Goal: Task Accomplishment & Management: Manage account settings

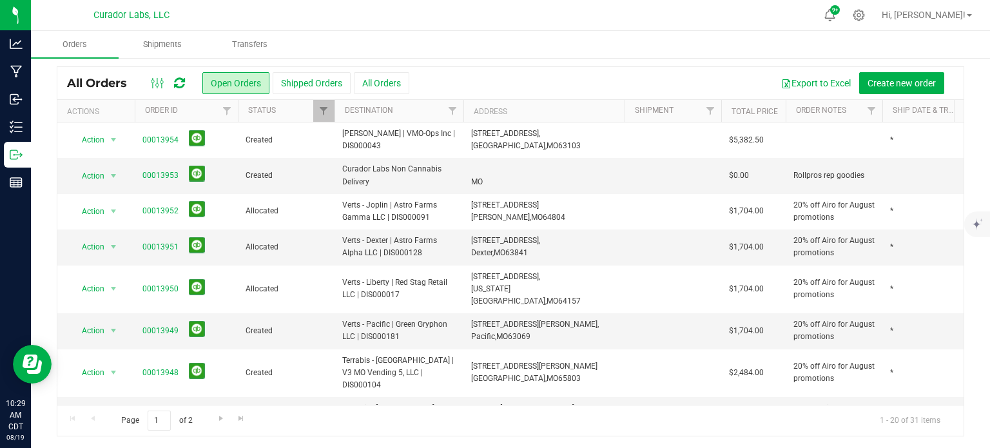
scroll to position [558, 0]
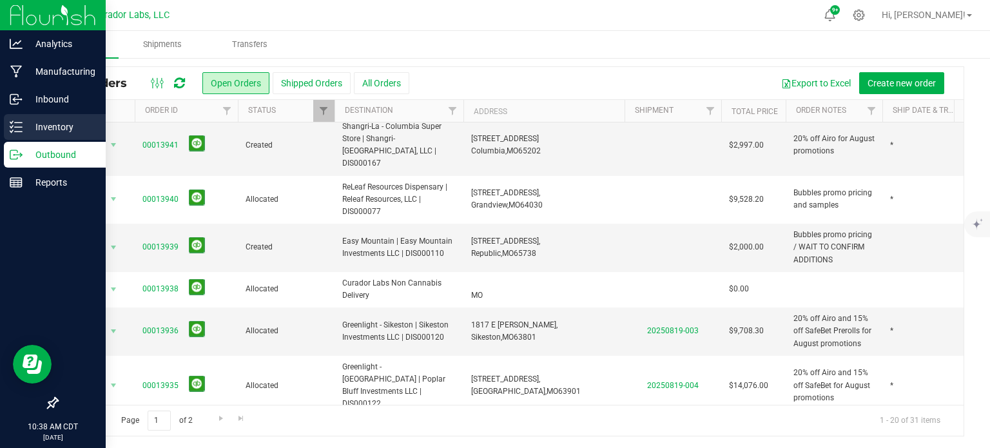
click at [23, 123] on p "Inventory" at bounding box center [61, 126] width 77 height 15
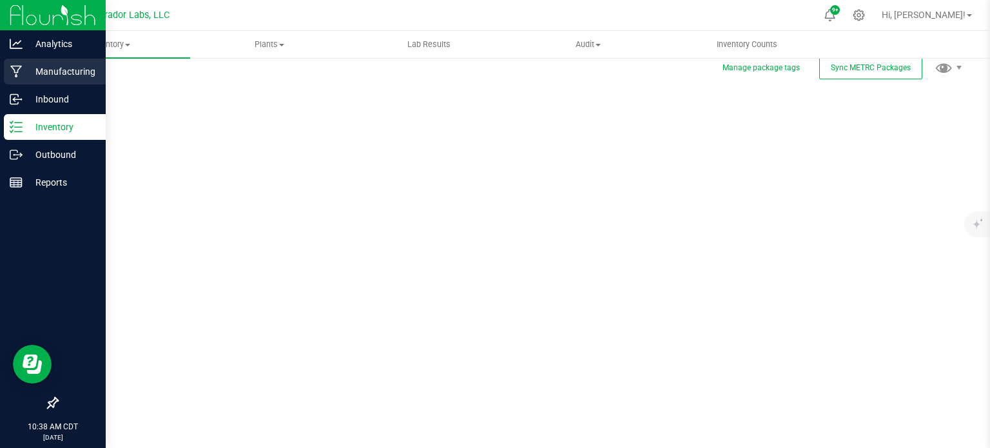
scroll to position [2, 0]
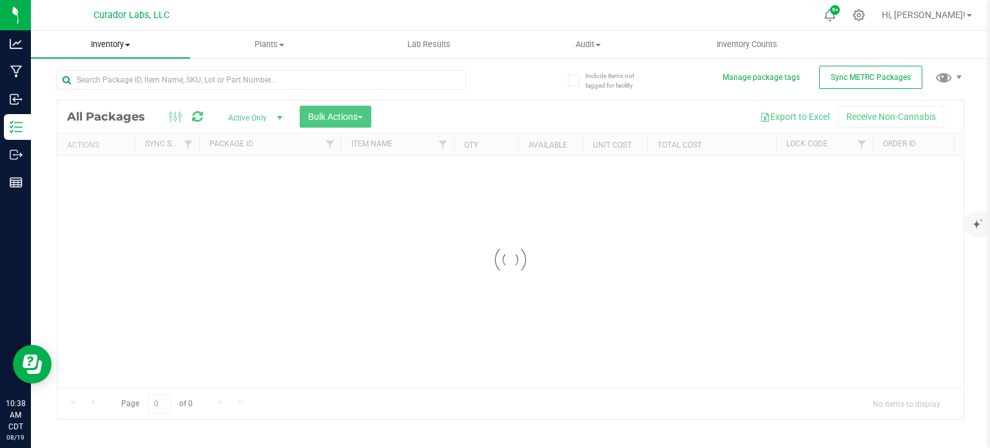
click at [104, 36] on uib-tab-heading "Inventory All packages All inventory Waste log Create inventory" at bounding box center [110, 44] width 159 height 27
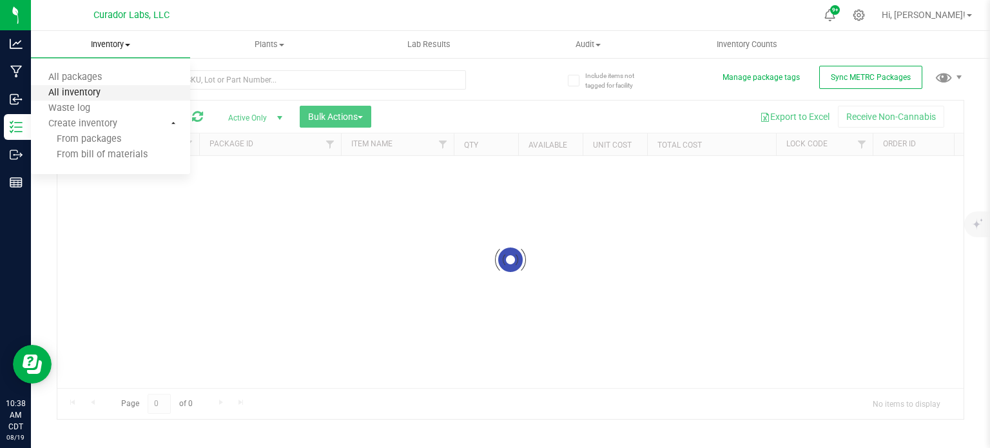
click at [108, 94] on span "All inventory" at bounding box center [74, 93] width 87 height 11
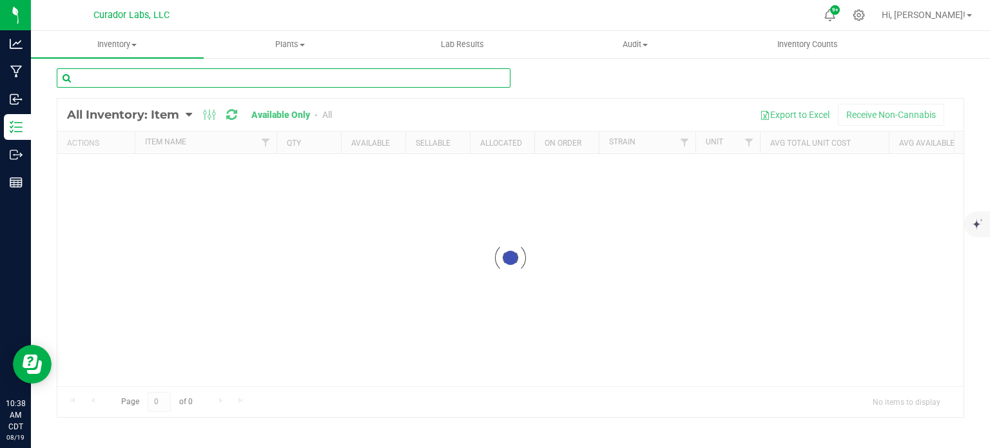
click at [186, 84] on input "text" at bounding box center [284, 77] width 454 height 19
type input "bubbles"
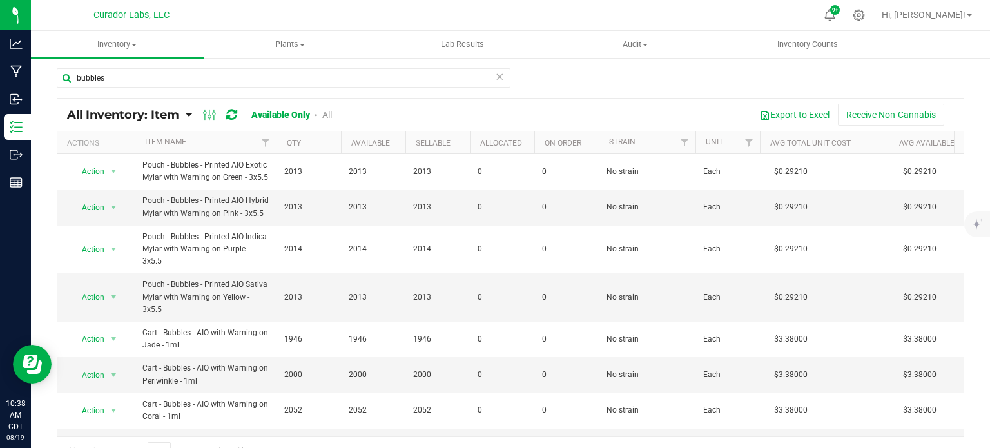
click at [326, 120] on div "All Inventory: Item Item Summary Item (default) Item by Strain Item by Location…" at bounding box center [209, 114] width 284 height 15
click at [327, 111] on link "All" at bounding box center [327, 115] width 10 height 10
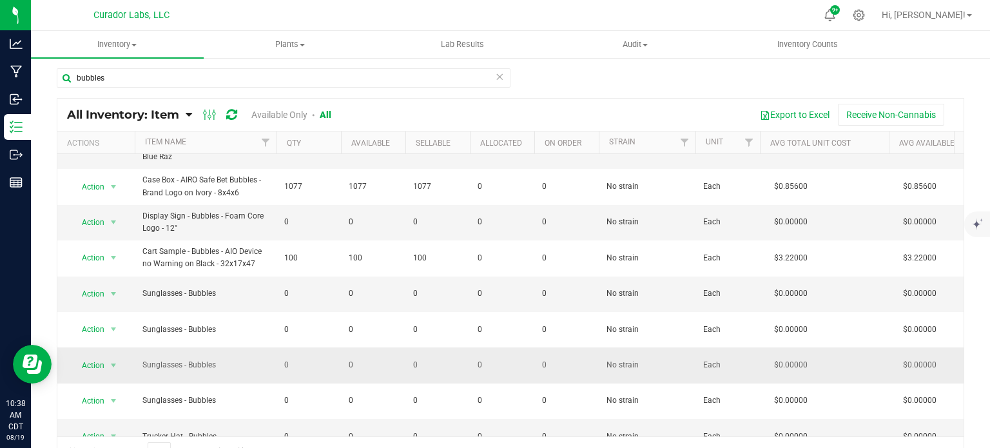
scroll to position [21, 0]
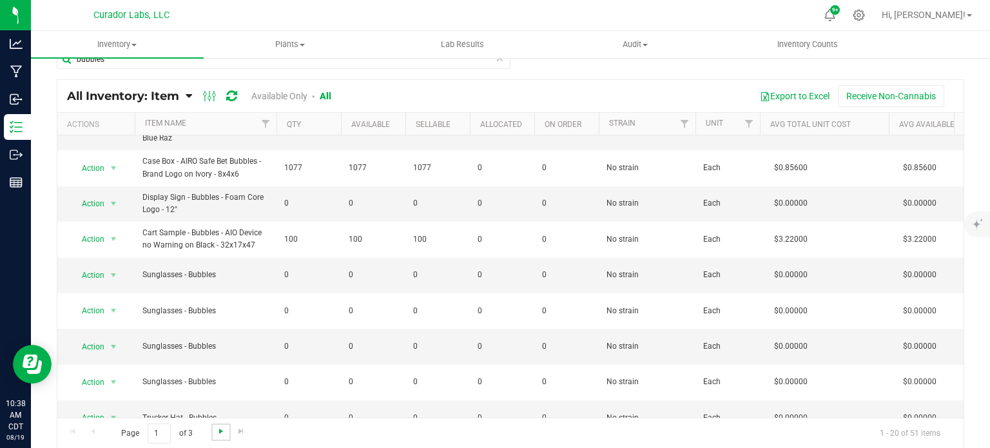
click at [219, 429] on span "Go to the next page" at bounding box center [221, 431] width 10 height 10
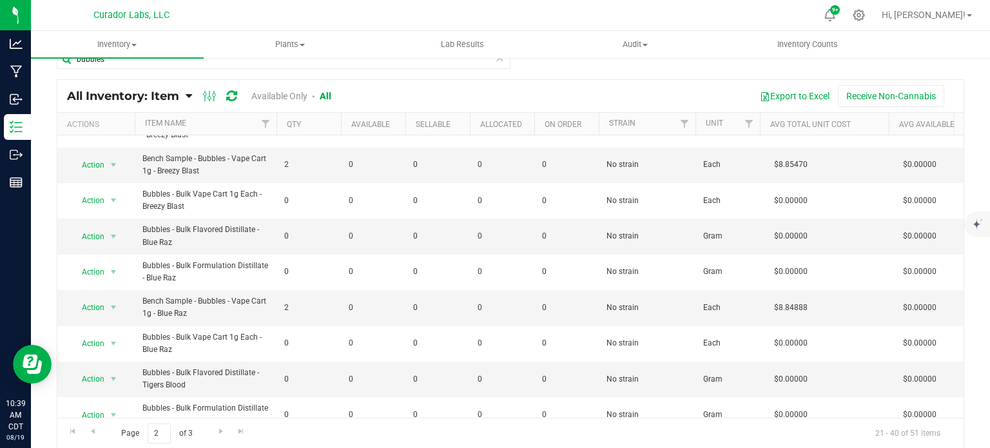
scroll to position [500, 0]
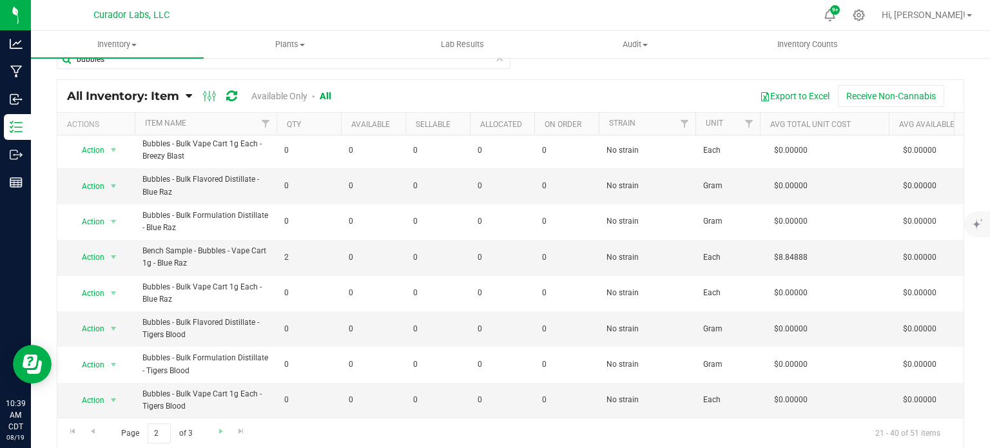
click at [228, 435] on div "Page 2 of 3 21 - 40 of 51 items" at bounding box center [510, 433] width 906 height 31
click at [221, 435] on link "Go to the next page" at bounding box center [220, 431] width 19 height 17
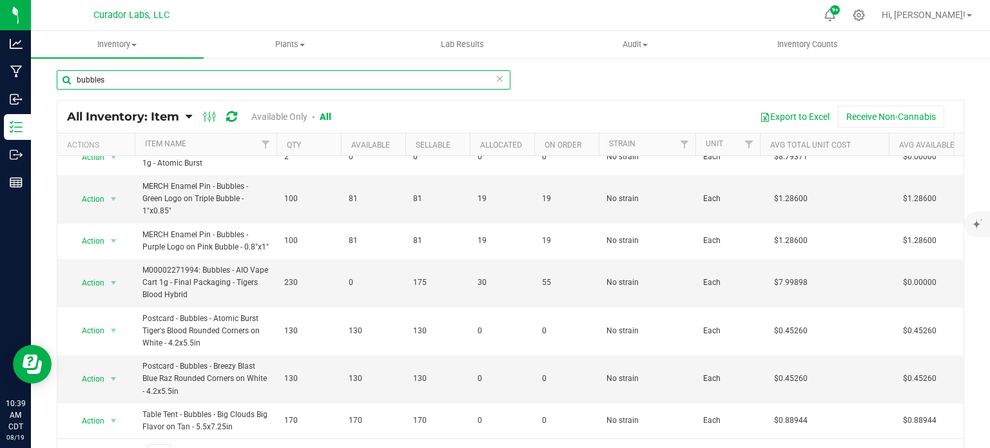
click at [117, 77] on input "bubbles" at bounding box center [284, 79] width 454 height 19
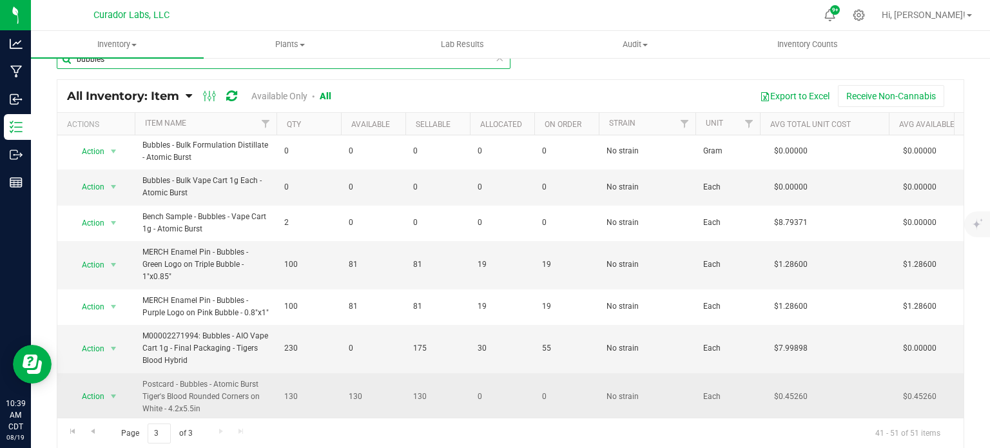
scroll to position [129, 0]
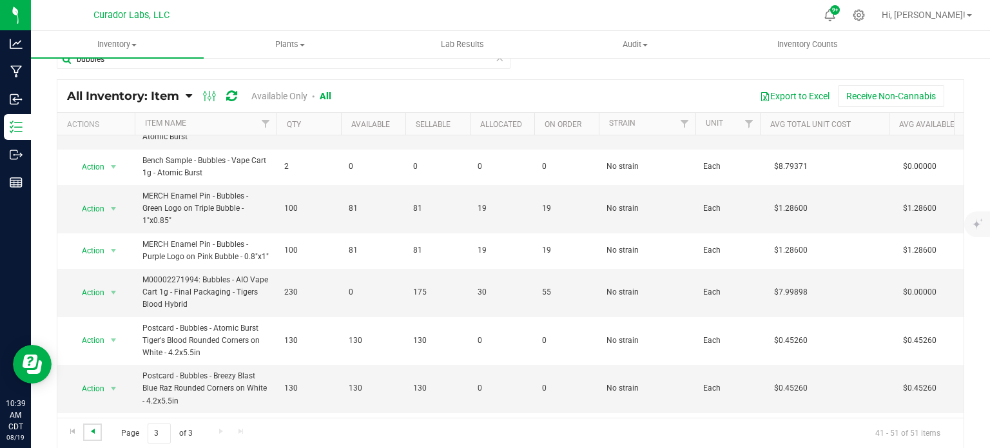
click at [95, 434] on span "Go to the previous page" at bounding box center [93, 431] width 10 height 10
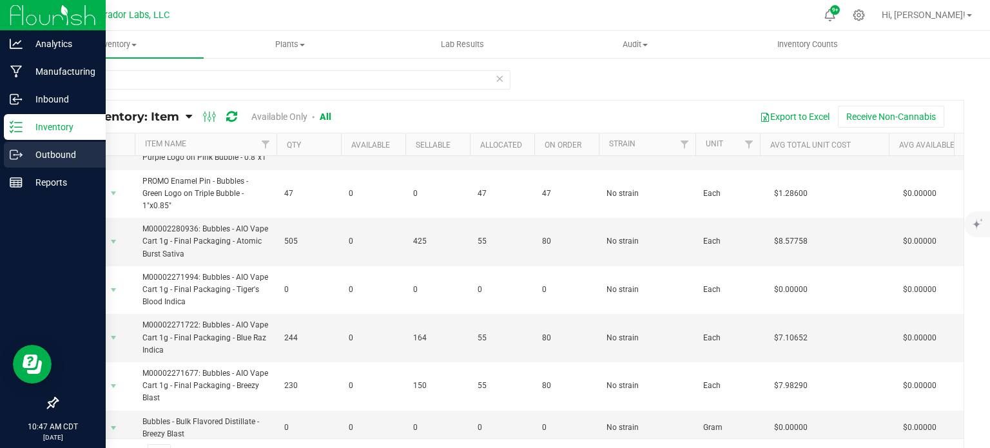
click at [8, 157] on div "Outbound" at bounding box center [55, 155] width 102 height 26
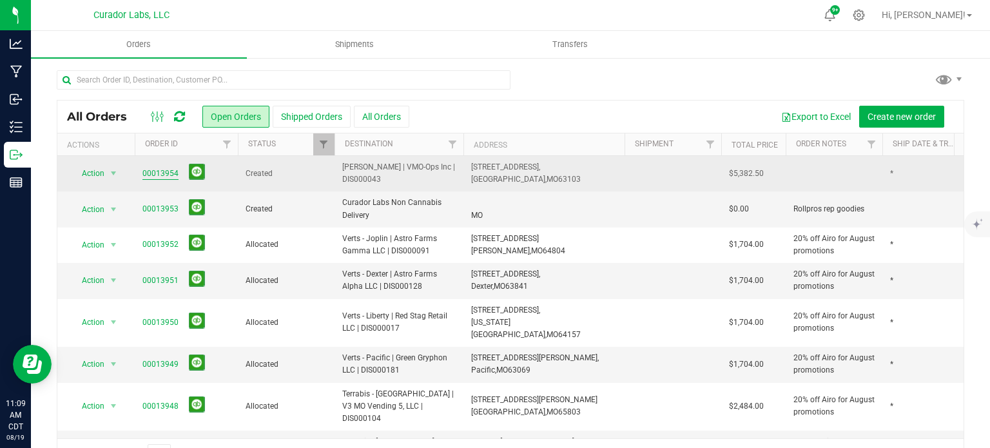
click at [164, 171] on link "00013954" at bounding box center [160, 174] width 36 height 12
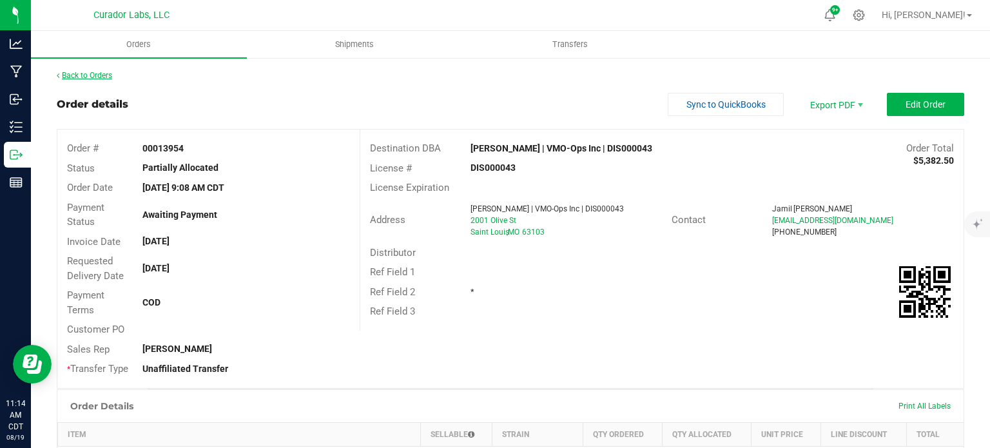
click at [108, 79] on link "Back to Orders" at bounding box center [84, 75] width 55 height 9
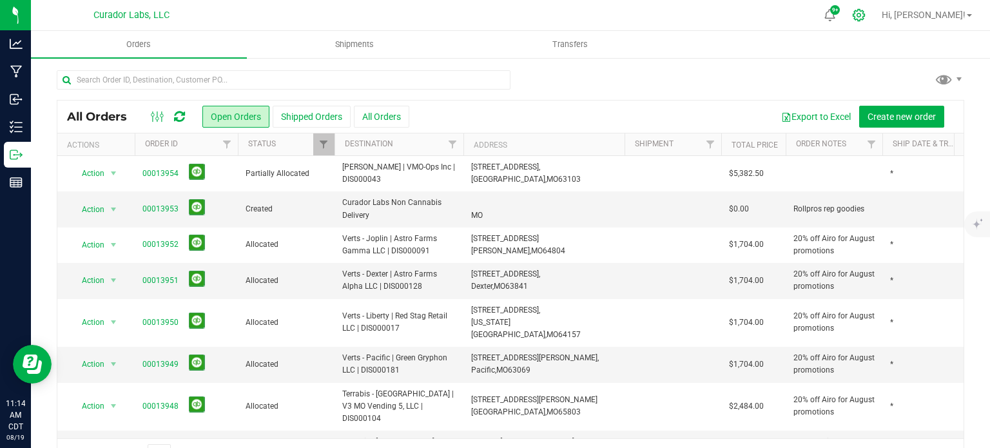
click at [866, 15] on icon at bounding box center [859, 15] width 14 height 14
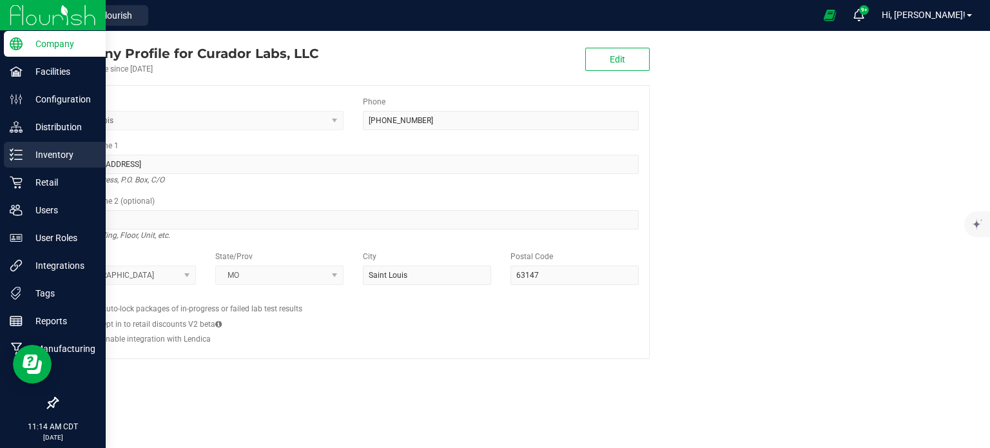
click at [17, 162] on div "Inventory" at bounding box center [55, 155] width 102 height 26
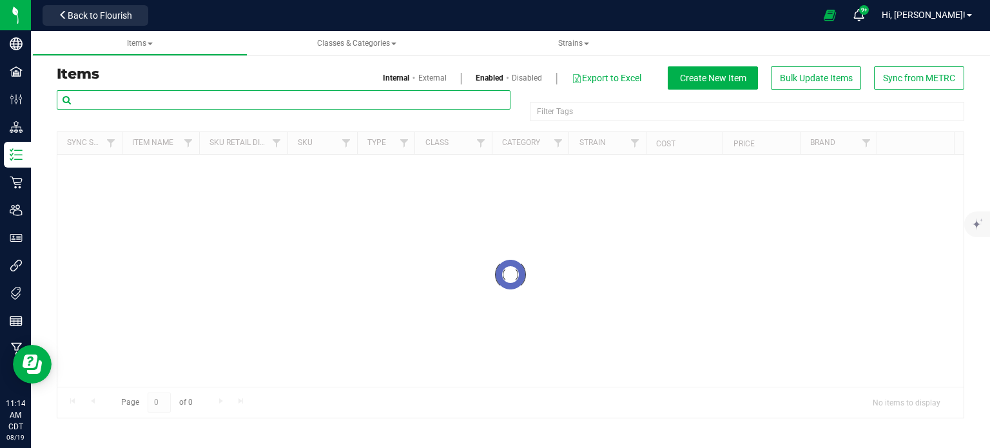
click at [108, 98] on input "text" at bounding box center [284, 99] width 454 height 19
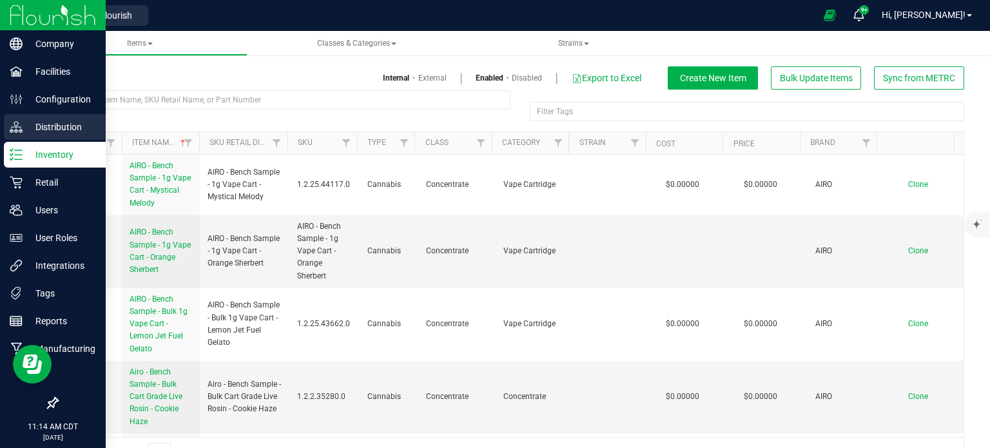
click at [18, 120] on div "Distribution" at bounding box center [55, 127] width 102 height 26
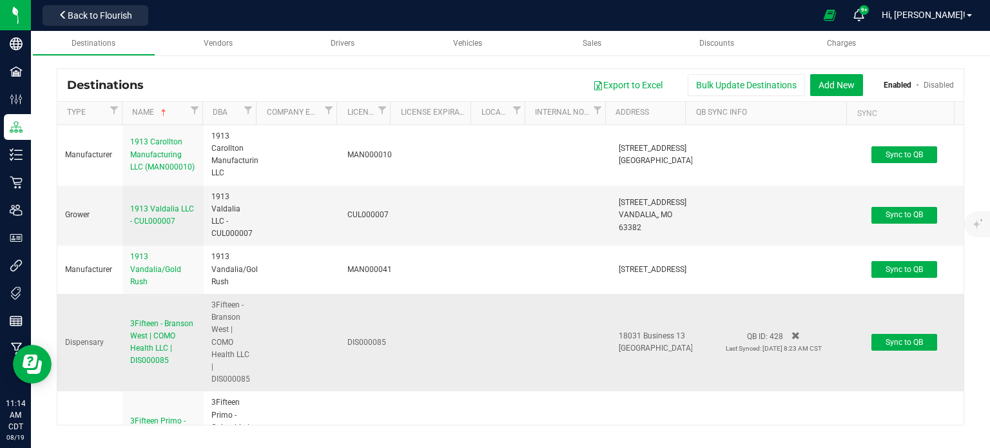
click at [302, 111] on div "Type Name DBA Company Email License License Expiration Local License Internal N…" at bounding box center [505, 113] width 897 height 23
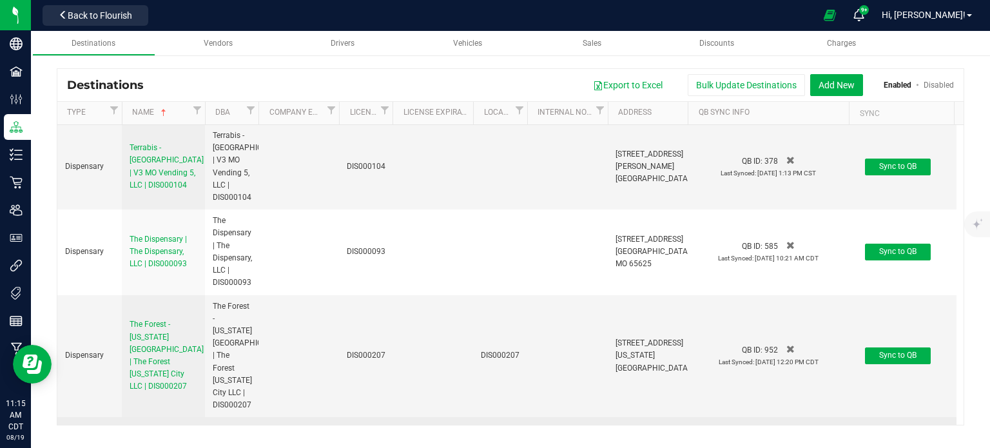
scroll to position [24159, 0]
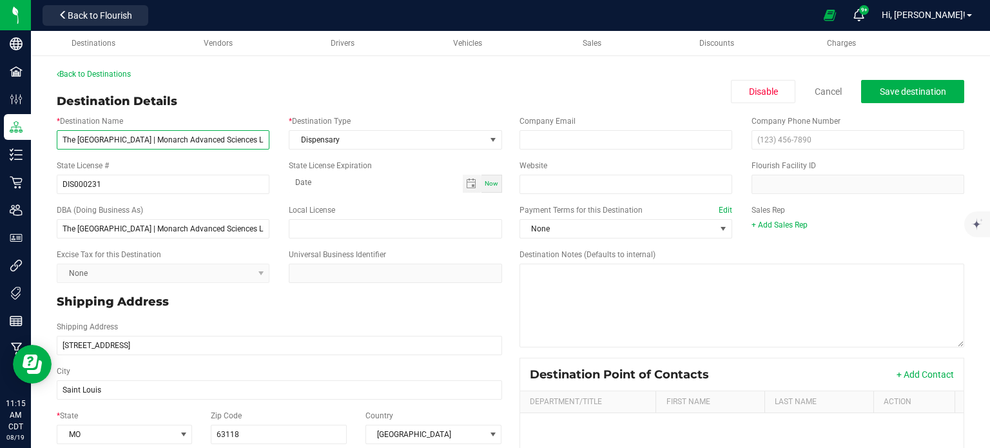
click at [211, 136] on input "The [GEOGRAPHIC_DATA] | Monarch Advanced Sciences LLC | DIS000231" at bounding box center [163, 139] width 213 height 19
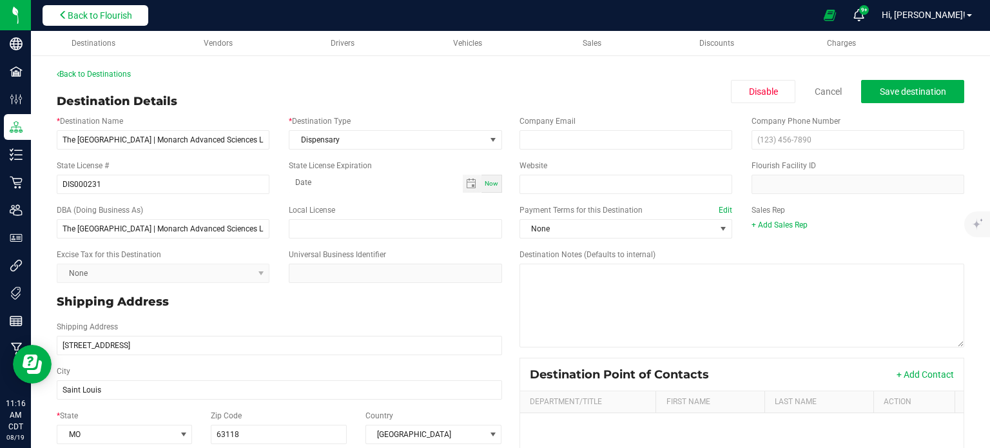
click at [105, 23] on button "Back to Flourish" at bounding box center [96, 15] width 106 height 21
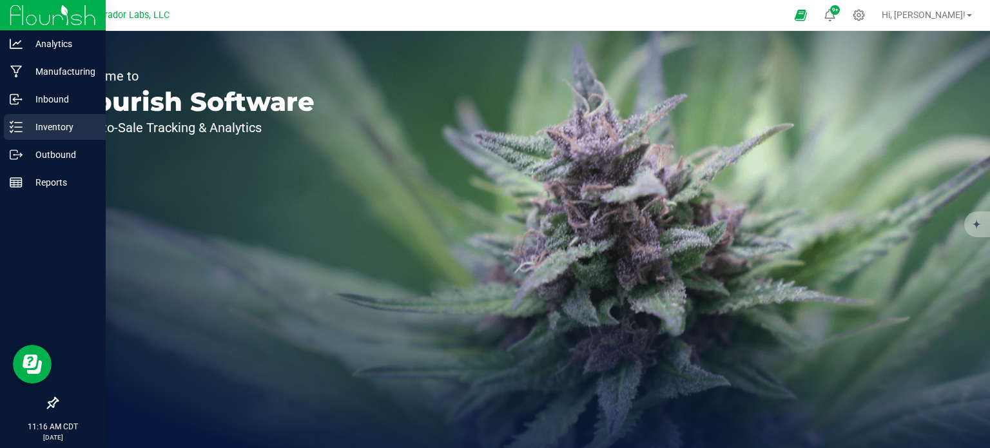
click at [10, 135] on div "Inventory" at bounding box center [55, 127] width 102 height 26
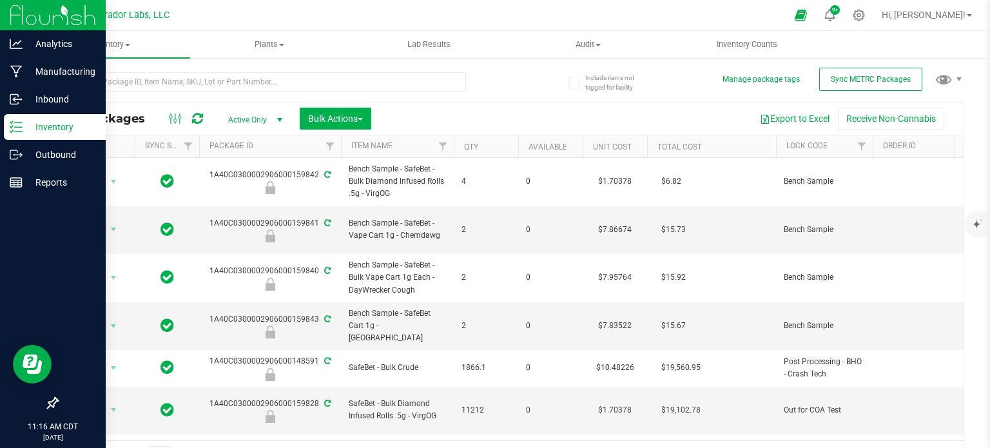
type input "[DATE]"
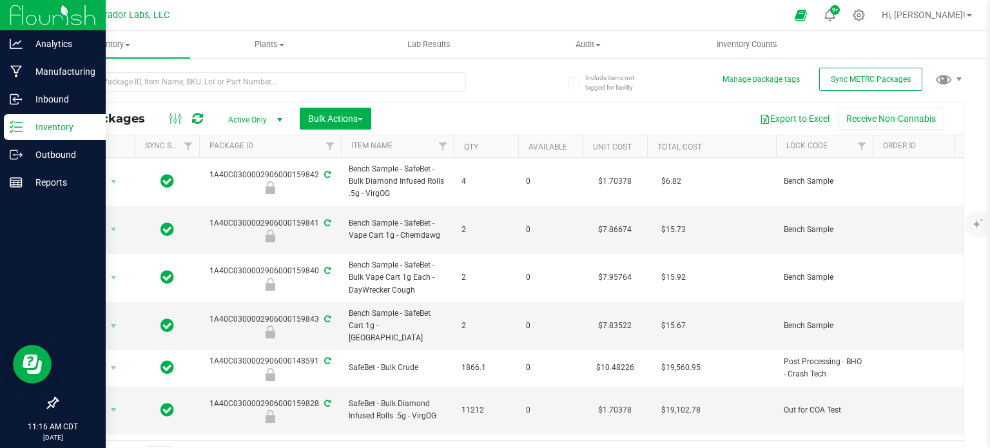
type input "[DATE]"
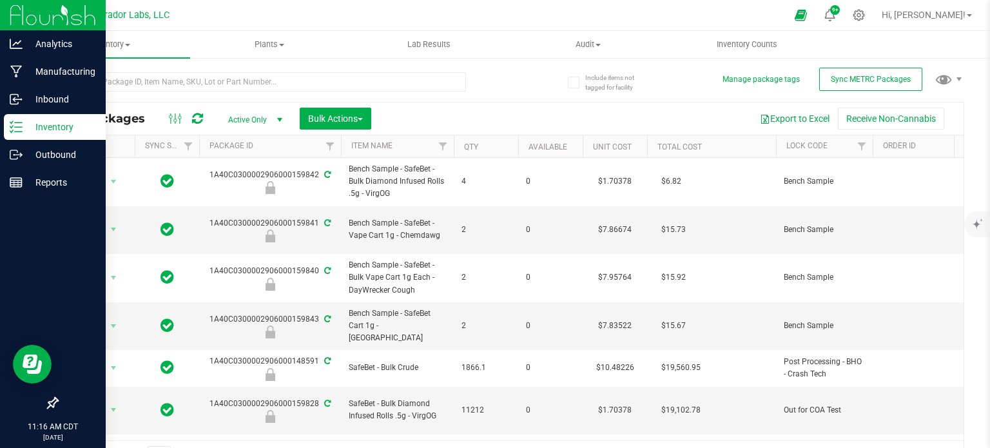
type input "[DATE]"
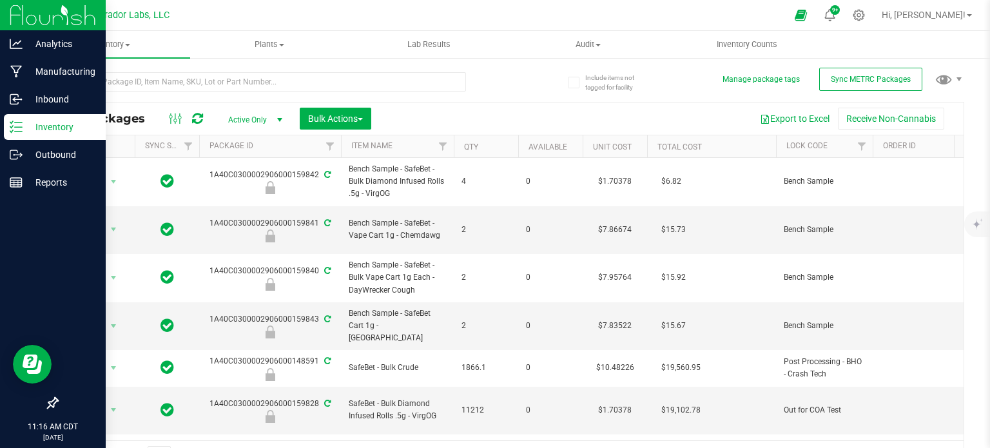
type input "[DATE]"
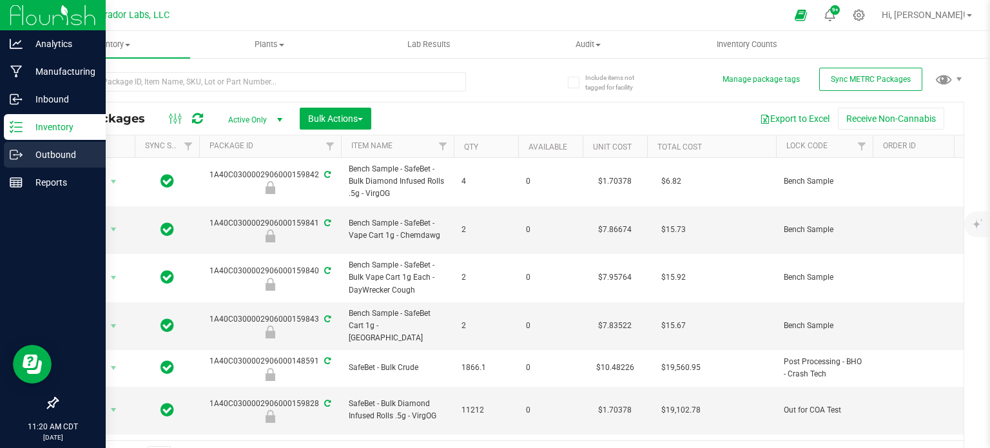
click at [20, 150] on icon at bounding box center [16, 154] width 13 height 13
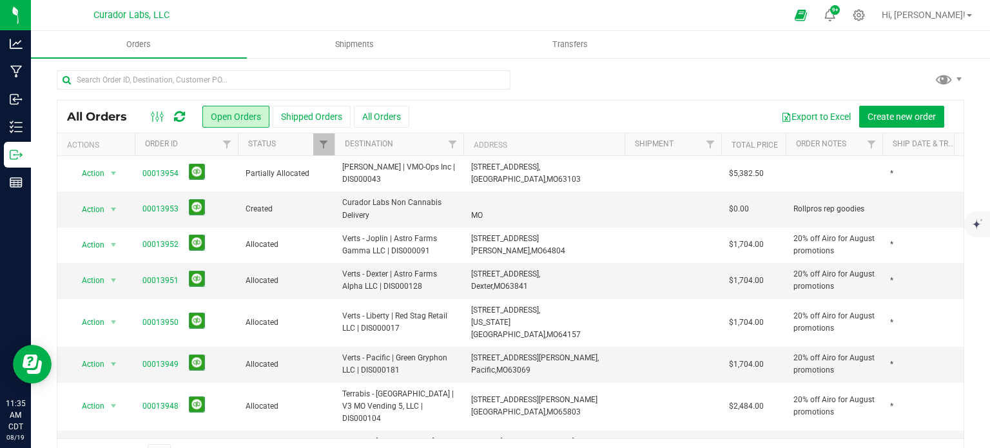
click at [181, 119] on icon at bounding box center [179, 116] width 11 height 13
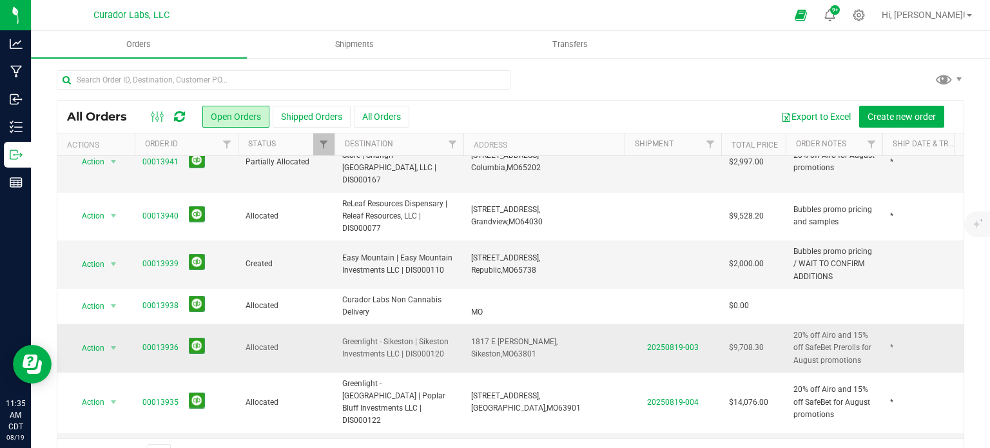
scroll to position [34, 0]
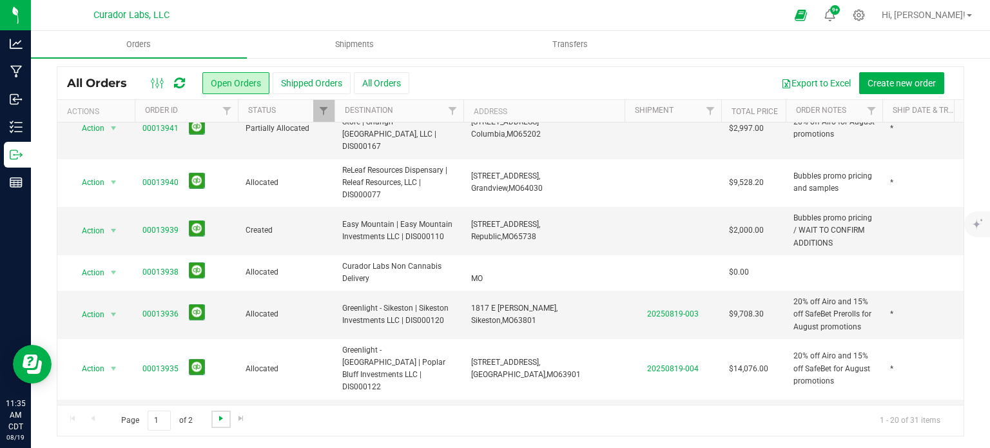
click at [221, 420] on span "Go to the next page" at bounding box center [221, 418] width 10 height 10
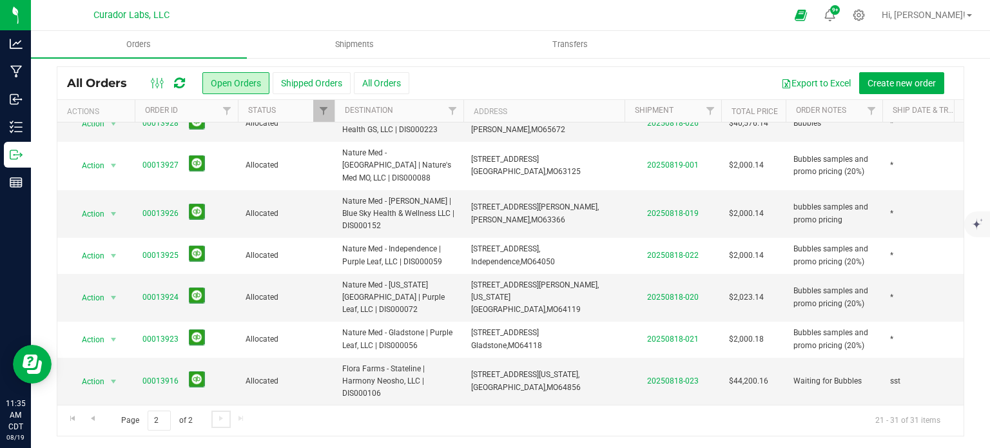
scroll to position [180, 0]
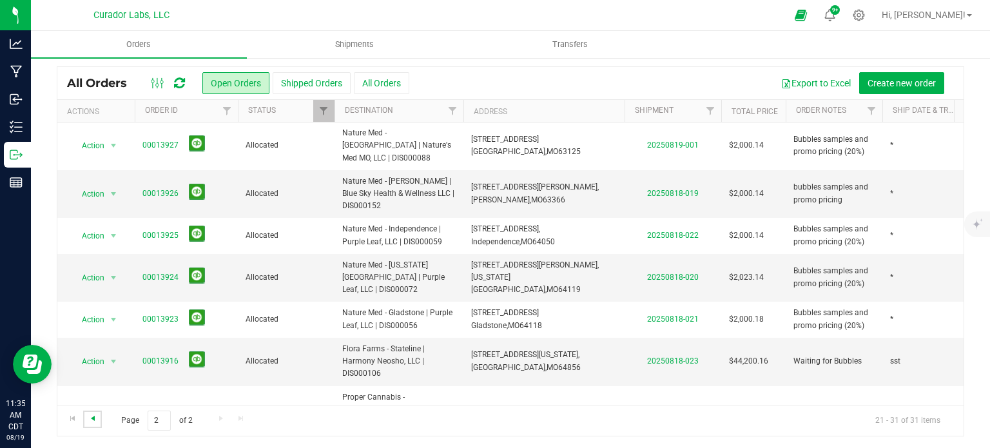
click at [89, 420] on span "Go to the previous page" at bounding box center [93, 418] width 10 height 10
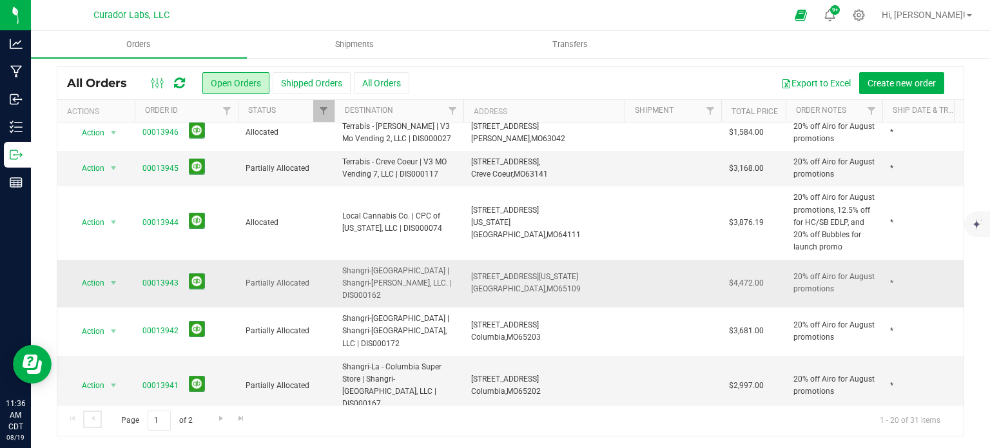
scroll to position [188, 0]
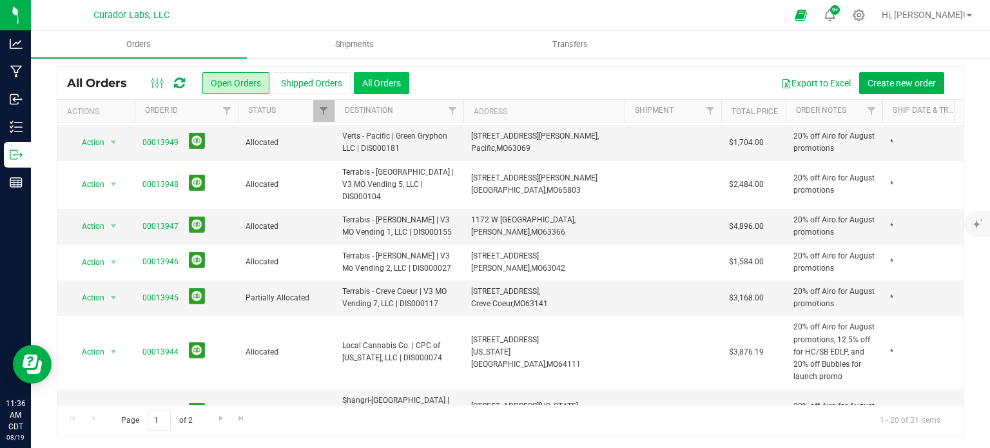
click at [384, 83] on button "All Orders" at bounding box center [381, 83] width 55 height 22
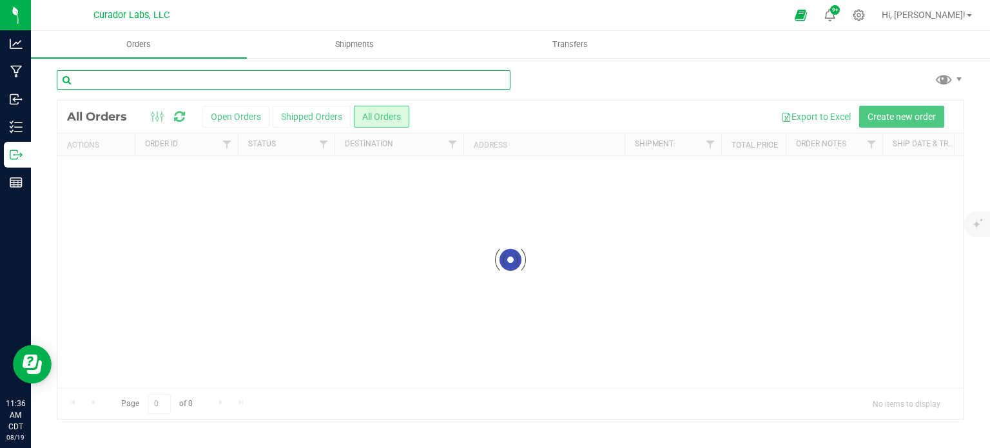
click at [307, 87] on input "text" at bounding box center [284, 79] width 454 height 19
type input "high profile"
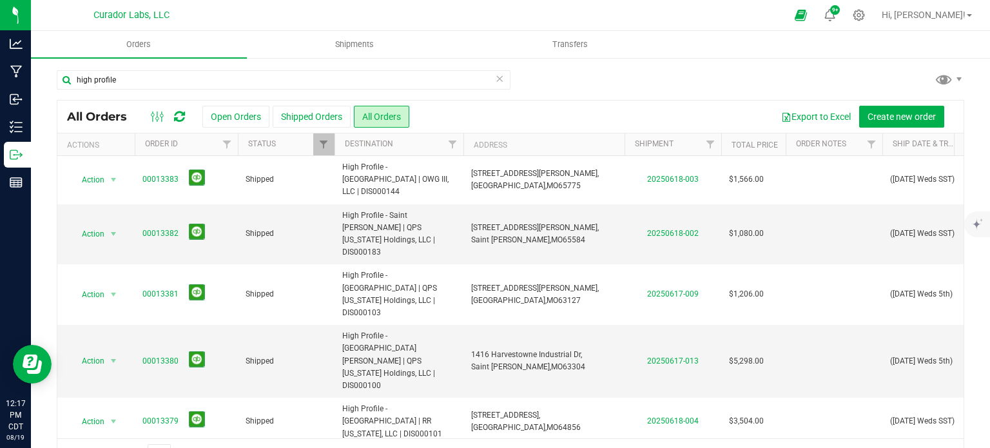
click at [495, 84] on icon at bounding box center [499, 77] width 9 height 15
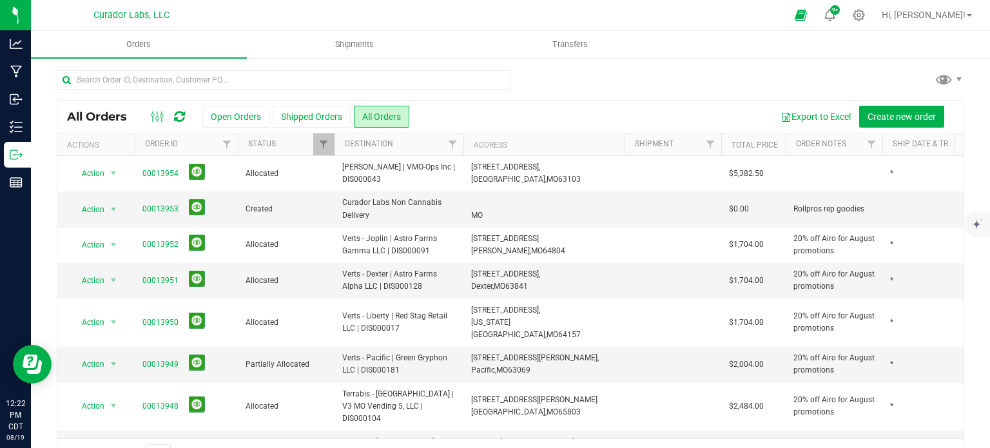
click at [179, 110] on icon at bounding box center [179, 116] width 11 height 13
click at [901, 123] on button "Create new order" at bounding box center [901, 117] width 85 height 22
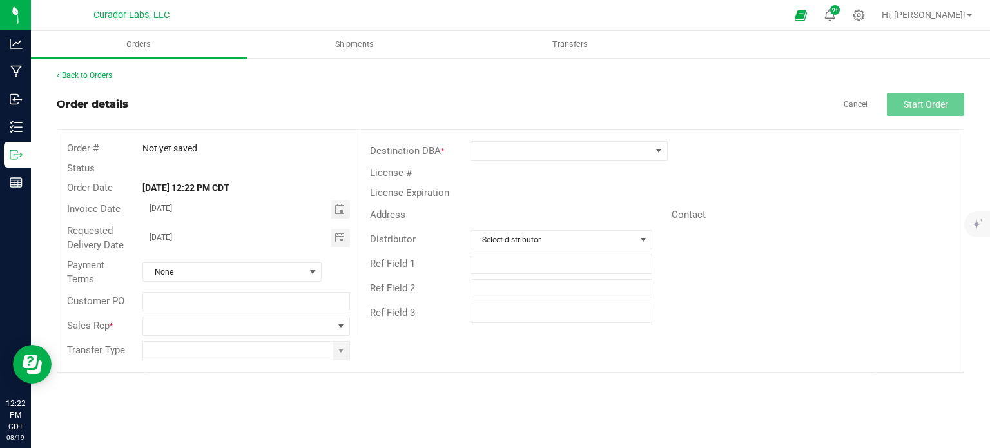
click at [469, 148] on div at bounding box center [586, 150] width 251 height 19
click at [475, 154] on span at bounding box center [561, 151] width 180 height 18
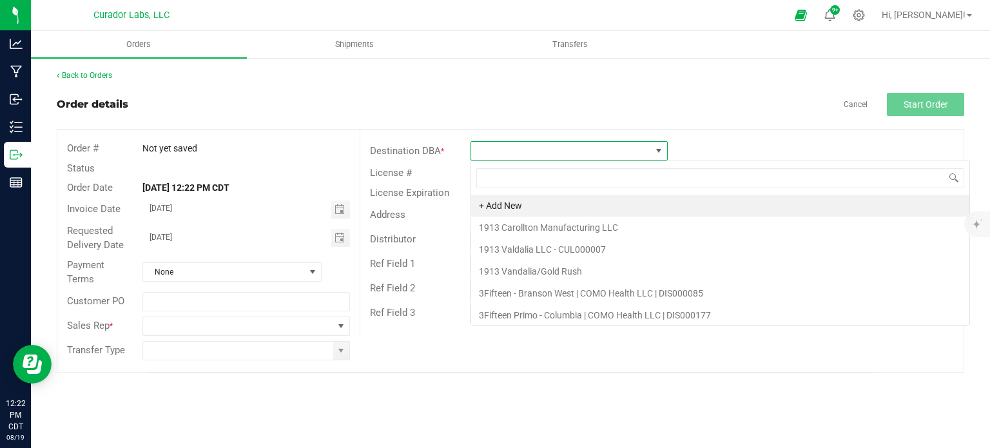
scroll to position [19, 197]
type input "[PERSON_NAME]"
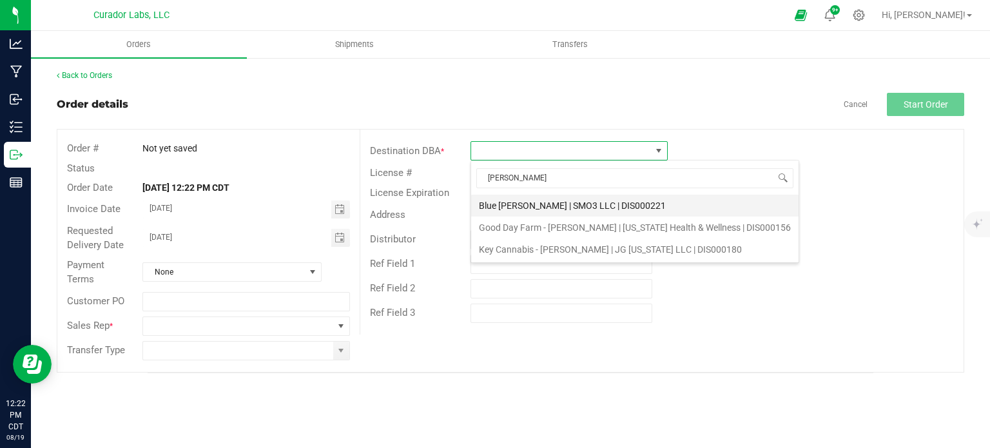
click at [520, 211] on li "Blue [PERSON_NAME] | SMO3 LLC | DIS000221" at bounding box center [634, 206] width 327 height 22
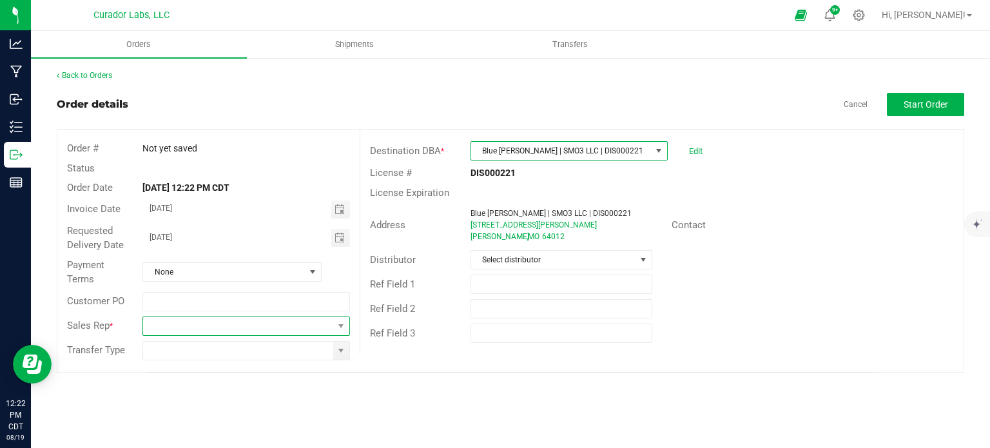
drag, startPoint x: 300, startPoint y: 325, endPoint x: 230, endPoint y: 319, distance: 70.5
click at [300, 325] on span at bounding box center [237, 326] width 189 height 18
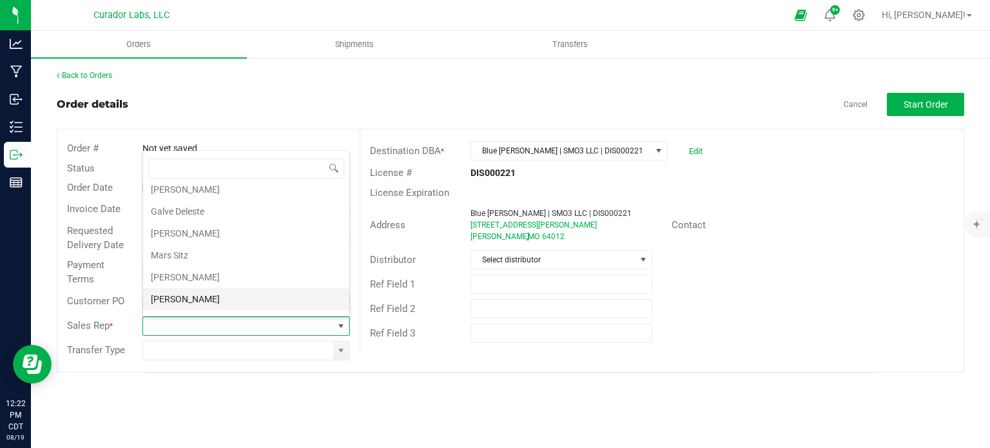
scroll to position [44, 0]
click at [177, 275] on li "[PERSON_NAME]" at bounding box center [246, 284] width 206 height 22
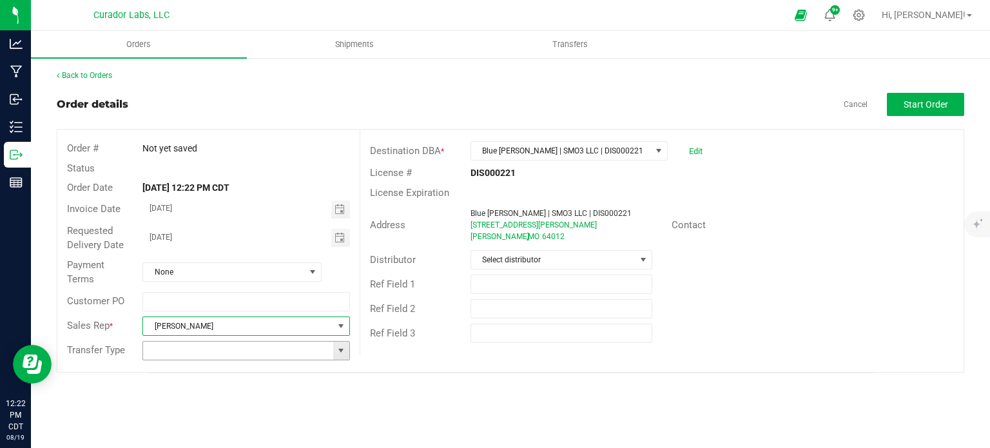
click at [339, 345] on span at bounding box center [341, 350] width 10 height 10
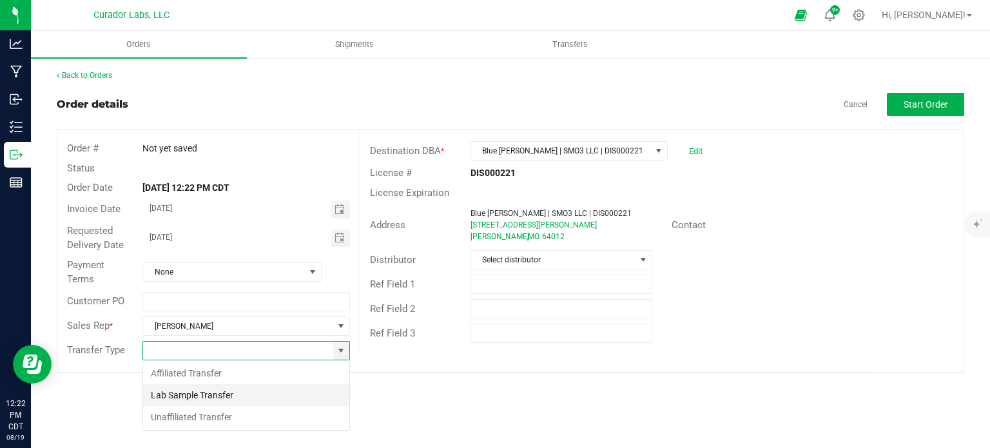
scroll to position [19, 207]
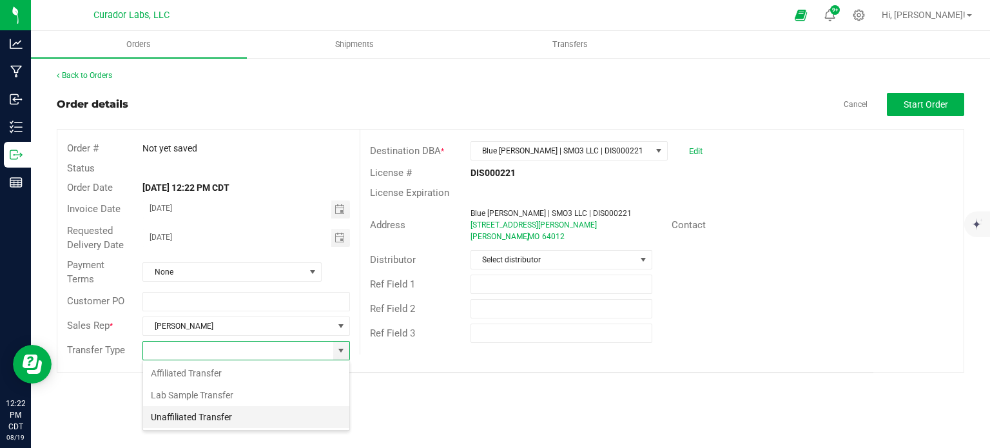
click at [243, 410] on li "Unaffiliated Transfer" at bounding box center [246, 417] width 206 height 22
type input "Unaffiliated Transfer"
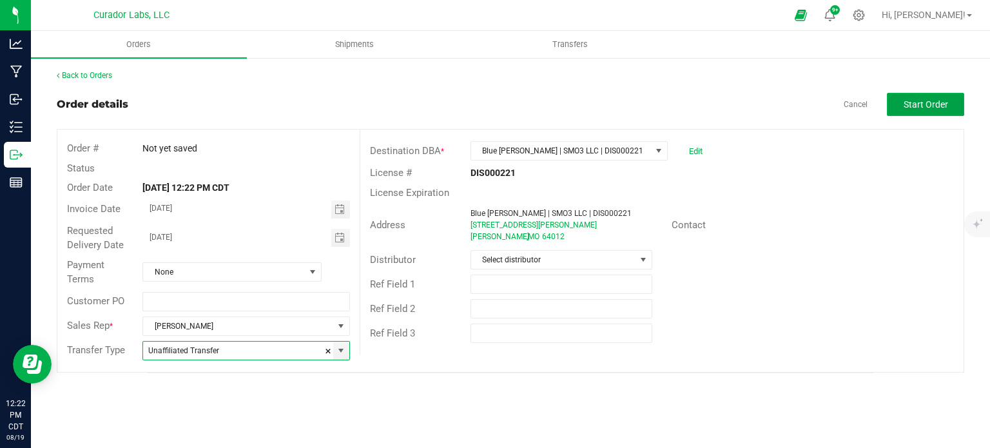
click at [942, 108] on span "Start Order" at bounding box center [926, 104] width 44 height 10
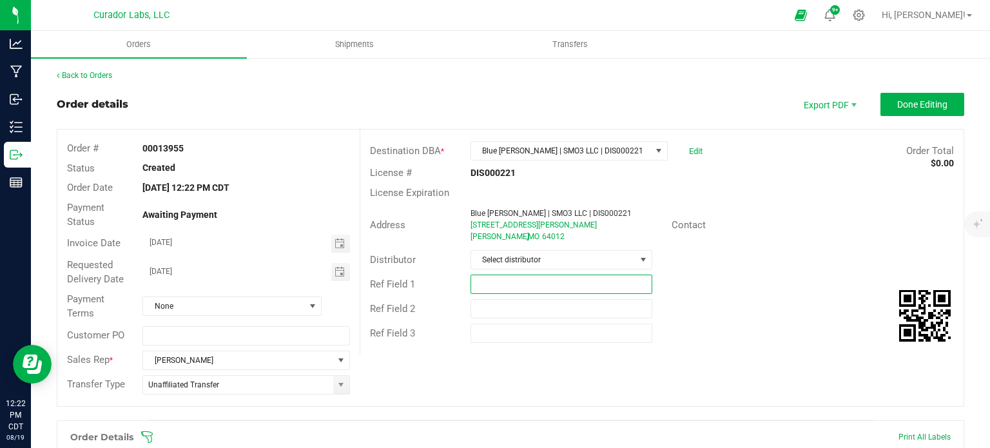
click at [586, 280] on input "text" at bounding box center [561, 284] width 182 height 19
type input "Bubbles promo pricing"
click at [918, 104] on span "Done Editing" at bounding box center [922, 104] width 50 height 10
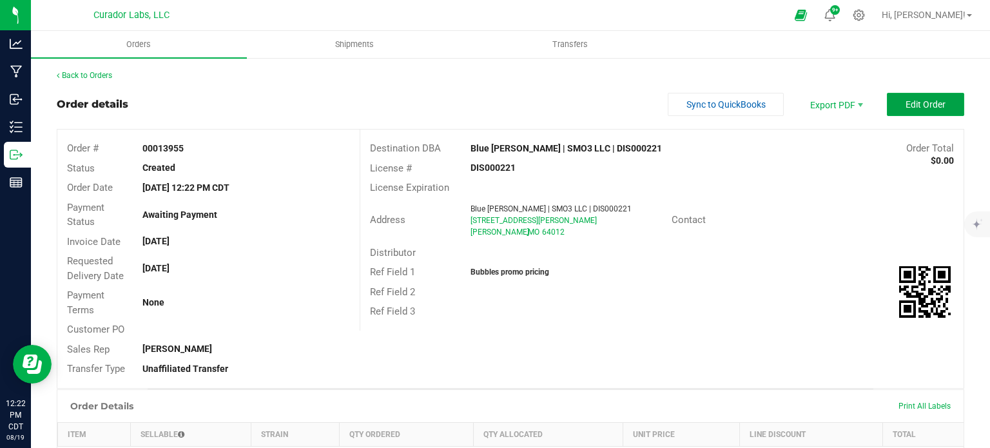
click at [918, 104] on span "Edit Order" at bounding box center [925, 104] width 40 height 10
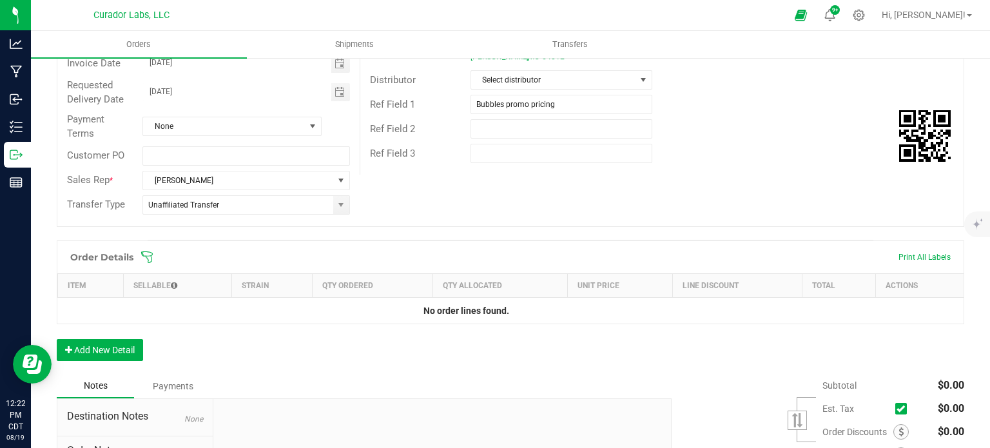
scroll to position [315, 0]
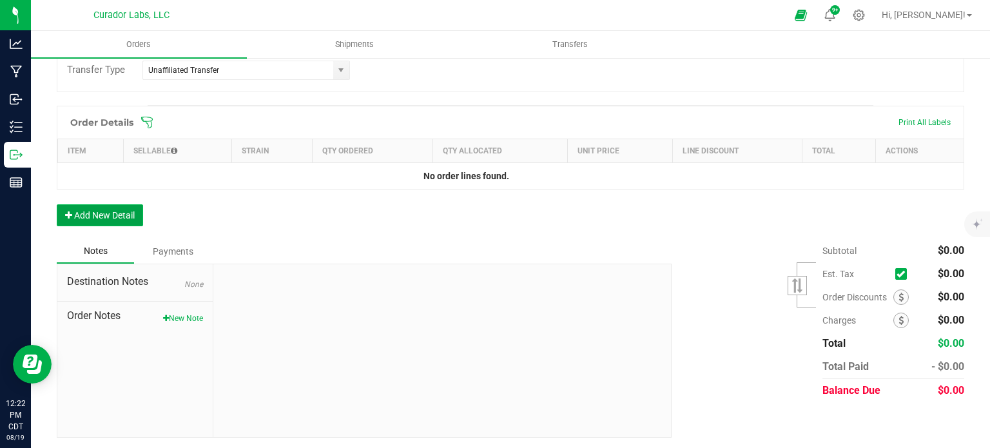
click at [79, 215] on button "Add New Detail" at bounding box center [100, 215] width 86 height 22
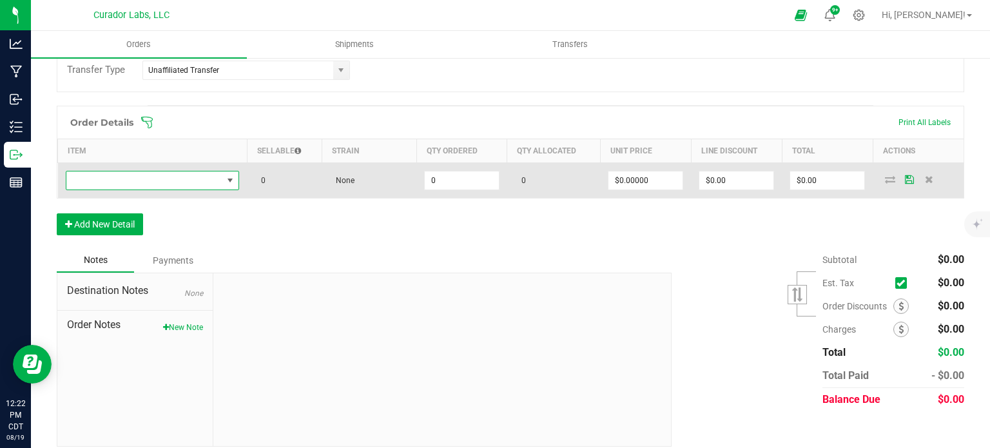
click at [92, 185] on span "NO DATA FOUND" at bounding box center [144, 180] width 157 height 18
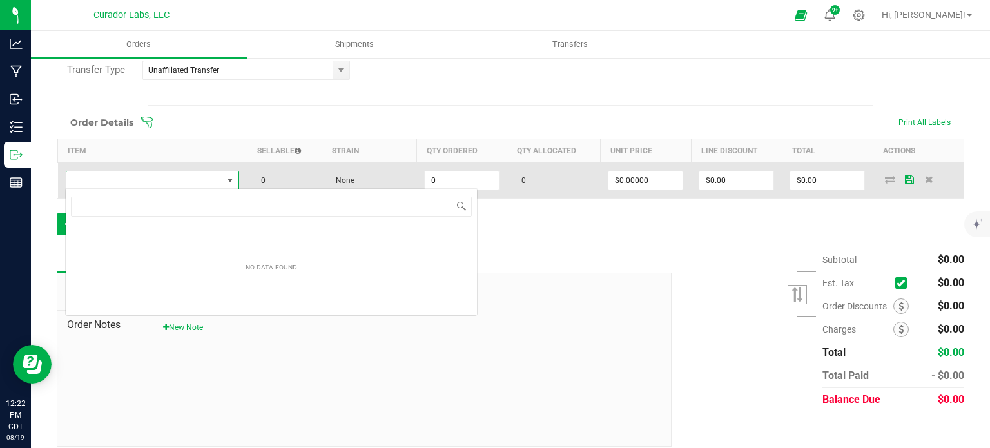
scroll to position [19, 171]
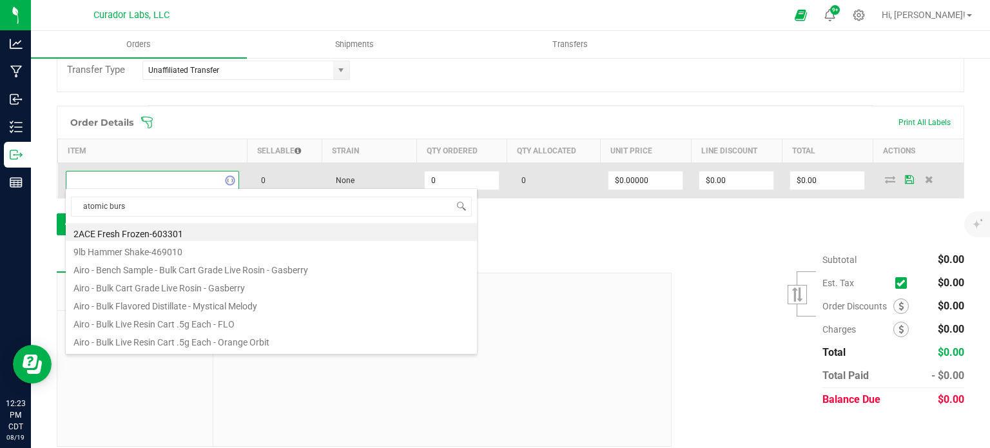
type input "atomic burst"
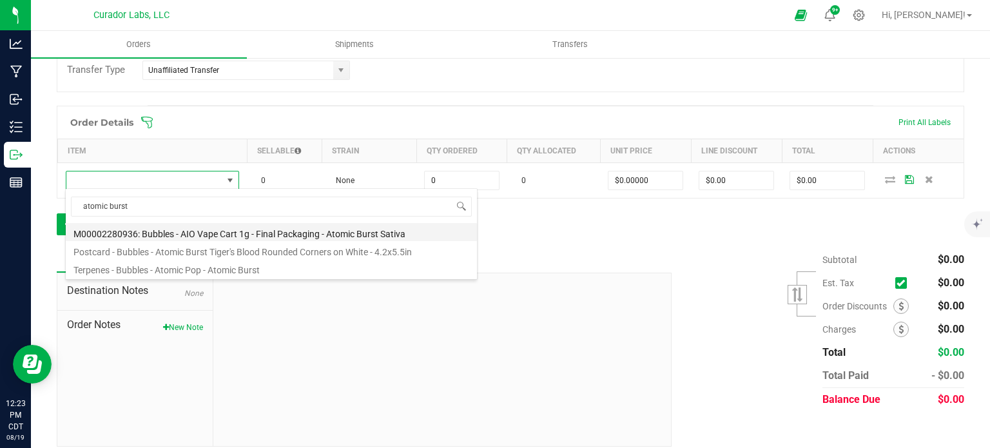
click at [262, 231] on li "M00002280936: Bubbles - AIO Vape Cart 1g - Final Packaging - Atomic Burst Sativa" at bounding box center [271, 232] width 411 height 18
type input "0 ea"
type input "$25.00000"
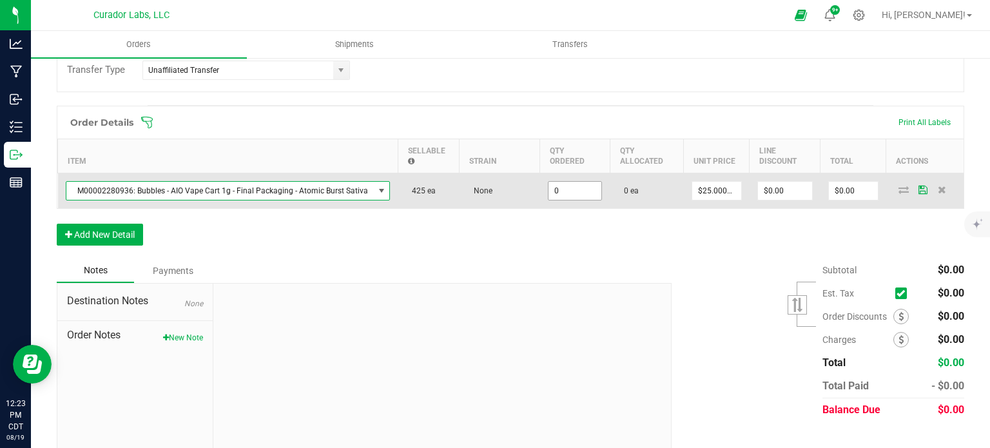
click at [577, 189] on input "0" at bounding box center [574, 191] width 53 height 18
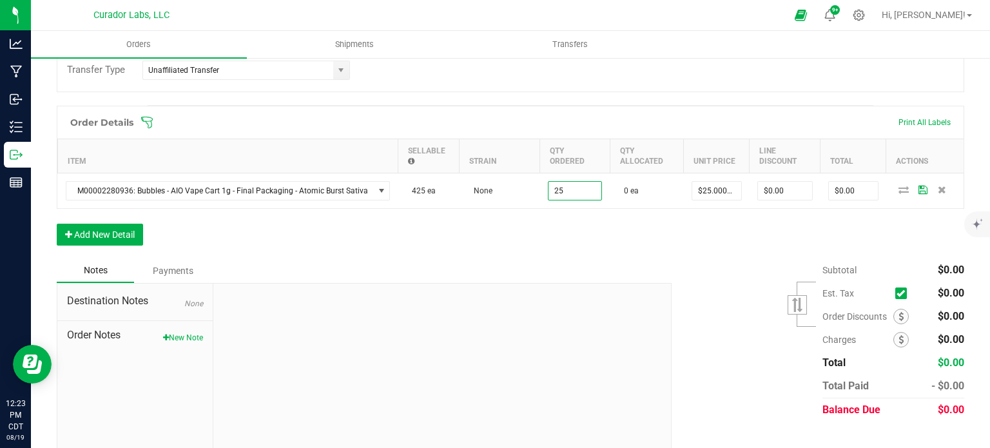
type input "25 ea"
type input "$625.00"
drag, startPoint x: 547, startPoint y: 231, endPoint x: 492, endPoint y: 238, distance: 54.5
click at [544, 232] on div "Order Details Print All Labels Item Sellable Strain Qty Ordered Qty Allocated U…" at bounding box center [510, 182] width 907 height 153
click at [82, 240] on button "Add New Detail" at bounding box center [100, 235] width 86 height 22
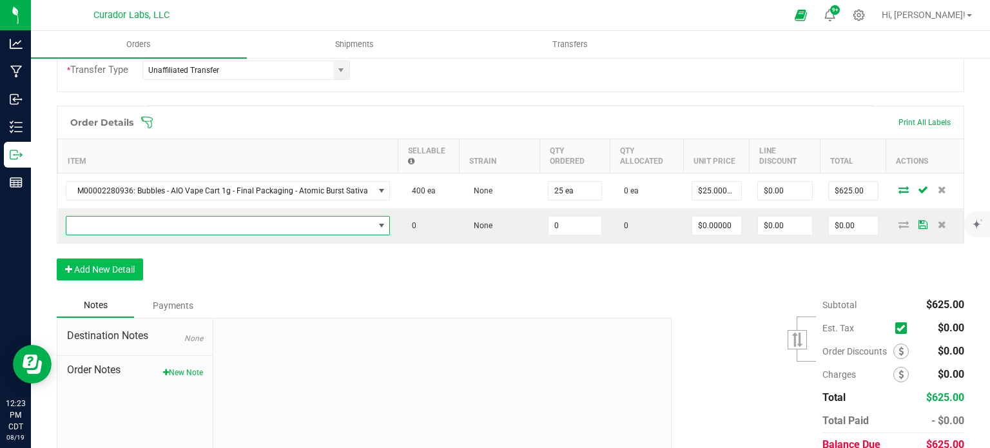
click at [88, 226] on span "NO DATA FOUND" at bounding box center [219, 226] width 307 height 18
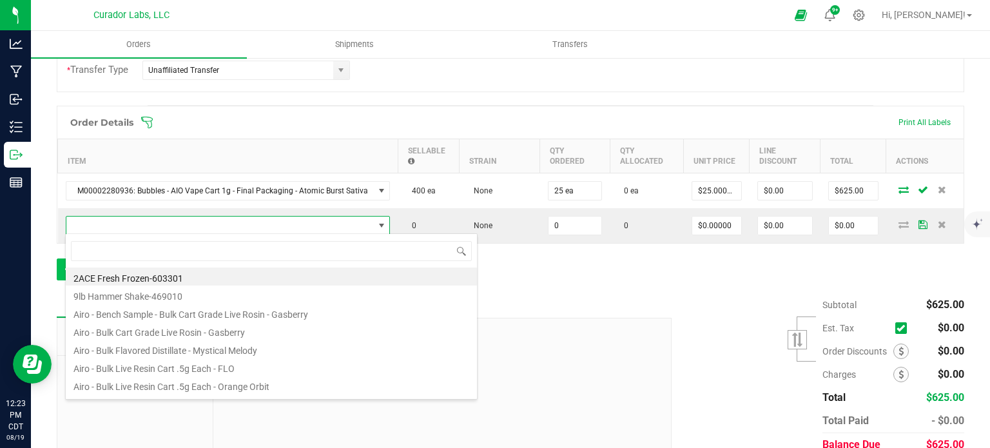
scroll to position [19, 319]
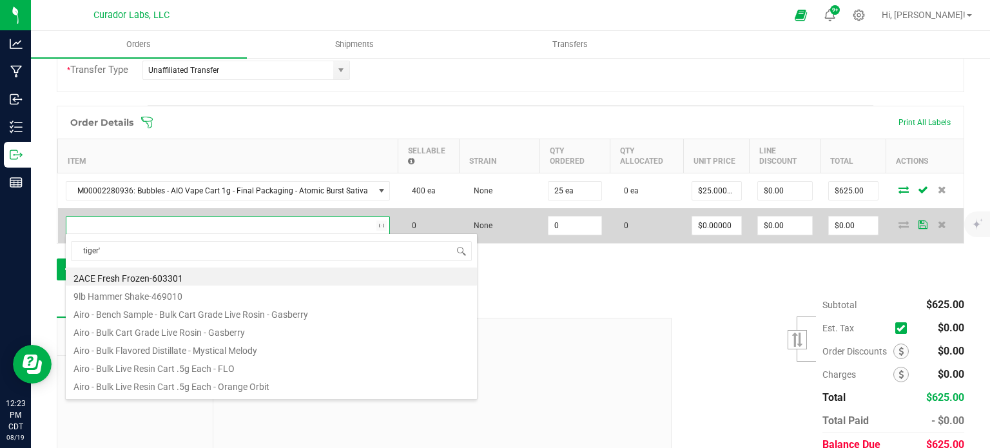
type input "tiger's"
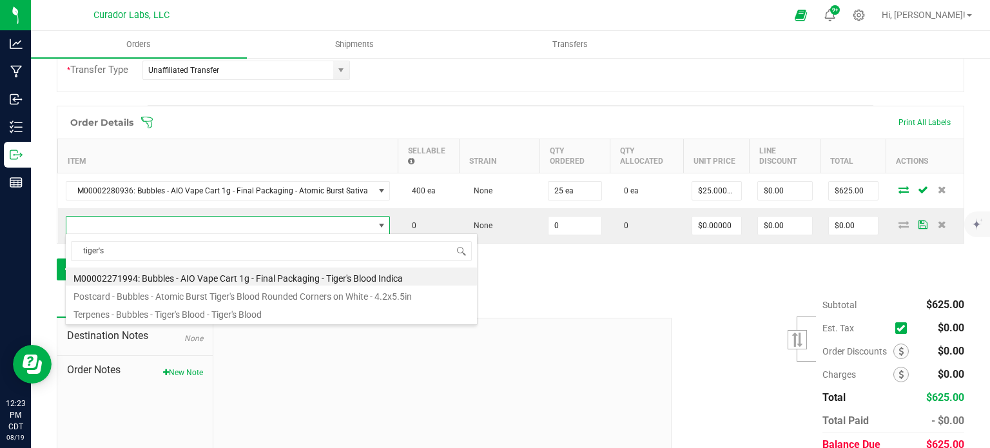
click at [235, 283] on li "M00002271994: Bubbles - AIO Vape Cart 1g - Final Packaging - Tiger's Blood Indi…" at bounding box center [271, 276] width 411 height 18
type input "0 ea"
type input "$25.00000"
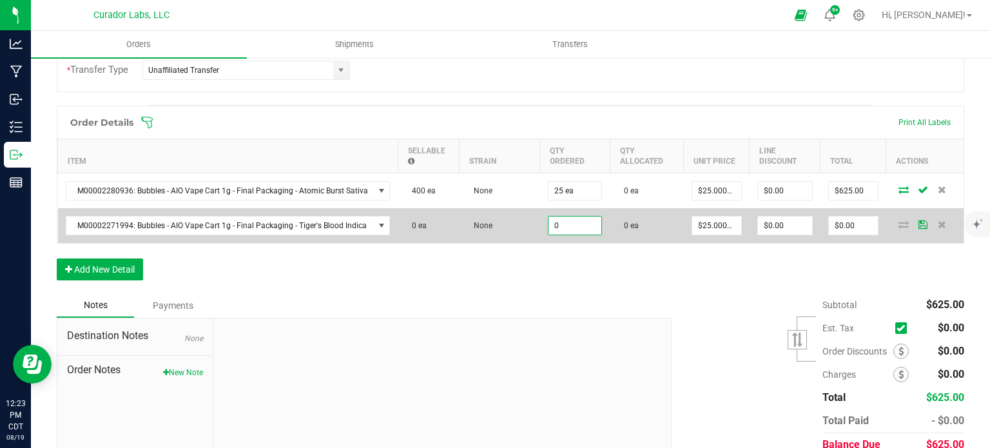
click at [566, 228] on input "0" at bounding box center [574, 226] width 53 height 18
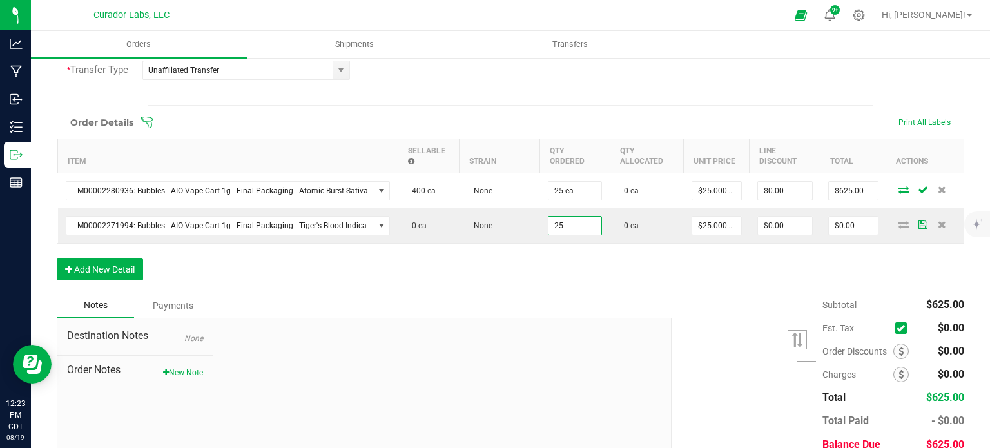
type input "25 ea"
type input "$625.00"
drag, startPoint x: 557, startPoint y: 250, endPoint x: 413, endPoint y: 278, distance: 146.4
click at [556, 251] on div "Order Details Print All Labels Item Sellable Strain Qty Ordered Qty Allocated U…" at bounding box center [510, 200] width 907 height 188
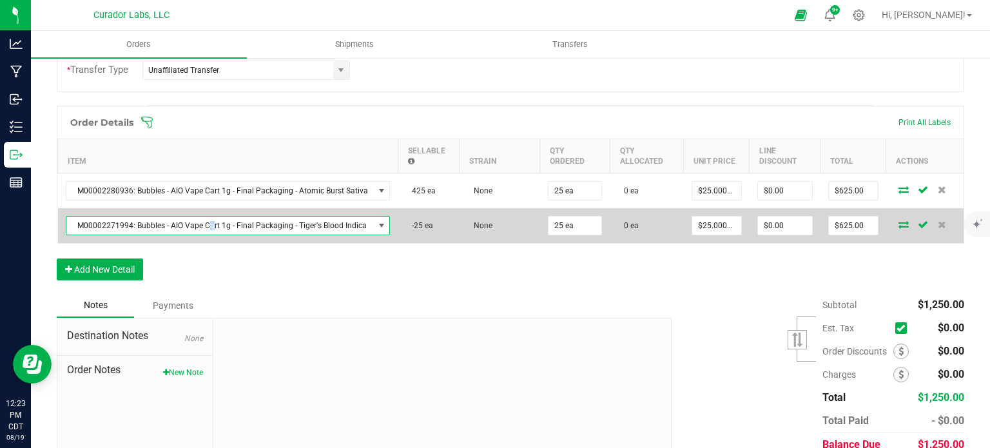
click at [211, 224] on span "M00002271994: Bubbles - AIO Vape Cart 1g - Final Packaging - Tiger's Blood Indi…" at bounding box center [219, 226] width 307 height 18
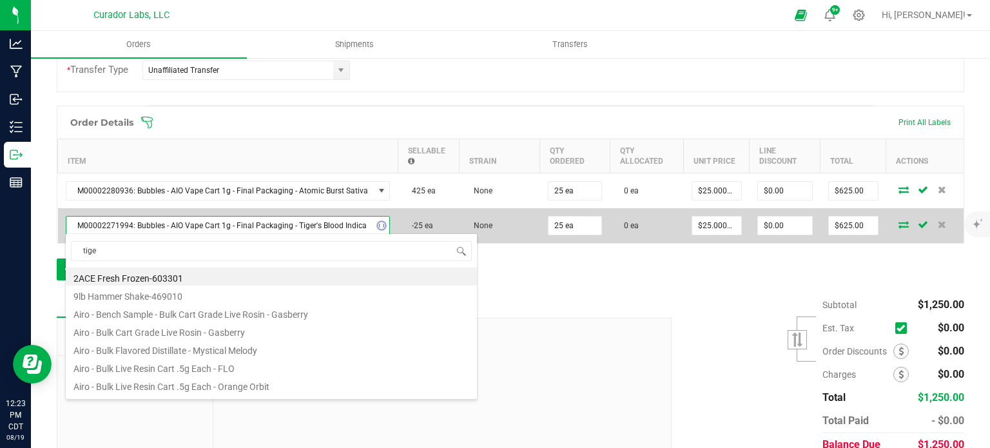
type input "tiger"
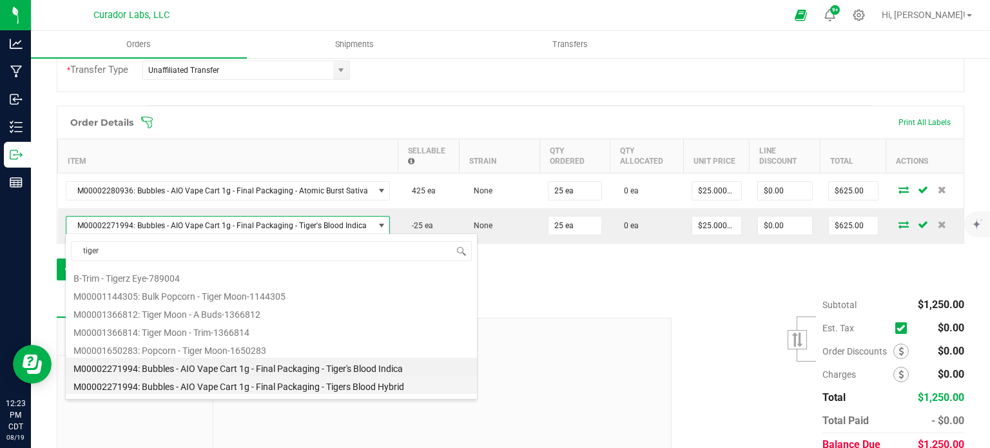
click at [317, 384] on li "M00002271994: Bubbles - AIO Vape Cart 1g - Final Packaging - Tigers Blood Hybrid" at bounding box center [271, 385] width 411 height 18
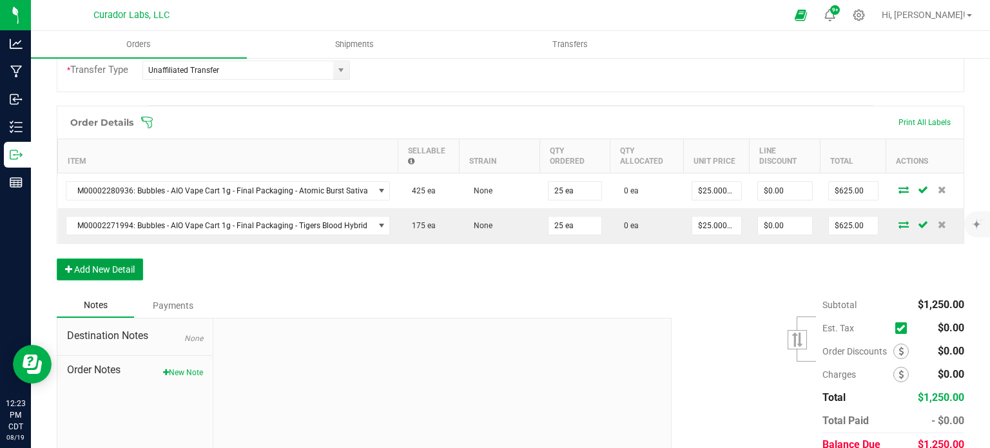
click at [75, 271] on button "Add New Detail" at bounding box center [100, 269] width 86 height 22
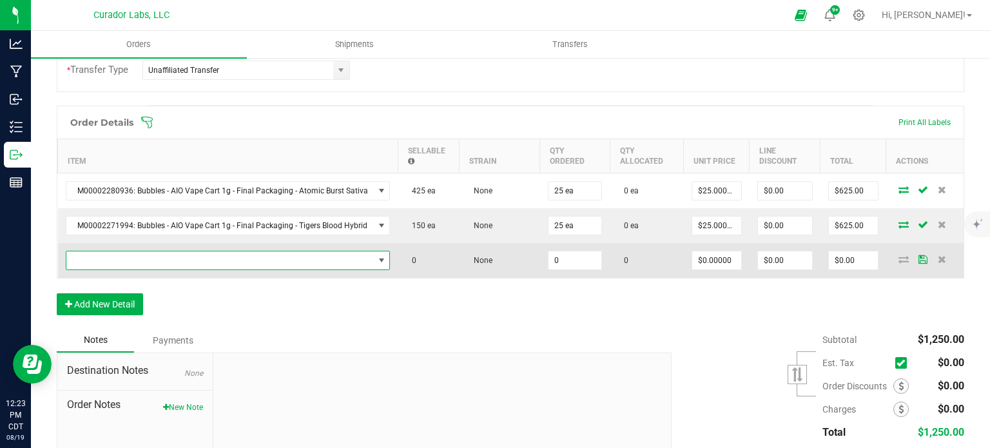
click at [121, 260] on span "NO DATA FOUND" at bounding box center [219, 260] width 307 height 18
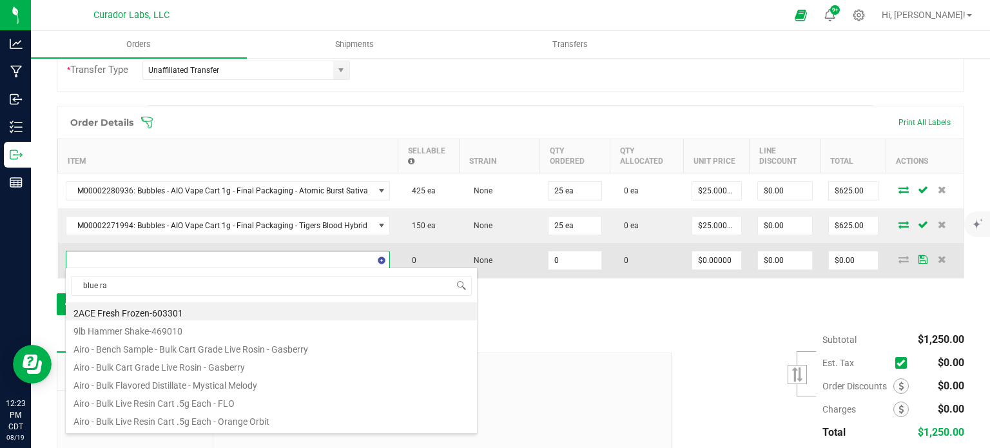
type input "blue raz"
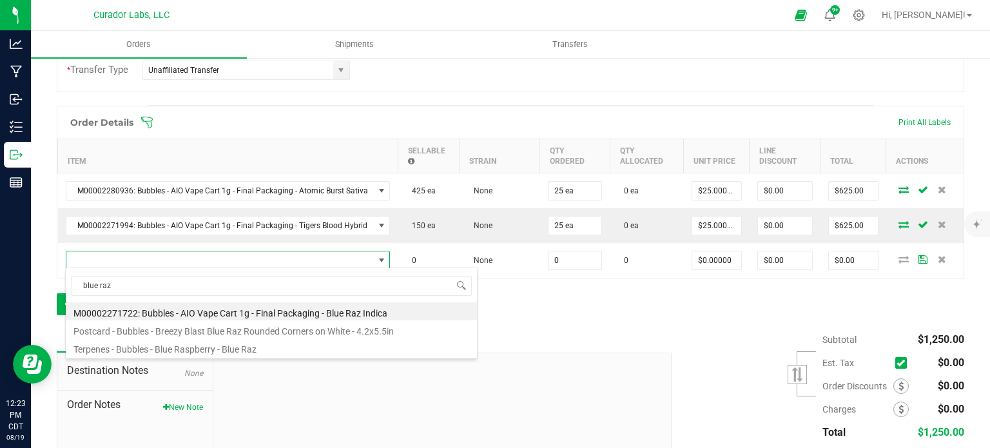
drag, startPoint x: 224, startPoint y: 314, endPoint x: 285, endPoint y: 301, distance: 62.6
click at [223, 314] on li "M00002271722: Bubbles - AIO Vape Cart 1g - Final Packaging - Blue Raz Indica" at bounding box center [271, 311] width 411 height 18
type input "0 ea"
type input "$25.00000"
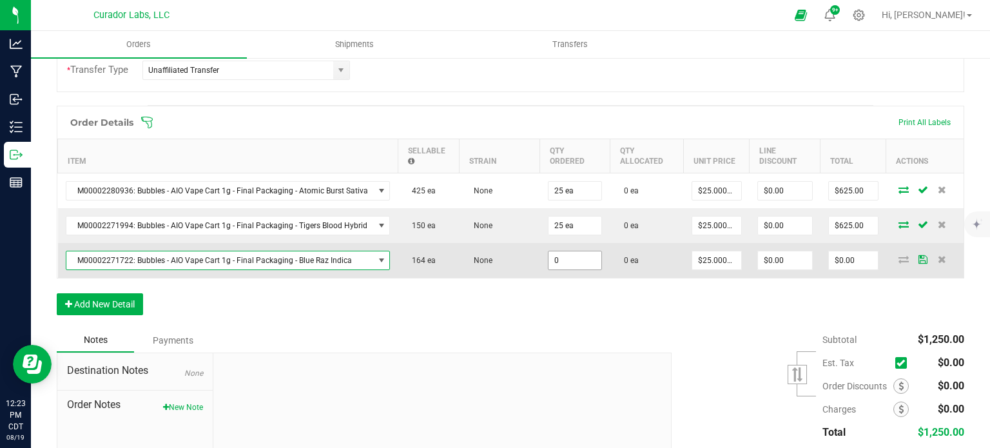
click at [554, 255] on input "0" at bounding box center [574, 260] width 53 height 18
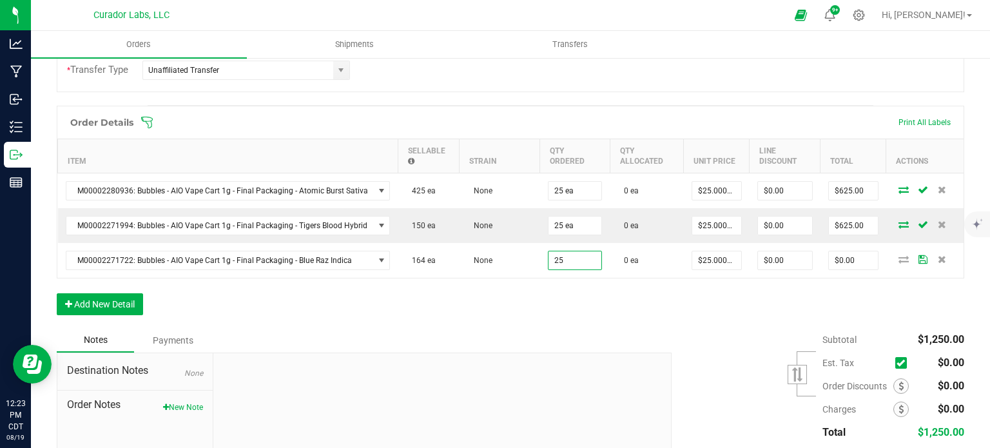
type input "25 ea"
type input "$625.00"
drag, startPoint x: 556, startPoint y: 283, endPoint x: 338, endPoint y: 324, distance: 221.1
click at [553, 286] on div "Order Details Print All Labels Item Sellable Strain Qty Ordered Qty Allocated U…" at bounding box center [510, 217] width 907 height 222
click at [111, 302] on button "Add New Detail" at bounding box center [100, 304] width 86 height 22
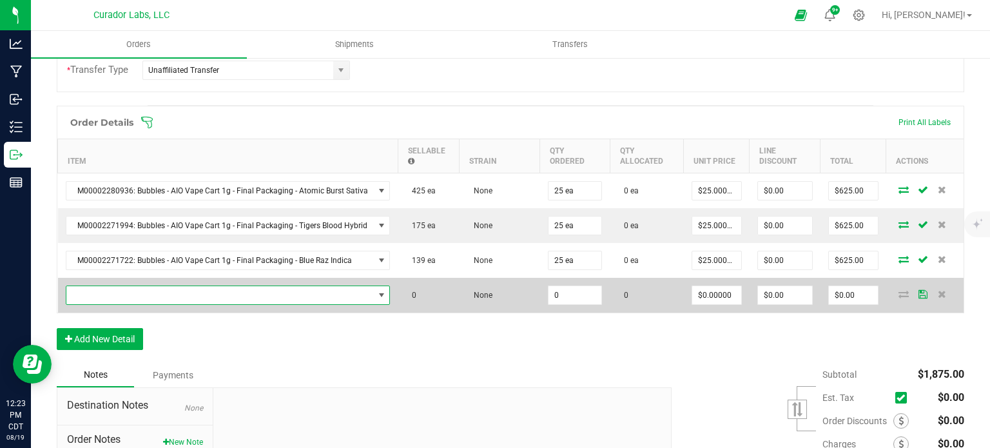
click at [110, 297] on span "NO DATA FOUND" at bounding box center [219, 295] width 307 height 18
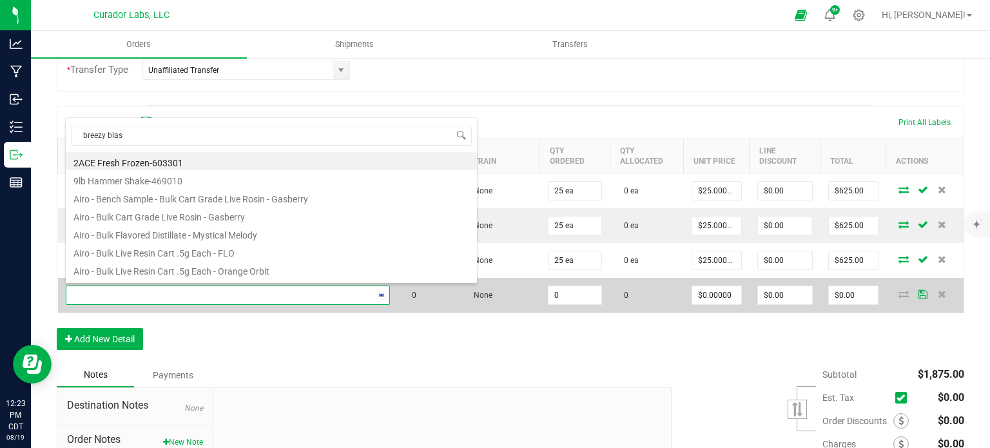
type input "breezy blast"
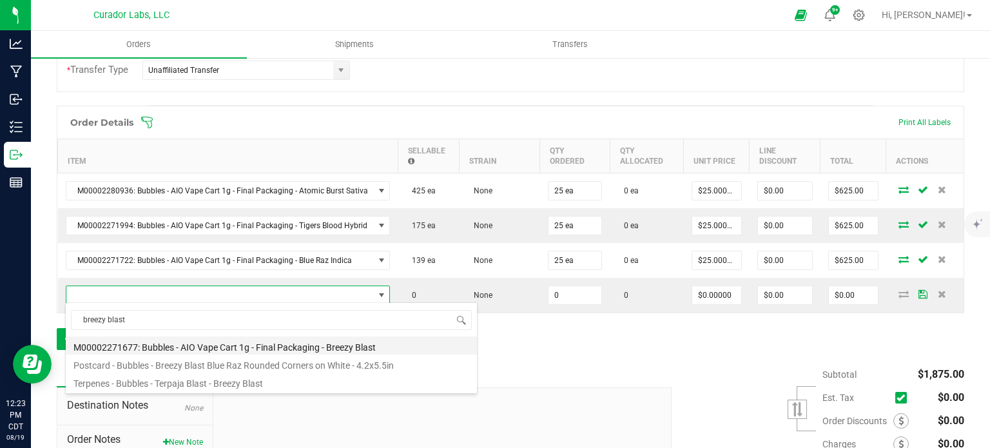
click at [214, 346] on li "M00002271677: Bubbles - AIO Vape Cart 1g - Final Packaging - Breezy Blast" at bounding box center [271, 345] width 411 height 18
type input "0 ea"
type input "$25.00000"
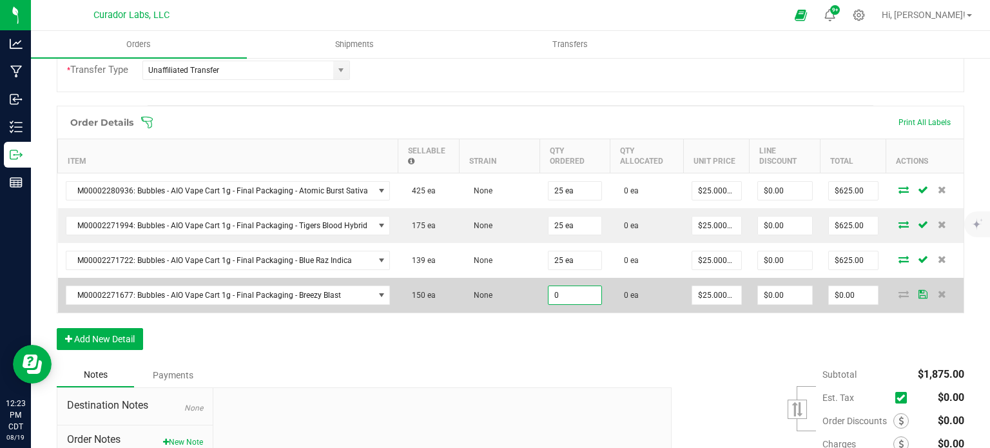
drag, startPoint x: 571, startPoint y: 295, endPoint x: 570, endPoint y: 322, distance: 27.7
click at [570, 295] on input "0" at bounding box center [574, 295] width 53 height 18
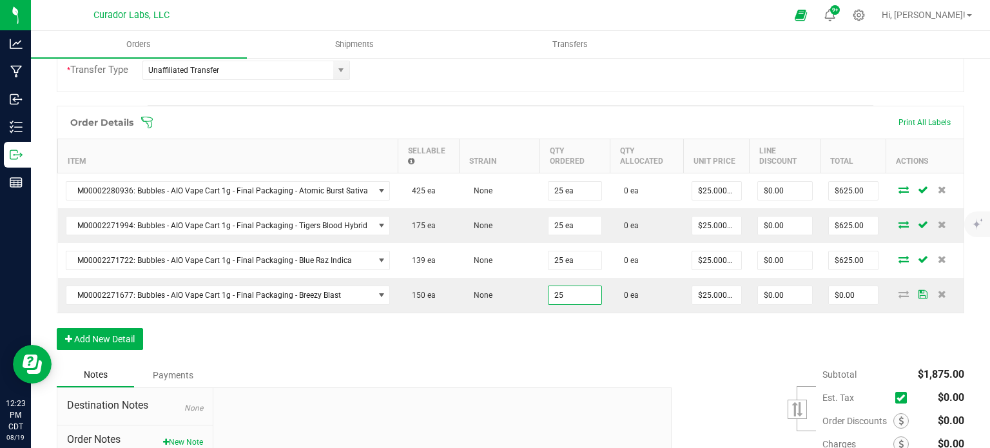
type input "25 ea"
type input "$625.00"
click at [570, 323] on div "Order Details Print All Labels Item Sellable Strain Qty Ordered Qty Allocated U…" at bounding box center [510, 234] width 907 height 257
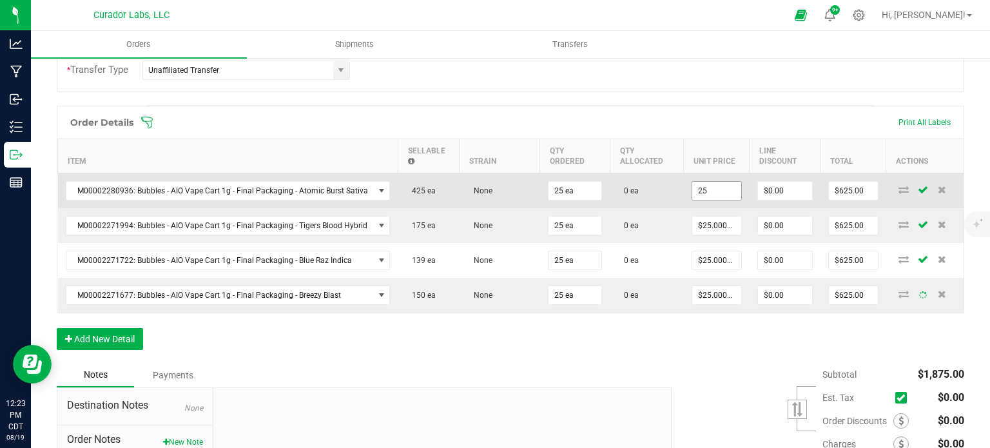
click at [712, 191] on input "25" at bounding box center [716, 191] width 49 height 18
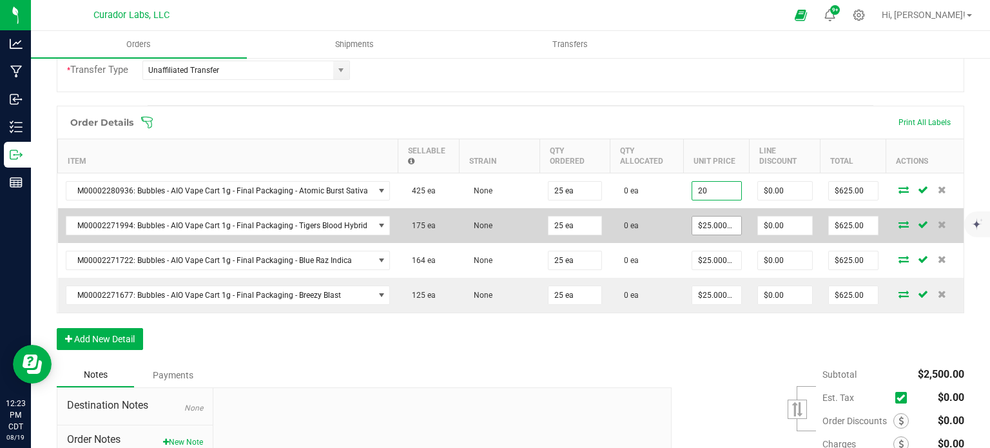
type input "20"
type input "25"
type input "$20.00000"
type input "$500.00"
click at [712, 217] on input "252" at bounding box center [716, 226] width 49 height 18
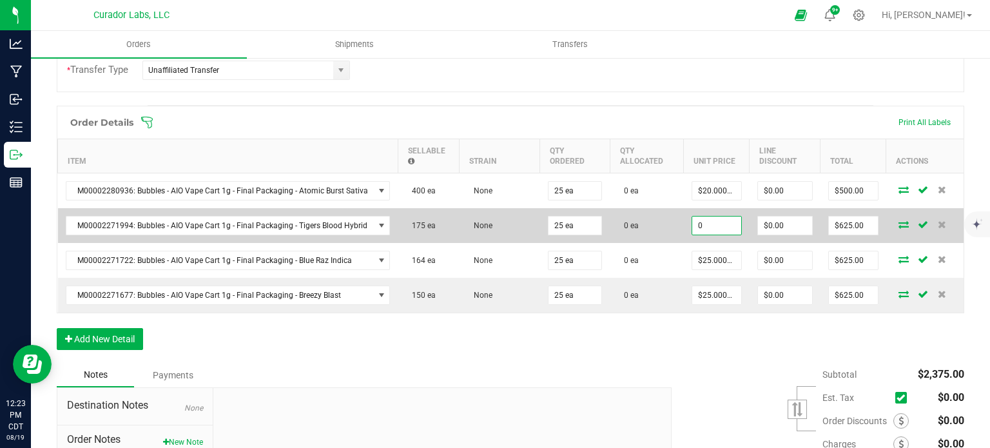
click at [708, 229] on input "0" at bounding box center [716, 226] width 49 height 18
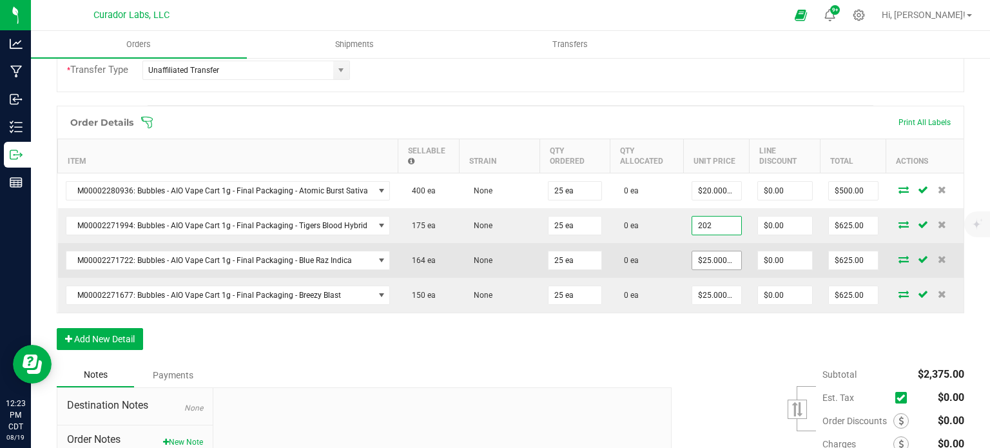
type input "$202.00000"
type input "$5,050.00"
click at [712, 252] on input "25" at bounding box center [716, 260] width 49 height 18
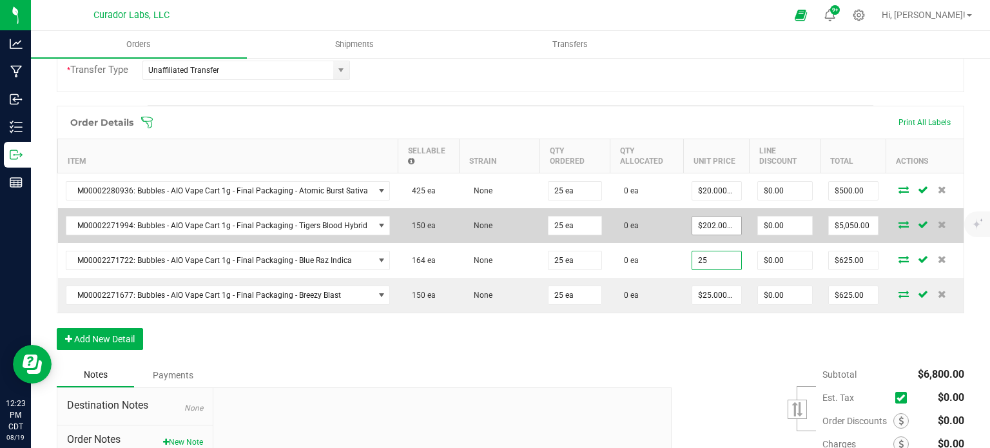
type input "$25.00000"
click at [713, 224] on input "202" at bounding box center [716, 226] width 49 height 18
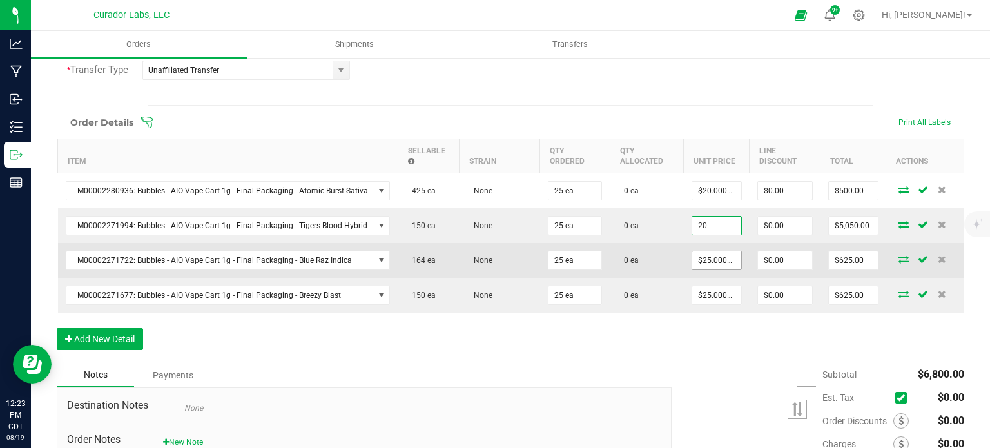
type input "20"
type input "25"
type input "$20.00000"
type input "$500.00"
click at [713, 257] on input "25" at bounding box center [716, 260] width 49 height 18
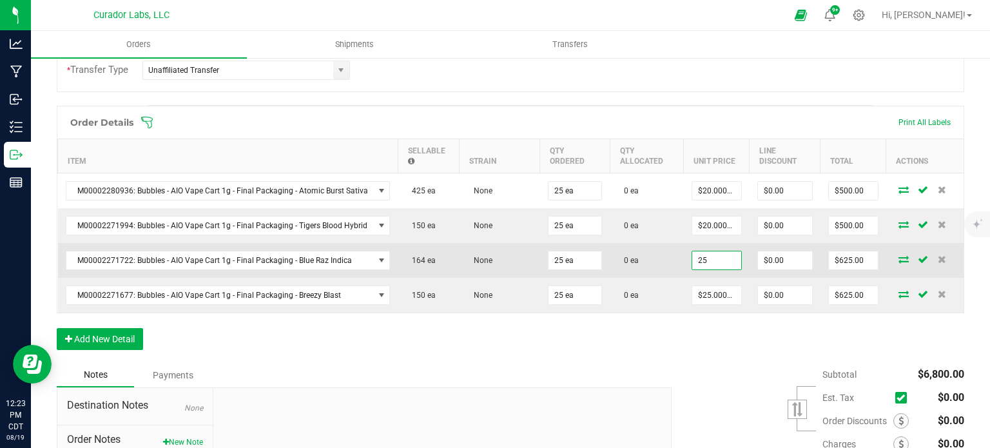
type input "2"
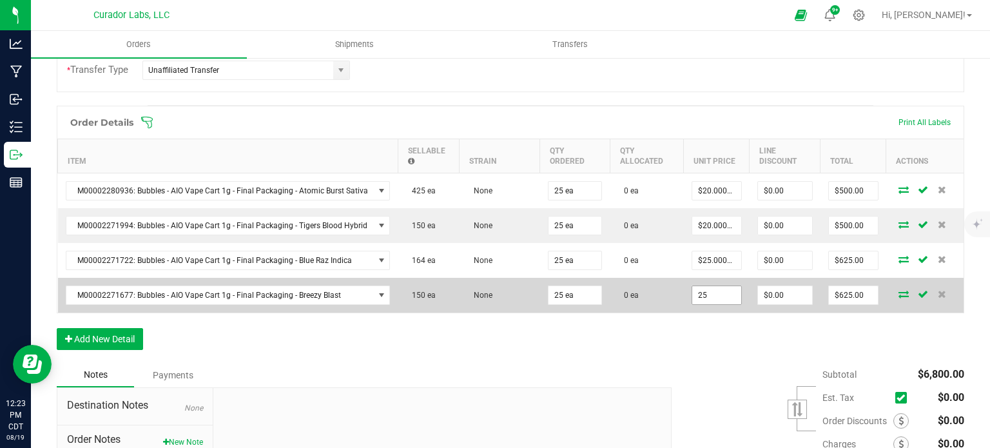
click at [714, 293] on input "25" at bounding box center [716, 295] width 49 height 18
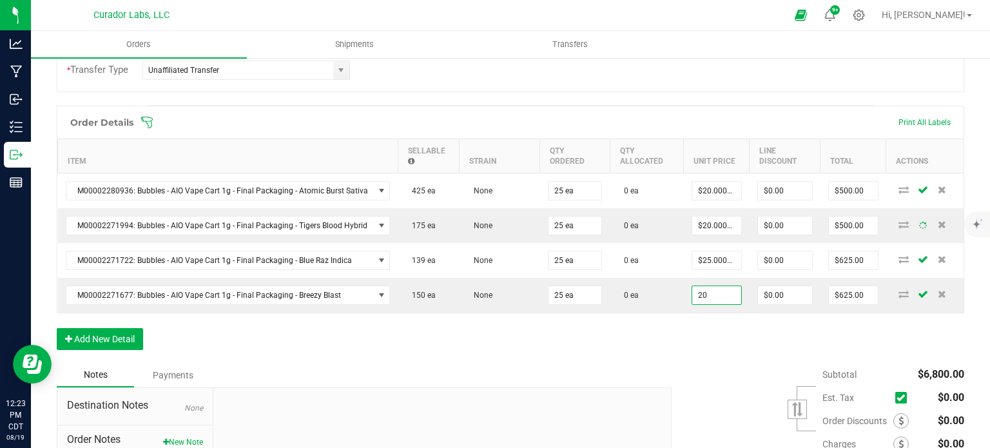
type input "$20.00000"
type input "$500.00"
click at [714, 329] on div "Order Details Print All Labels Item Sellable Strain Qty Ordered Qty Allocated U…" at bounding box center [510, 234] width 907 height 257
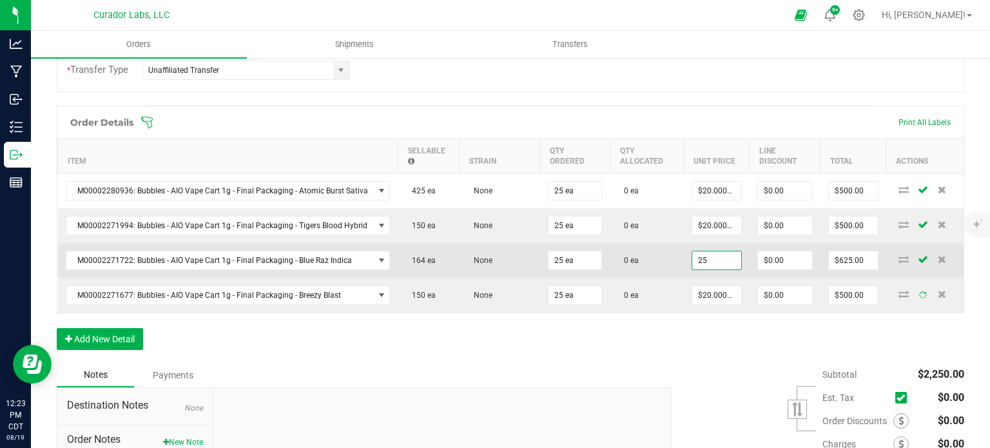
click at [709, 258] on input "25" at bounding box center [716, 260] width 49 height 18
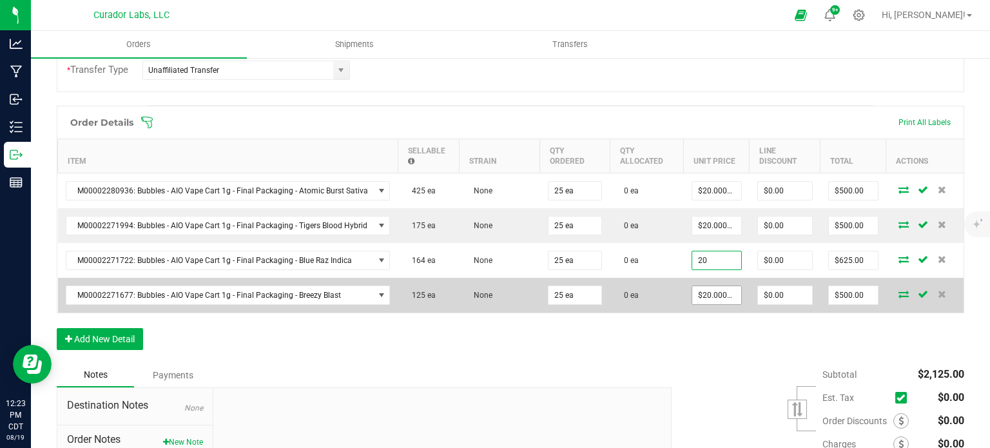
type input "$20.00000"
type input "$500.00"
click at [709, 293] on input "20" at bounding box center [716, 295] width 49 height 18
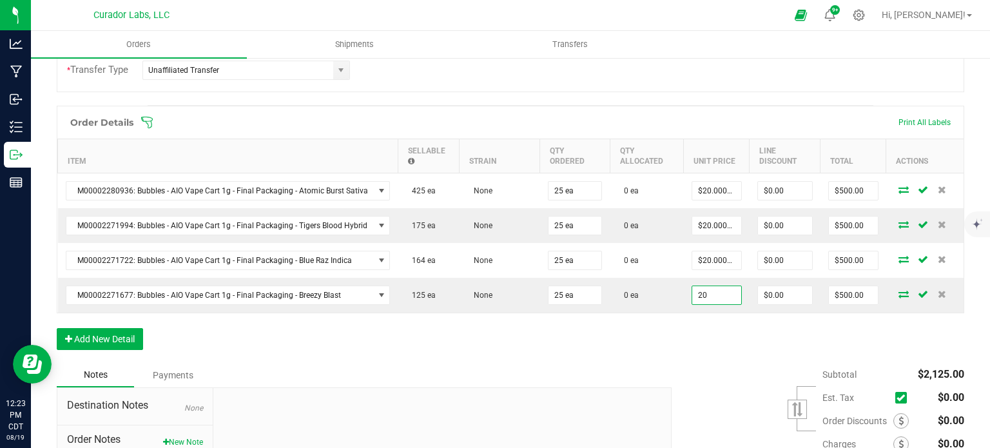
type input "$20.00000"
click at [709, 336] on div "Order Details Print All Labels Item Sellable Strain Qty Ordered Qty Allocated U…" at bounding box center [510, 234] width 907 height 257
click at [135, 324] on div "Order Details Print All Labels Item Sellable Strain Qty Ordered Qty Allocated U…" at bounding box center [510, 234] width 907 height 257
click at [131, 339] on button "Add New Detail" at bounding box center [100, 339] width 86 height 22
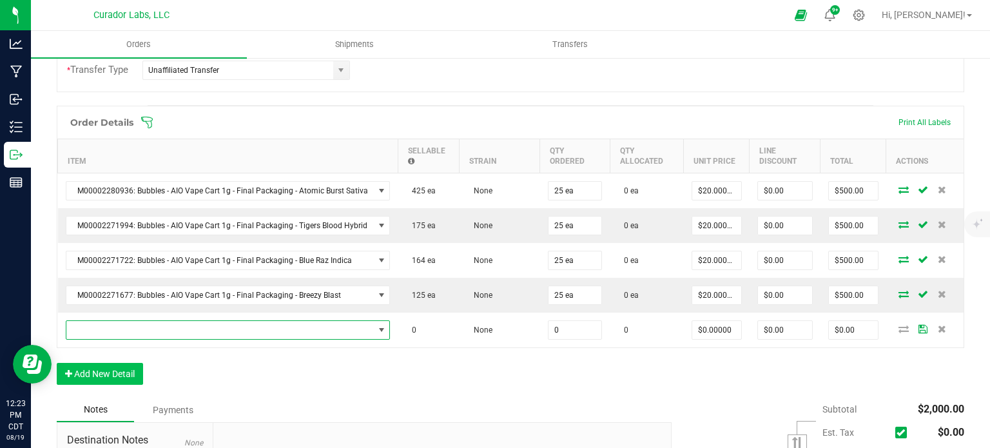
click at [124, 324] on span "NO DATA FOUND" at bounding box center [219, 330] width 307 height 18
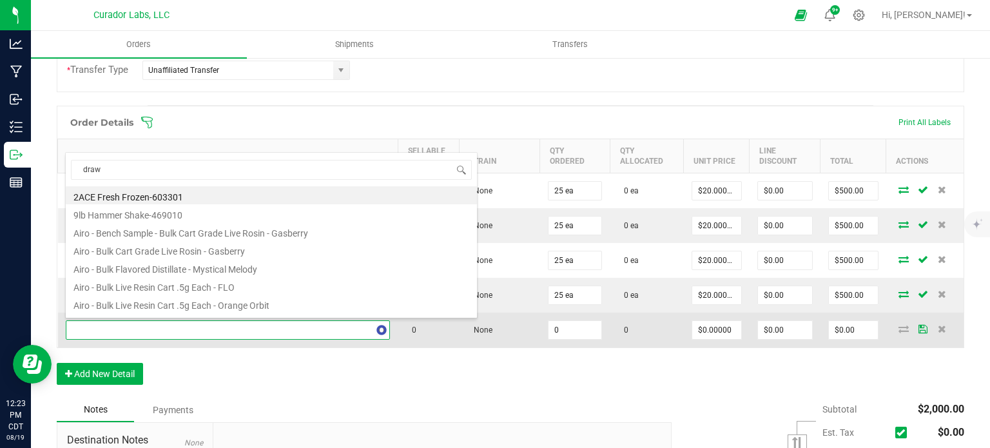
type input "draw 4"
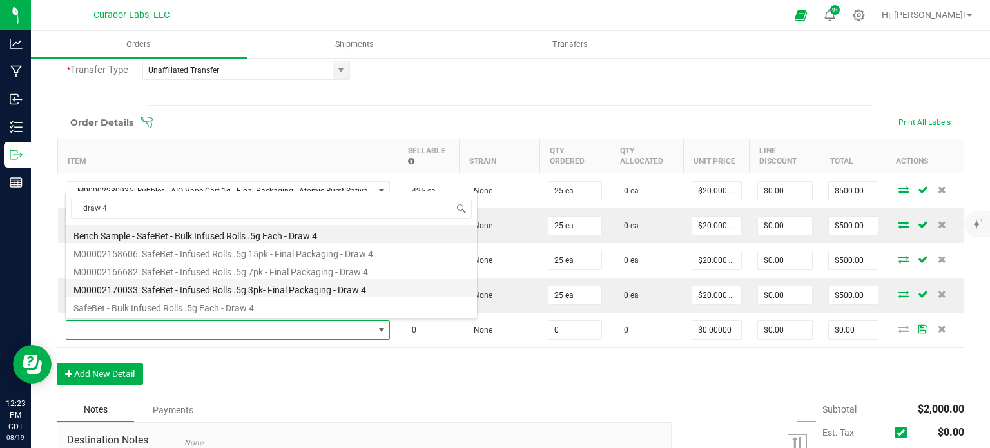
click at [219, 283] on li "M00002170033: SafeBet - Infused Rolls .5g 3pk- Final Packaging - Draw 4" at bounding box center [271, 288] width 411 height 18
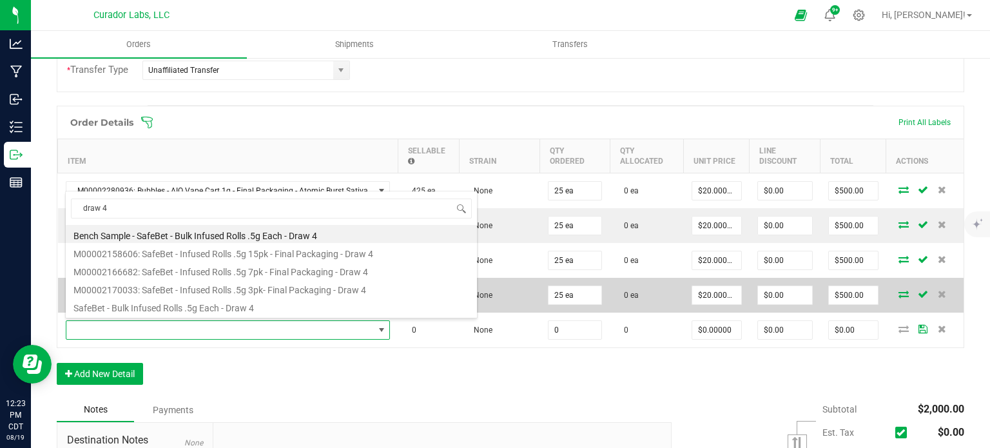
type input "0 ea"
type input "$14.00000"
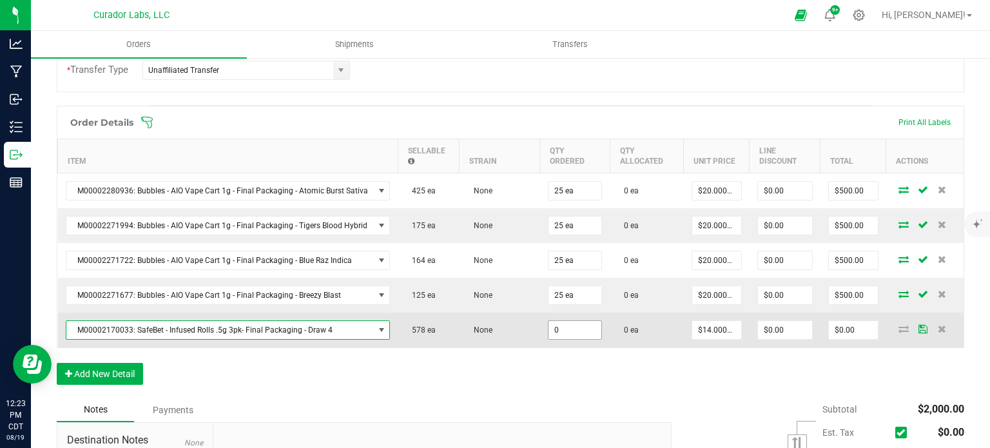
click at [562, 327] on input "0" at bounding box center [574, 330] width 53 height 18
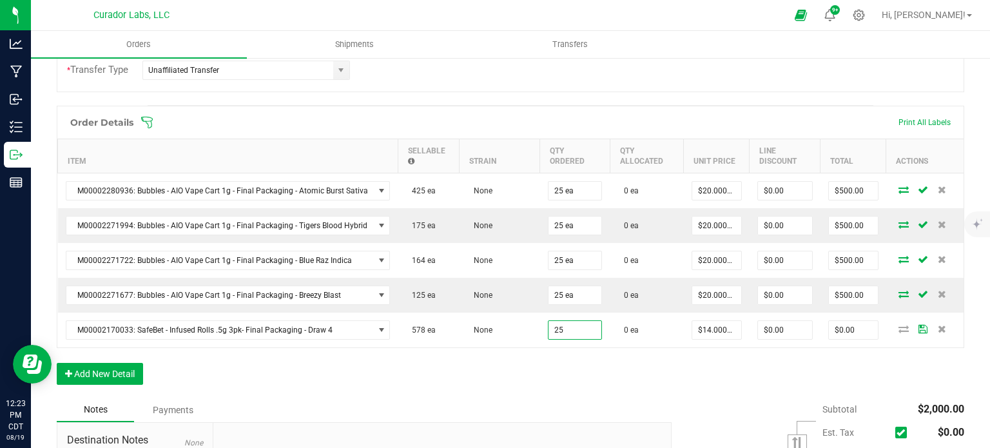
type input "25 ea"
type input "$350.00"
drag, startPoint x: 561, startPoint y: 359, endPoint x: 552, endPoint y: 362, distance: 10.0
click at [559, 360] on div "Order Details Print All Labels Item Sellable Strain Qty Ordered Qty Allocated U…" at bounding box center [510, 252] width 907 height 292
click at [108, 374] on button "Add New Detail" at bounding box center [100, 374] width 86 height 22
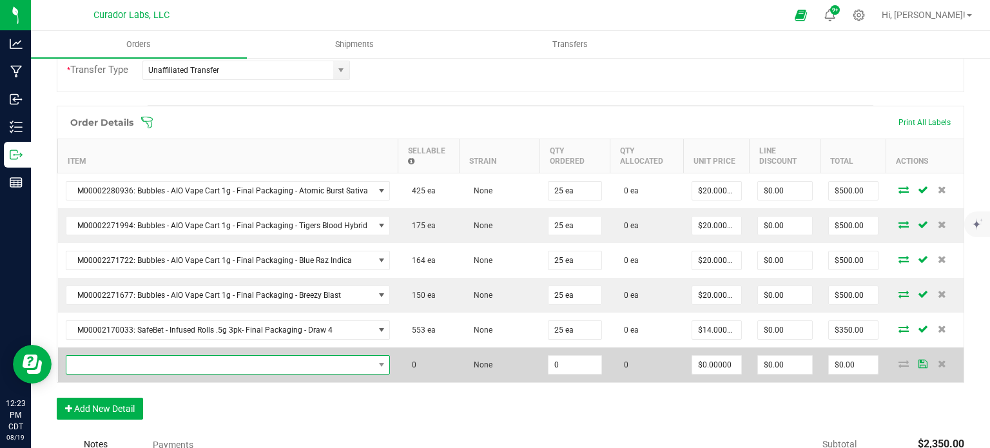
click at [108, 363] on span "NO DATA FOUND" at bounding box center [219, 365] width 307 height 18
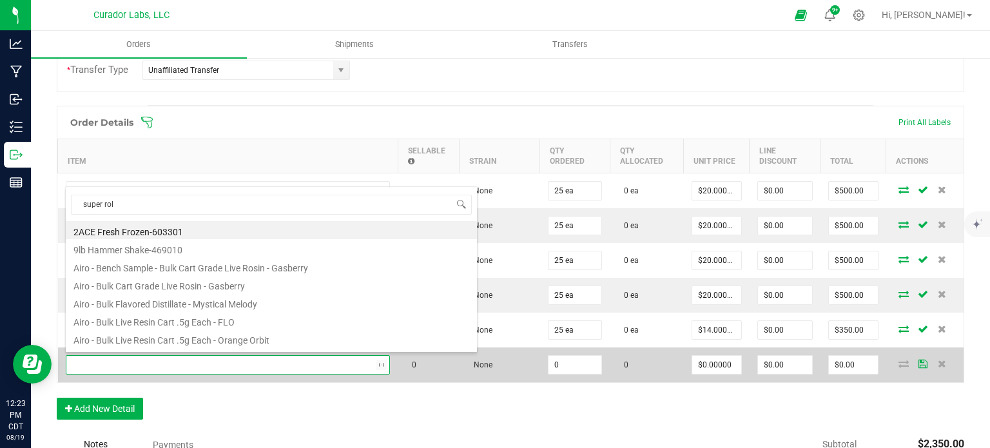
type input "super roll"
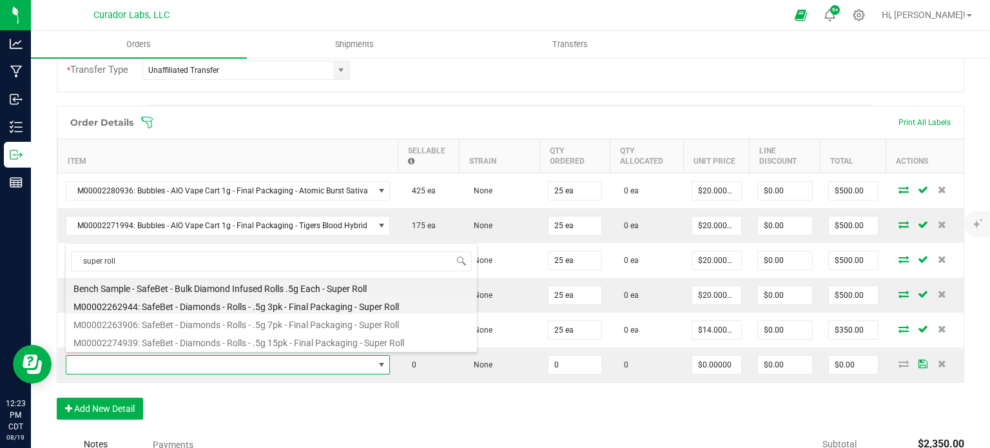
click at [173, 307] on li "M00002262944: SafeBet - Diamonds - Rolls - .5g 3pk - Final Packaging - Super Ro…" at bounding box center [271, 305] width 411 height 18
type input "0 ea"
type input "$14.00000"
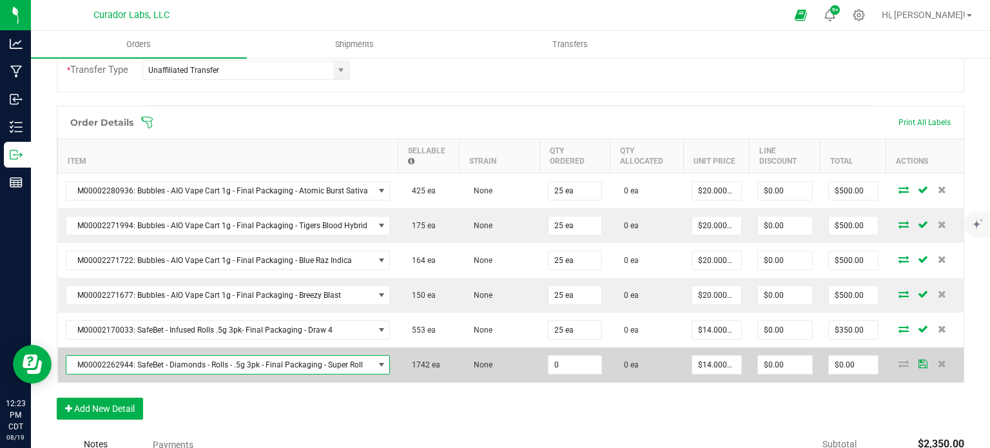
click at [574, 200] on span "0" at bounding box center [575, 190] width 54 height 19
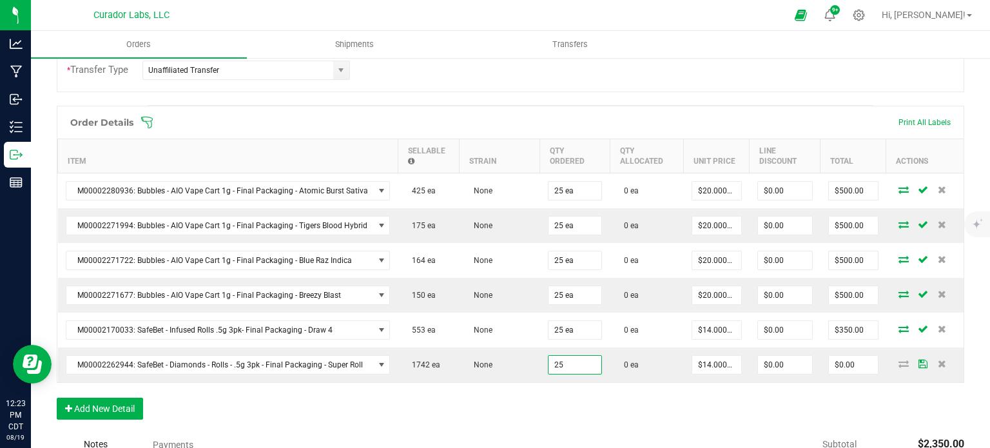
type input "25 ea"
type input "$350.00"
click at [563, 401] on div "Order Details Print All Labels Item Sellable Strain Qty Ordered Qty Allocated U…" at bounding box center [510, 269] width 907 height 327
click at [111, 413] on button "Add New Detail" at bounding box center [100, 409] width 86 height 22
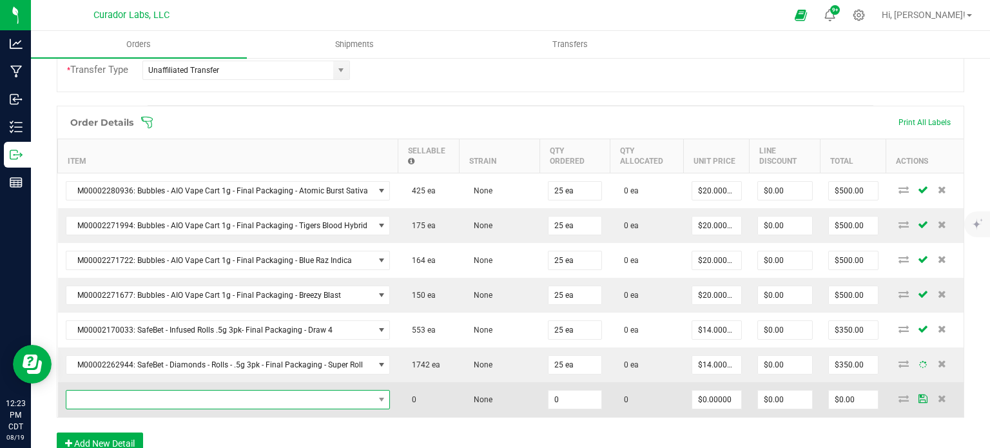
click at [107, 396] on span "NO DATA FOUND" at bounding box center [219, 400] width 307 height 18
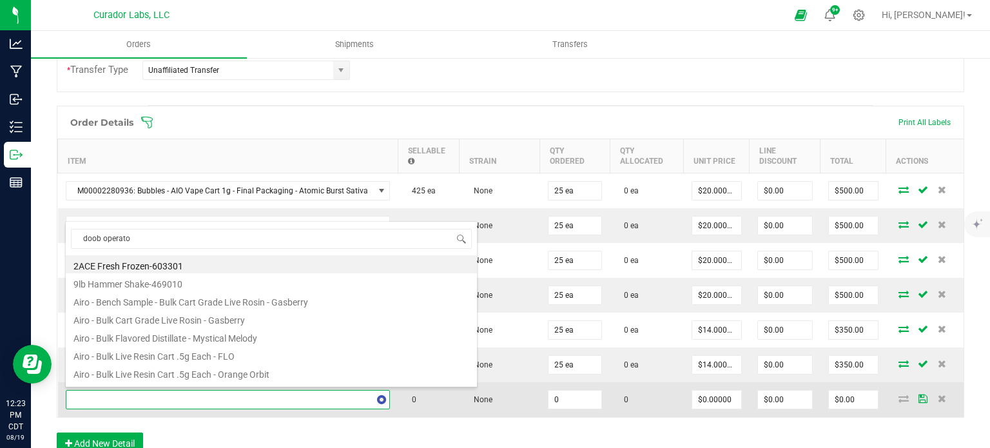
type input "doob operator"
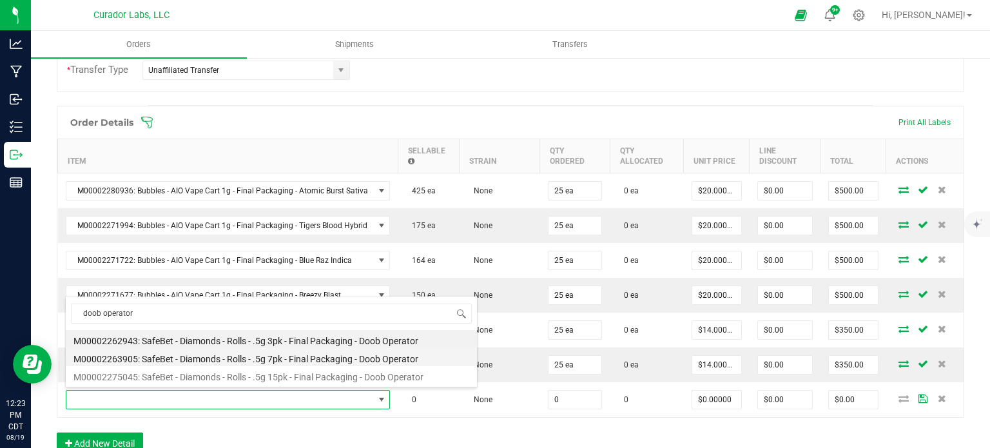
click at [192, 354] on li "M00002263905: SafeBet - Diamonds - Rolls - .5g 7pk - Final Packaging - Doob Ope…" at bounding box center [271, 357] width 411 height 18
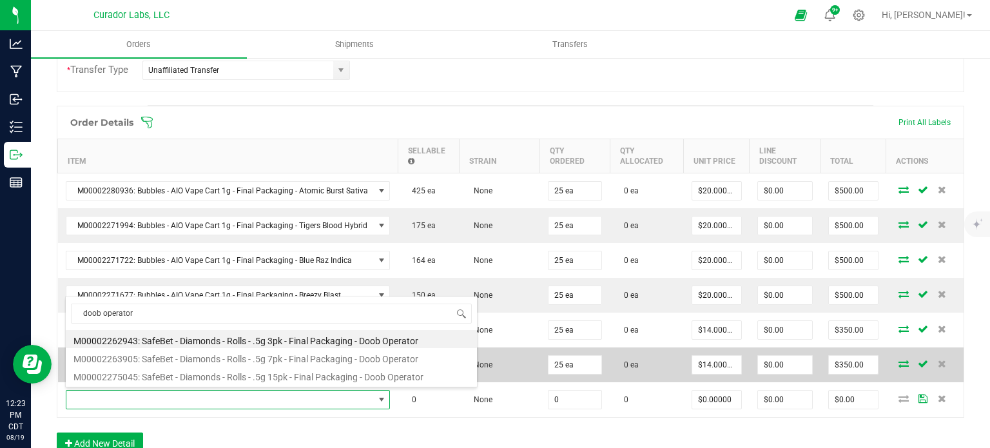
type input "0 ea"
type input "$30.00000"
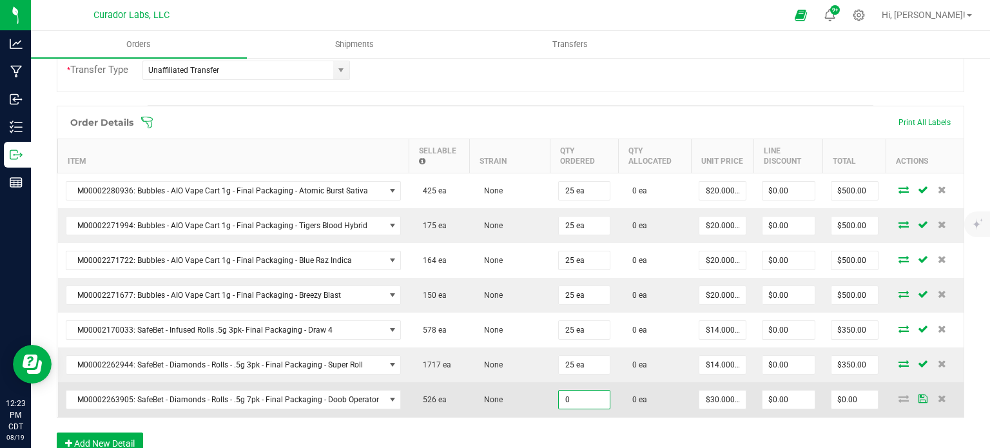
click at [572, 398] on input "0" at bounding box center [585, 400] width 52 height 18
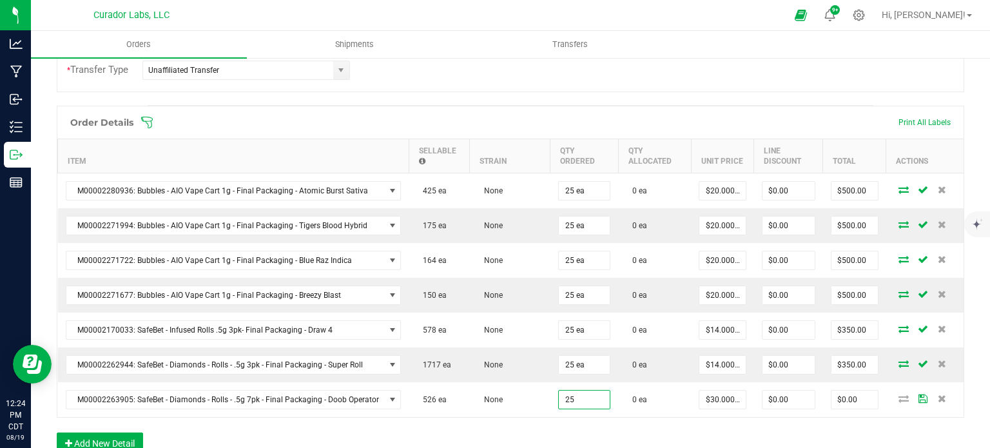
type input "25 ea"
type input "$750.00"
click at [572, 421] on div "Order Details Print All Labels Item Sellable Strain Qty Ordered Qty Allocated U…" at bounding box center [510, 287] width 907 height 362
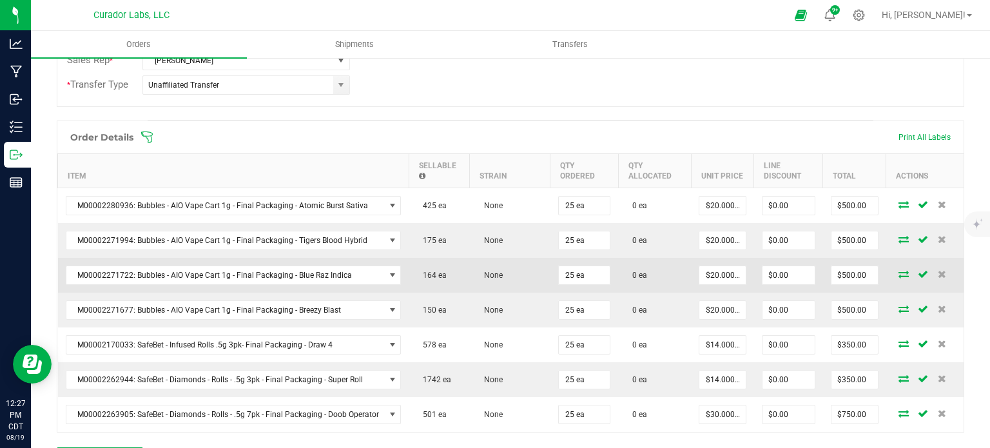
scroll to position [322, 0]
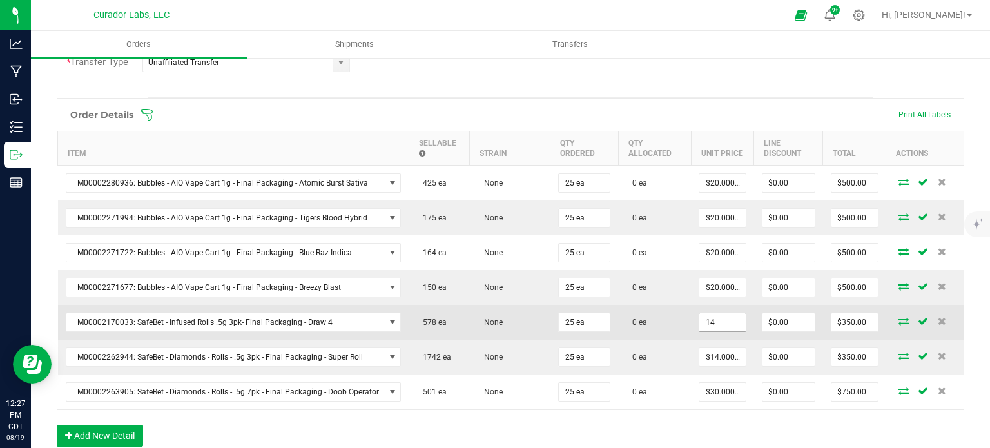
click at [727, 319] on input "14" at bounding box center [722, 322] width 46 height 18
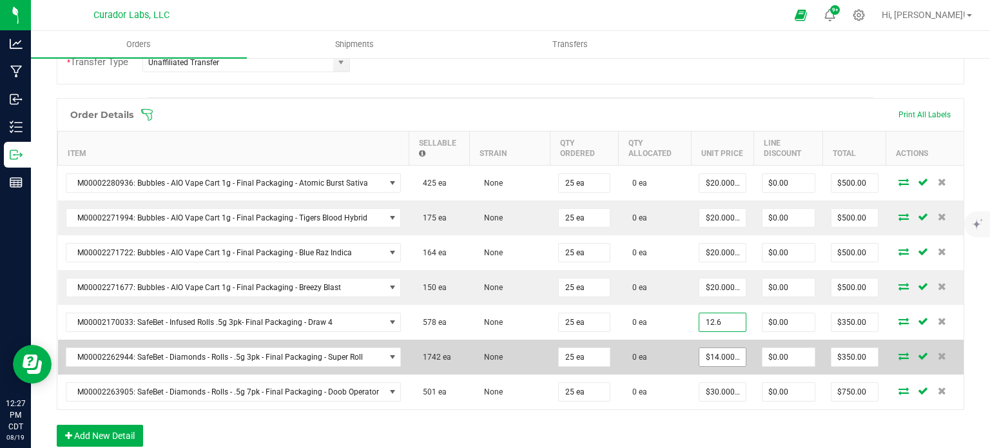
type input "$12.60000"
type input "$315.00"
click at [726, 350] on input "14" at bounding box center [722, 357] width 46 height 18
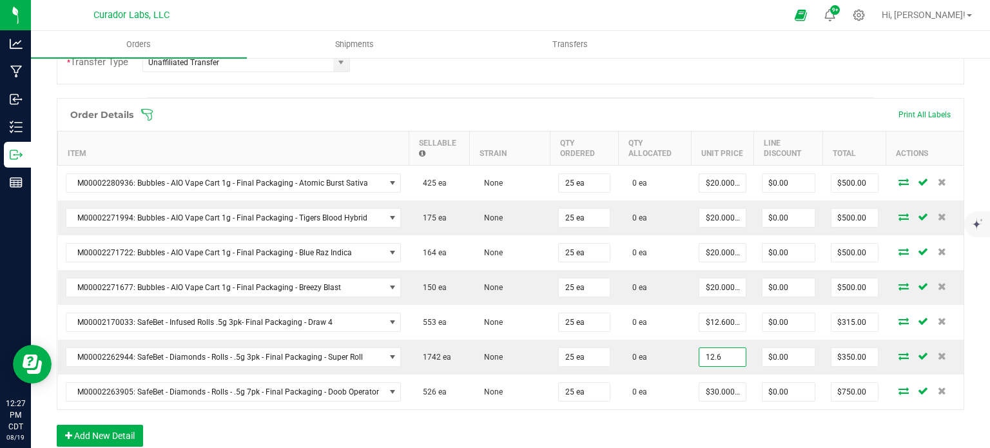
type input "$12.60000"
type input "$315.00"
click at [713, 413] on div "Order Details Print All Labels Item Sellable Strain Qty Ordered Qty Allocated U…" at bounding box center [510, 279] width 907 height 362
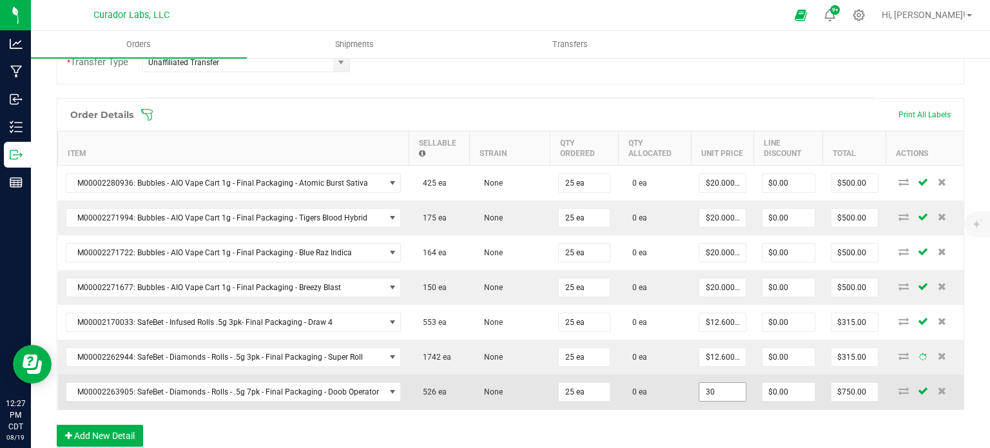
click at [710, 386] on input "30" at bounding box center [722, 392] width 46 height 18
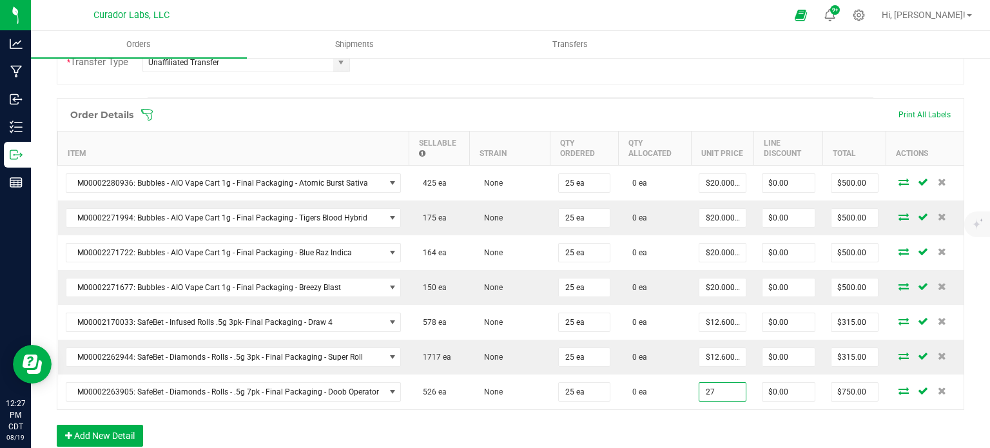
type input "$27.00000"
type input "$675.00"
click at [708, 418] on div "Order Details Print All Labels Item Sellable Strain Qty Ordered Qty Allocated U…" at bounding box center [510, 279] width 907 height 362
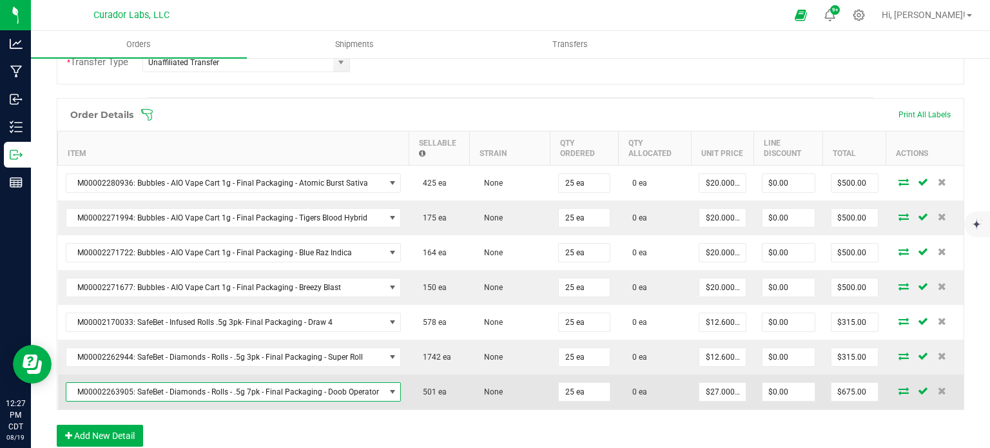
click at [293, 391] on span "M00002263905: SafeBet - Diamonds - Rolls - .5g 7pk - Final Packaging - Doob Ope…" at bounding box center [225, 392] width 318 height 18
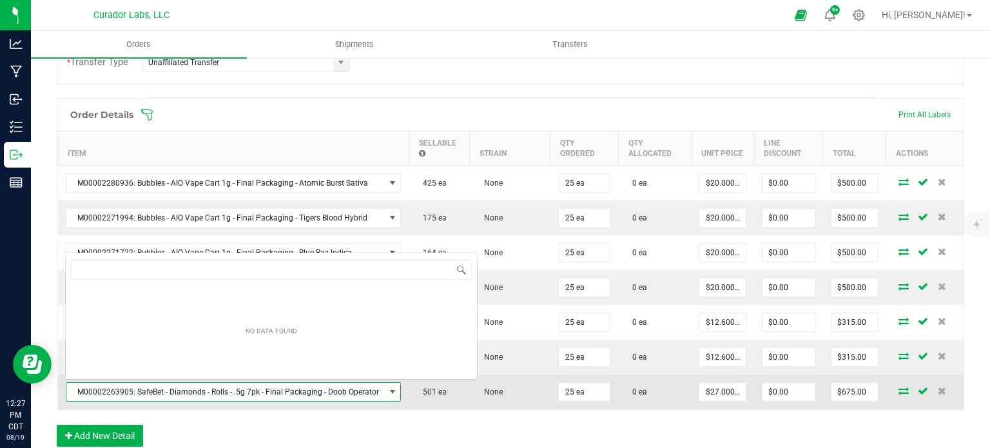
scroll to position [19, 330]
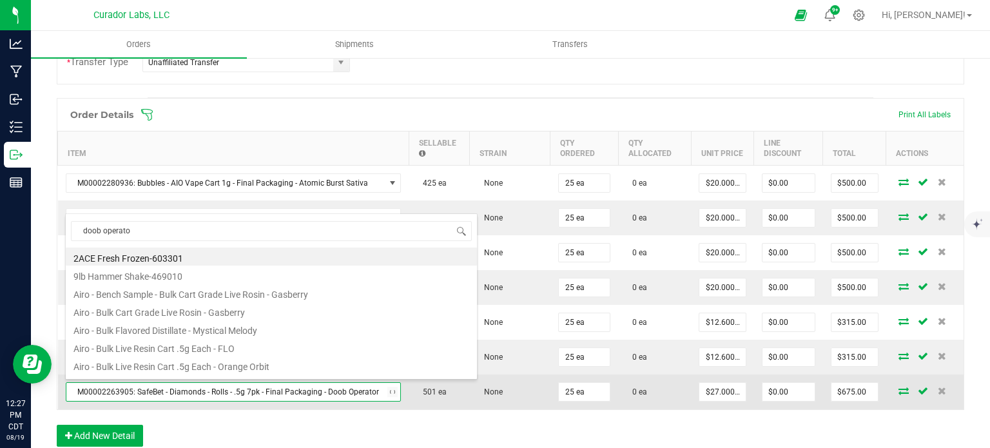
type input "doob operator"
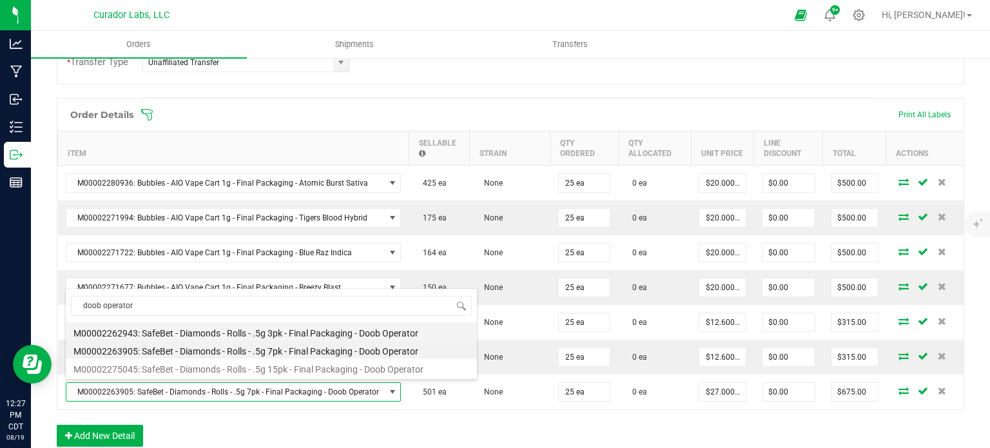
click at [218, 333] on li "M00002262943: SafeBet - Diamonds - Rolls - .5g 3pk - Final Packaging - Doob Ope…" at bounding box center [271, 331] width 411 height 18
type input "$14.00000"
type input "$350.00"
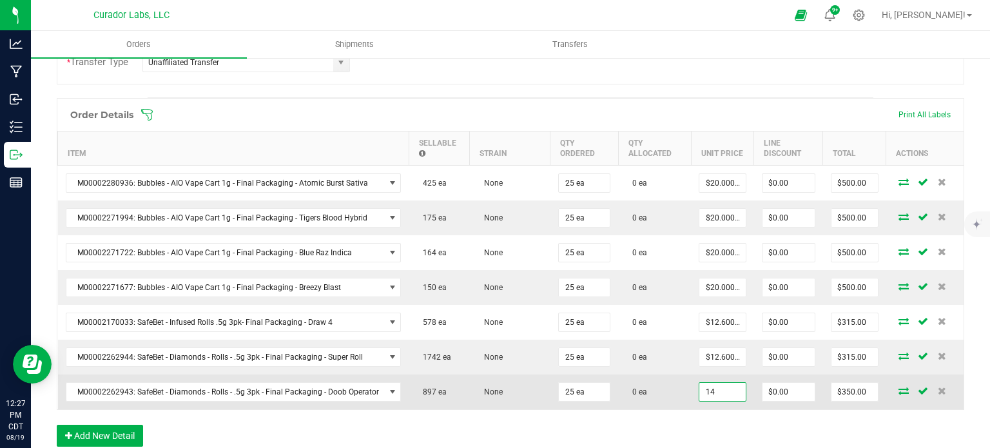
click at [710, 391] on input "14" at bounding box center [722, 392] width 46 height 18
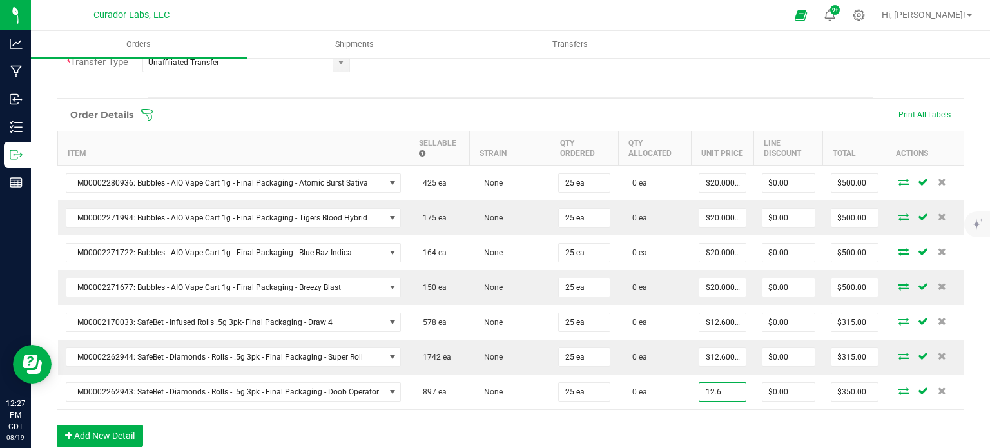
type input "$12.60000"
type input "$315.00"
click at [715, 414] on div "Order Details Print All Labels Item Sellable Strain Qty Ordered Qty Allocated U…" at bounding box center [510, 279] width 907 height 362
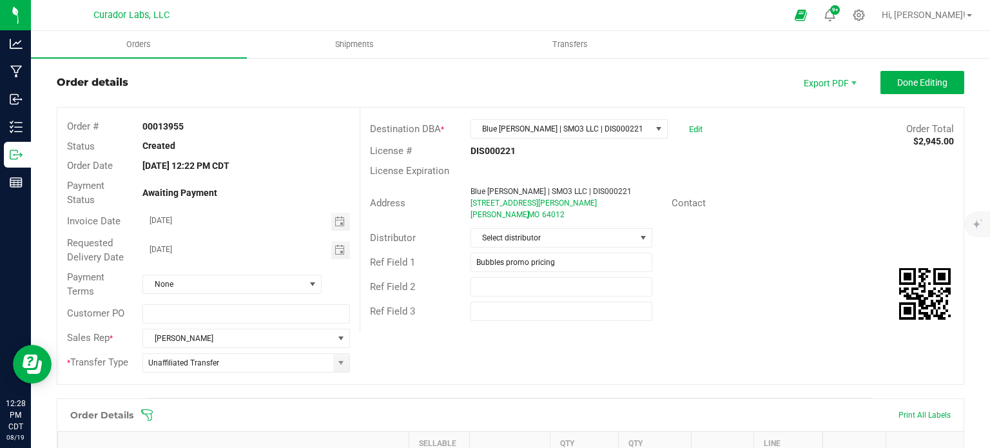
scroll to position [0, 0]
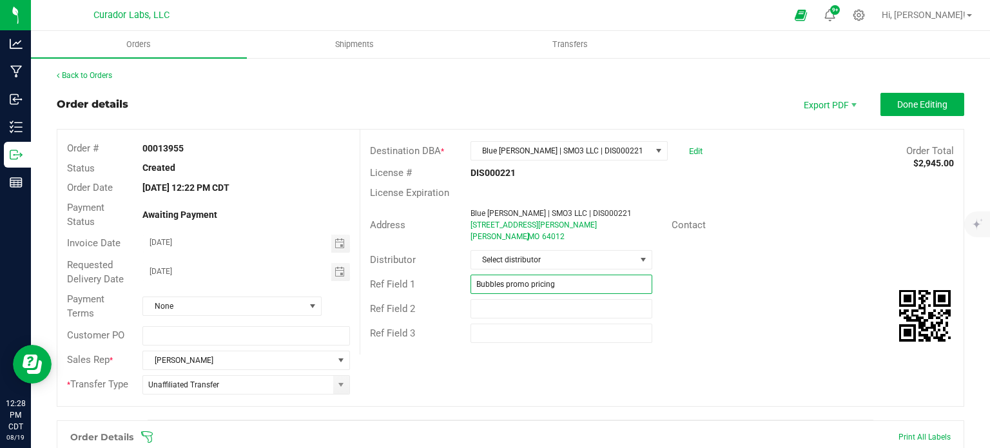
click at [576, 288] on input "Bubbles promo pricing" at bounding box center [561, 284] width 182 height 19
click at [502, 282] on input "Bubbles promo pricing / 10% off EDLP" at bounding box center [561, 284] width 182 height 19
type input "Bubbles 20% off promo pricing / 10% off EDLP"
click at [903, 113] on button "Done Editing" at bounding box center [922, 104] width 84 height 23
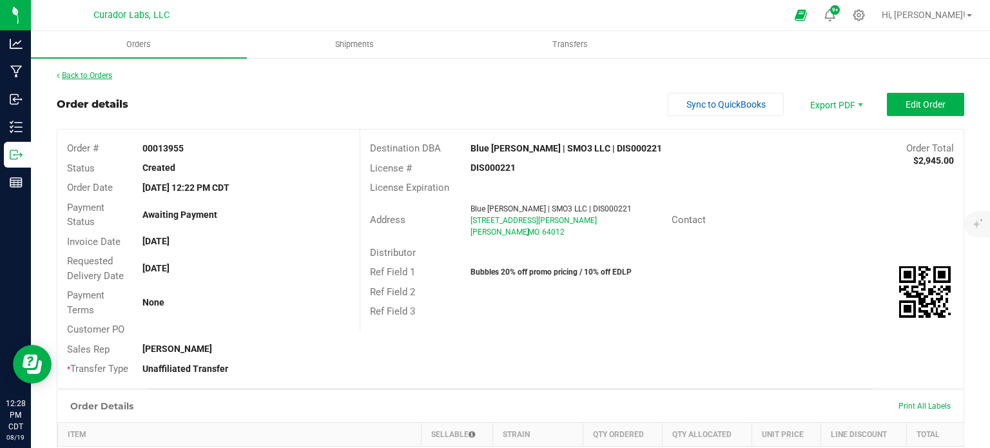
click at [90, 74] on link "Back to Orders" at bounding box center [84, 75] width 55 height 9
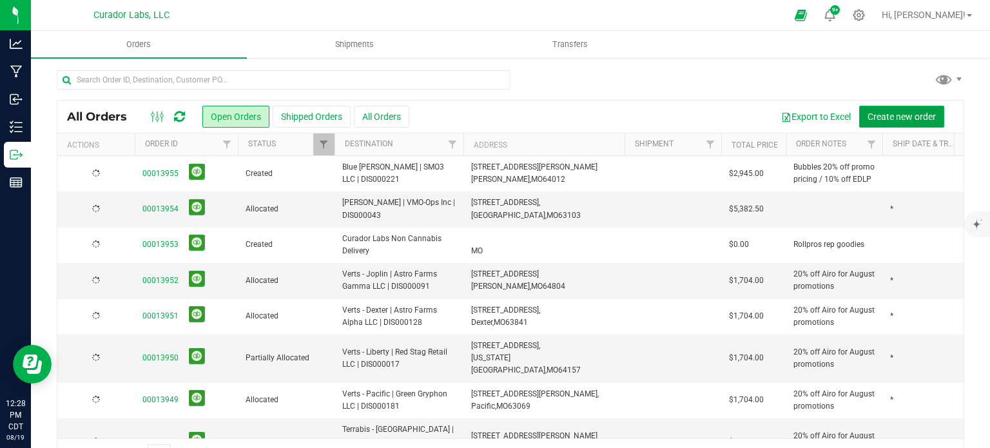
click at [872, 117] on span "Create new order" at bounding box center [901, 116] width 68 height 10
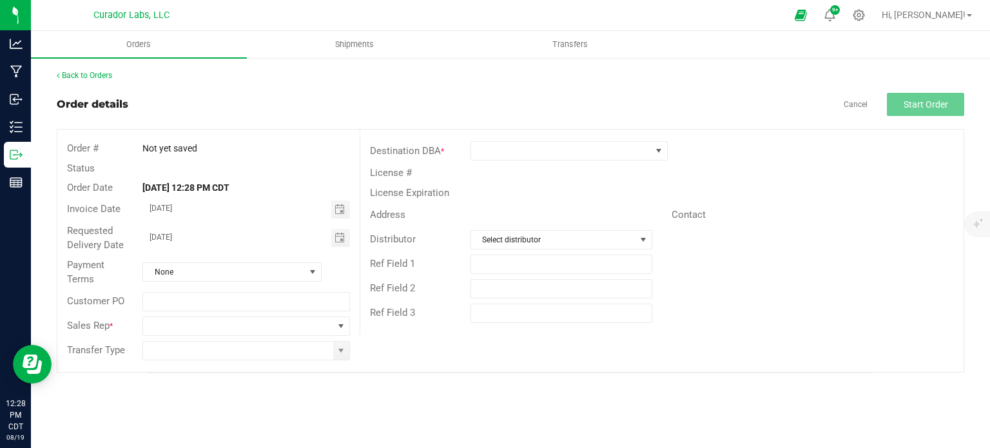
click at [95, 82] on div "Back to Orders Order details Cancel Start Order Order # Not yet saved Status Or…" at bounding box center [510, 222] width 907 height 304
click at [94, 77] on link "Back to Orders" at bounding box center [84, 75] width 55 height 9
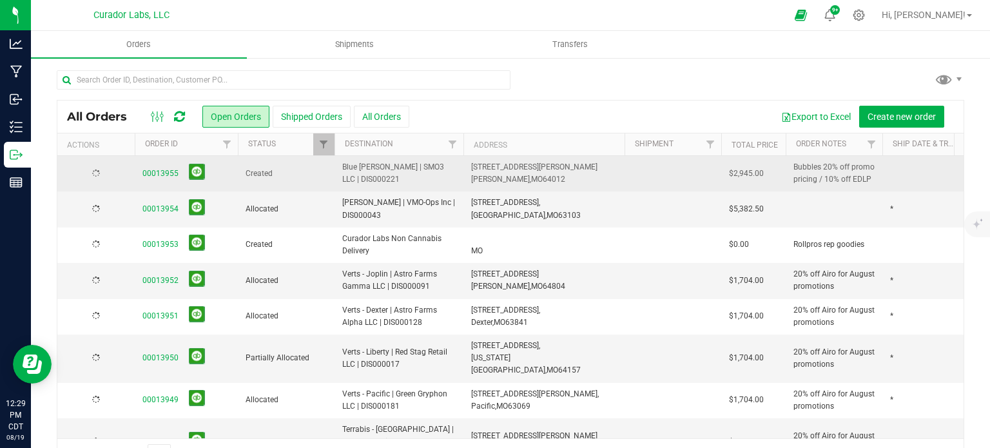
click at [111, 178] on div at bounding box center [96, 174] width 62 height 12
click at [93, 168] on span "Action" at bounding box center [87, 173] width 35 height 18
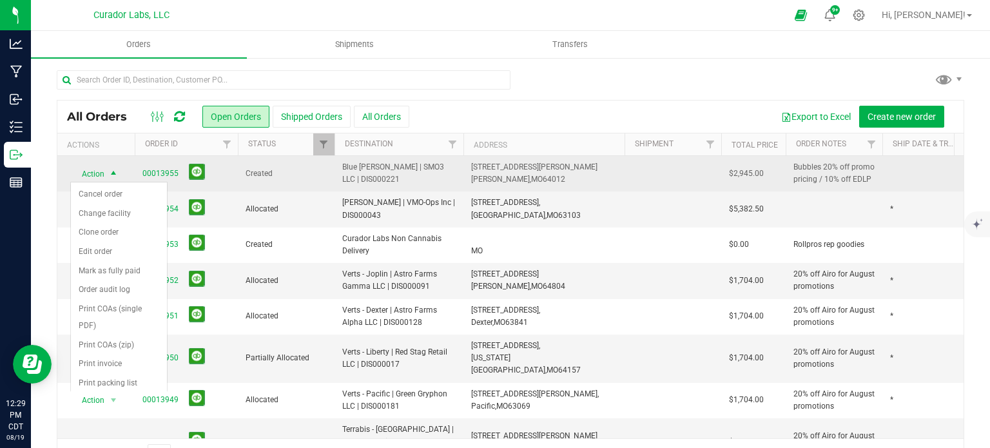
click at [96, 177] on span "Action" at bounding box center [87, 174] width 35 height 18
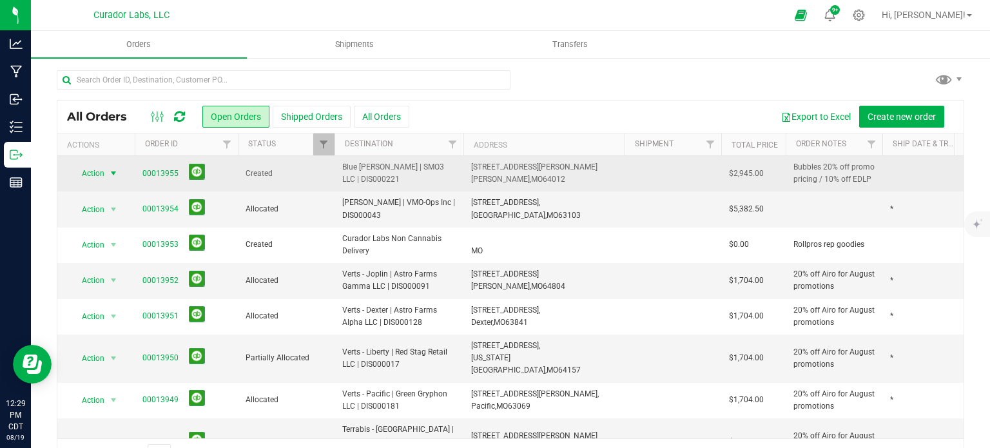
click at [101, 177] on span "Action" at bounding box center [87, 173] width 35 height 18
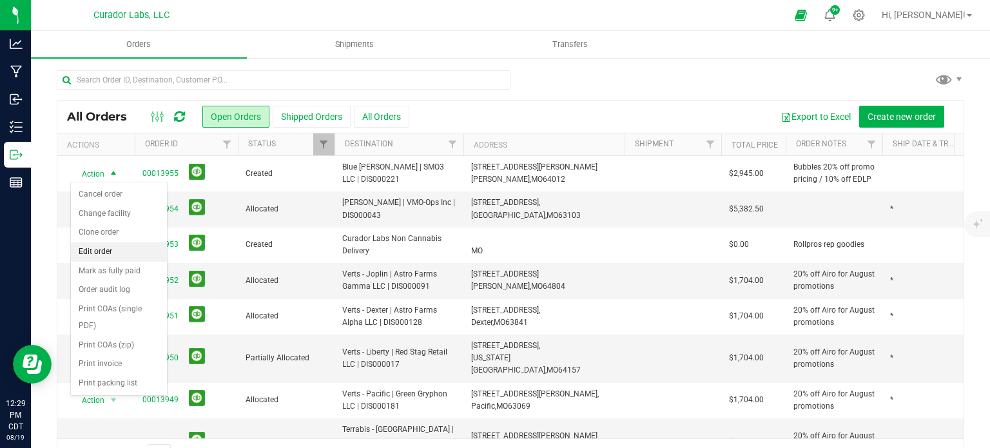
click at [99, 246] on li "Edit order" at bounding box center [119, 251] width 96 height 19
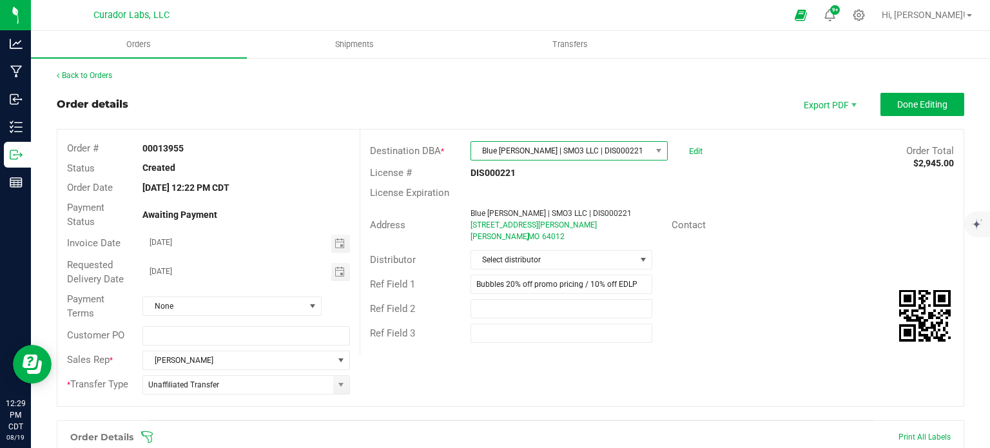
click at [572, 153] on span "Blue [PERSON_NAME] | SMO3 LLC | DIS000221" at bounding box center [561, 151] width 180 height 18
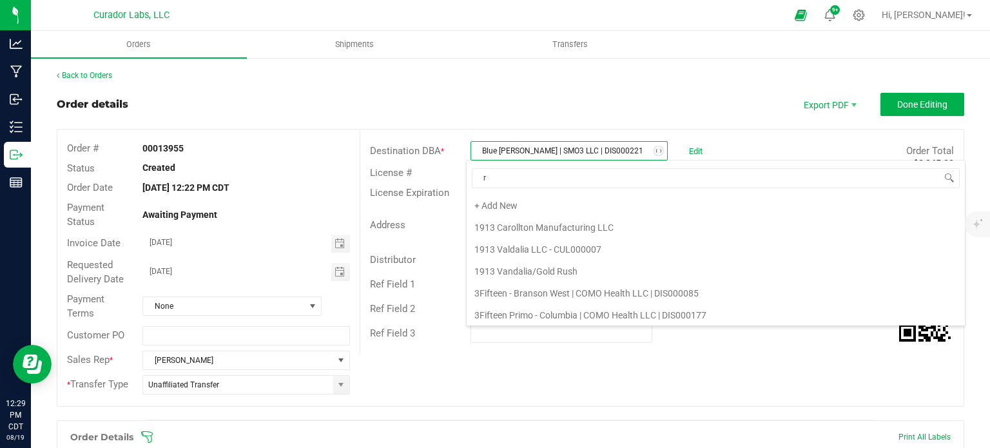
scroll to position [283, 0]
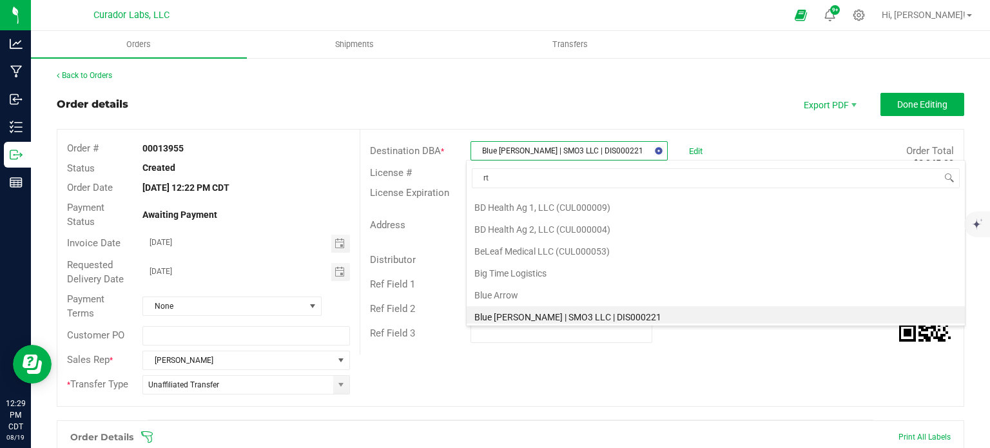
type input "rth"
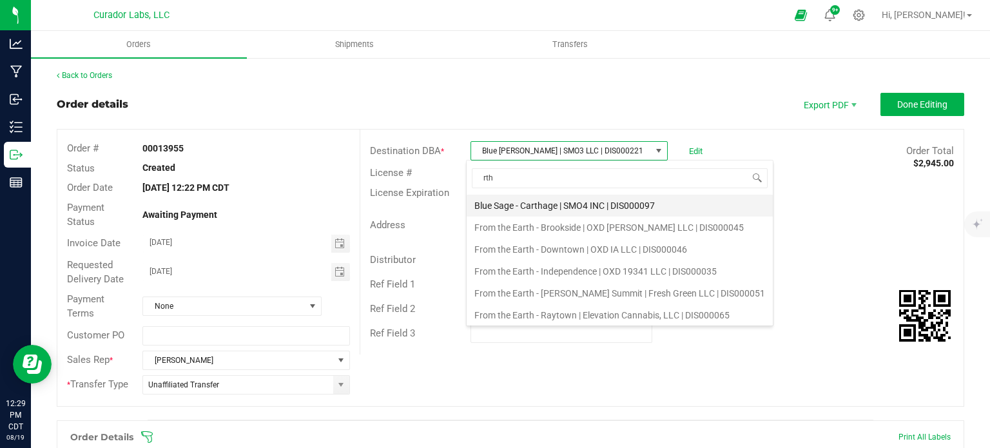
drag, startPoint x: 518, startPoint y: 211, endPoint x: 535, endPoint y: 202, distance: 19.0
click at [518, 211] on li "Blue Sage - Carthage | SMO4 INC | DIS000097" at bounding box center [620, 206] width 306 height 22
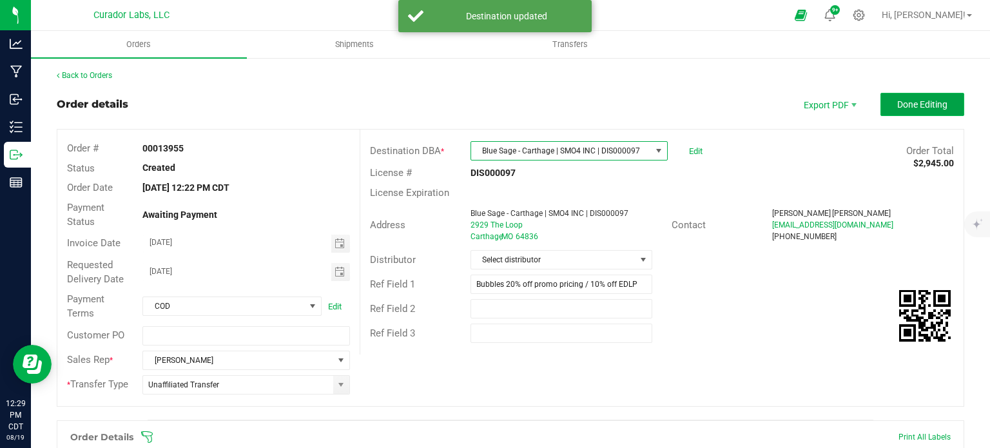
click at [884, 115] on button "Done Editing" at bounding box center [922, 104] width 84 height 23
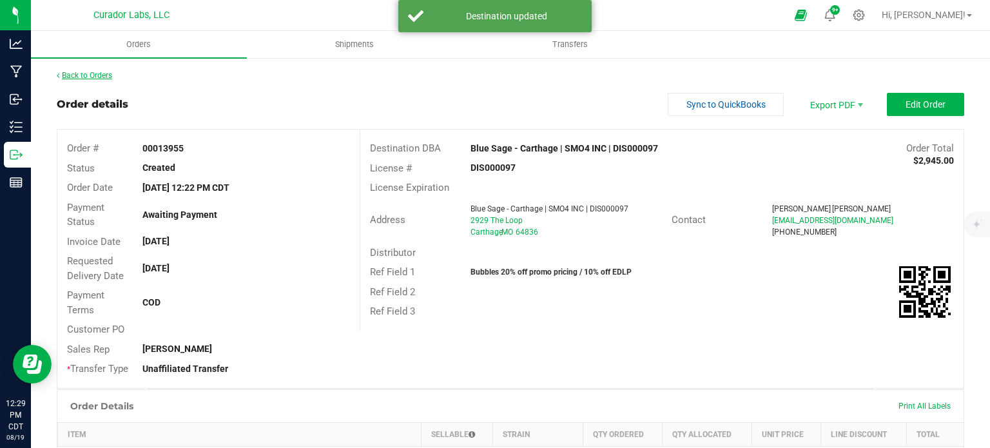
click at [104, 78] on link "Back to Orders" at bounding box center [84, 75] width 55 height 9
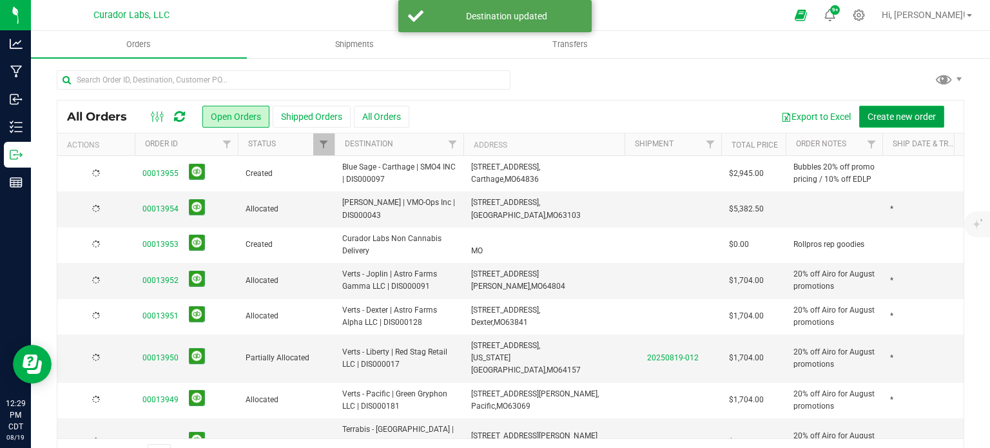
click at [875, 119] on span "Create new order" at bounding box center [901, 116] width 68 height 10
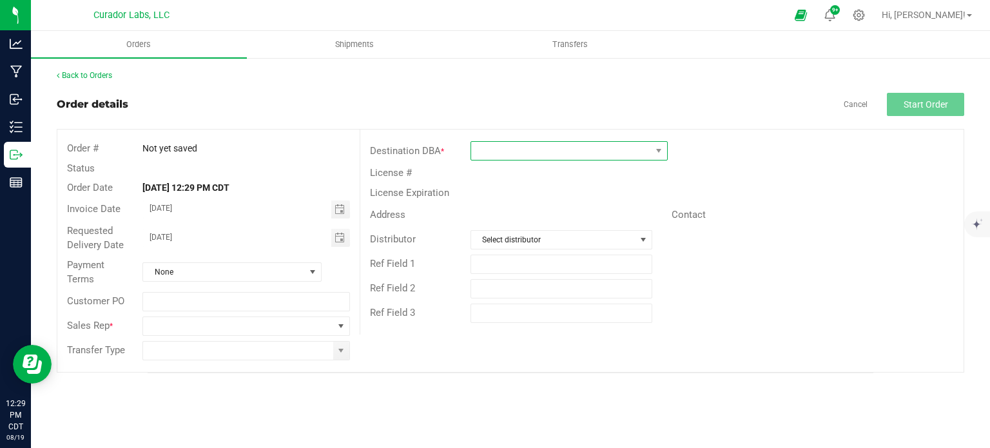
click at [525, 146] on span at bounding box center [561, 151] width 180 height 18
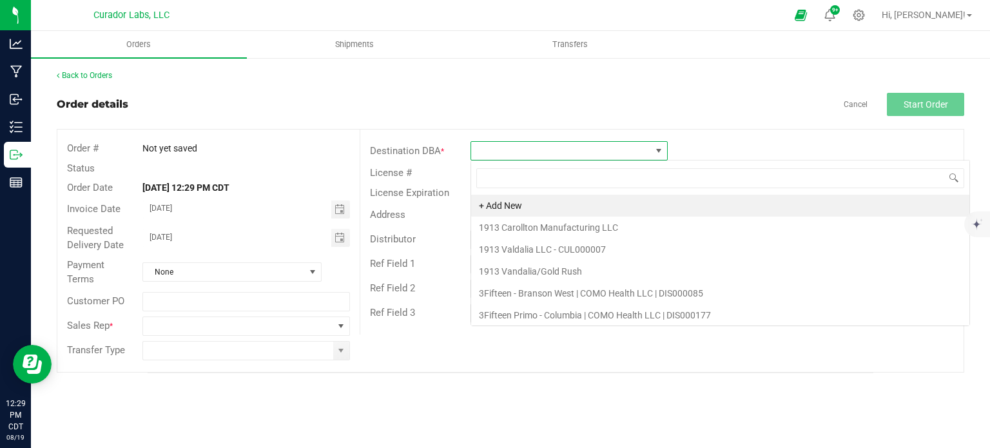
scroll to position [19, 197]
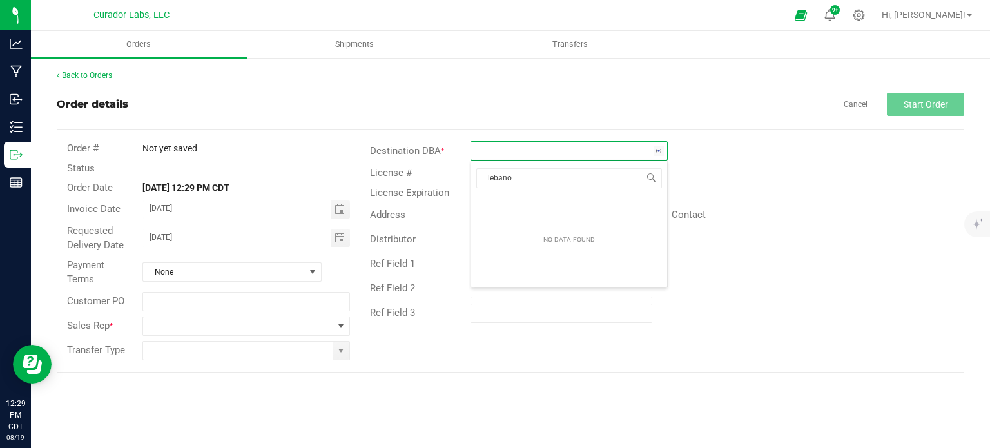
type input "[GEOGRAPHIC_DATA]"
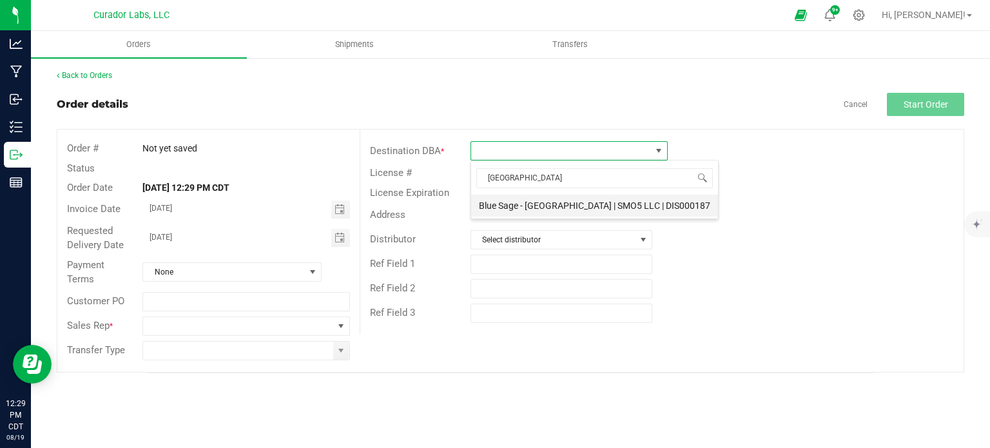
click at [528, 215] on li "Blue Sage - [GEOGRAPHIC_DATA] | SMO5 LLC | DIS000187" at bounding box center [594, 206] width 247 height 22
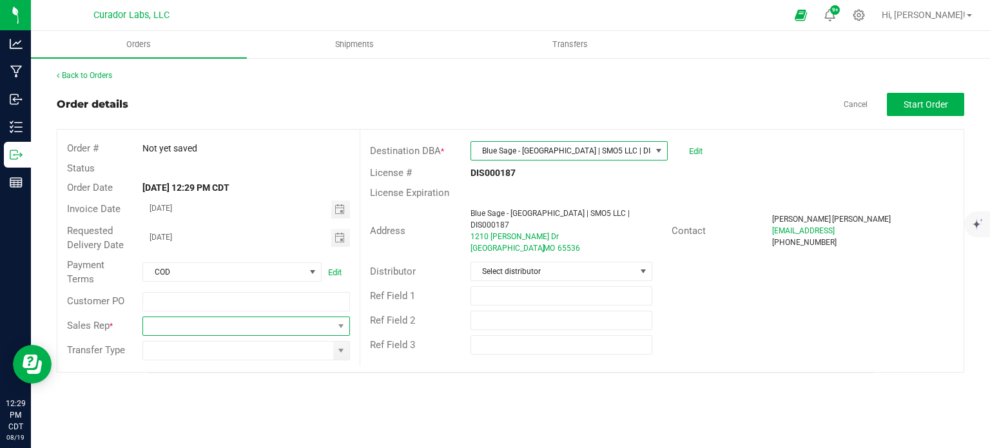
click at [293, 329] on span at bounding box center [237, 326] width 189 height 18
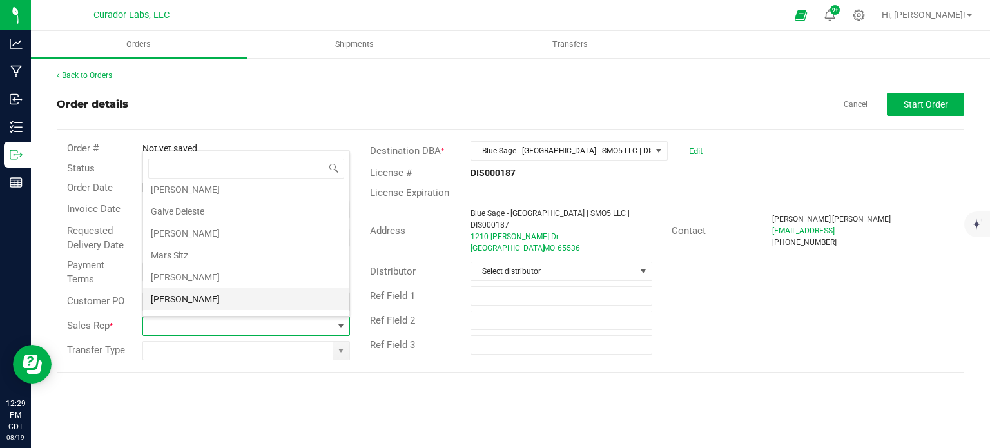
scroll to position [44, 0]
click at [208, 279] on li "[PERSON_NAME]" at bounding box center [246, 284] width 206 height 22
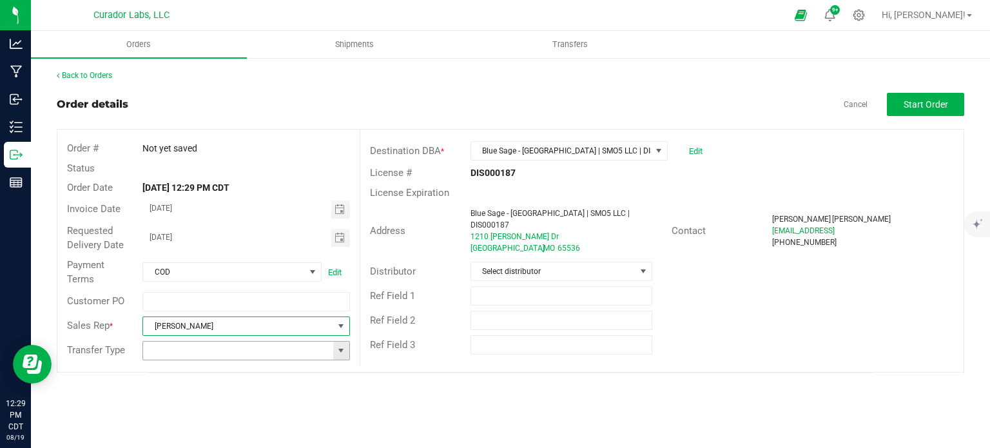
click at [336, 353] on span at bounding box center [341, 350] width 10 height 10
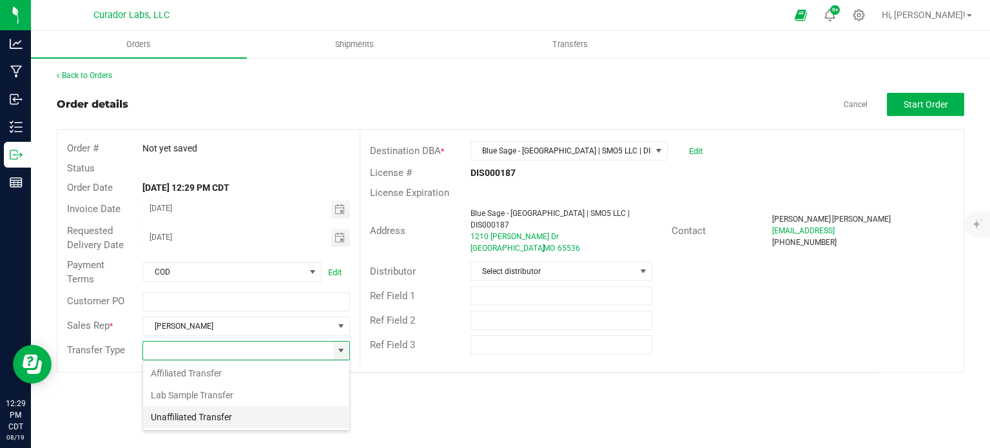
scroll to position [19, 207]
click at [234, 420] on li "Unaffiliated Transfer" at bounding box center [246, 417] width 206 height 22
type input "Unaffiliated Transfer"
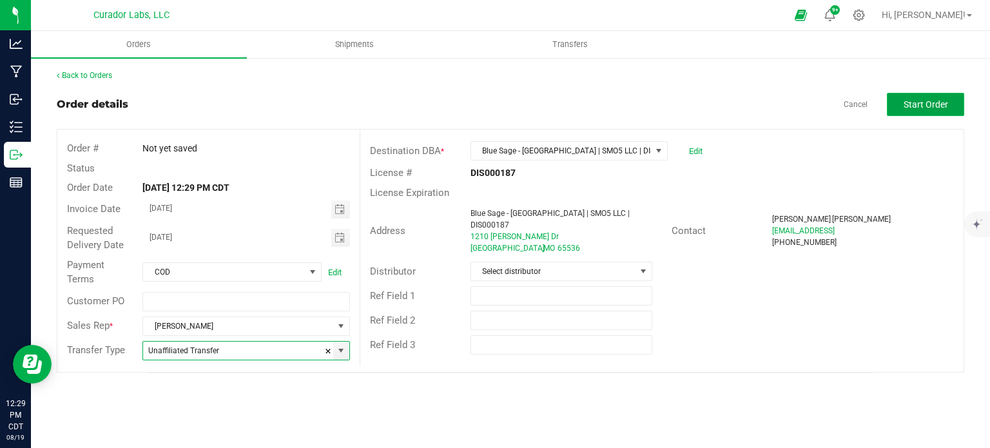
click at [933, 114] on button "Start Order" at bounding box center [925, 104] width 77 height 23
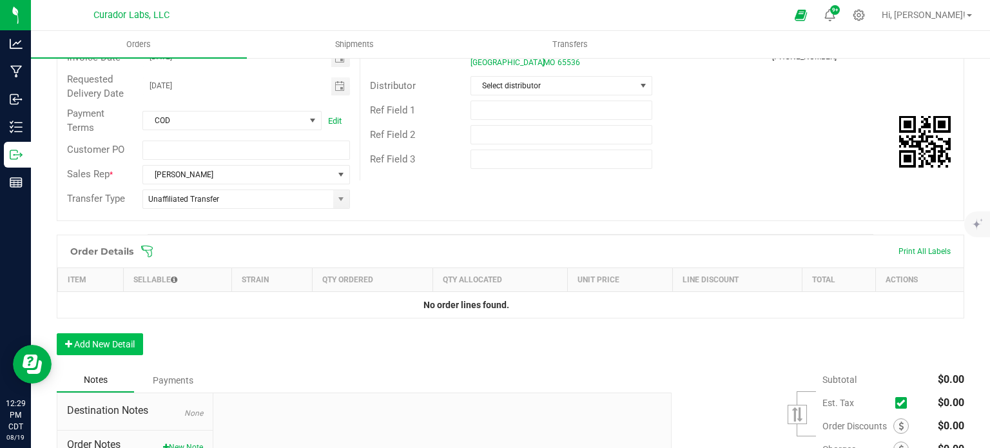
scroll to position [258, 0]
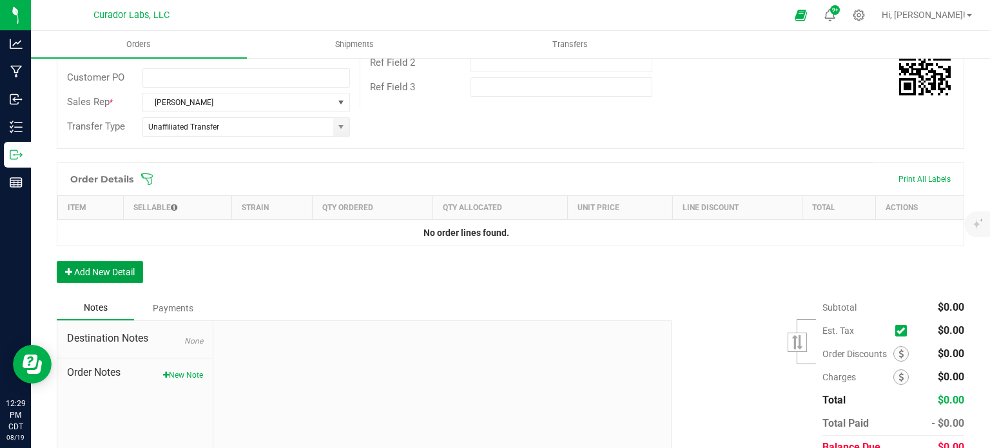
click at [128, 265] on button "Add New Detail" at bounding box center [100, 272] width 86 height 22
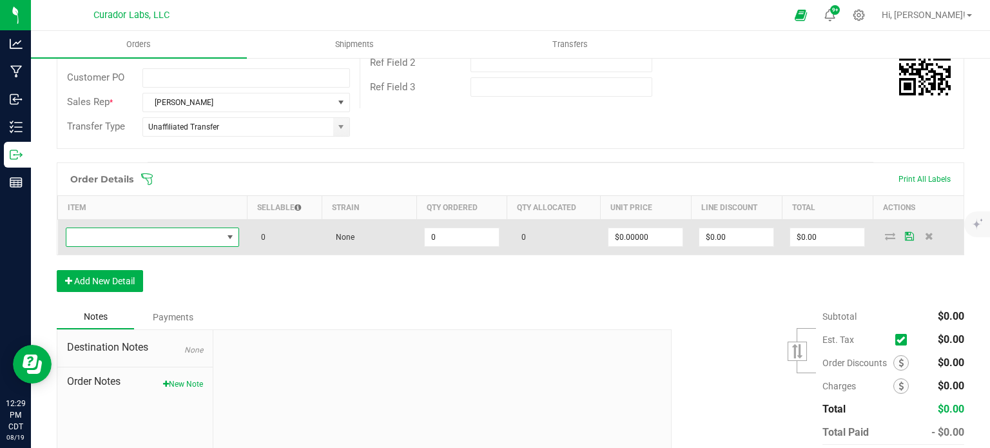
click at [128, 237] on span "NO DATA FOUND" at bounding box center [144, 237] width 157 height 18
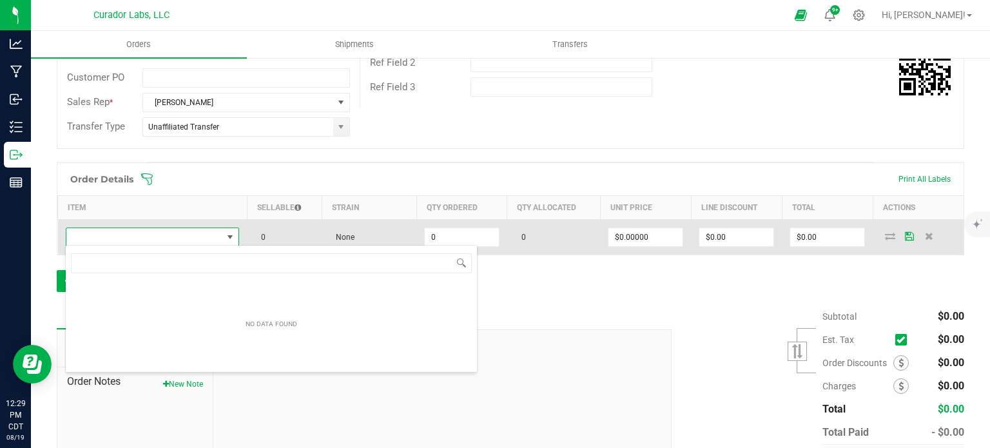
scroll to position [19, 169]
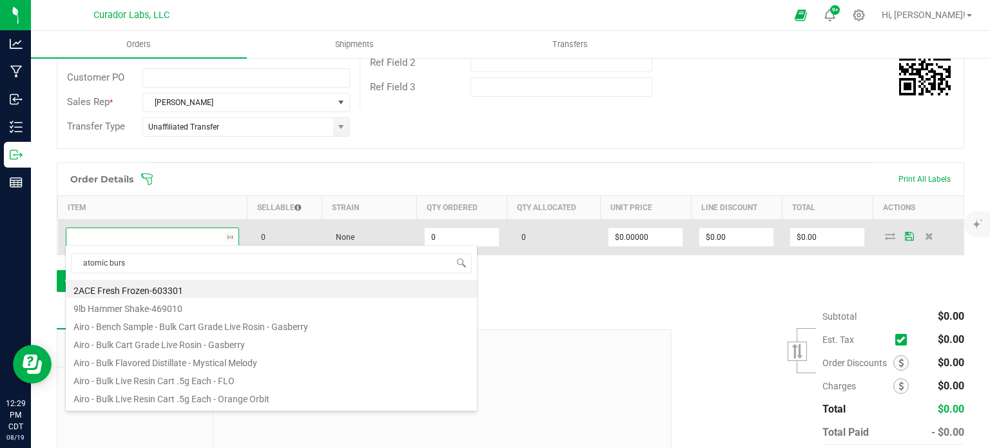
type input "atomic burst"
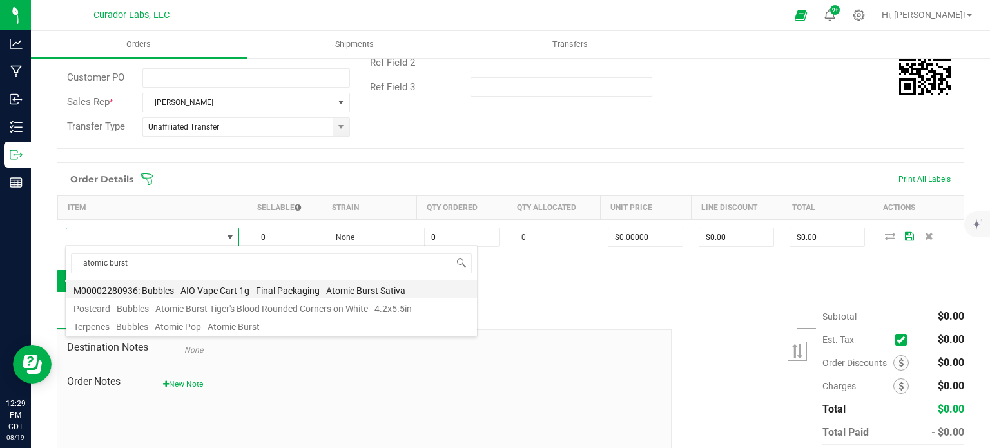
click at [217, 282] on li "M00002280936: Bubbles - AIO Vape Cart 1g - Final Packaging - Atomic Burst Sativa" at bounding box center [271, 289] width 411 height 18
type input "0 ea"
type input "$25.00000"
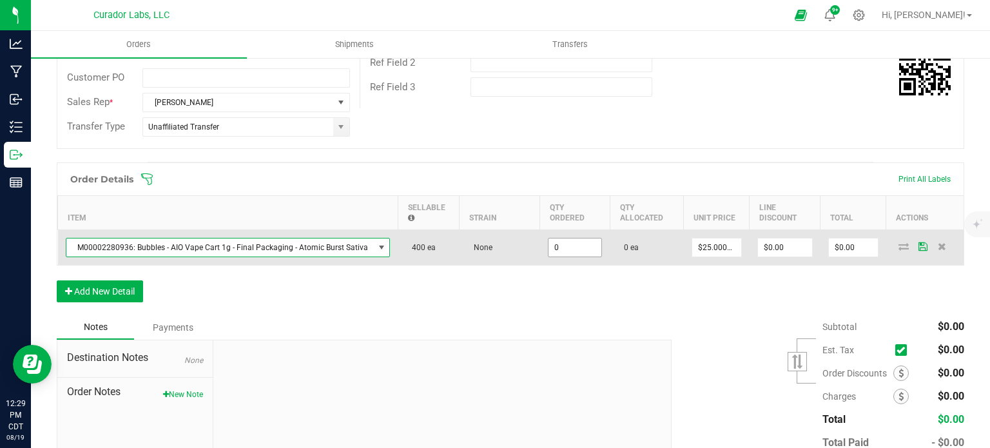
click at [570, 247] on input "0" at bounding box center [574, 247] width 53 height 18
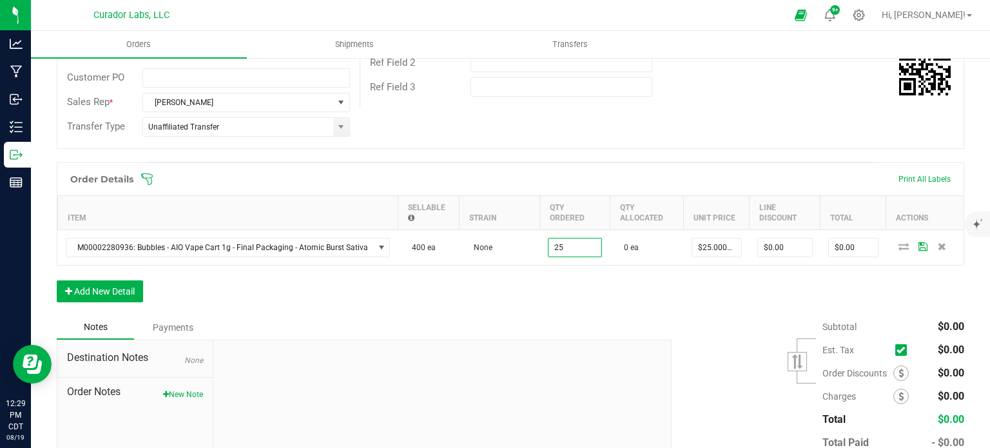
type input "25 ea"
type input "$625.00"
click at [556, 278] on div "Order Details Print All Labels Item Sellable Strain Qty Ordered Qty Allocated U…" at bounding box center [510, 238] width 907 height 153
click at [76, 293] on button "Add New Detail" at bounding box center [100, 291] width 86 height 22
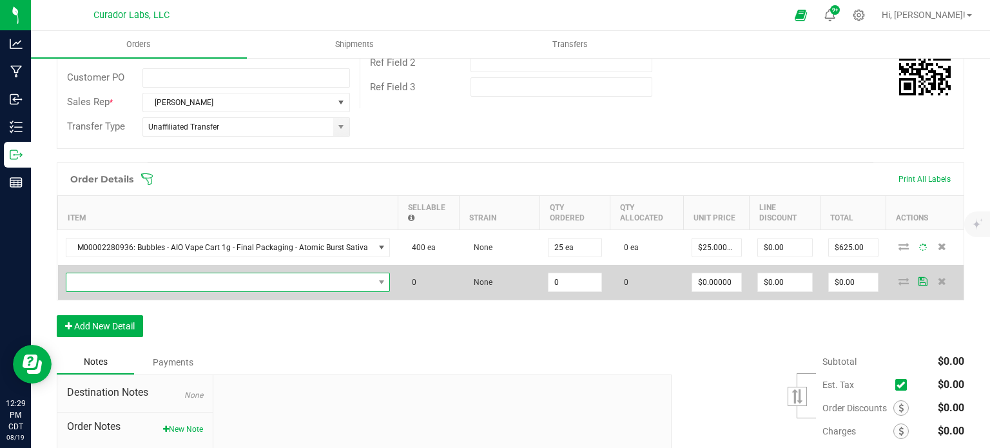
click at [91, 283] on span "NO DATA FOUND" at bounding box center [219, 282] width 307 height 18
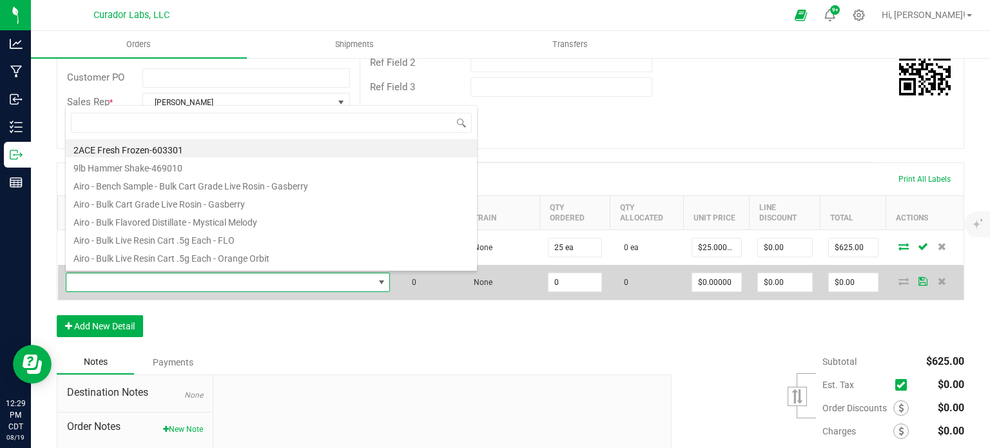
scroll to position [19, 319]
type input "tiger"
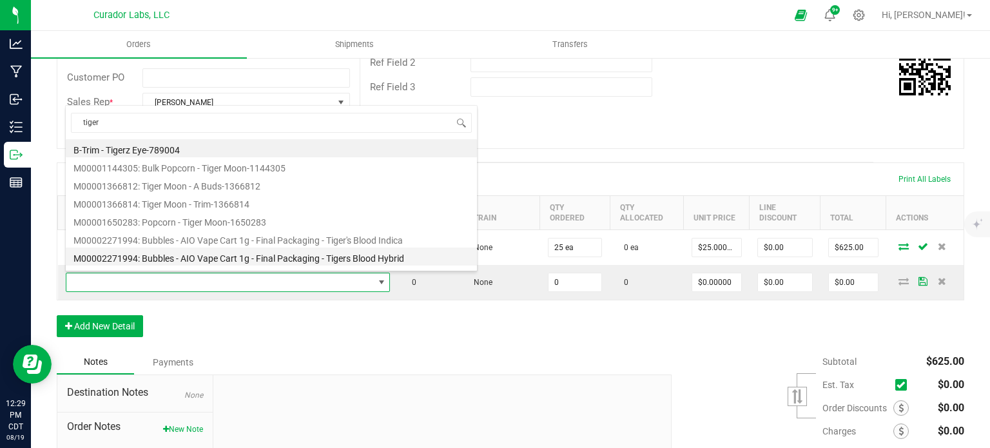
click at [312, 258] on li "M00002271994: Bubbles - AIO Vape Cart 1g - Final Packaging - Tigers Blood Hybrid" at bounding box center [271, 256] width 411 height 18
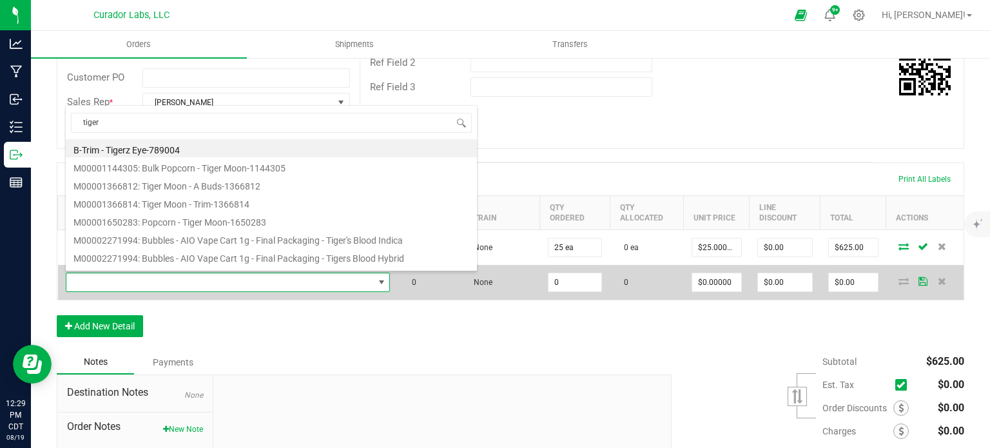
type input "0 ea"
type input "$25.00000"
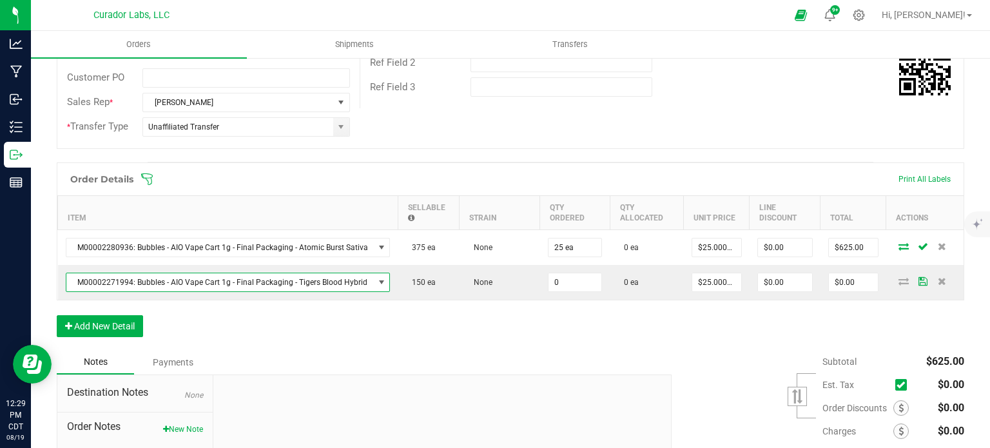
drag, startPoint x: 591, startPoint y: 280, endPoint x: 575, endPoint y: 300, distance: 25.7
click at [590, 280] on input "0" at bounding box center [574, 282] width 53 height 18
type input "25 ea"
type input "$625.00"
drag, startPoint x: 572, startPoint y: 304, endPoint x: 504, endPoint y: 314, distance: 69.1
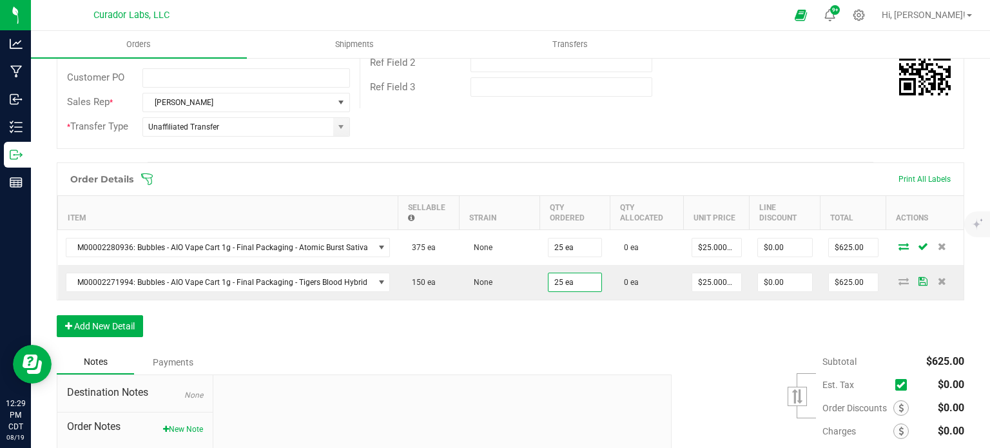
click at [568, 304] on div "Order Details Print All Labels Item Sellable Strain Qty Ordered Qty Allocated U…" at bounding box center [510, 256] width 907 height 188
click at [127, 324] on button "Add New Detail" at bounding box center [100, 326] width 86 height 22
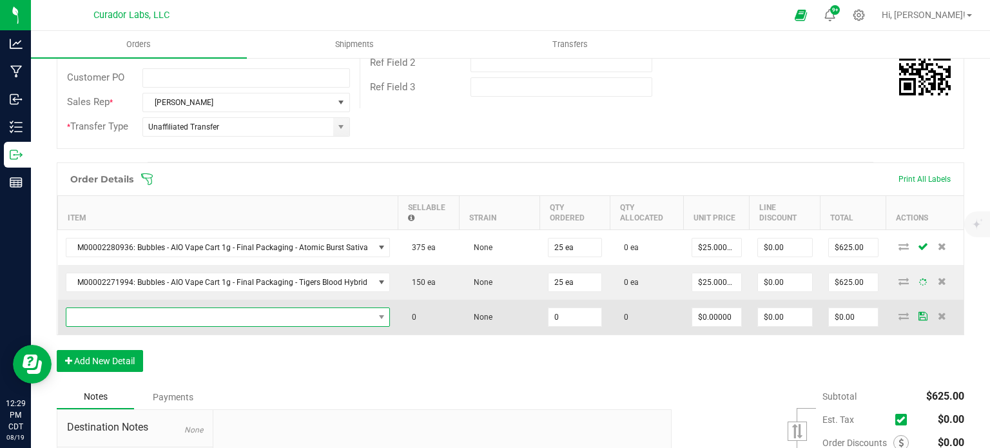
click at [126, 315] on span "NO DATA FOUND" at bounding box center [219, 317] width 307 height 18
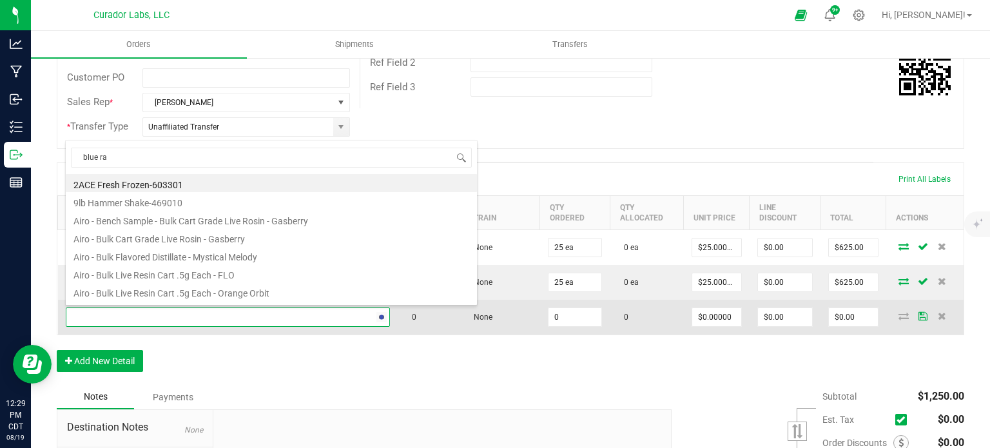
type input "blue raz"
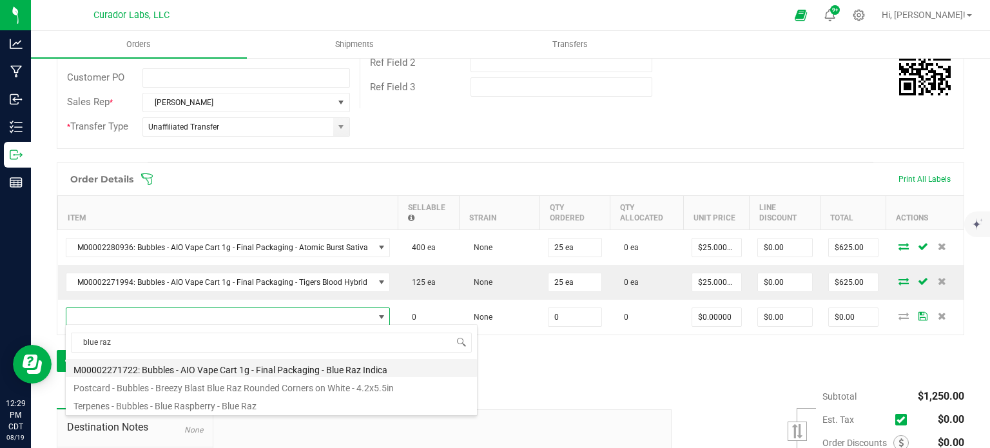
click at [233, 364] on li "M00002271722: Bubbles - AIO Vape Cart 1g - Final Packaging - Blue Raz Indica" at bounding box center [271, 368] width 411 height 18
type input "0 ea"
type input "$25.00000"
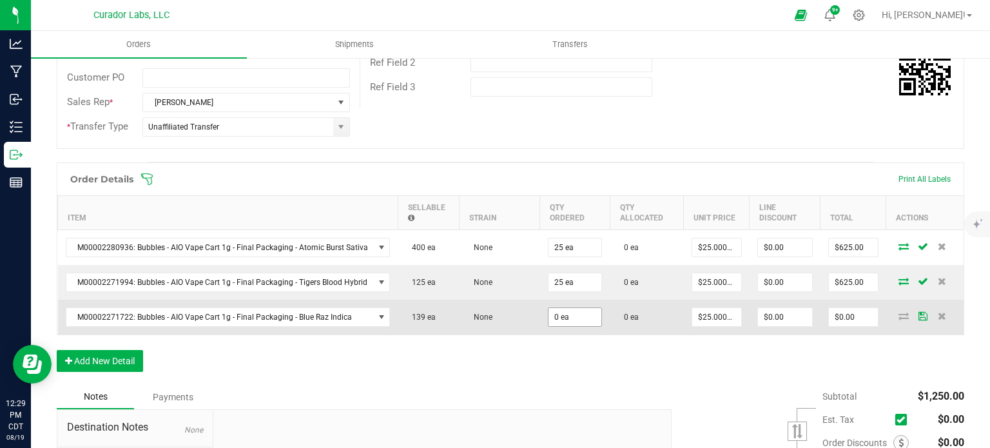
drag, startPoint x: 570, startPoint y: 304, endPoint x: 570, endPoint y: 314, distance: 10.3
click at [570, 304] on td "0 ea" at bounding box center [575, 317] width 70 height 35
click at [570, 314] on input "0" at bounding box center [574, 317] width 53 height 18
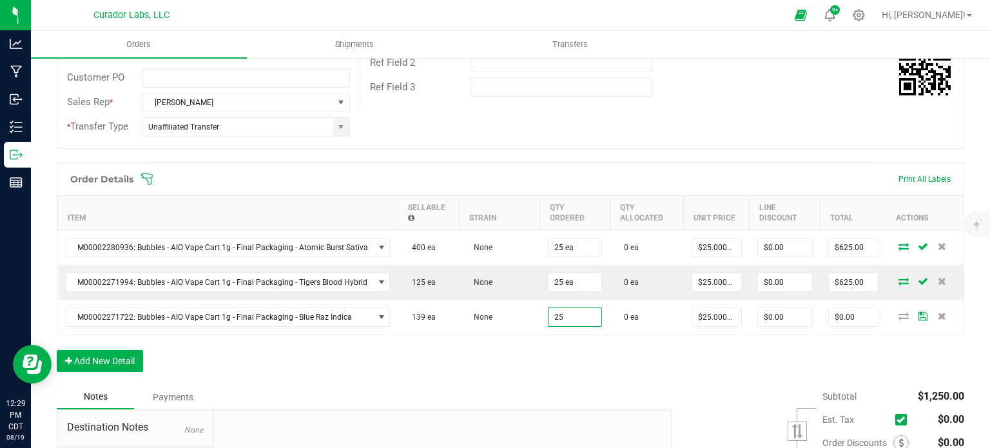
type input "25 ea"
type input "$625.00"
click at [562, 345] on div "Order Details Print All Labels Item Sellable Strain Qty Ordered Qty Allocated U…" at bounding box center [510, 273] width 907 height 222
click at [79, 357] on button "Add New Detail" at bounding box center [100, 361] width 86 height 22
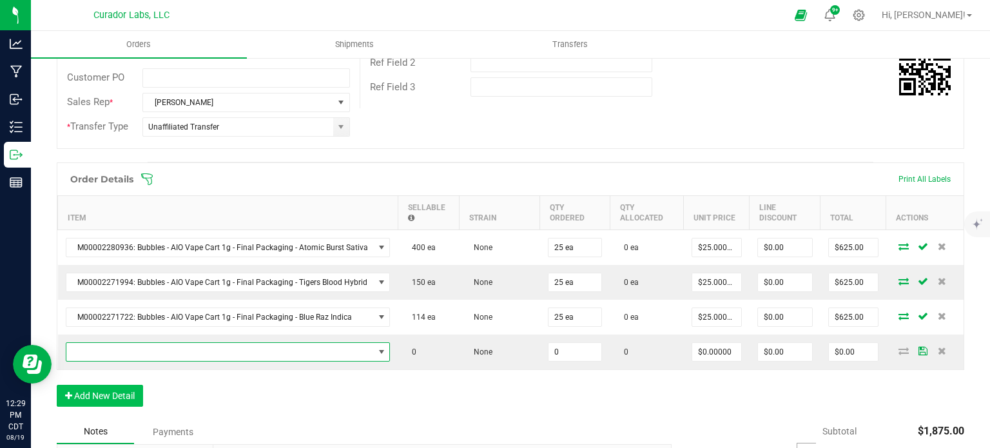
click at [87, 351] on span "NO DATA FOUND" at bounding box center [219, 352] width 307 height 18
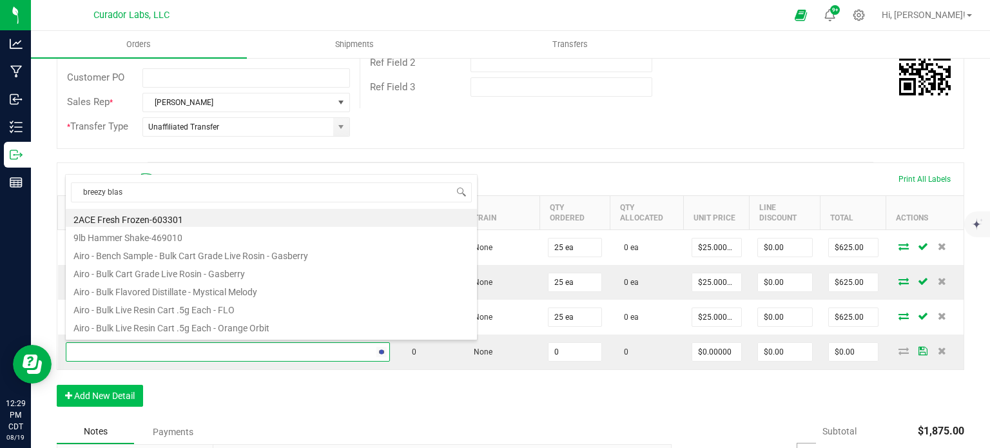
type input "breezy blast"
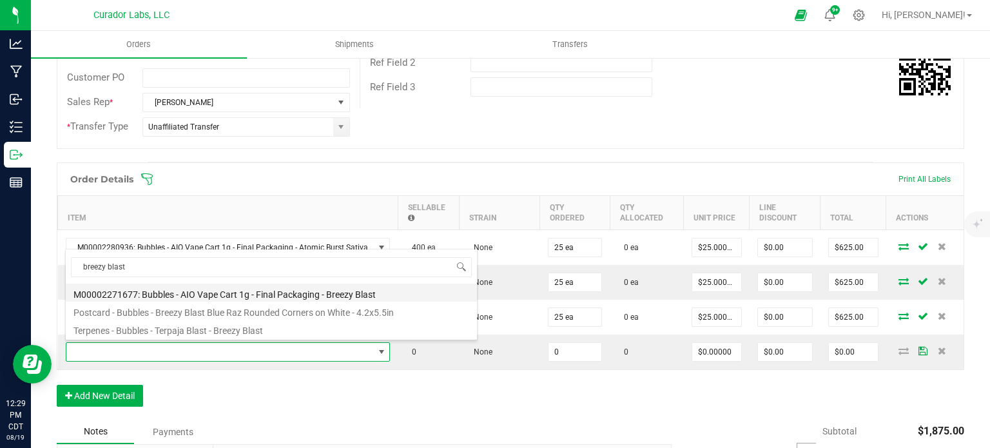
click at [207, 298] on li "M00002271677: Bubbles - AIO Vape Cart 1g - Final Packaging - Breezy Blast" at bounding box center [271, 293] width 411 height 18
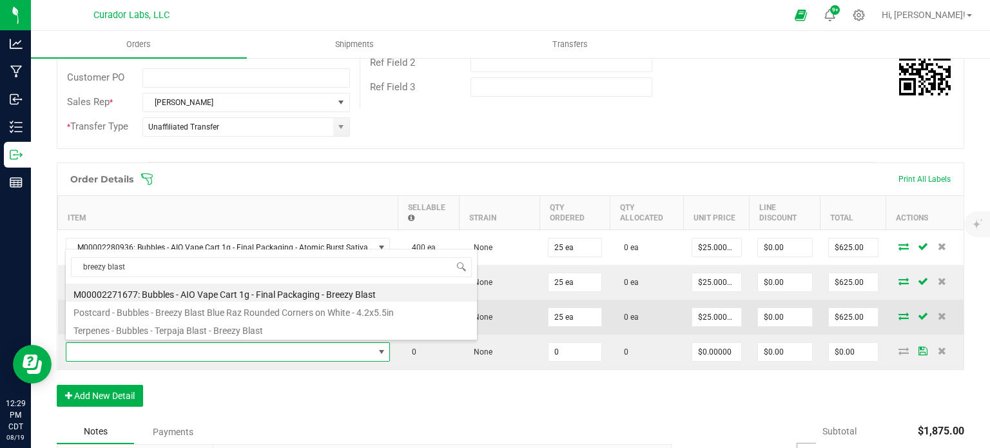
type input "0 ea"
type input "$25.00000"
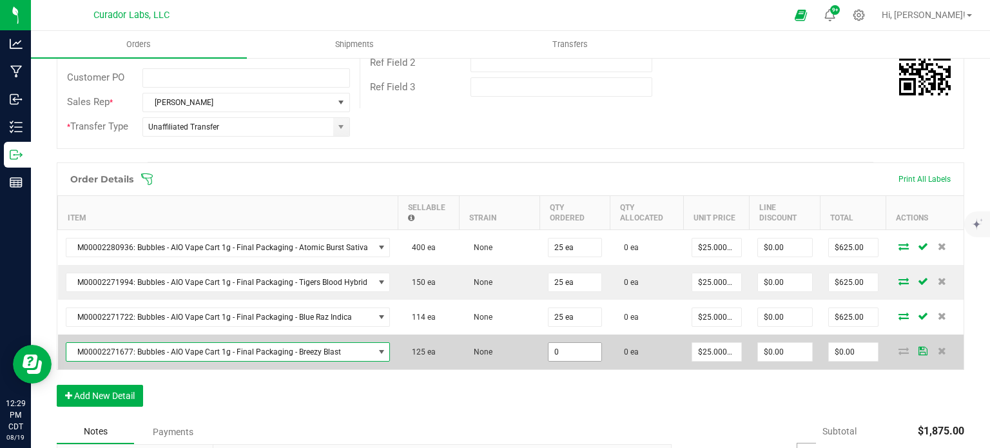
click at [572, 352] on input "0" at bounding box center [574, 352] width 53 height 18
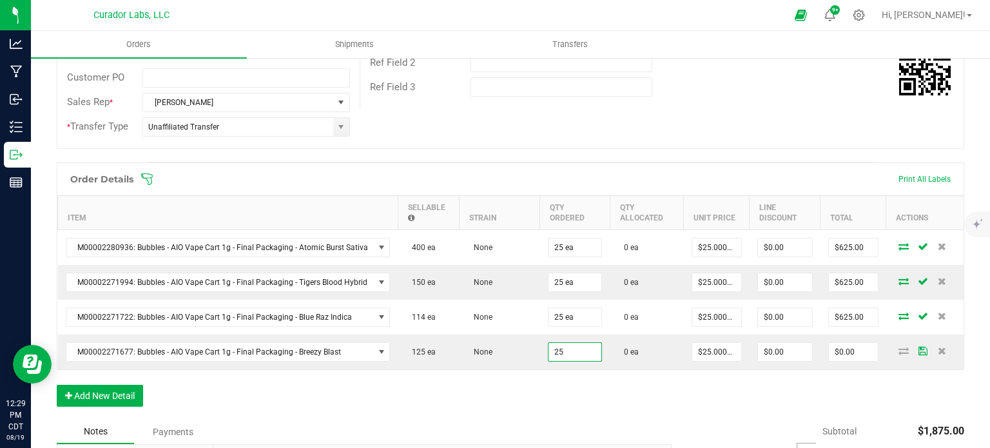
type input "25 ea"
type input "$625.00"
click at [572, 373] on div "Order Details Print All Labels Item Sellable Strain Qty Ordered Qty Allocated U…" at bounding box center [510, 290] width 907 height 257
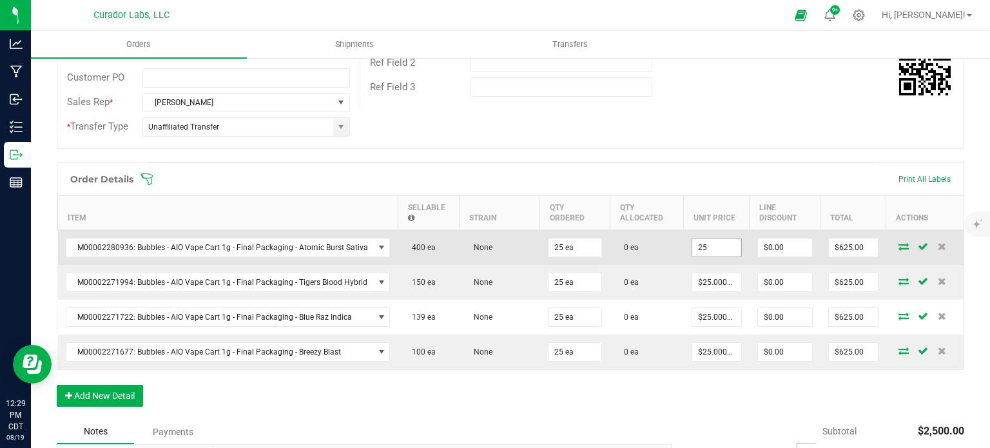
click at [701, 247] on input "25" at bounding box center [716, 247] width 49 height 18
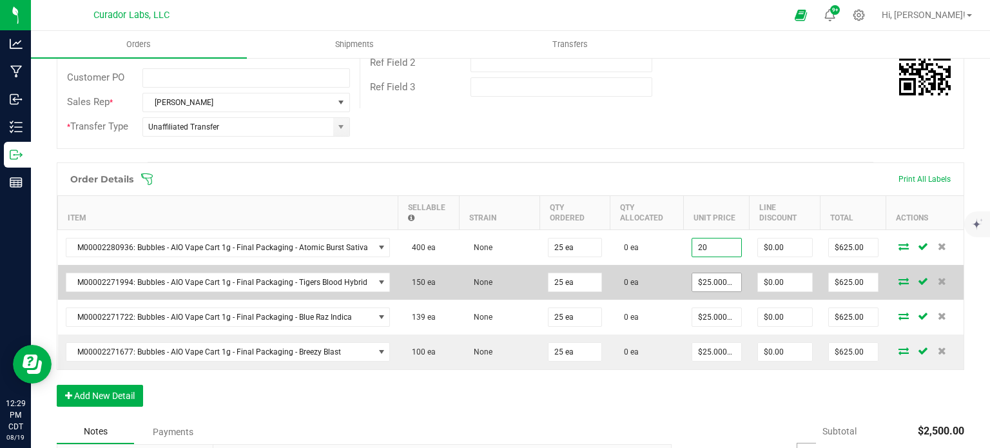
type input "20"
type input "25"
type input "$20.00000"
type input "$500.00"
click at [706, 277] on input "252" at bounding box center [716, 282] width 49 height 18
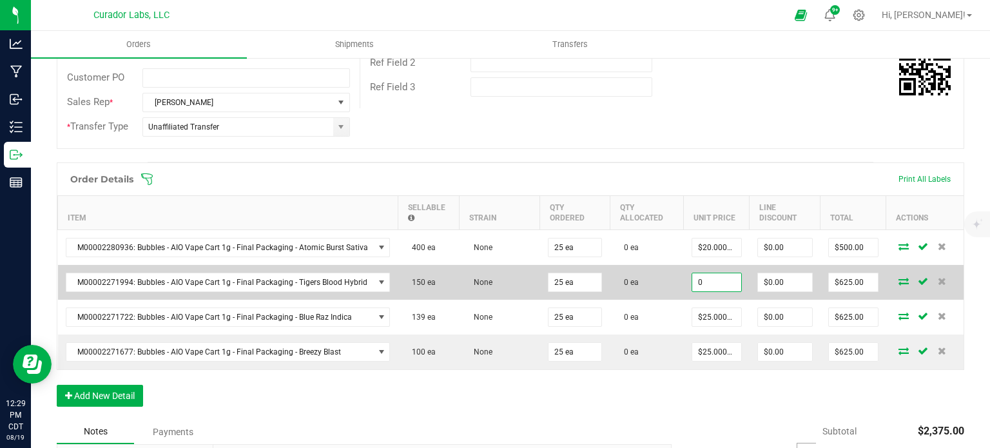
click at [710, 282] on input "0" at bounding box center [716, 282] width 49 height 18
click at [707, 274] on input "020" at bounding box center [716, 282] width 49 height 18
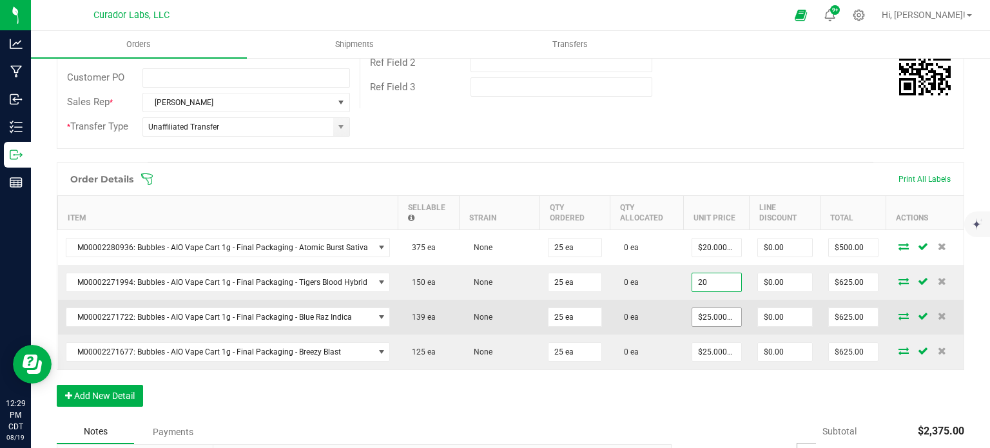
type input "$20.00000"
type input "$500.00"
click at [709, 316] on input "25" at bounding box center [716, 317] width 49 height 18
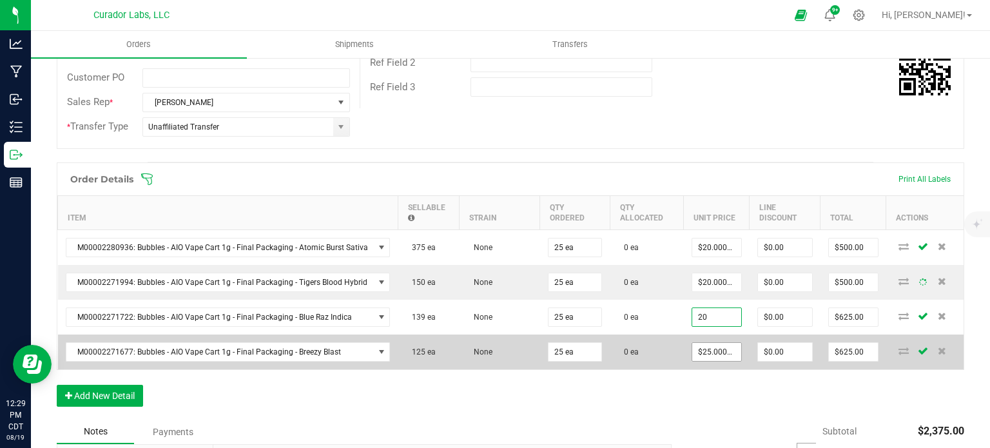
type input "$20.00000"
type input "$500.00"
click at [714, 352] on input "25" at bounding box center [716, 352] width 49 height 18
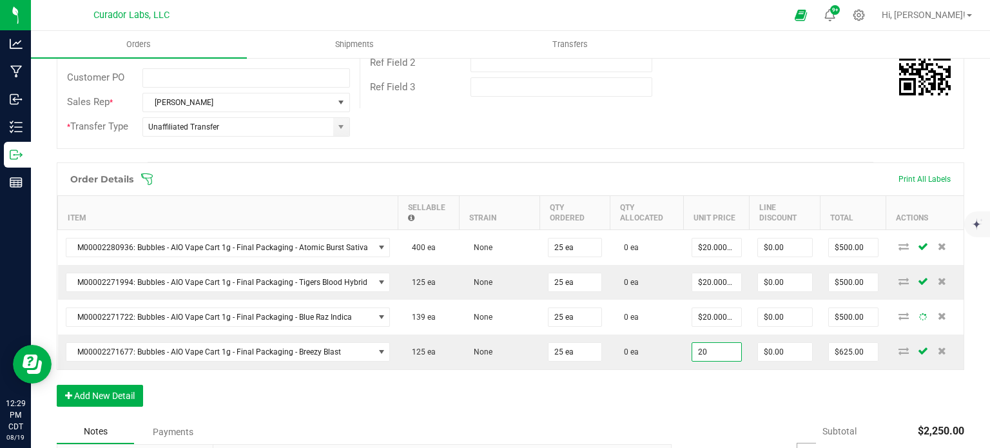
type input "$20.00000"
type input "$500.00"
click at [713, 382] on div "Order Details Print All Labels Item Sellable Strain Qty Ordered Qty Allocated U…" at bounding box center [510, 290] width 907 height 257
click at [94, 391] on button "Add New Detail" at bounding box center [100, 396] width 86 height 22
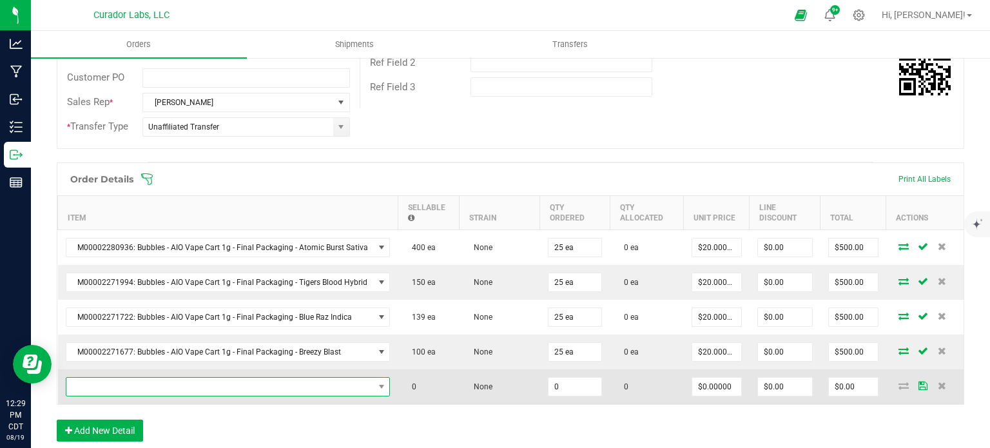
click at [97, 385] on span "NO DATA FOUND" at bounding box center [219, 387] width 307 height 18
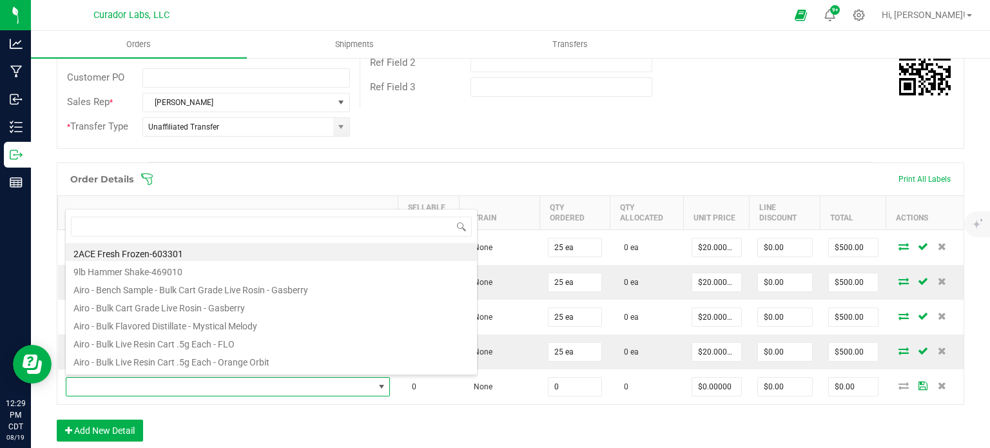
scroll to position [0, 0]
click at [447, 158] on div "Order details Export PDF Done Editing Order # 00013956 Status Created Order Dat…" at bounding box center [510, 244] width 907 height 818
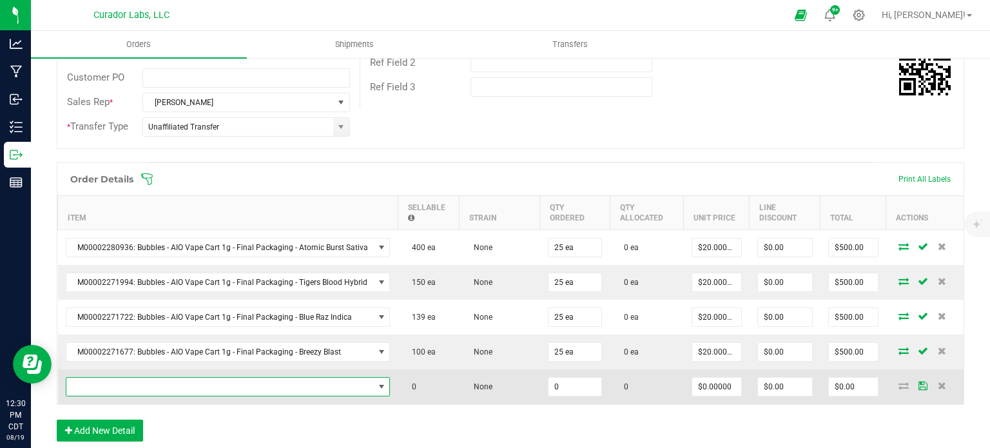
click at [238, 389] on span "NO DATA FOUND" at bounding box center [219, 387] width 307 height 18
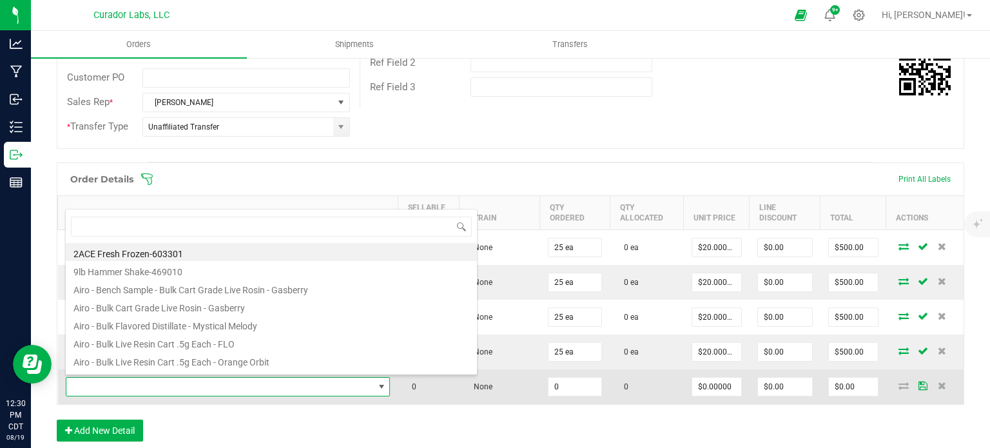
scroll to position [19, 319]
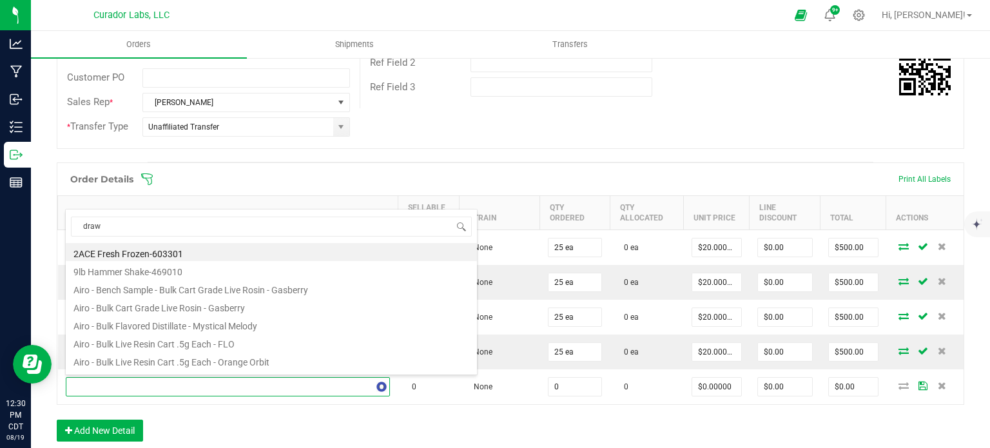
type input "draw 4"
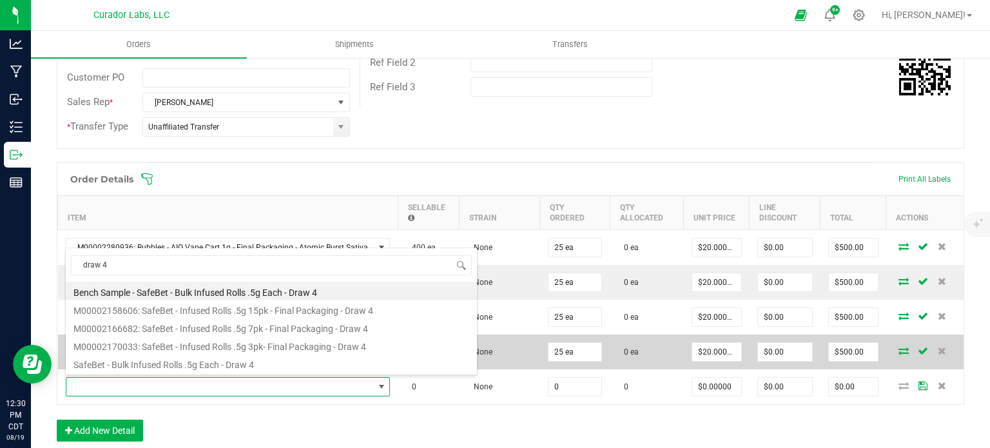
drag, startPoint x: 231, startPoint y: 346, endPoint x: 293, endPoint y: 353, distance: 62.8
click at [231, 346] on li "M00002170033: SafeBet - Infused Rolls .5g 3pk- Final Packaging - Draw 4" at bounding box center [271, 345] width 411 height 18
type input "0 ea"
type input "$14.00000"
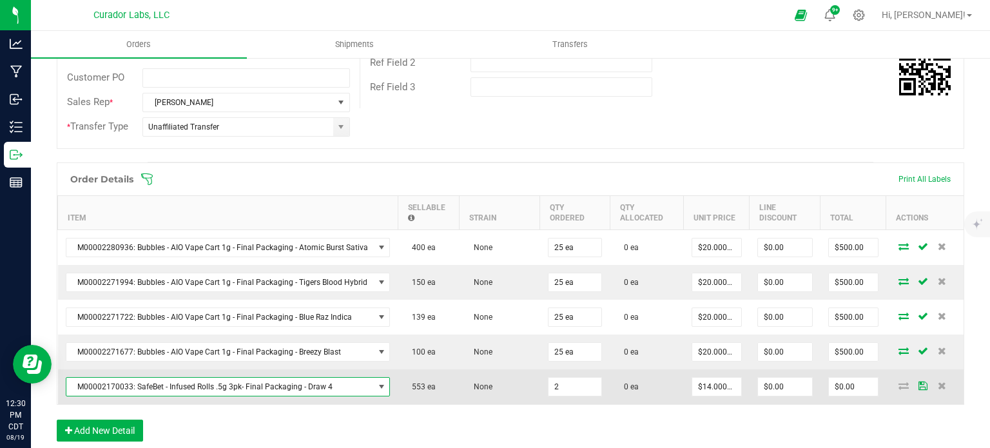
click at [579, 380] on input "2" at bounding box center [574, 387] width 53 height 18
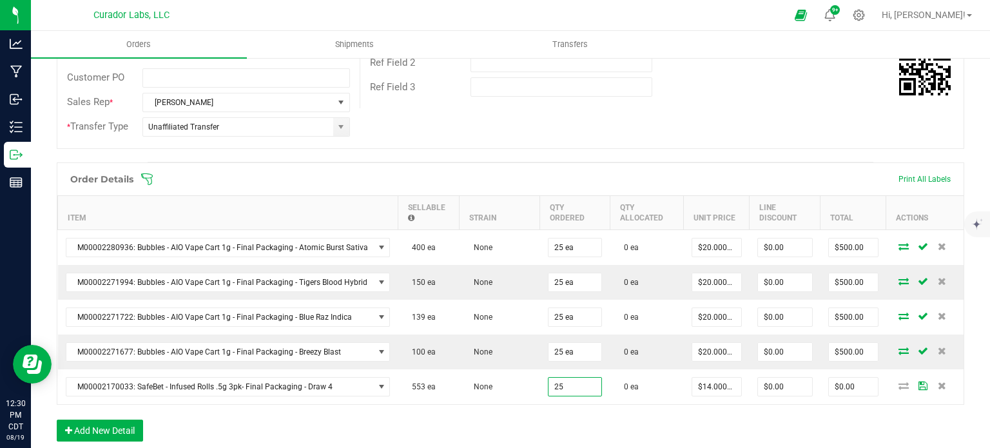
type input "25 ea"
type input "$350.00"
click at [575, 404] on div "Order Details Print All Labels Item Sellable Strain Qty Ordered Qty Allocated U…" at bounding box center [510, 308] width 907 height 292
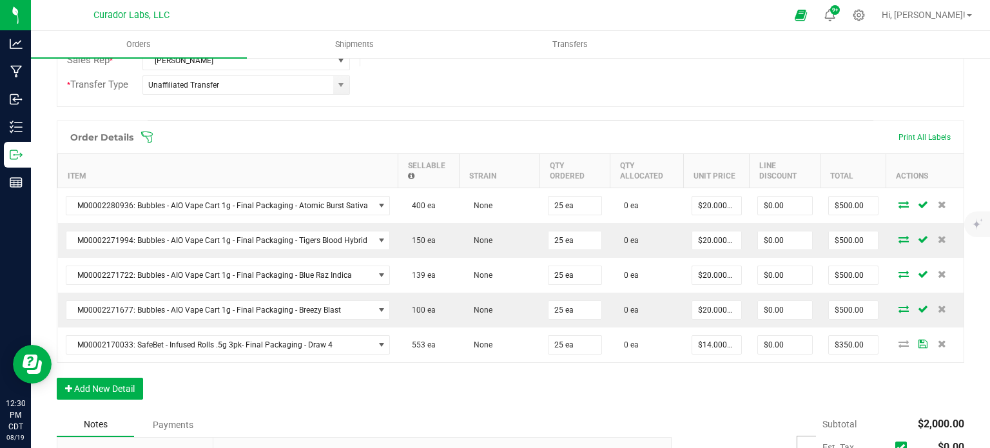
scroll to position [322, 0]
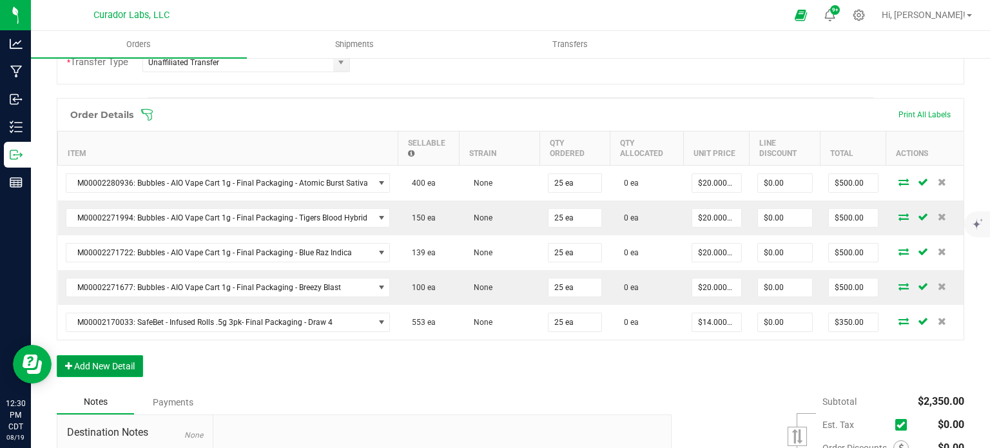
click at [126, 368] on button "Add New Detail" at bounding box center [100, 366] width 86 height 22
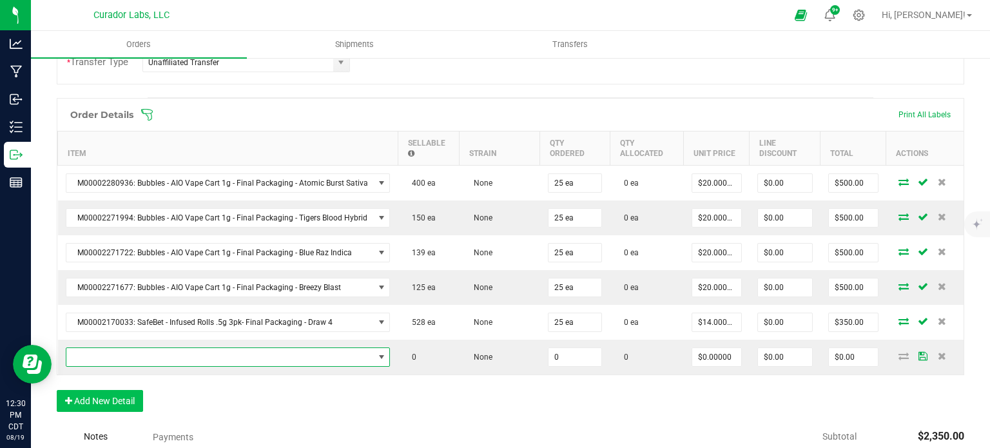
click at [125, 357] on span "NO DATA FOUND" at bounding box center [219, 357] width 307 height 18
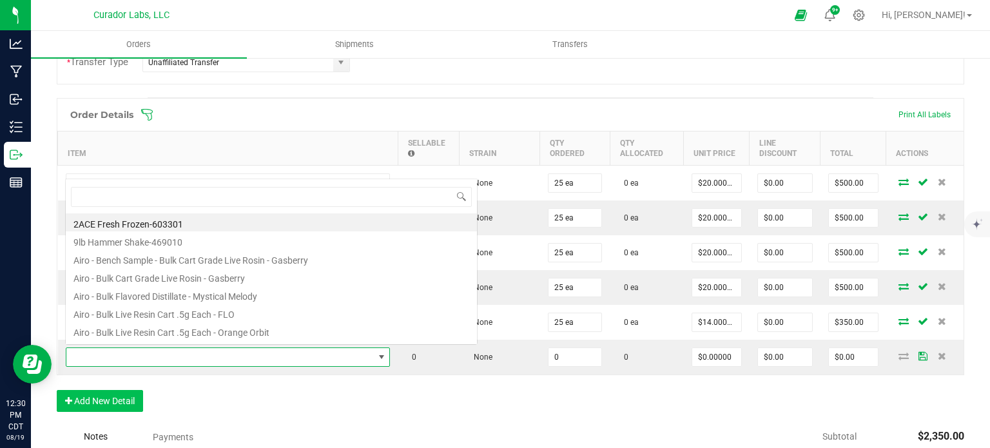
scroll to position [19, 319]
type input "super roll"
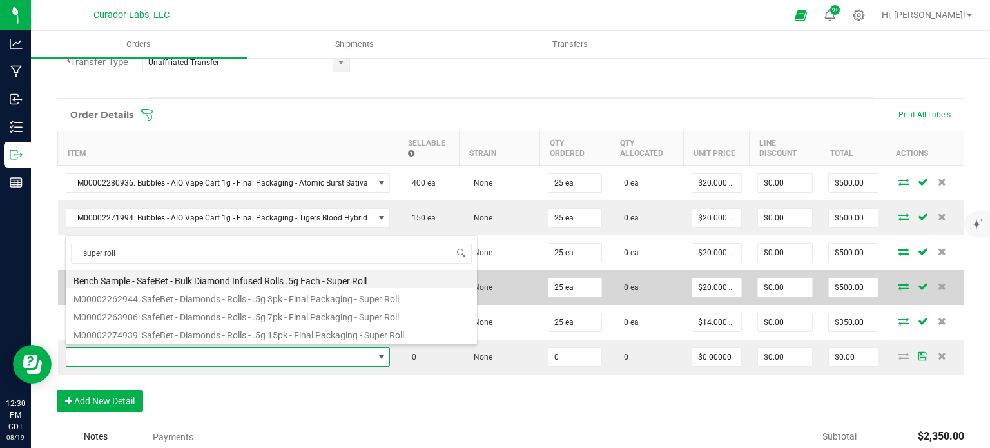
drag, startPoint x: 205, startPoint y: 298, endPoint x: 240, endPoint y: 300, distance: 34.8
click at [205, 298] on li "M00002262944: SafeBet - Diamonds - Rolls - .5g 3pk - Final Packaging - Super Ro…" at bounding box center [271, 297] width 411 height 18
type input "0 ea"
type input "$14.00000"
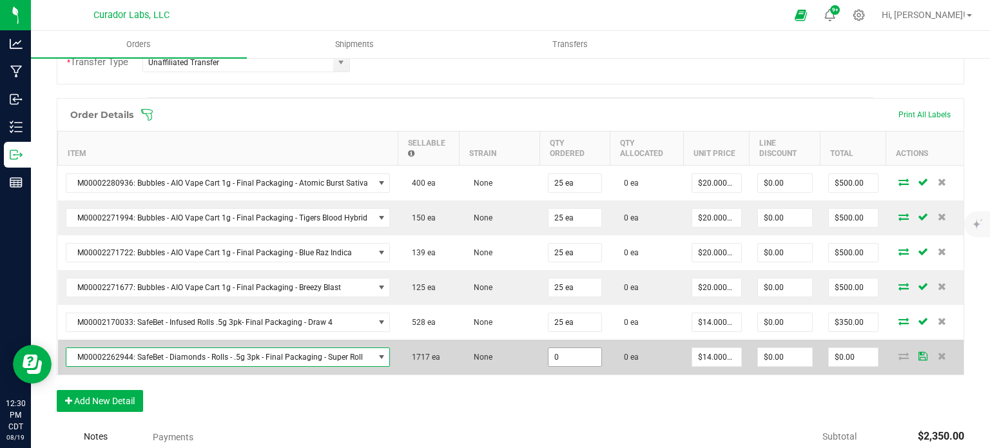
click at [557, 355] on input "0" at bounding box center [574, 357] width 53 height 18
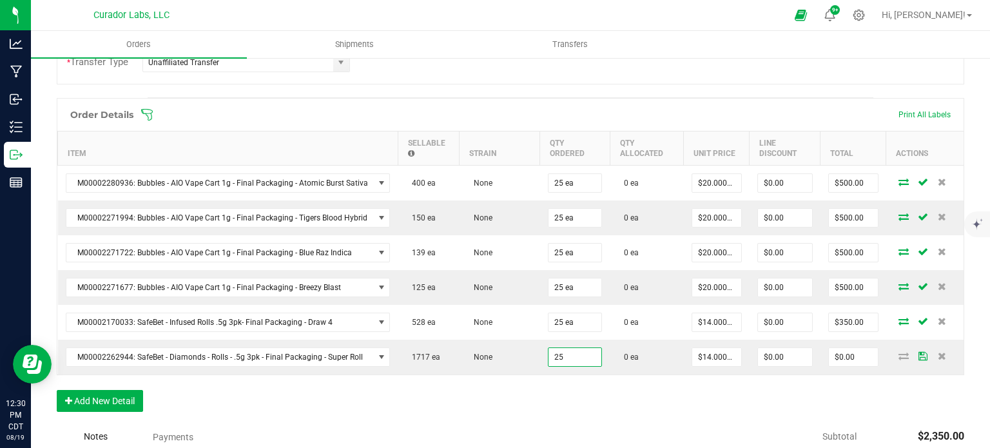
type input "25 ea"
type input "$350.00"
drag, startPoint x: 558, startPoint y: 375, endPoint x: 411, endPoint y: 397, distance: 149.2
click at [557, 376] on div "Order Details Print All Labels Item Sellable Strain Qty Ordered Qty Allocated U…" at bounding box center [510, 261] width 907 height 327
click at [137, 392] on button "Add New Detail" at bounding box center [100, 401] width 86 height 22
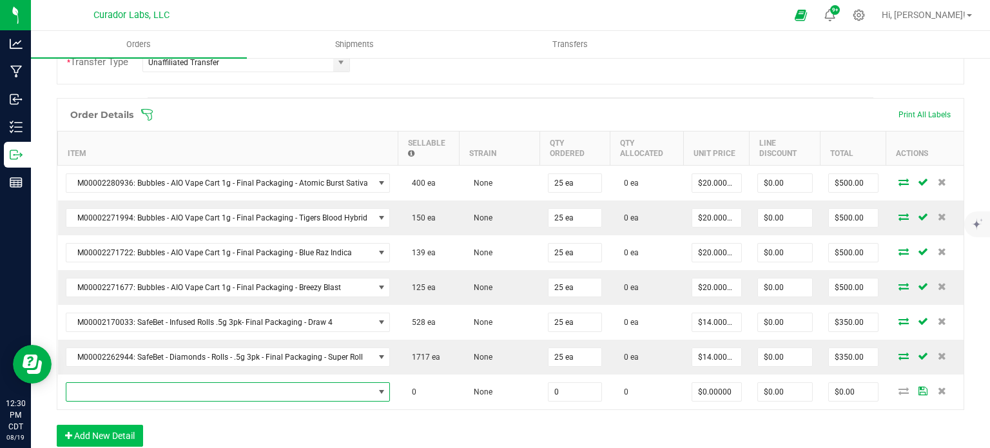
click at [134, 385] on span "NO DATA FOUND" at bounding box center [219, 392] width 307 height 18
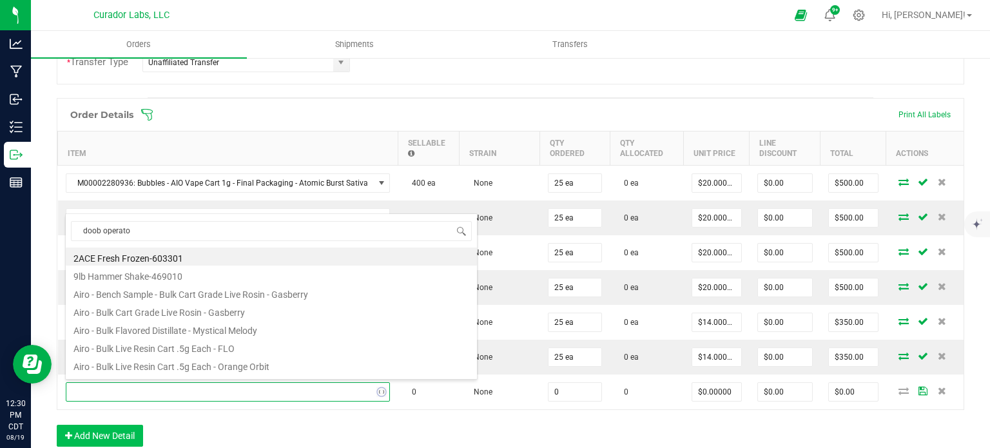
type input "doob operator"
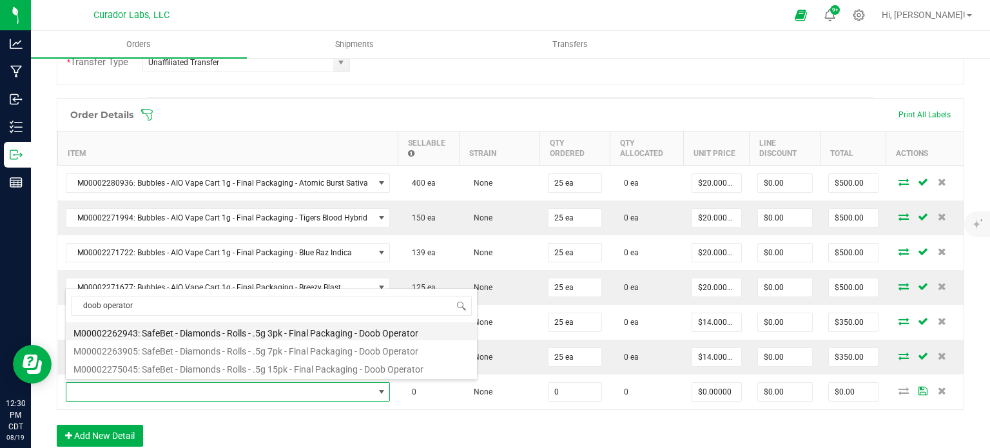
click at [242, 331] on li "M00002262943: SafeBet - Diamonds - Rolls - .5g 3pk - Final Packaging - Doob Ope…" at bounding box center [271, 331] width 411 height 18
type input "0 ea"
type input "$14.00000"
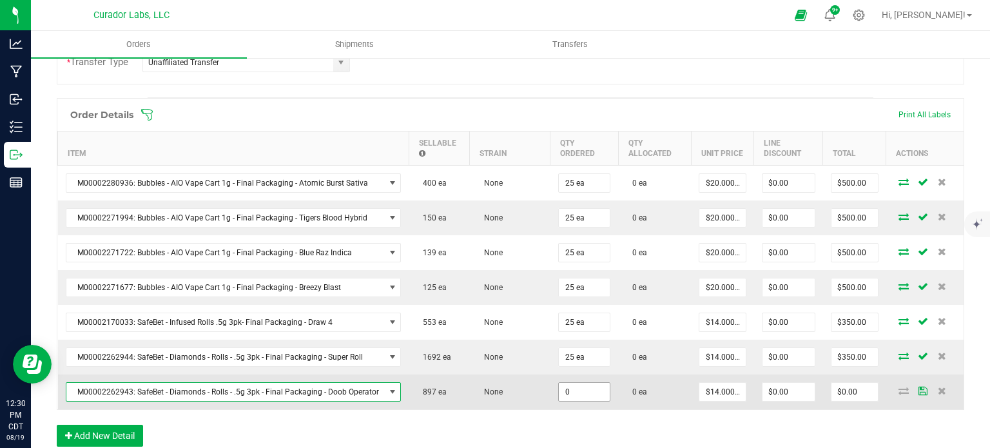
click at [559, 388] on input "0" at bounding box center [585, 392] width 52 height 18
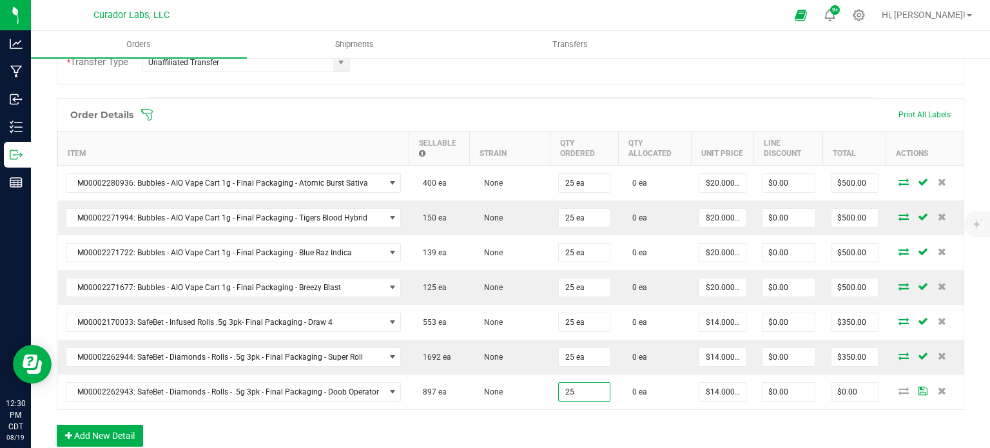
type input "25 ea"
type input "$350.00"
click at [559, 407] on div "Order Details Print All Labels Item Sellable Strain Qty Ordered Qty Allocated U…" at bounding box center [510, 279] width 907 height 362
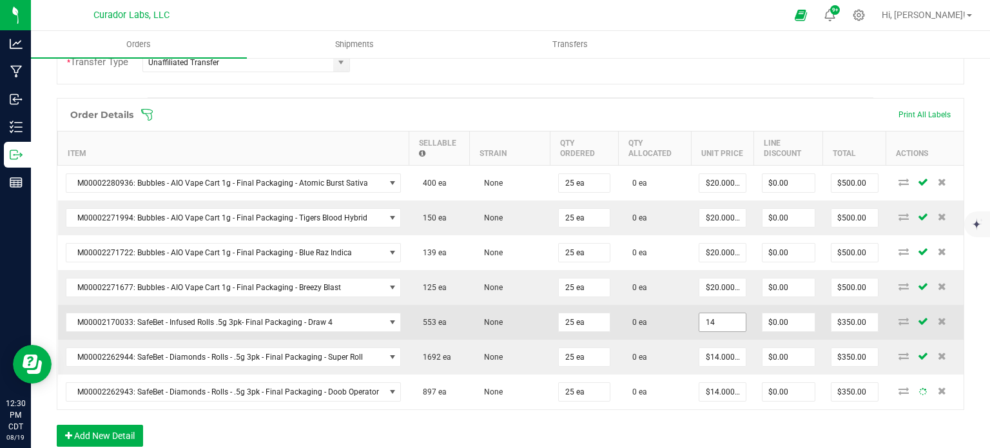
click at [710, 318] on input "14" at bounding box center [722, 322] width 46 height 18
click at [710, 318] on input "12.6" at bounding box center [722, 322] width 46 height 18
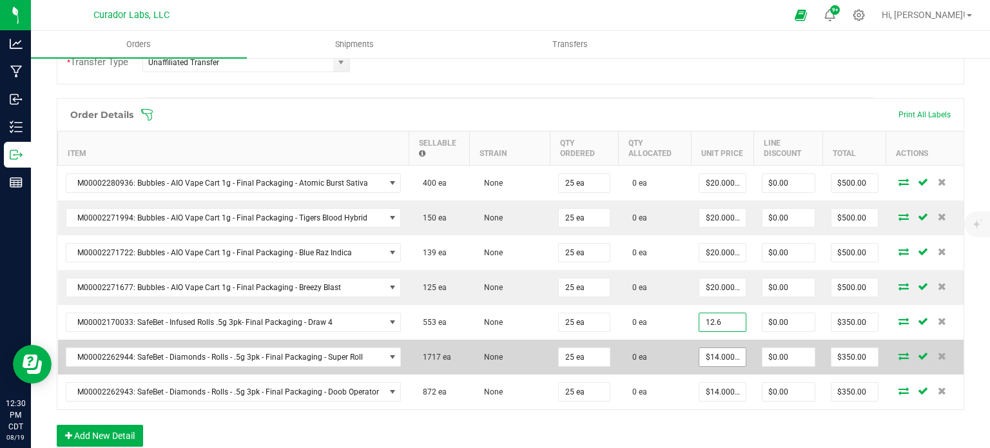
type input "$12.60000"
type input "$315.00"
click at [724, 350] on input "14" at bounding box center [722, 357] width 46 height 18
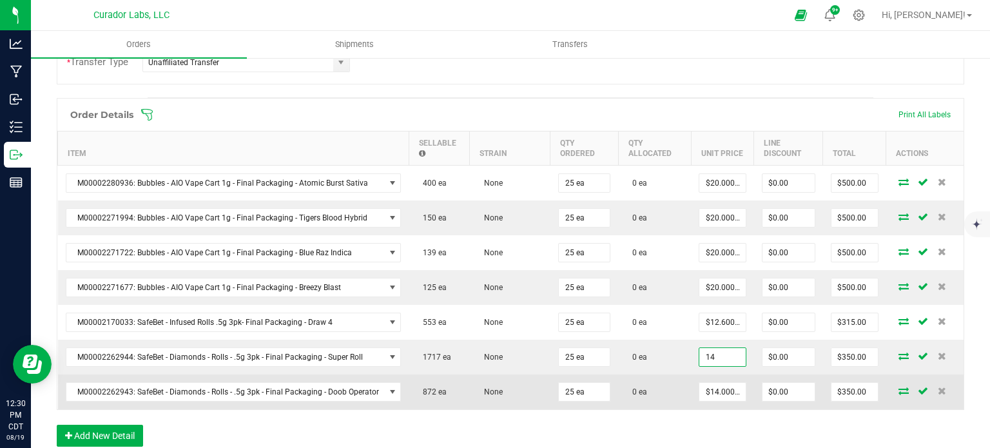
paste input "2.6"
type input "$12.60000"
type input "$315.00"
click at [722, 393] on input "14" at bounding box center [722, 392] width 46 height 18
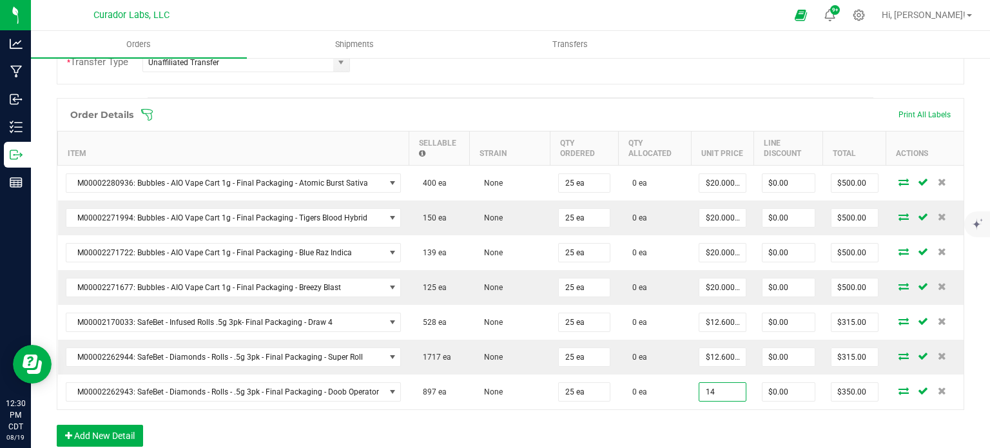
paste input "2.6"
type input "$12.60000"
type input "$315.00"
click at [722, 424] on div "Order Details Print All Labels Item Sellable Strain Qty Ordered Qty Allocated U…" at bounding box center [510, 279] width 907 height 362
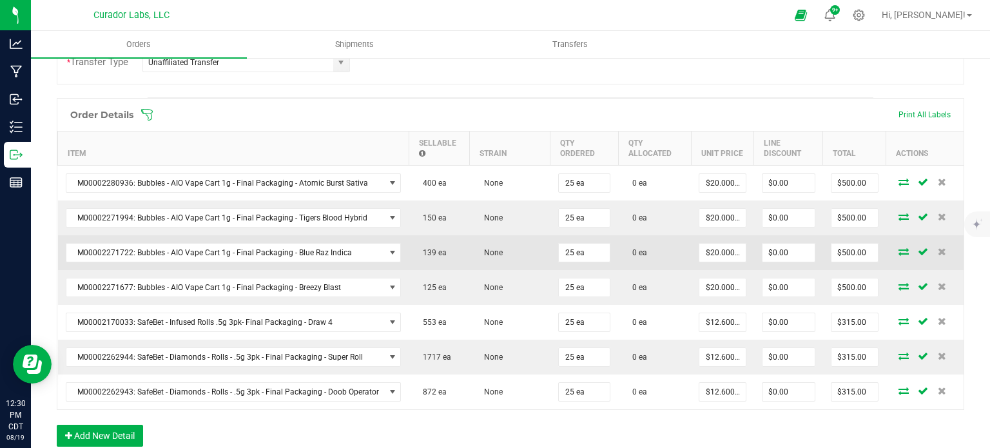
scroll to position [64, 0]
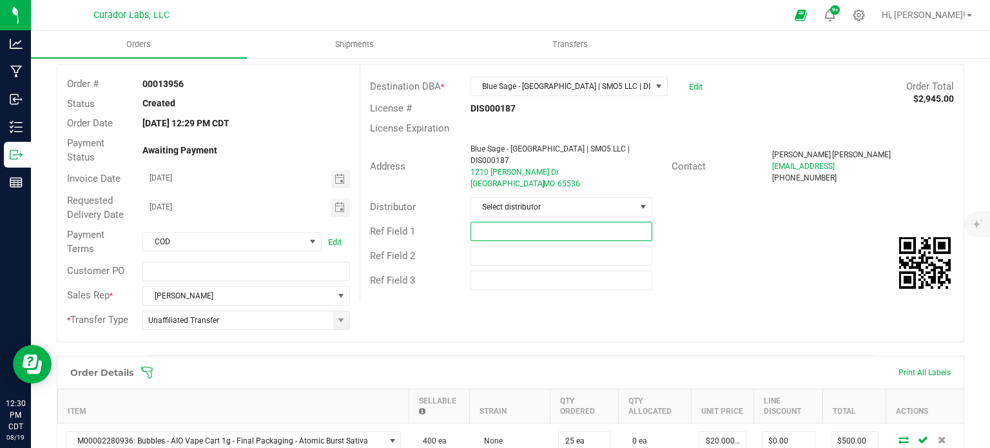
click at [503, 222] on input "text" at bounding box center [561, 231] width 182 height 19
click at [503, 224] on input "text" at bounding box center [561, 231] width 182 height 19
type input "Bubbles 20% off promo pricing / 10% off EDLP"
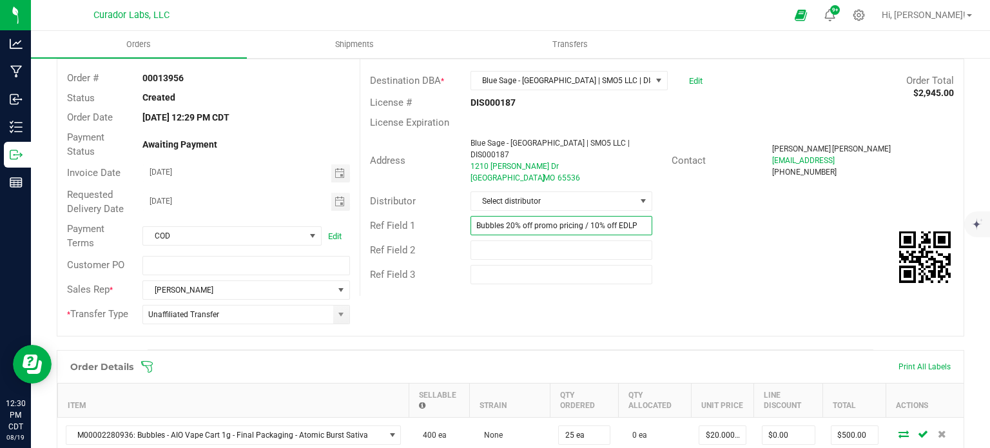
scroll to position [0, 0]
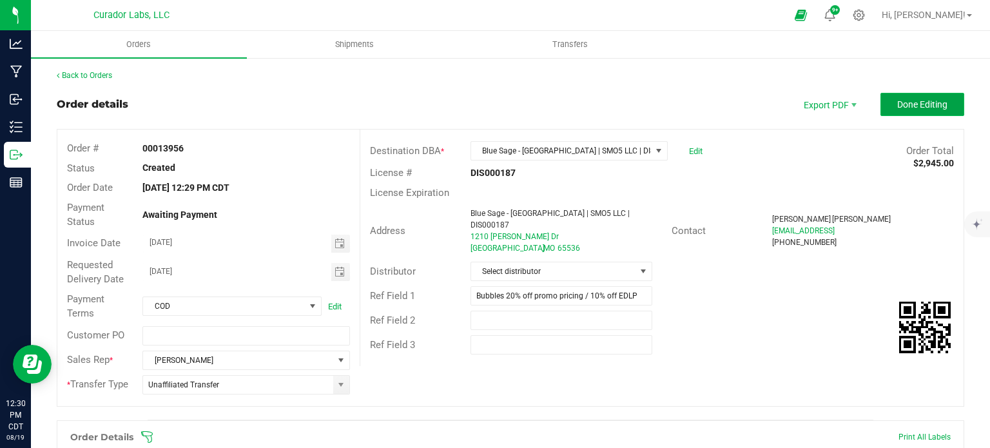
click at [924, 102] on span "Done Editing" at bounding box center [922, 104] width 50 height 10
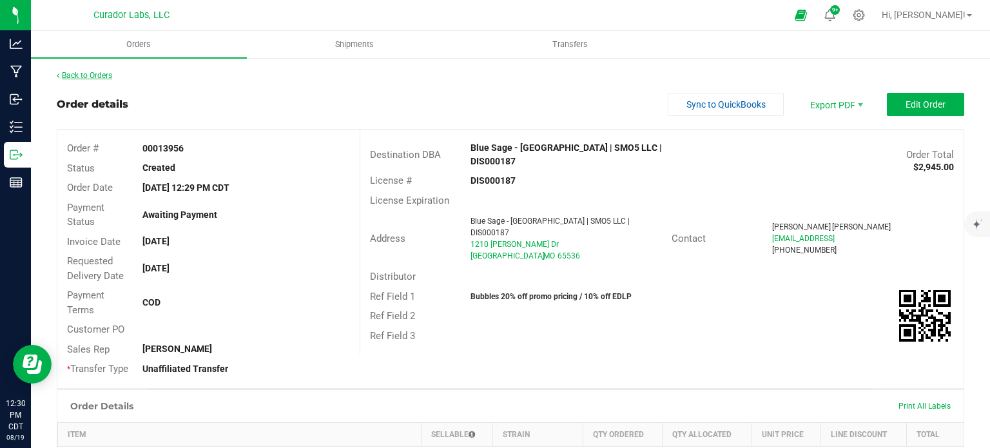
click at [88, 77] on link "Back to Orders" at bounding box center [84, 75] width 55 height 9
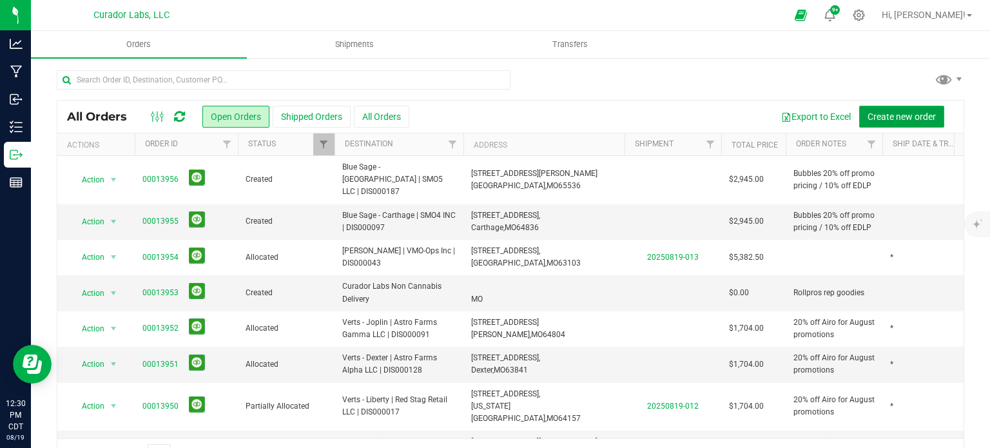
click at [916, 113] on span "Create new order" at bounding box center [901, 116] width 68 height 10
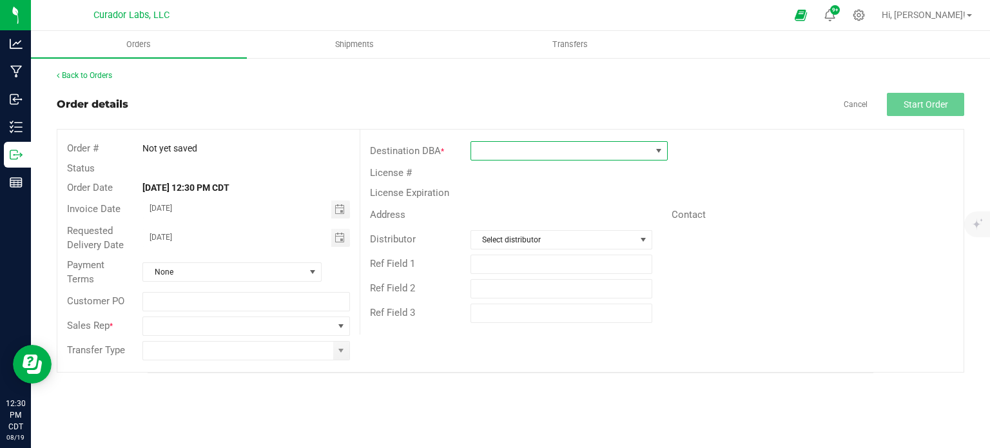
click at [503, 142] on span at bounding box center [561, 151] width 180 height 18
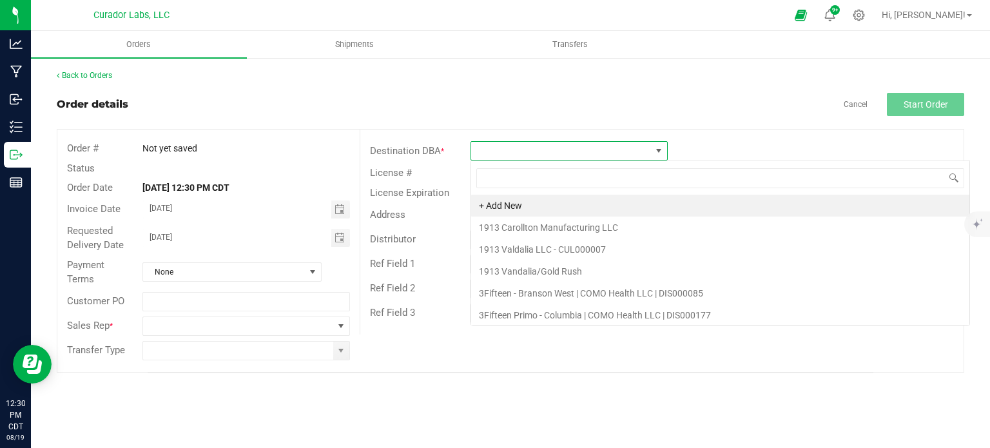
scroll to position [19, 197]
type input "blue sage"
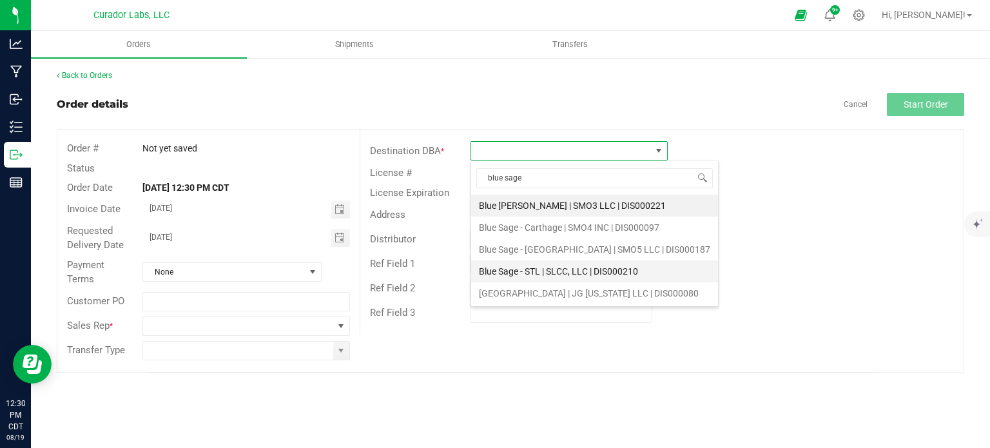
click at [539, 271] on li "Blue Sage - STL | SLCC, LLC | DIS000210" at bounding box center [594, 271] width 247 height 22
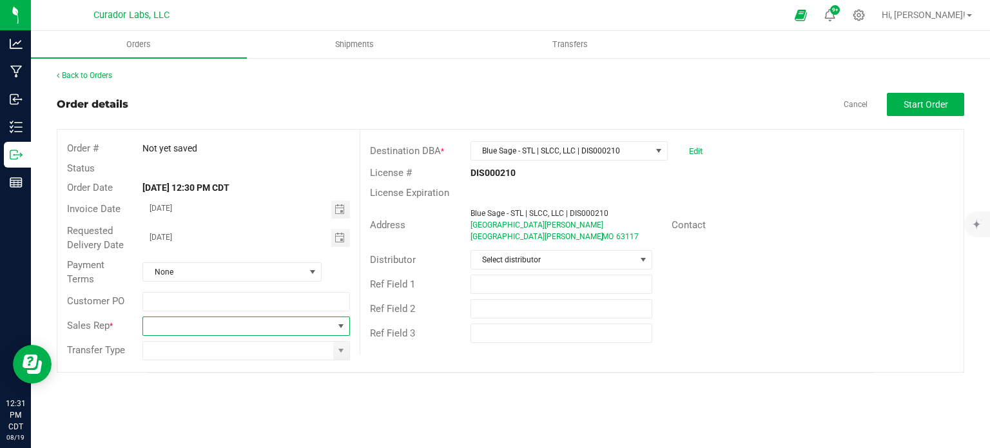
click at [324, 323] on span at bounding box center [237, 326] width 189 height 18
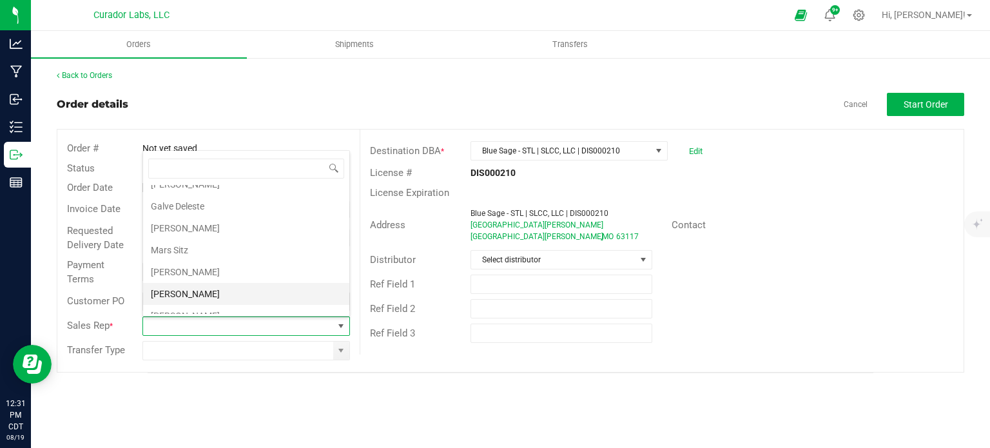
scroll to position [44, 0]
click at [210, 278] on li "[PERSON_NAME]" at bounding box center [246, 284] width 206 height 22
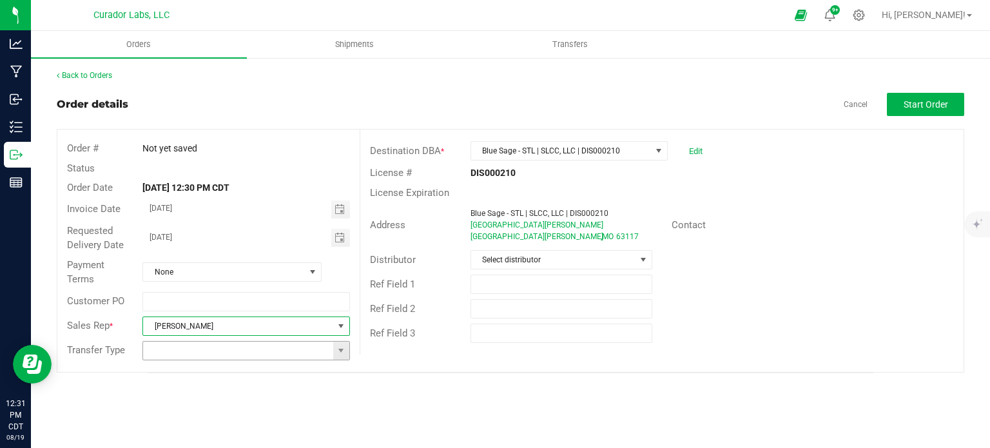
drag, startPoint x: 345, startPoint y: 349, endPoint x: 338, endPoint y: 358, distance: 11.5
click at [344, 349] on span at bounding box center [341, 350] width 10 height 10
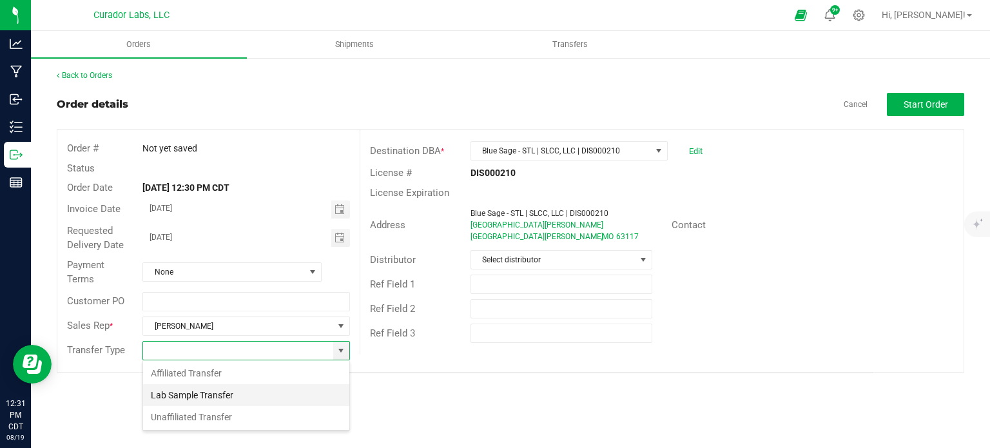
scroll to position [19, 207]
click at [274, 411] on li "Unaffiliated Transfer" at bounding box center [246, 417] width 206 height 22
type input "Unaffiliated Transfer"
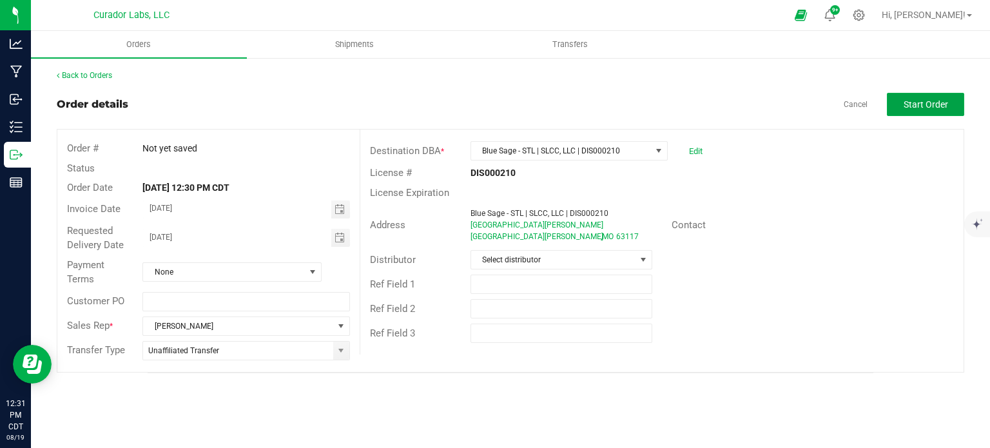
click at [907, 114] on button "Start Order" at bounding box center [925, 104] width 77 height 23
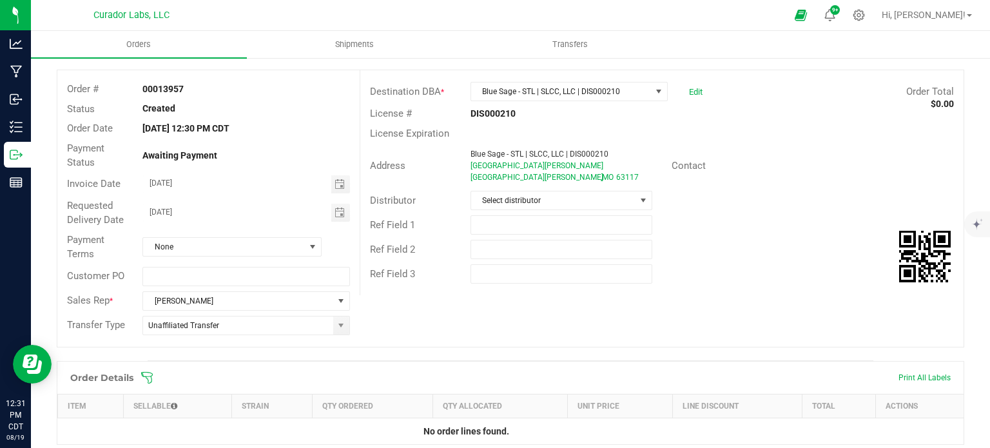
scroll to position [129, 0]
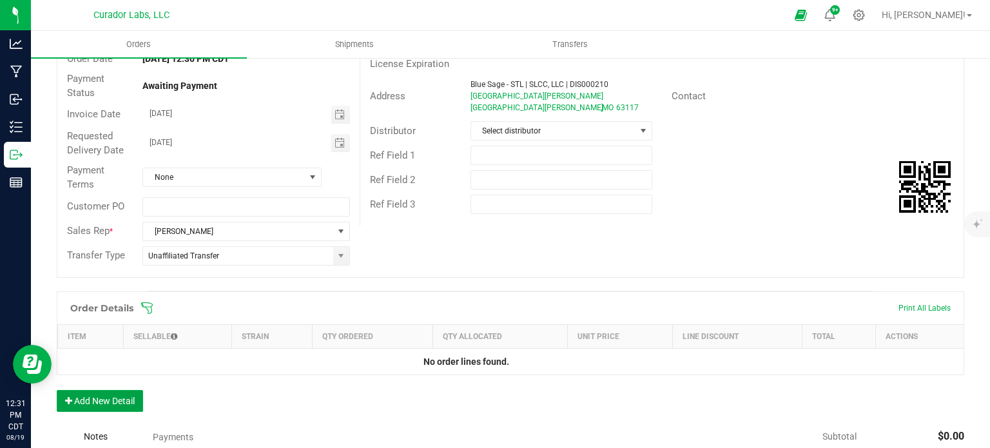
click at [126, 391] on button "Add New Detail" at bounding box center [100, 401] width 86 height 22
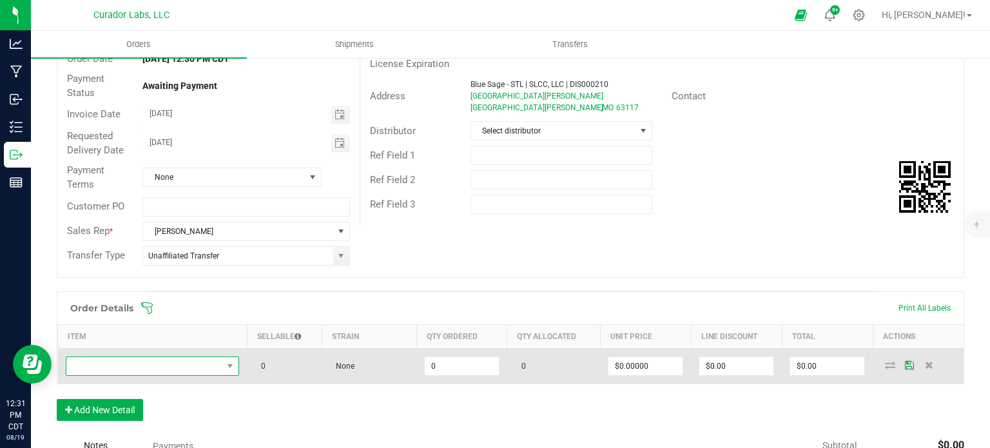
click at [126, 363] on span "NO DATA FOUND" at bounding box center [144, 366] width 157 height 18
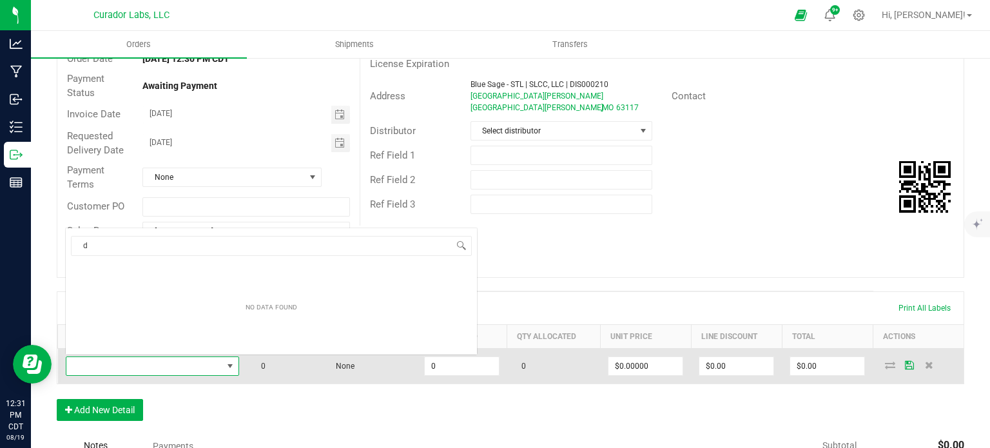
scroll to position [19, 169]
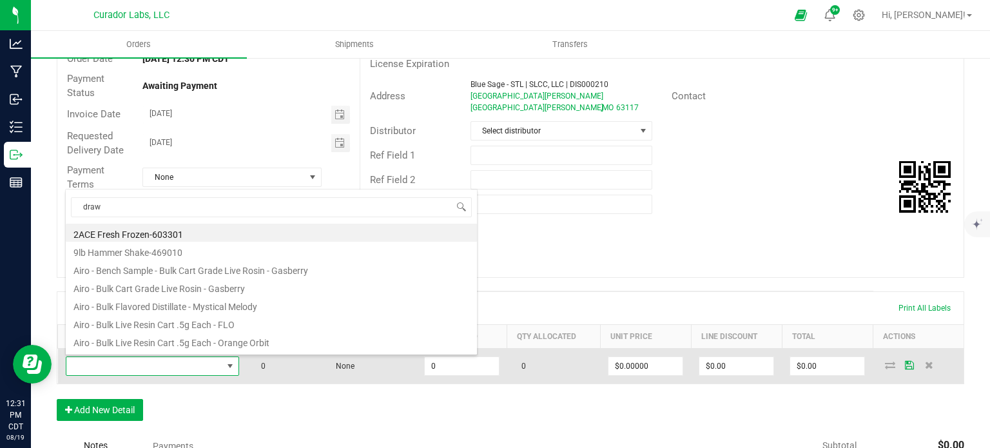
type input "draw 4"
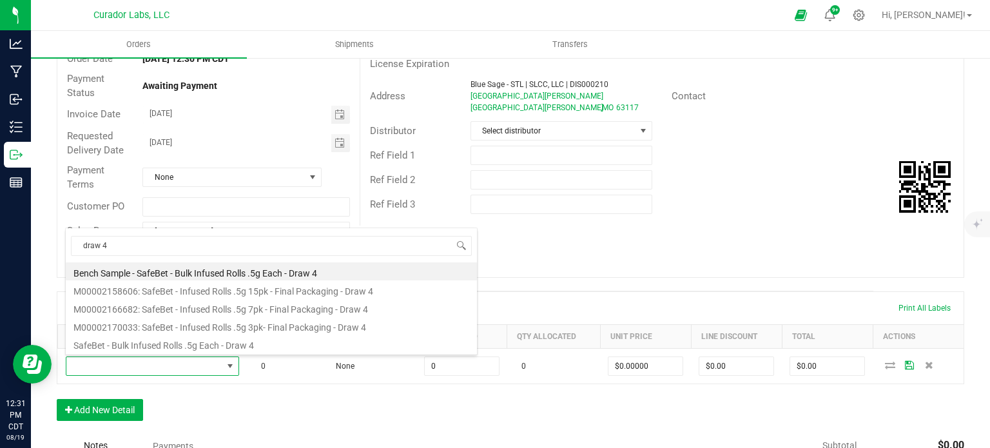
click at [235, 319] on li "M00002170033: SafeBet - Infused Rolls .5g 3pk- Final Packaging - Draw 4" at bounding box center [271, 325] width 411 height 18
type input "0 ea"
type input "$14.00000"
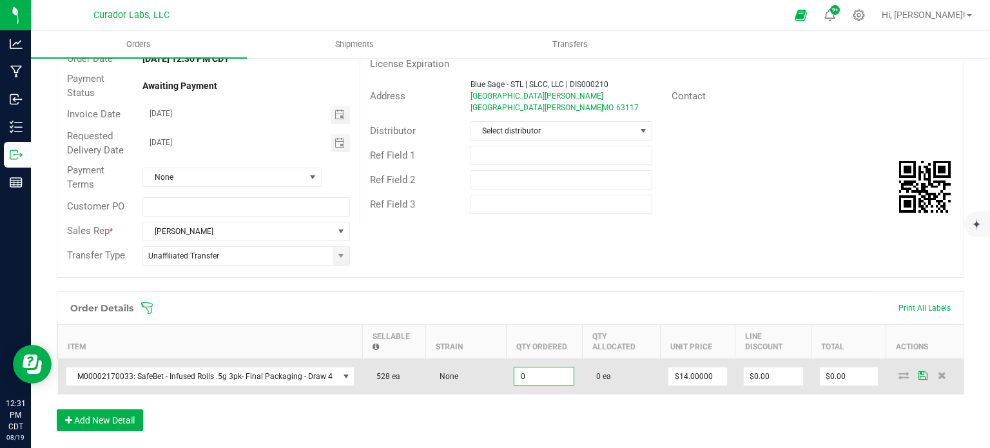
click at [546, 378] on input "0" at bounding box center [543, 376] width 59 height 18
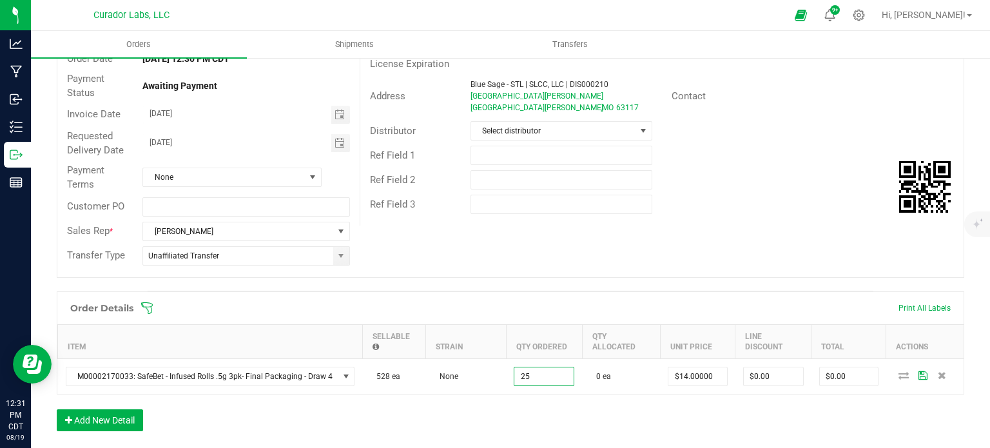
type input "25 ea"
type input "$350.00"
click at [543, 400] on div "Order Details Print All Labels Item Sellable Strain Qty Ordered Qty Allocated U…" at bounding box center [510, 367] width 907 height 153
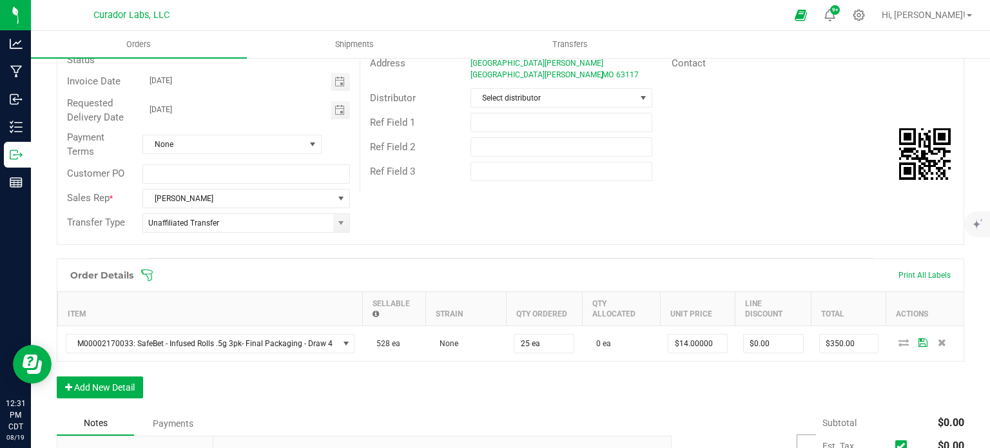
scroll to position [193, 0]
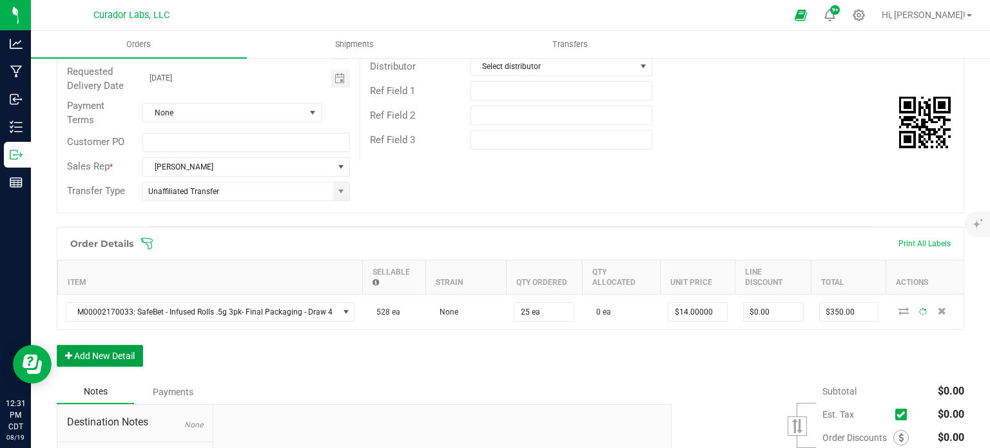
click at [124, 353] on button "Add New Detail" at bounding box center [100, 356] width 86 height 22
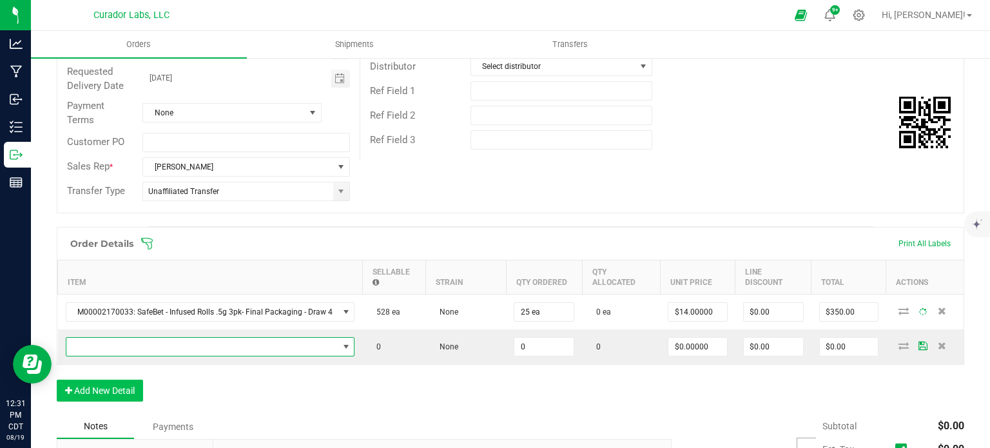
click at [124, 338] on span "NO DATA FOUND" at bounding box center [202, 347] width 272 height 18
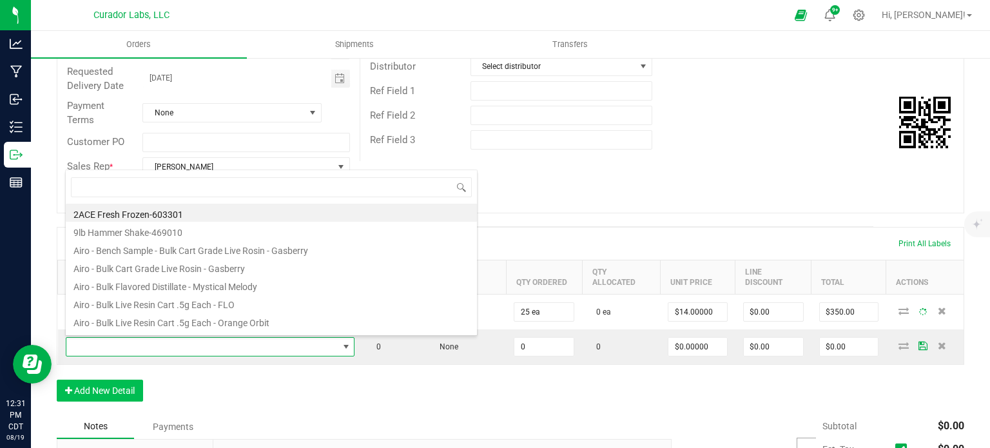
scroll to position [19, 169]
type input "super roll"
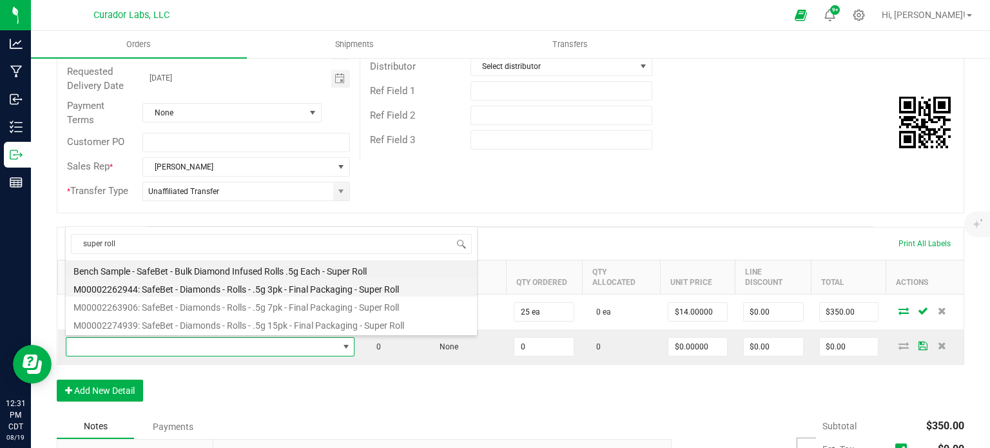
click at [273, 283] on li "M00002262944: SafeBet - Diamonds - Rolls - .5g 3pk - Final Packaging - Super Ro…" at bounding box center [271, 287] width 411 height 18
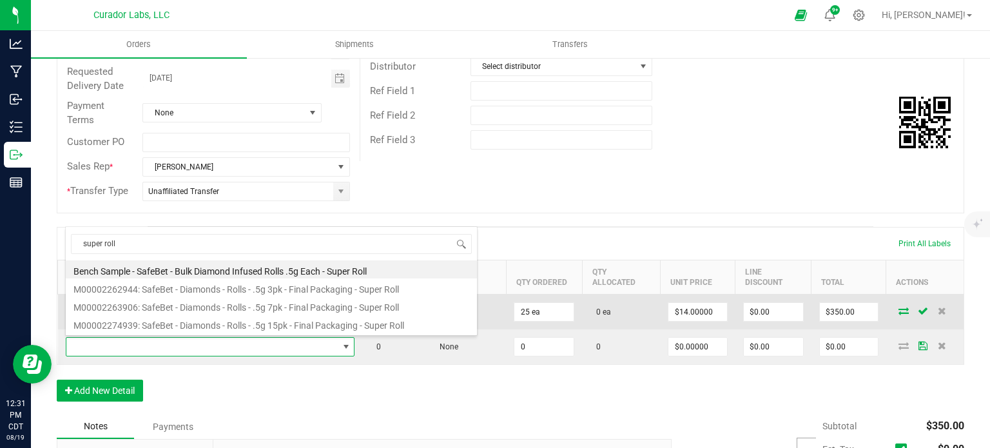
type input "0 ea"
type input "$14.00000"
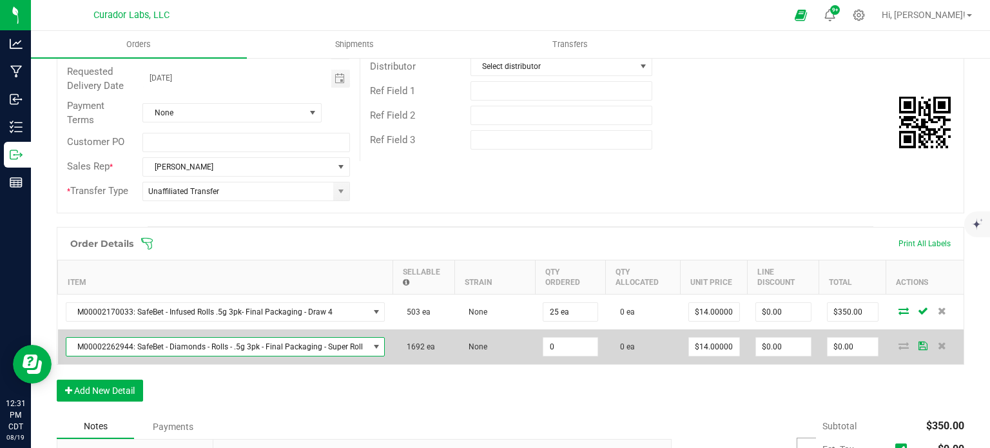
click at [559, 356] on td "0" at bounding box center [570, 346] width 71 height 35
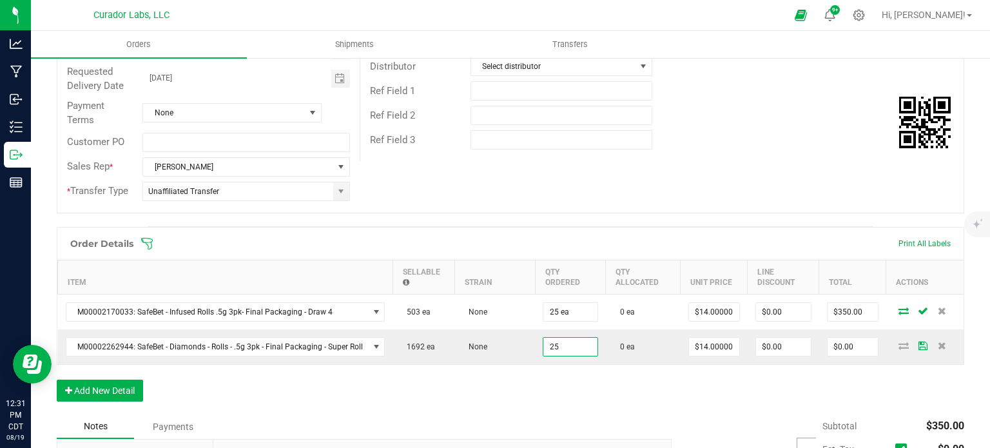
type input "25 ea"
type input "$350.00"
click at [521, 392] on div "Order Details Print All Labels Item Sellable Strain Qty Ordered Qty Allocated U…" at bounding box center [510, 321] width 907 height 188
click at [101, 394] on button "Add New Detail" at bounding box center [100, 391] width 86 height 22
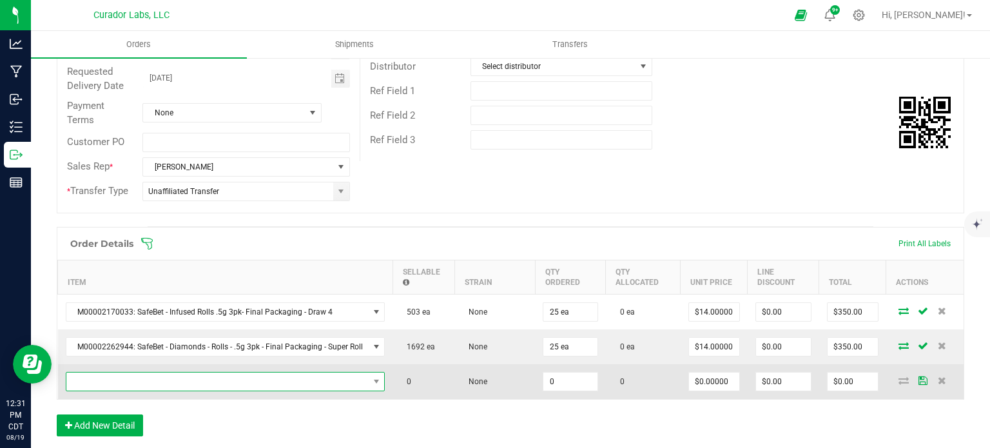
click at [101, 384] on span "NO DATA FOUND" at bounding box center [217, 382] width 302 height 18
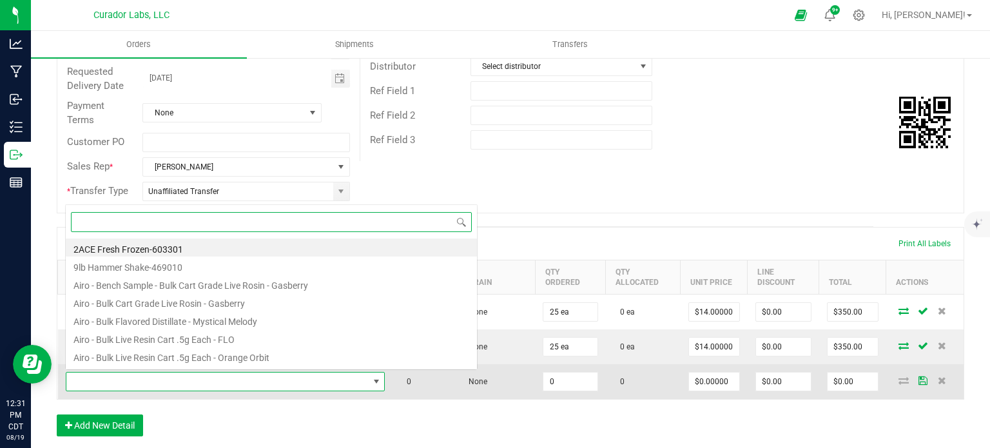
scroll to position [19, 315]
type input "doob operator"
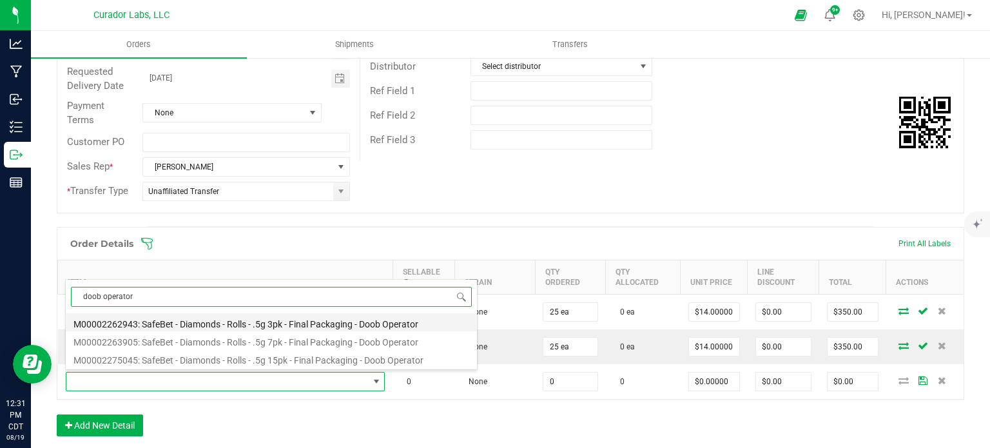
click at [203, 329] on li "M00002262943: SafeBet - Diamonds - Rolls - .5g 3pk - Final Packaging - Doob Ope…" at bounding box center [271, 322] width 411 height 18
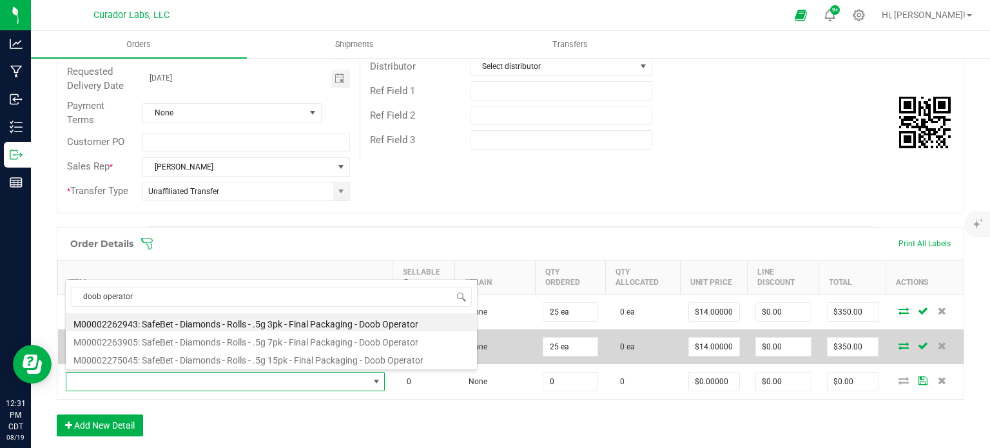
type input "0 ea"
type input "$14.00000"
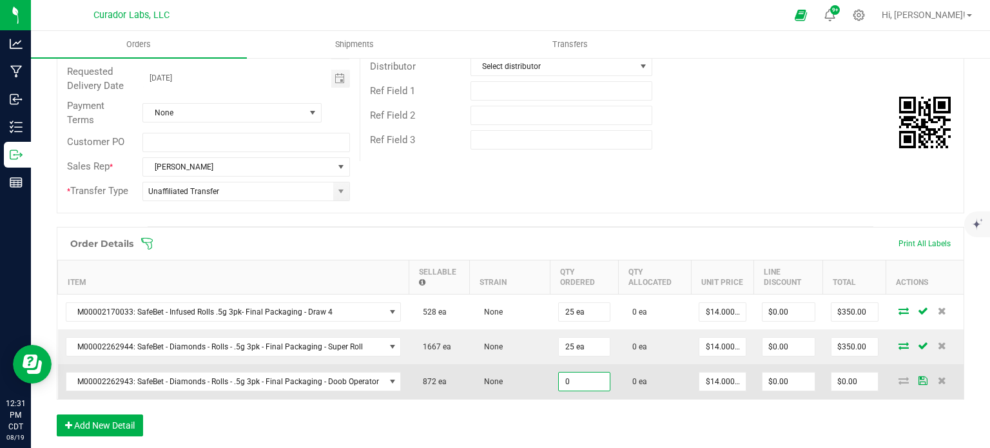
click at [593, 376] on input "0" at bounding box center [585, 382] width 52 height 18
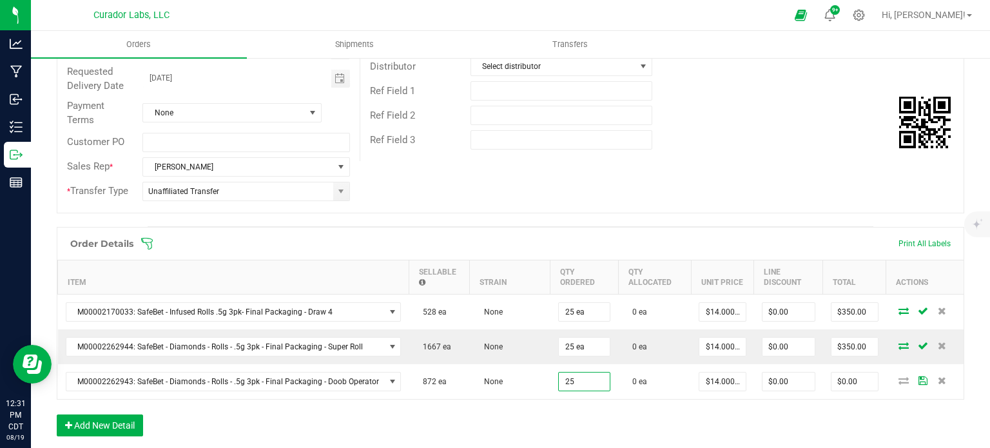
type input "25 ea"
type input "$350.00"
click at [594, 402] on div "Order Details Print All Labels Item Sellable Strain Qty Ordered Qty Allocated U…" at bounding box center [510, 338] width 907 height 222
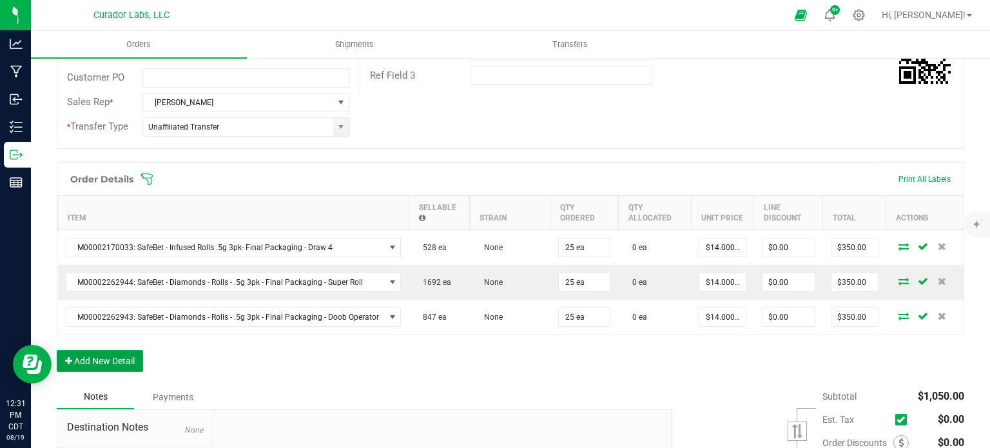
click at [115, 356] on button "Add New Detail" at bounding box center [100, 361] width 86 height 22
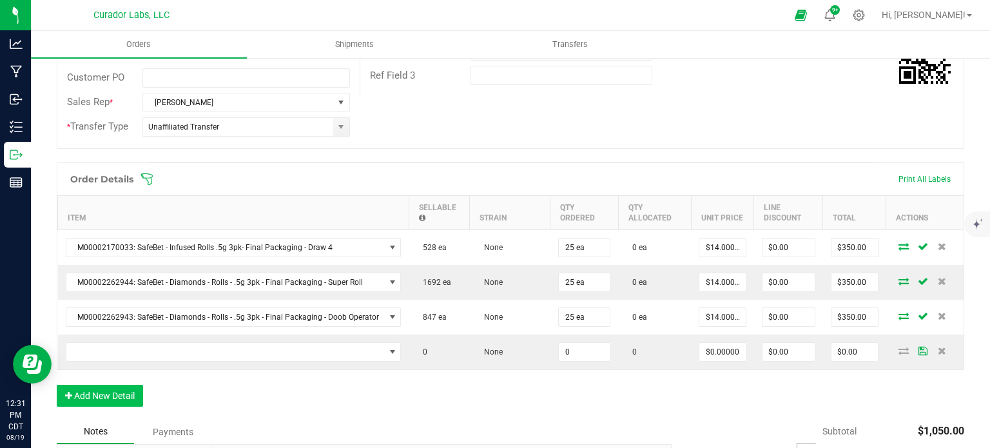
click at [122, 337] on td at bounding box center [233, 351] width 351 height 35
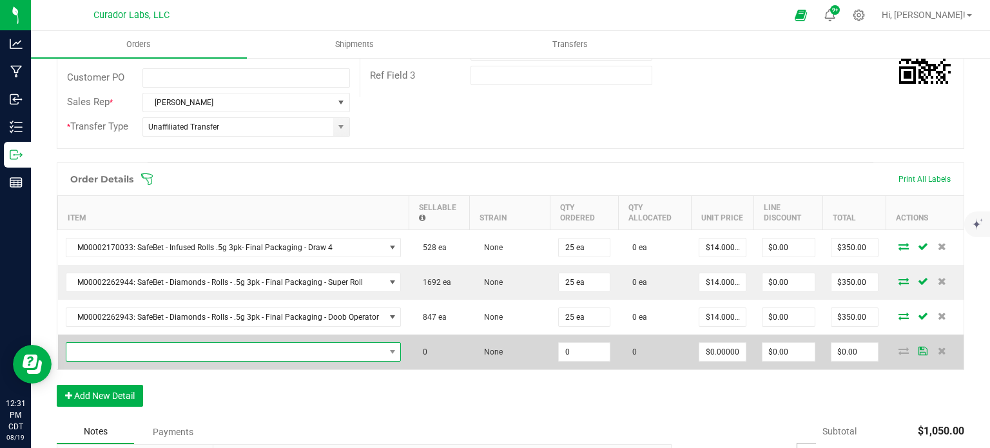
click at [128, 345] on span "NO DATA FOUND" at bounding box center [225, 352] width 318 height 18
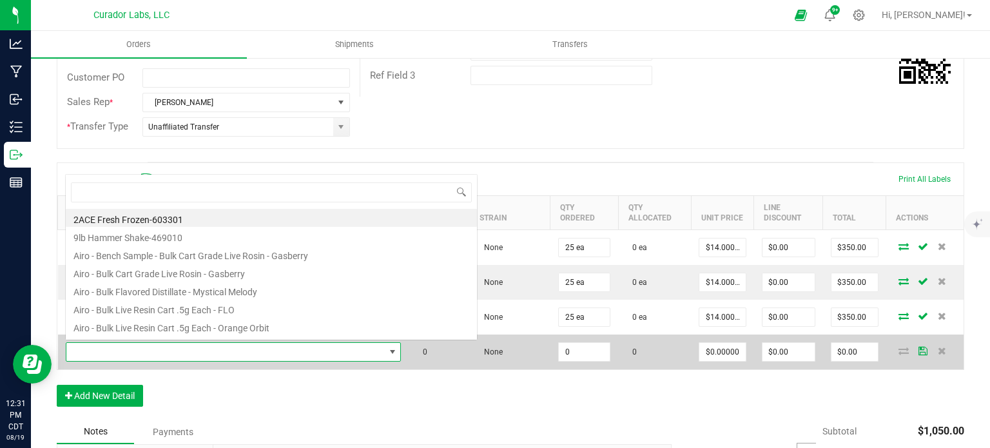
scroll to position [19, 330]
type input "lemon lunar bliss"
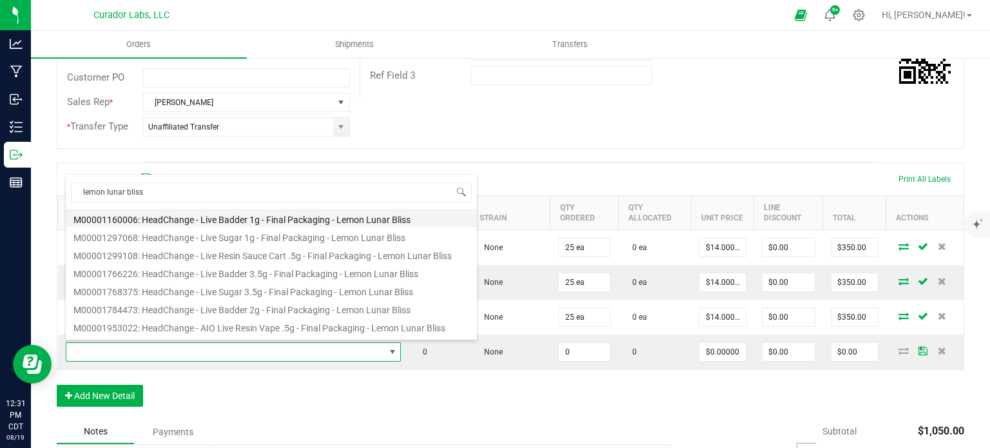
click at [227, 219] on li "M00001160006: HeadChange - Live Badder 1g - Final Packaging - Lemon Lunar Bliss" at bounding box center [271, 218] width 411 height 18
type input "0 ea"
type input "$25.00000"
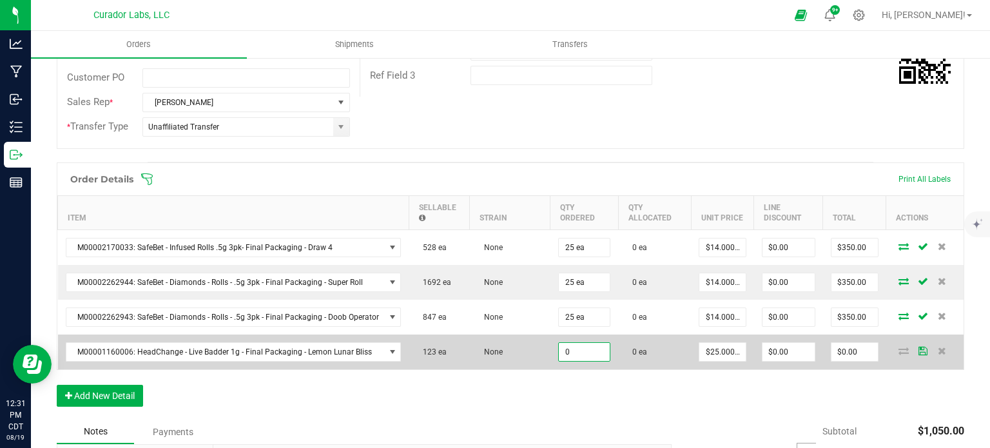
click at [583, 354] on input "0" at bounding box center [585, 352] width 52 height 18
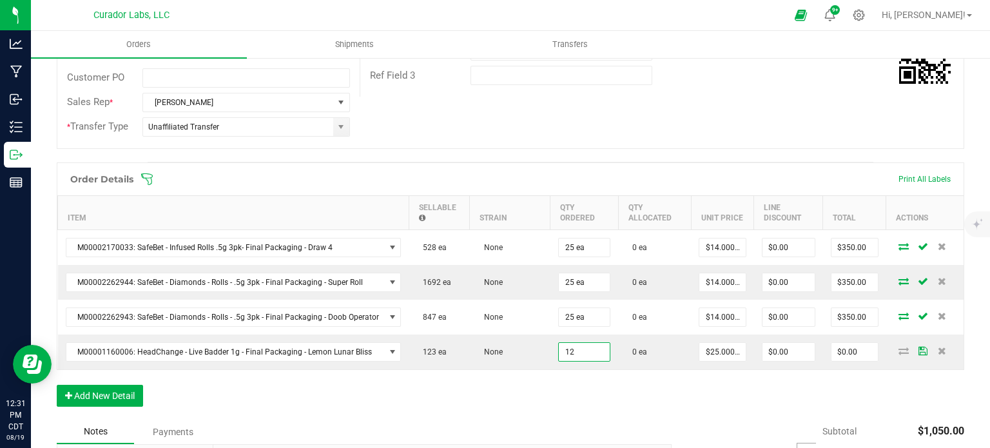
type input "12 ea"
type input "$300.00"
click at [583, 376] on div "Order Details Print All Labels Item Sellable Strain Qty Ordered Qty Allocated U…" at bounding box center [510, 290] width 907 height 257
click at [111, 396] on button "Add New Detail" at bounding box center [100, 396] width 86 height 22
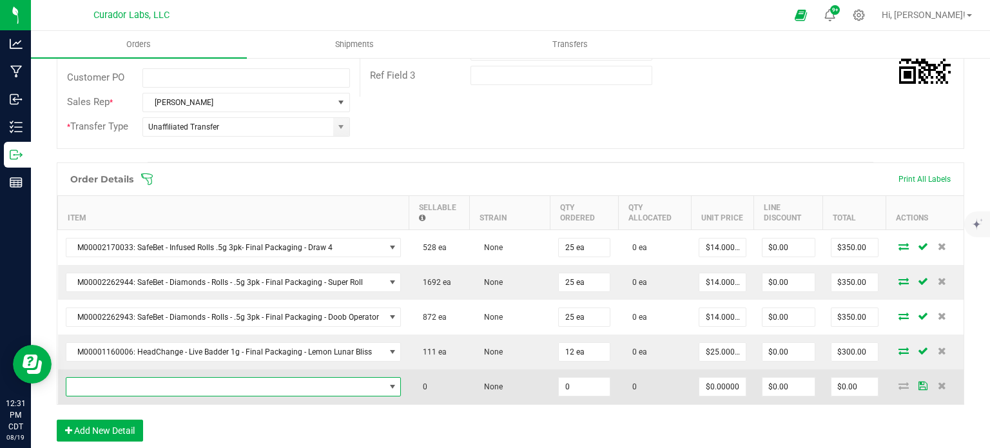
click at [115, 391] on span "NO DATA FOUND" at bounding box center [225, 387] width 318 height 18
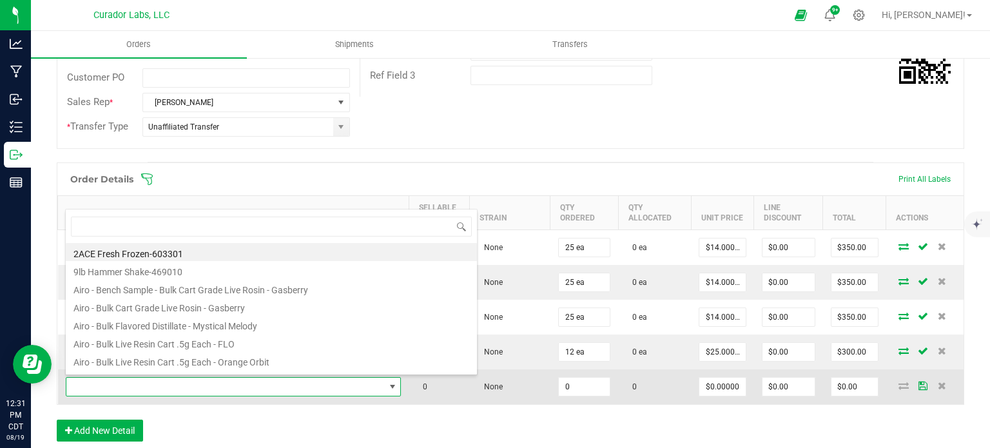
drag, startPoint x: 224, startPoint y: 414, endPoint x: 209, endPoint y: 396, distance: 23.3
click at [224, 413] on div "Order Details Print All Labels Item Sellable Strain Qty Ordered Qty Allocated U…" at bounding box center [510, 308] width 907 height 292
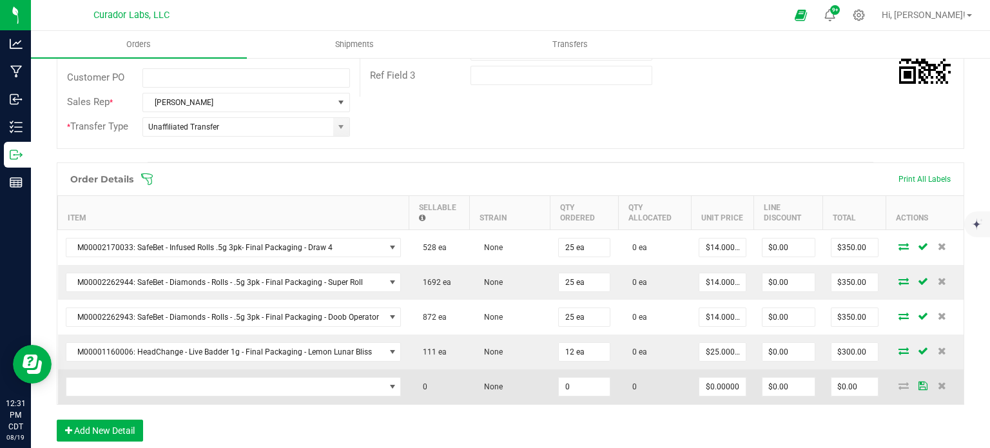
click at [190, 369] on td at bounding box center [233, 386] width 351 height 35
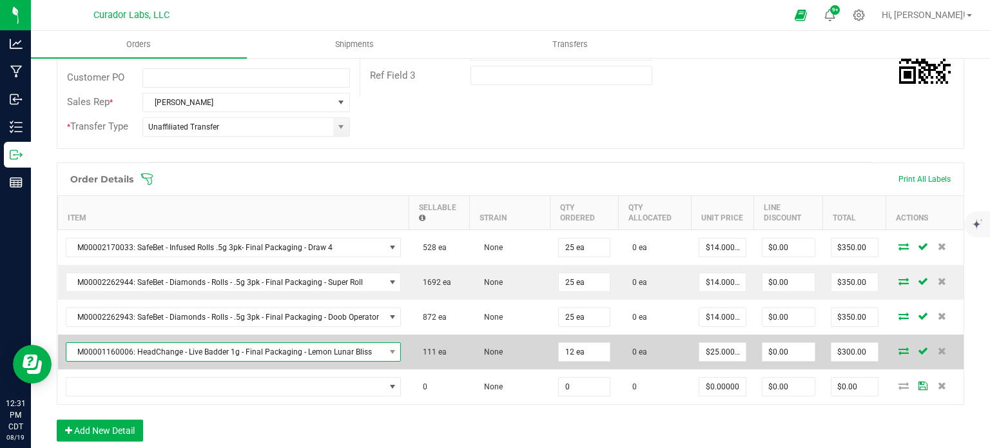
click at [193, 351] on span "M00001160006: HeadChange - Live Badder 1g - Final Packaging - Lemon Lunar Bliss" at bounding box center [225, 352] width 318 height 18
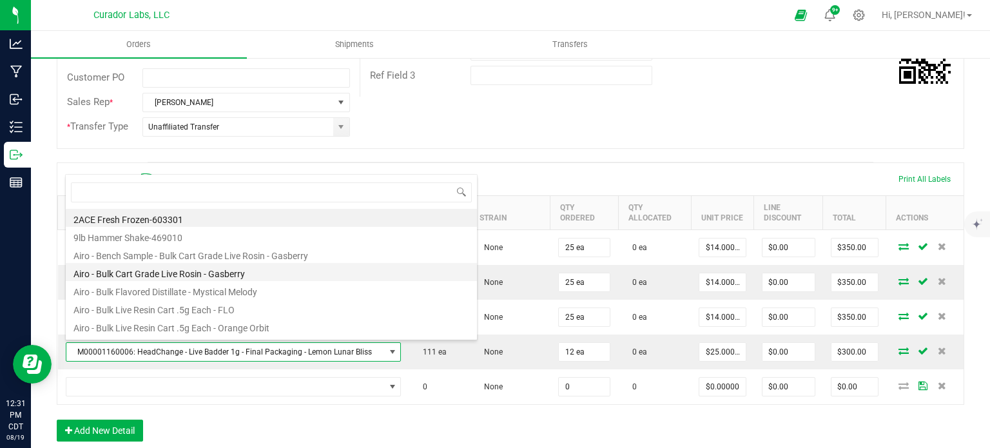
scroll to position [64, 0]
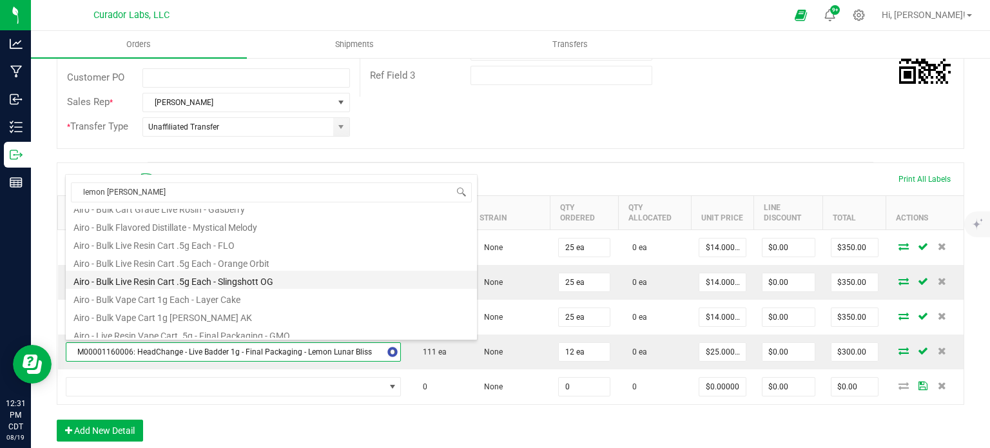
type input "lemon lunar"
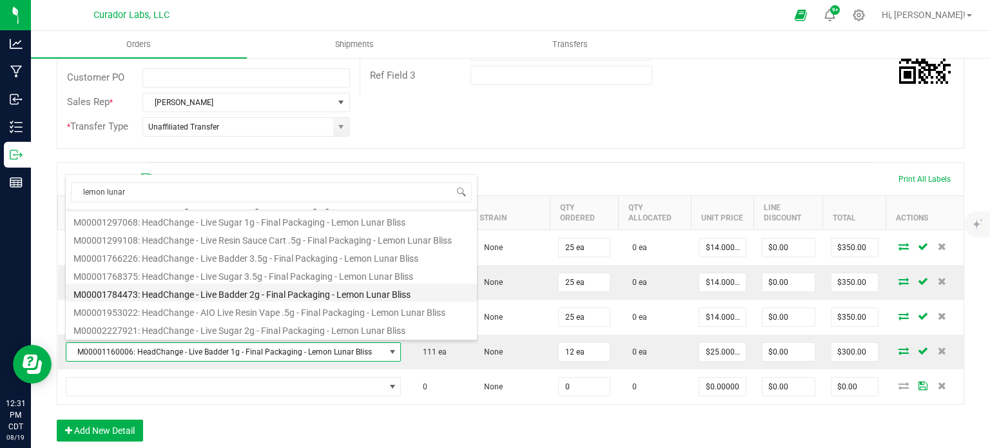
click at [258, 290] on li "M00001784473: HeadChange - Live Badder 2g - Final Packaging - Lemon Lunar Bliss" at bounding box center [271, 293] width 411 height 18
type input "$45.00000"
type input "$540.00"
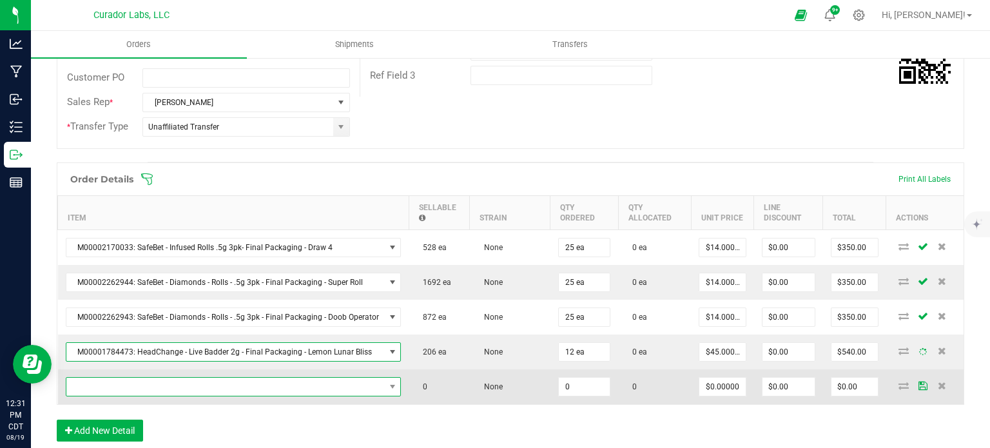
click at [292, 389] on span "NO DATA FOUND" at bounding box center [225, 387] width 318 height 18
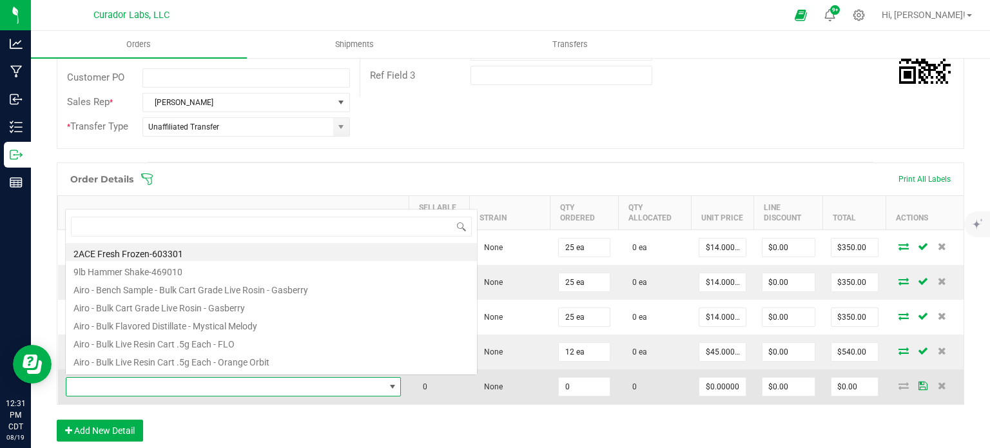
scroll to position [0, 0]
type input "funkenstein"
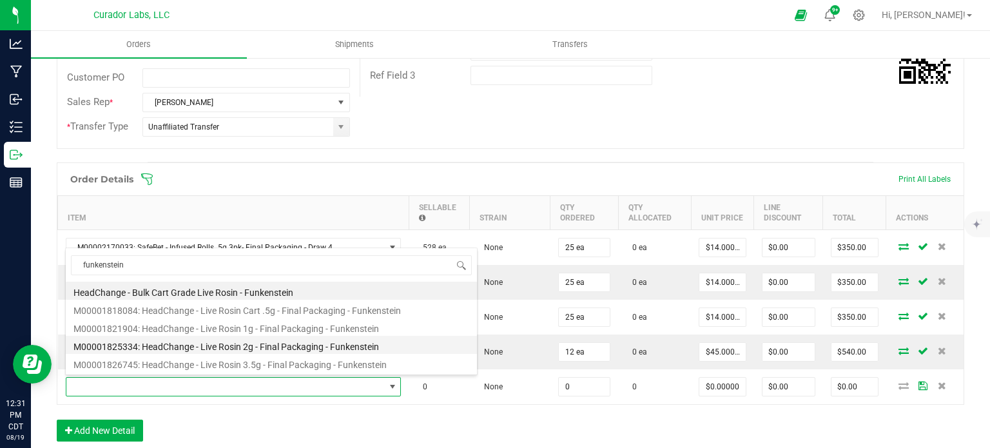
click at [278, 351] on li "M00001825334: HeadChange - Live Rosin 2g - Final Packaging - Funkenstein" at bounding box center [271, 345] width 411 height 18
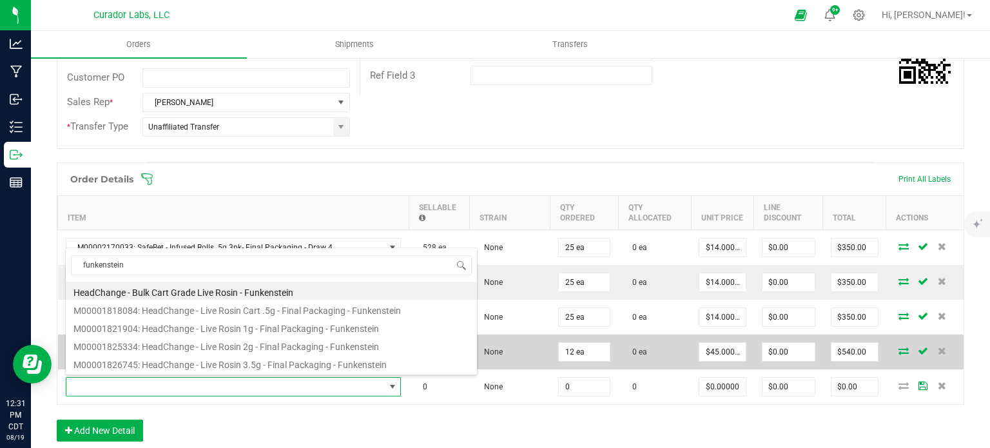
type input "0 ea"
type input "$60.00000"
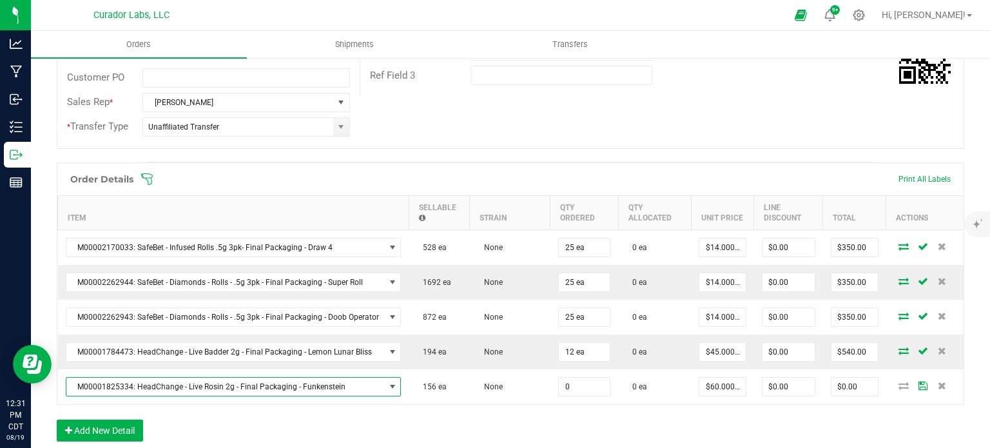
drag, startPoint x: 593, startPoint y: 391, endPoint x: 590, endPoint y: 415, distance: 24.7
click at [592, 391] on input "0" at bounding box center [585, 387] width 52 height 18
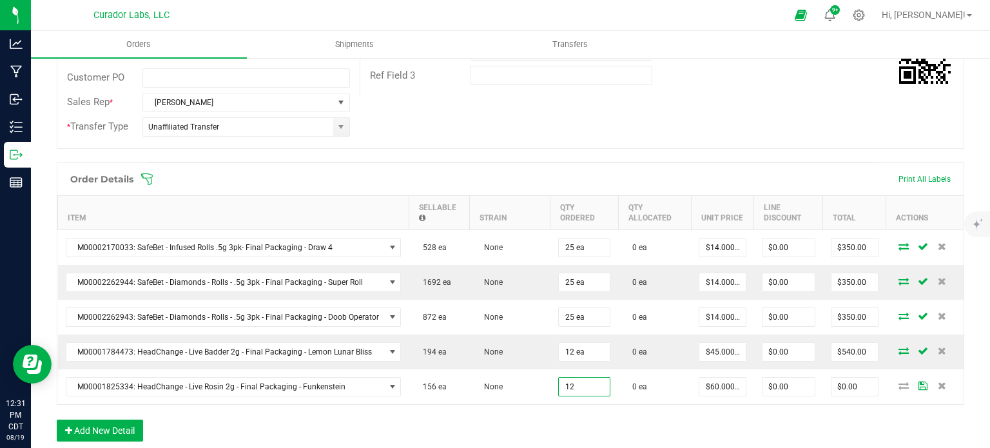
type input "12 ea"
type input "$720.00"
click at [589, 417] on div "Order Details Print All Labels Item Sellable Strain Qty Ordered Qty Allocated U…" at bounding box center [510, 308] width 907 height 292
drag, startPoint x: 82, startPoint y: 417, endPoint x: 86, endPoint y: 425, distance: 8.4
click at [86, 425] on div "Order Details Print All Labels Item Sellable Strain Qty Ordered Qty Allocated U…" at bounding box center [510, 308] width 907 height 292
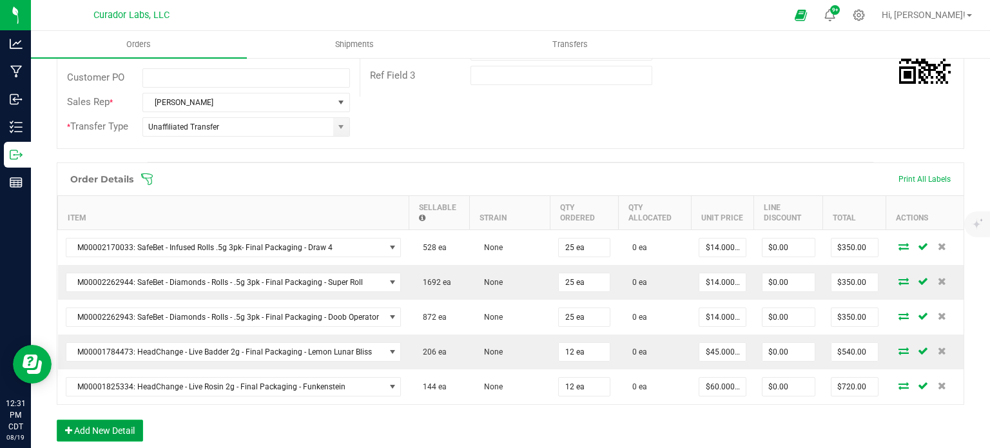
click at [86, 425] on button "Add New Detail" at bounding box center [100, 431] width 86 height 22
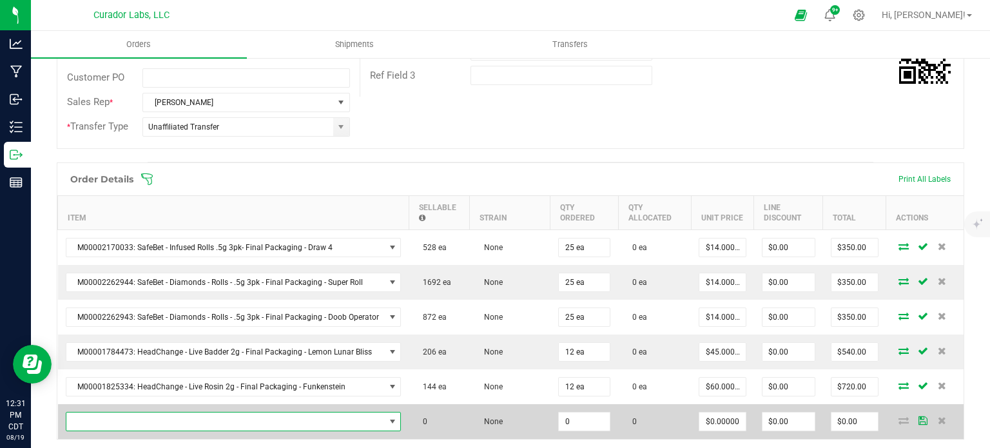
click at [87, 420] on span "NO DATA FOUND" at bounding box center [225, 421] width 318 height 18
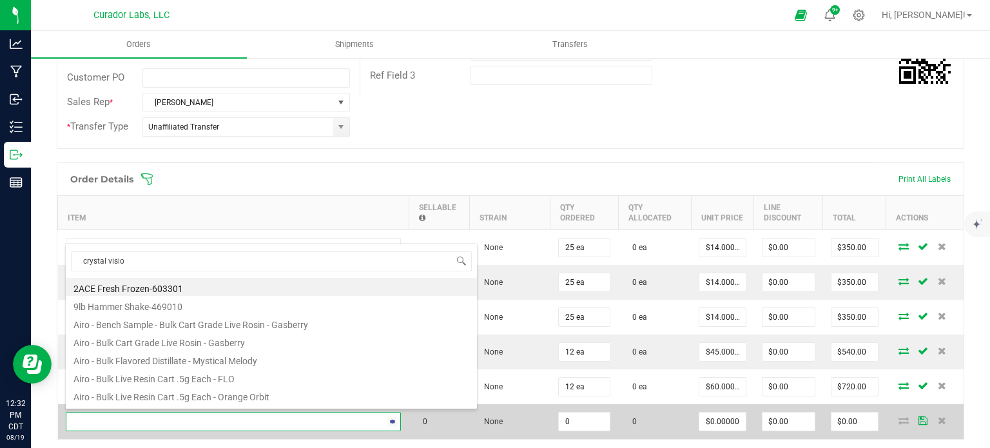
type input "crystal vision"
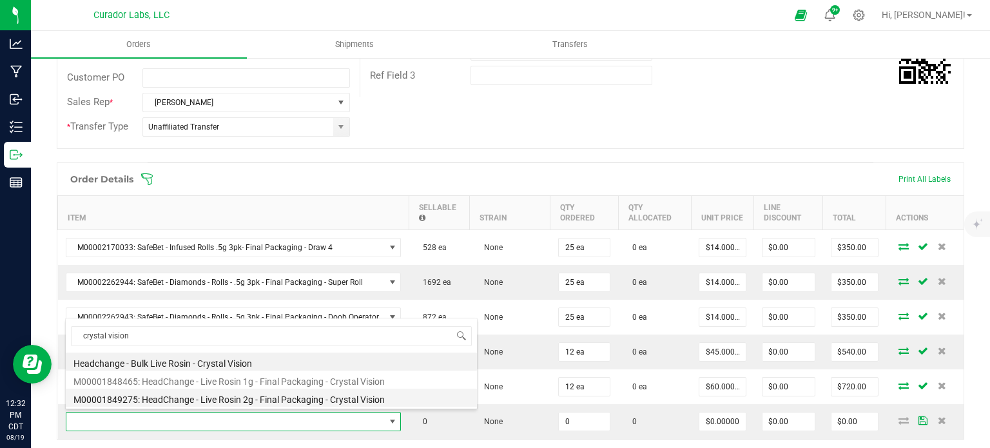
click at [201, 393] on li "M00001849275: HeadChange - Live Rosin 2g - Final Packaging - Crystal Vision" at bounding box center [271, 398] width 411 height 18
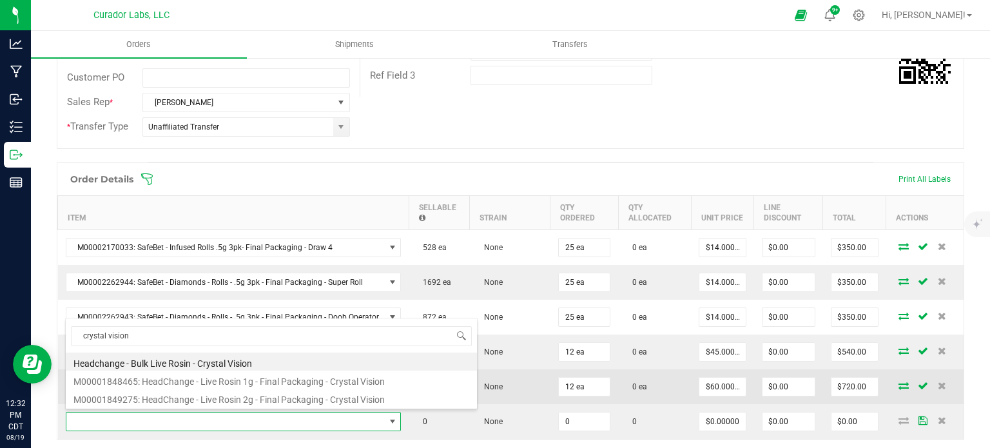
type input "0 ea"
type input "$60.00000"
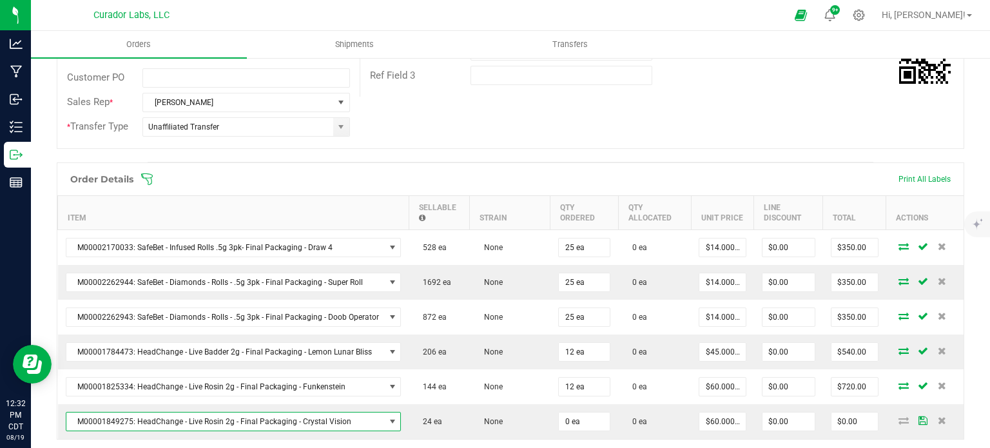
scroll to position [322, 0]
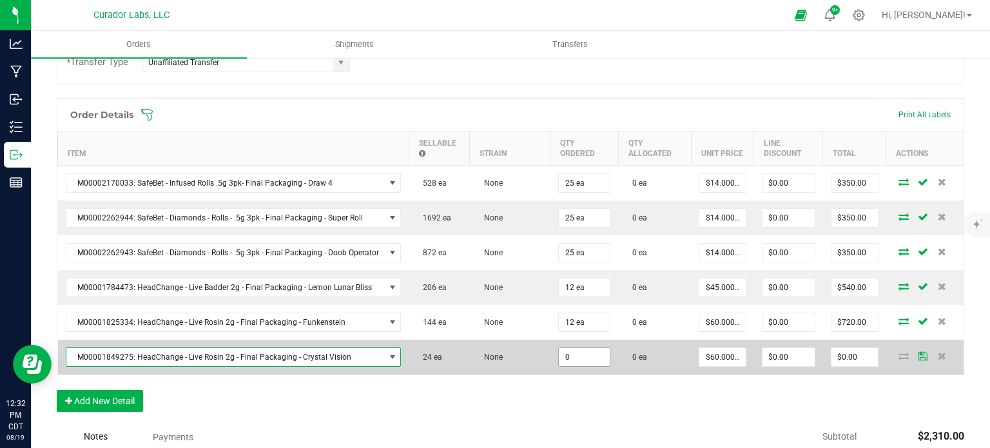
click at [595, 358] on input "0" at bounding box center [585, 357] width 52 height 18
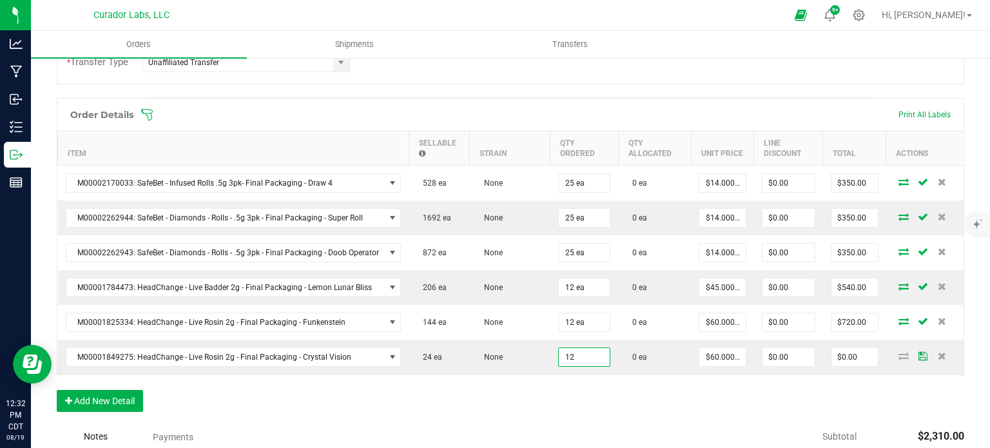
type input "12 ea"
type input "$720.00"
click at [595, 389] on div "Order Details Print All Labels Item Sellable Strain Qty Ordered Qty Allocated U…" at bounding box center [510, 261] width 907 height 327
click at [134, 403] on button "Add New Detail" at bounding box center [100, 401] width 86 height 22
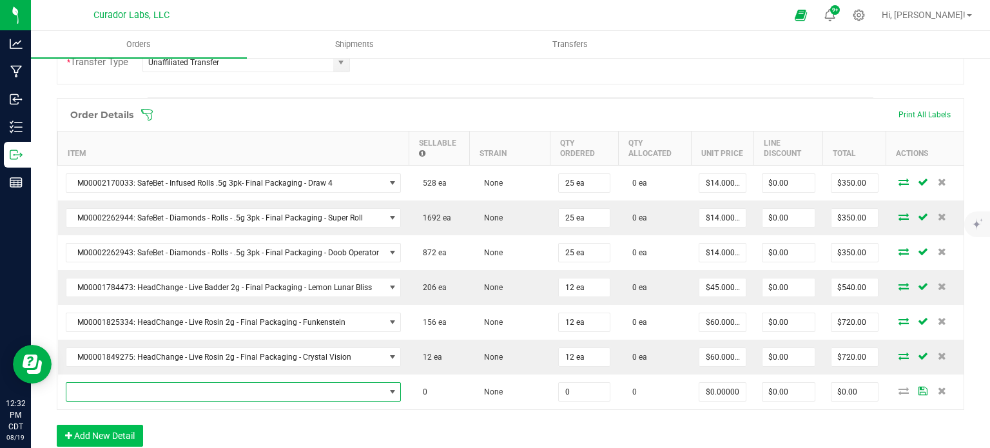
click at [137, 384] on span "NO DATA FOUND" at bounding box center [225, 392] width 318 height 18
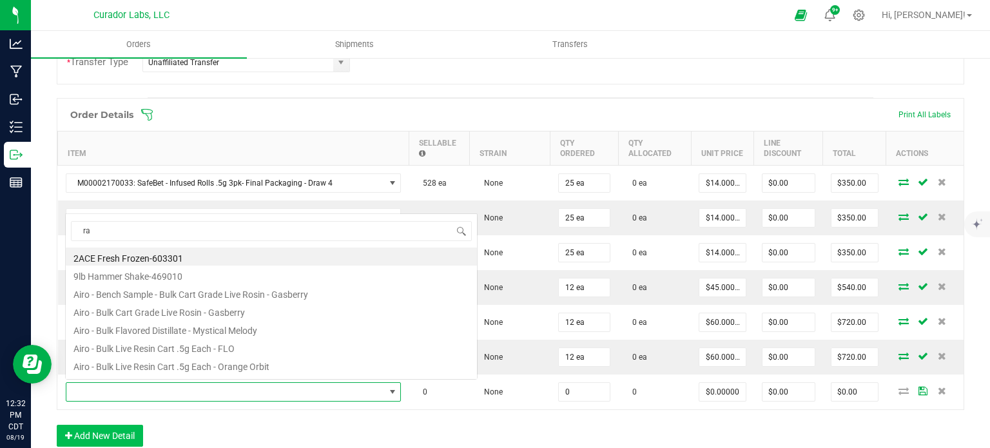
scroll to position [19, 330]
type input "rainbow resin"
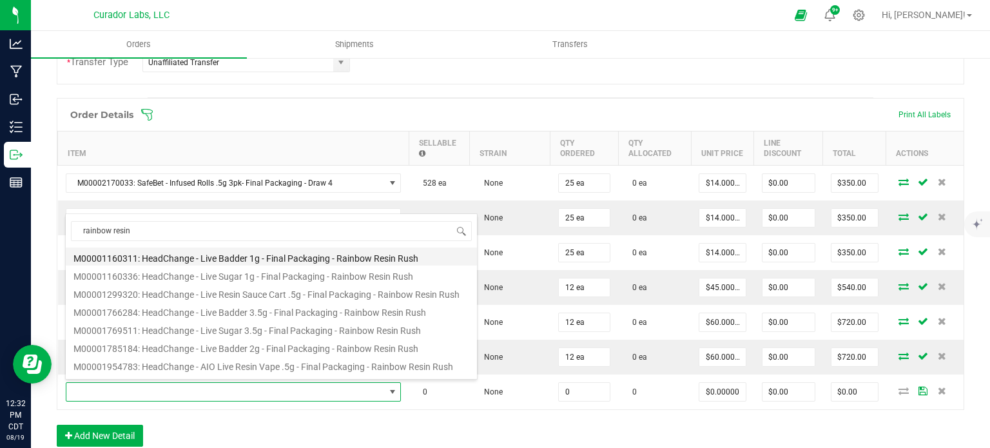
click at [251, 264] on li "M00001160311: HeadChange - Live Badder 1g - Final Packaging - Rainbow Resin Rush" at bounding box center [271, 256] width 411 height 18
type input "0 ea"
type input "$25.00000"
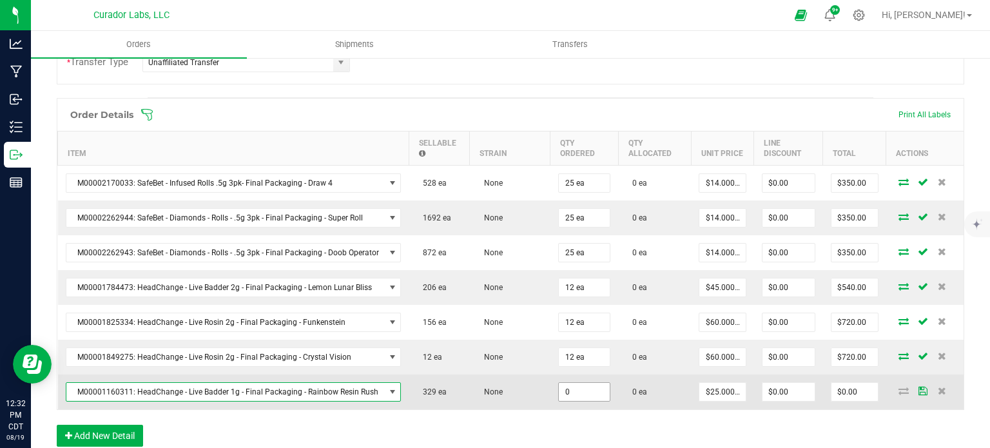
click at [590, 385] on input "0" at bounding box center [585, 392] width 52 height 18
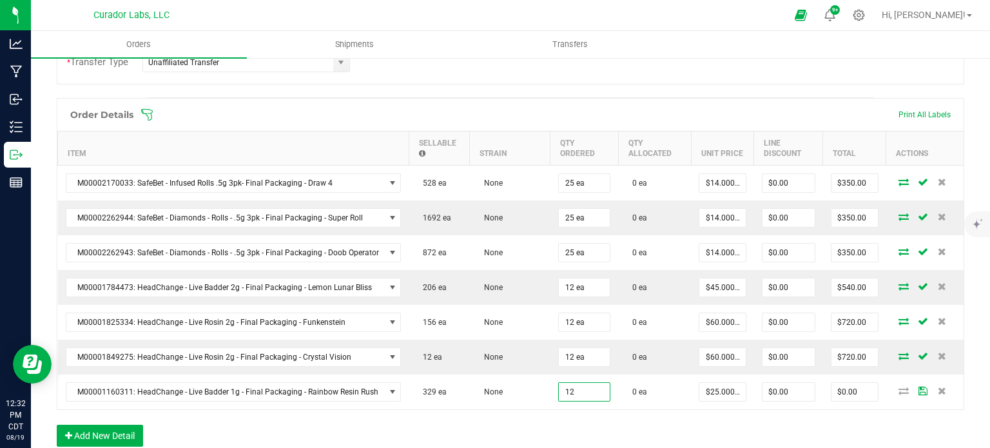
type input "12 ea"
type input "$300.00"
click at [586, 407] on div "Order Details Print All Labels Item Sellable Strain Qty Ordered Qty Allocated U…" at bounding box center [510, 279] width 907 height 362
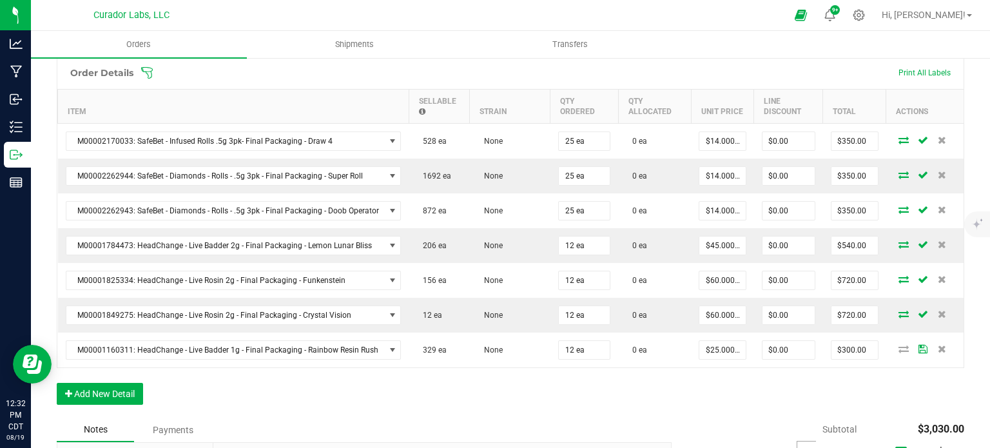
scroll to position [387, 0]
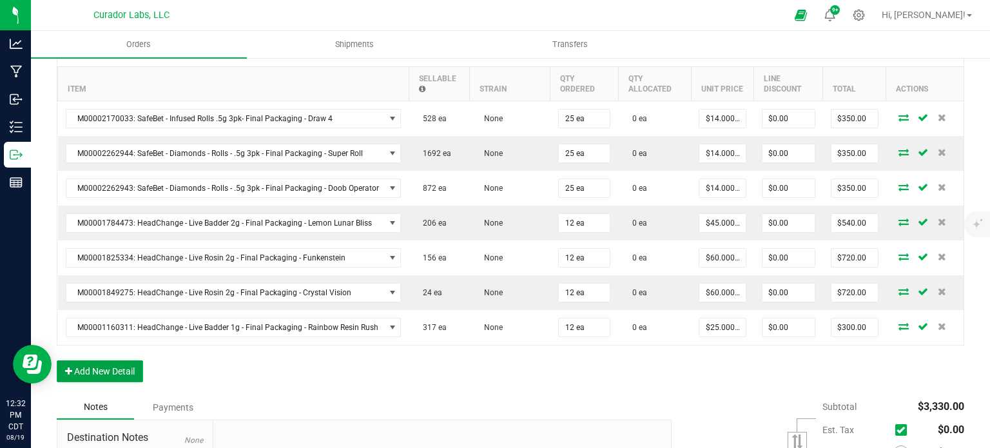
click at [131, 365] on button "Add New Detail" at bounding box center [100, 371] width 86 height 22
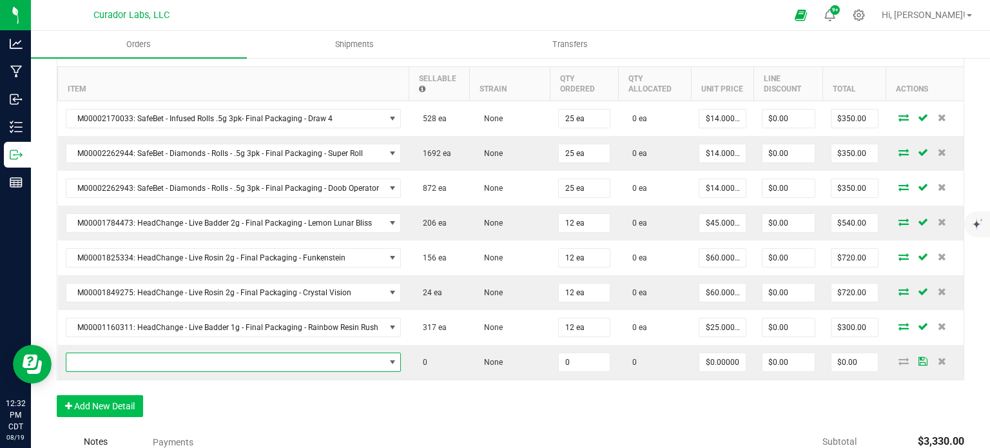
click at [129, 363] on span "NO DATA FOUND" at bounding box center [225, 362] width 318 height 18
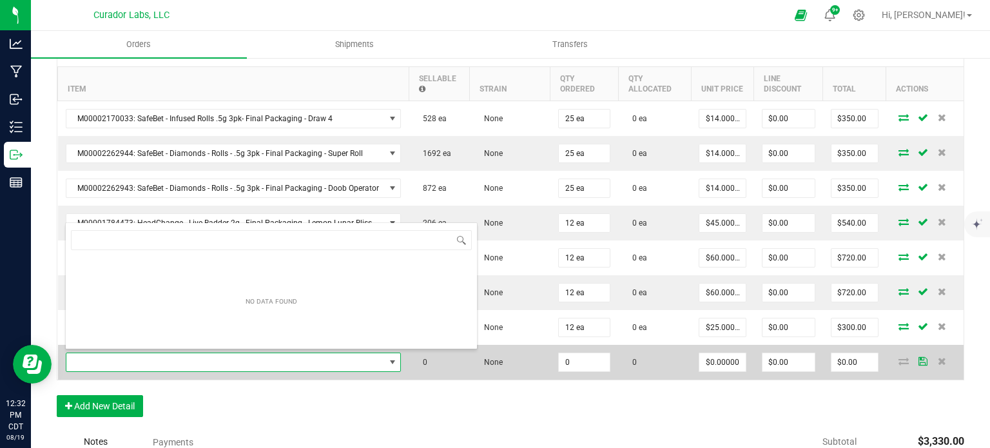
scroll to position [19, 330]
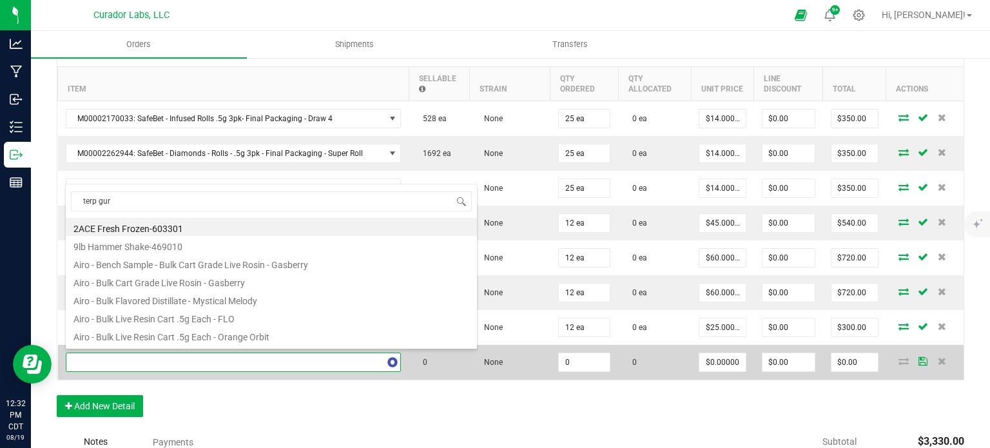
type input "terp guru"
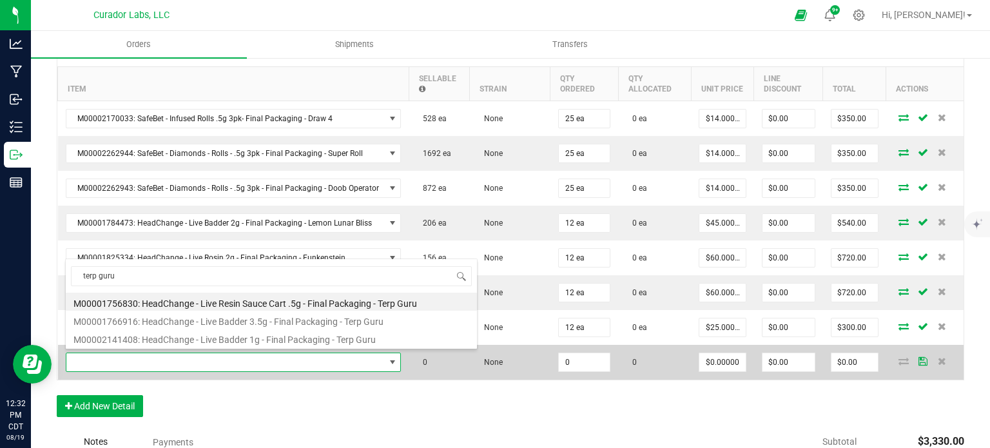
click at [253, 338] on li "M00002141408: HeadChange - Live Badder 1g - Final Packaging - Terp Guru" at bounding box center [271, 338] width 411 height 18
type input "0 ea"
type input "$25.00000"
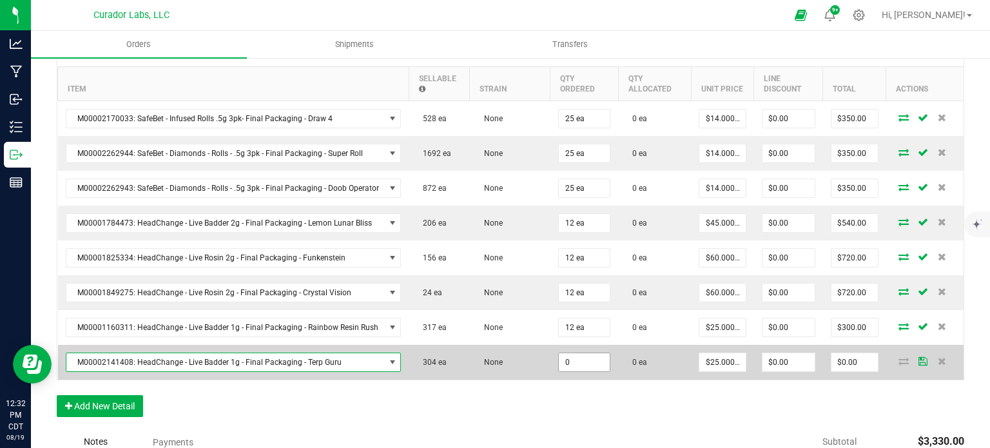
click at [583, 360] on input "0" at bounding box center [585, 362] width 52 height 18
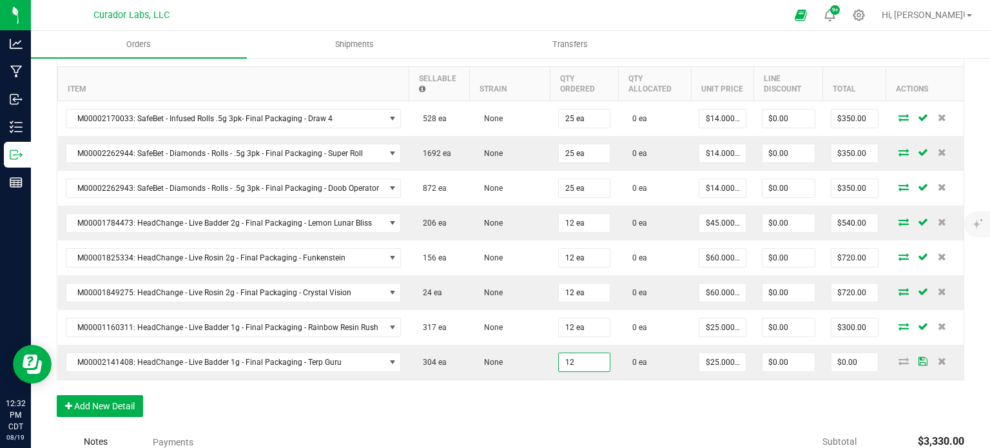
type input "12 ea"
type input "$300.00"
click at [583, 386] on div "Order Details Print All Labels Item Sellable Strain Qty Ordered Qty Allocated U…" at bounding box center [510, 232] width 907 height 396
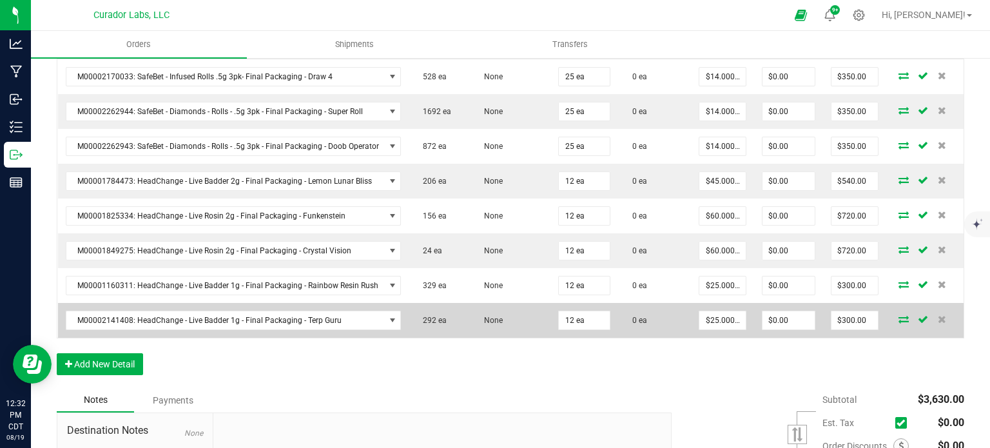
scroll to position [451, 0]
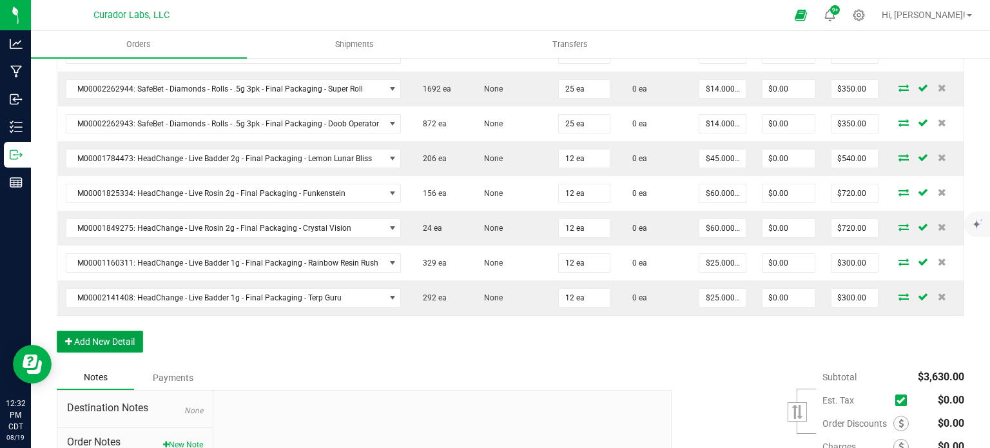
click at [126, 334] on button "Add New Detail" at bounding box center [100, 342] width 86 height 22
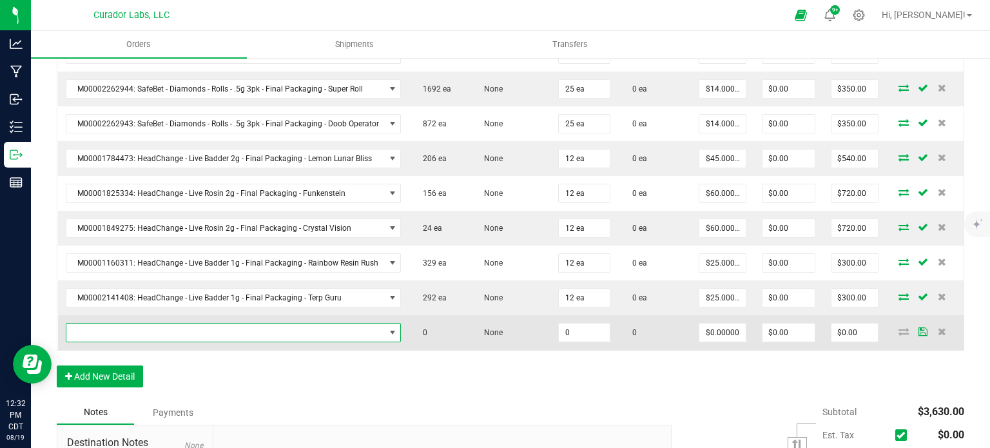
click at [126, 329] on span "NO DATA FOUND" at bounding box center [225, 333] width 318 height 18
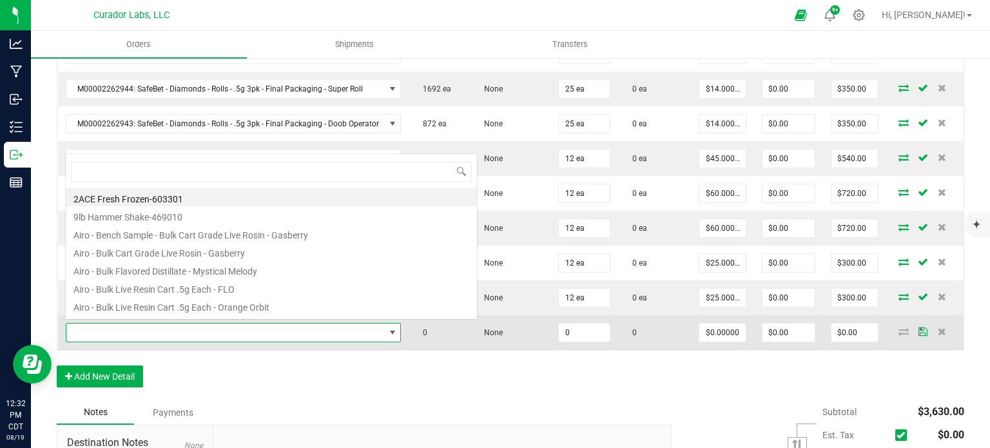
scroll to position [19, 330]
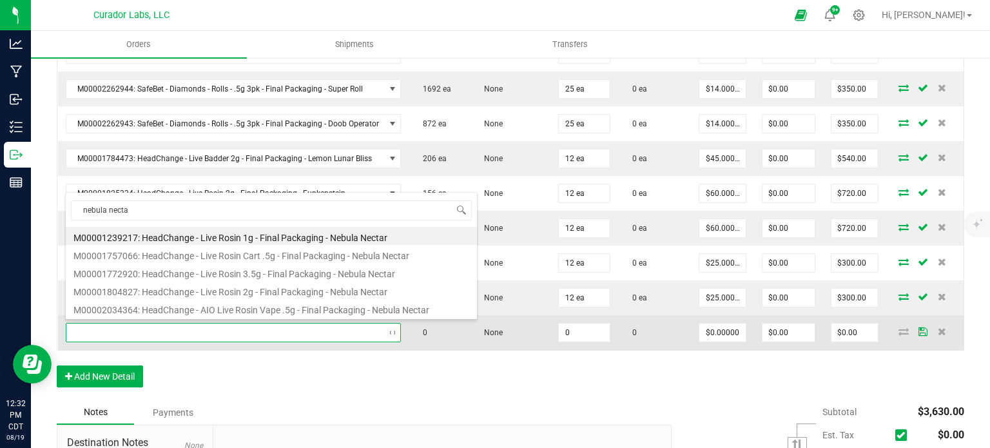
type input "nebula nectar"
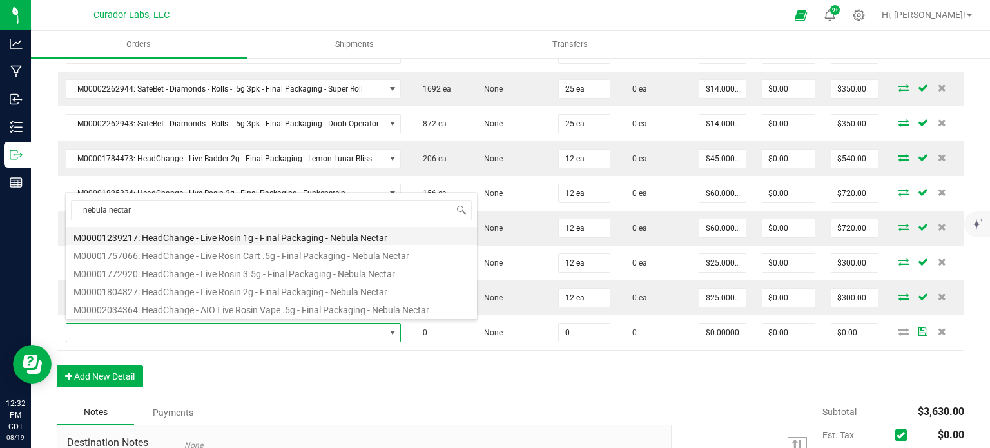
click at [283, 238] on li "M00001239217: HeadChange - Live Rosin 1g - Final Packaging - Nebula Nectar" at bounding box center [271, 236] width 411 height 18
type input "0 ea"
type input "$32.50000"
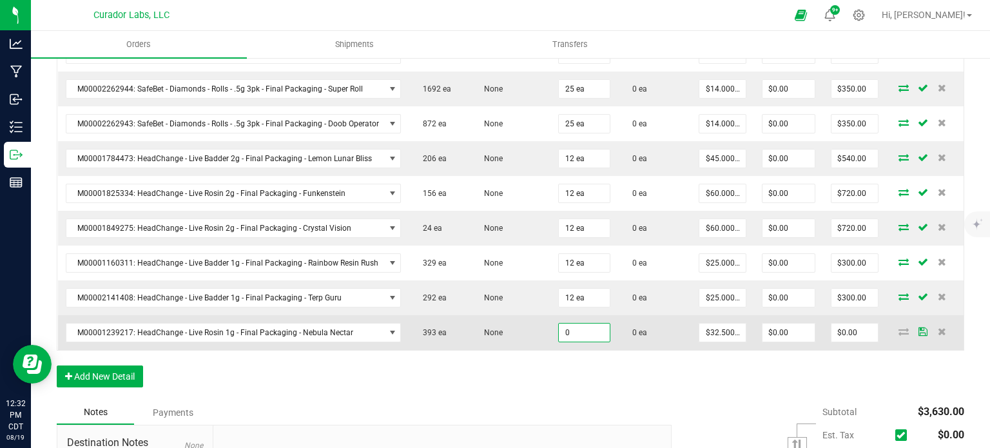
click at [580, 329] on input "0" at bounding box center [585, 333] width 52 height 18
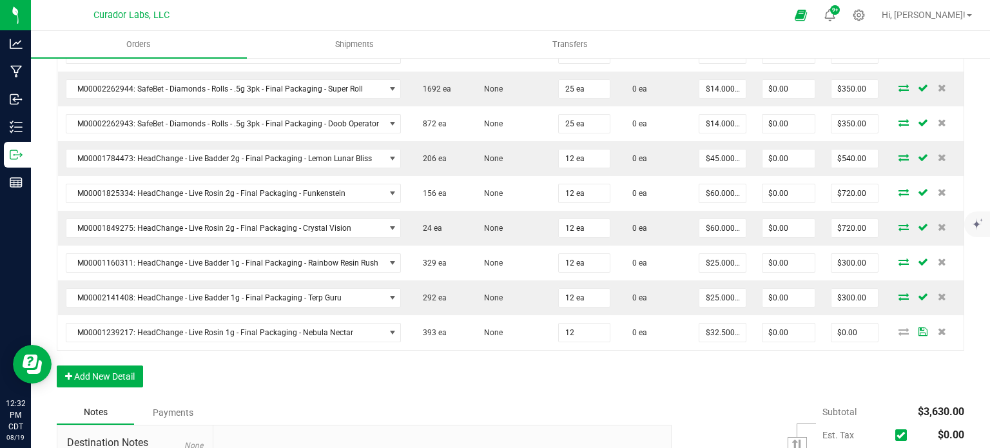
type input "12 ea"
type input "$390.00"
drag, startPoint x: 576, startPoint y: 353, endPoint x: 316, endPoint y: 365, distance: 260.0
click at [575, 354] on div "Order Details Print All Labels Item Sellable Strain Qty Ordered Qty Allocated U…" at bounding box center [510, 184] width 907 height 431
click at [131, 365] on button "Add New Detail" at bounding box center [100, 376] width 86 height 22
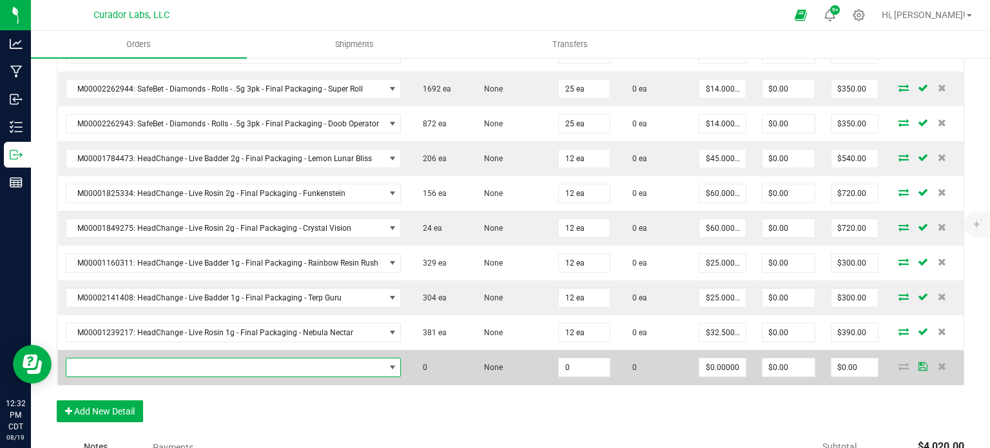
click at [130, 360] on span "NO DATA FOUND" at bounding box center [225, 367] width 318 height 18
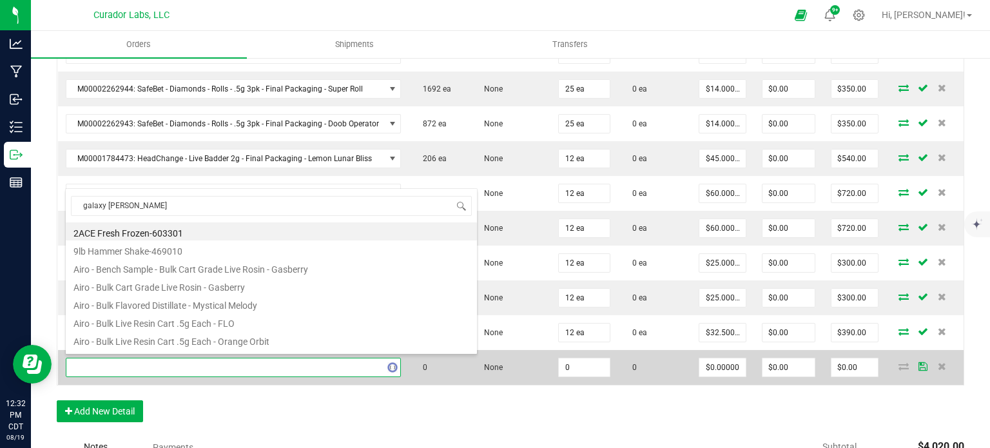
type input "galaxy gush"
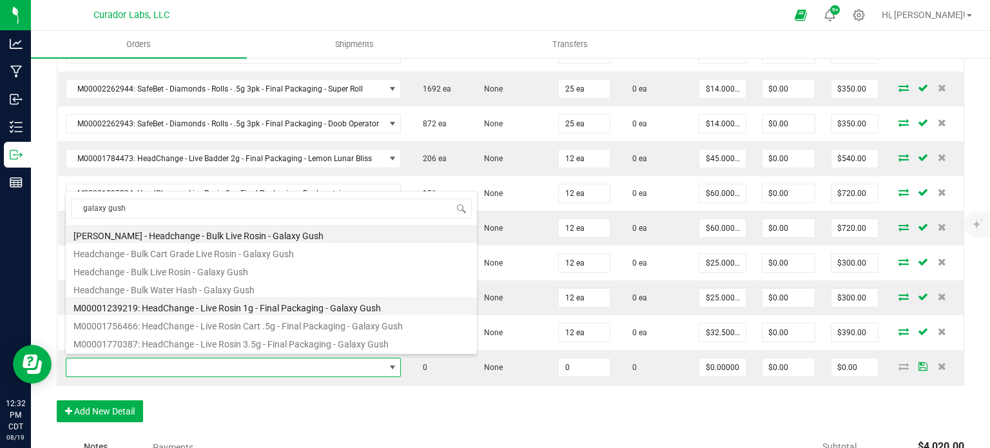
click at [176, 311] on li "M00001239219: HeadChange - Live Rosin 1g - Final Packaging - Galaxy Gush" at bounding box center [271, 306] width 411 height 18
type input "0 ea"
type input "$32.50000"
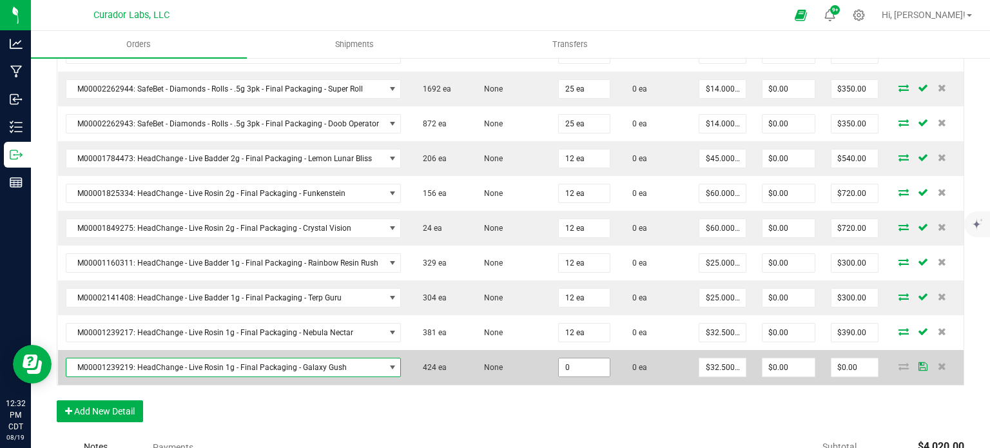
click at [585, 358] on input "0" at bounding box center [585, 367] width 52 height 18
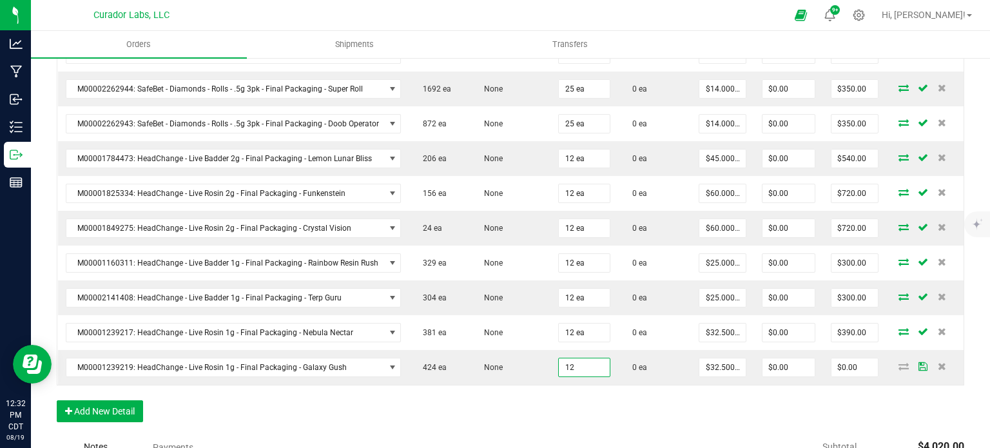
type input "12 ea"
click at [585, 389] on div "Order Details Print All Labels Item Sellable Strain Qty Ordered Qty Allocated U…" at bounding box center [510, 202] width 907 height 466
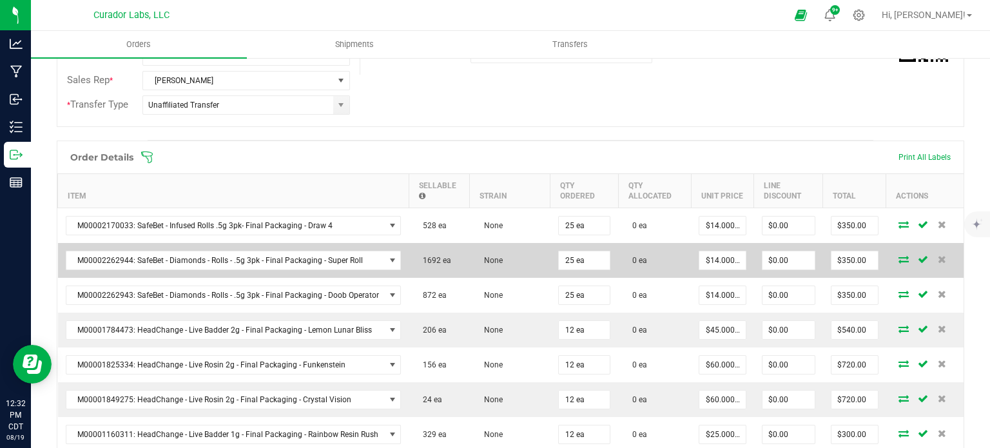
scroll to position [258, 0]
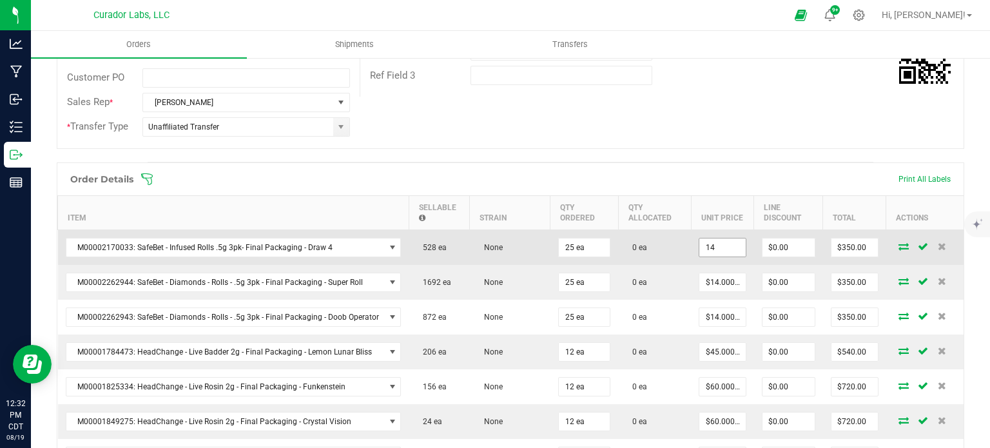
click at [712, 243] on input "14" at bounding box center [722, 247] width 46 height 18
click at [724, 244] on input "12.6" at bounding box center [722, 247] width 46 height 18
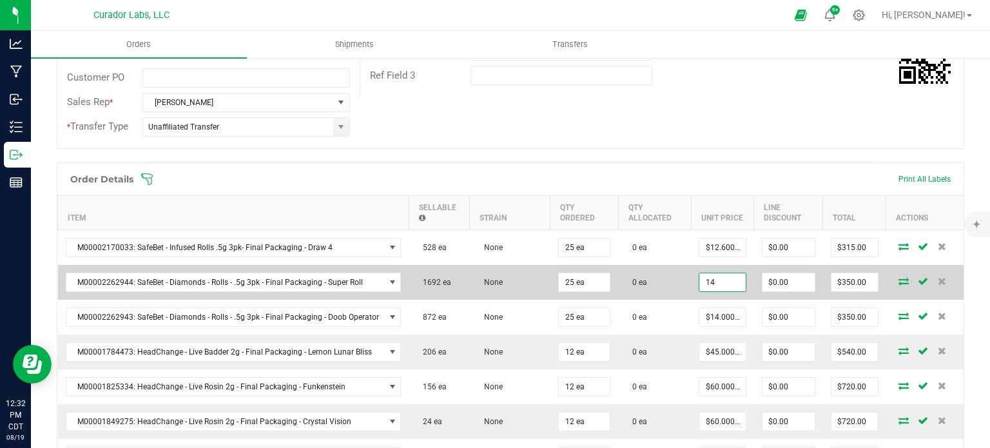
click at [724, 273] on input "14" at bounding box center [722, 282] width 46 height 18
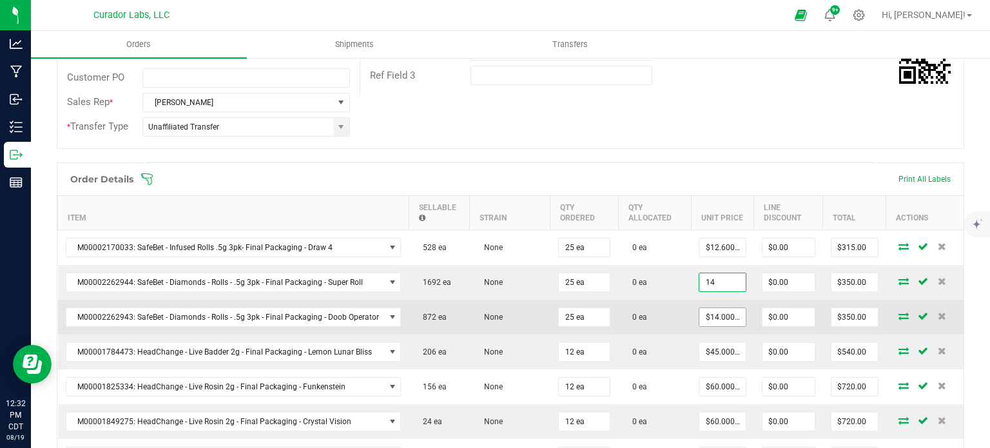
paste input "2.6"
click at [722, 308] on input "14" at bounding box center [722, 317] width 46 height 18
paste input "2.6"
click at [668, 316] on td "0 ea" at bounding box center [654, 317] width 73 height 35
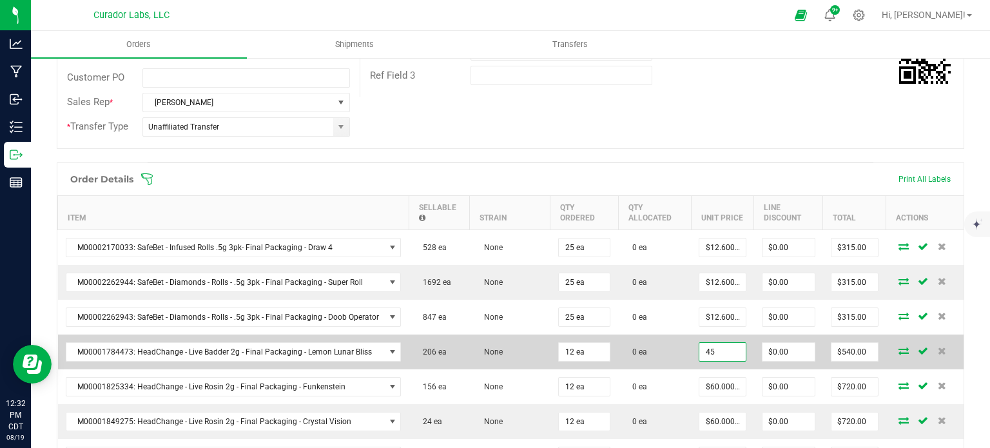
click at [706, 347] on input "45" at bounding box center [722, 352] width 46 height 18
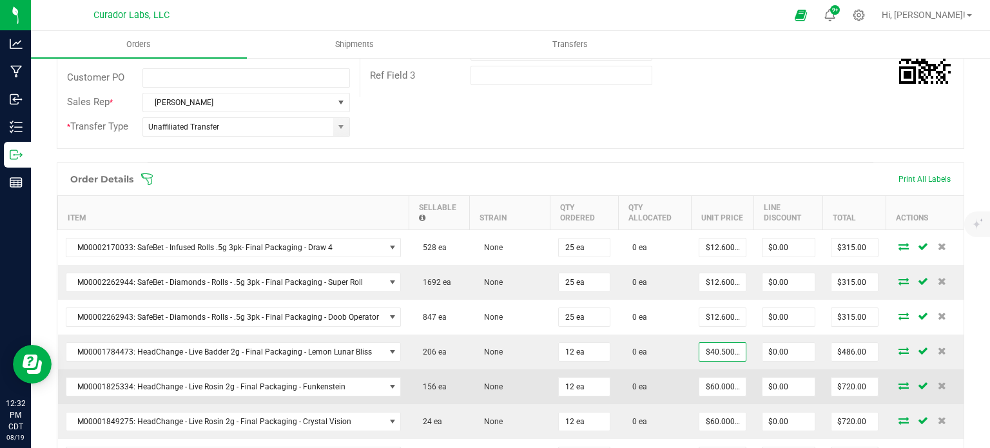
click at [678, 371] on td "0 ea" at bounding box center [654, 386] width 73 height 35
click at [714, 378] on input "60" at bounding box center [722, 387] width 46 height 18
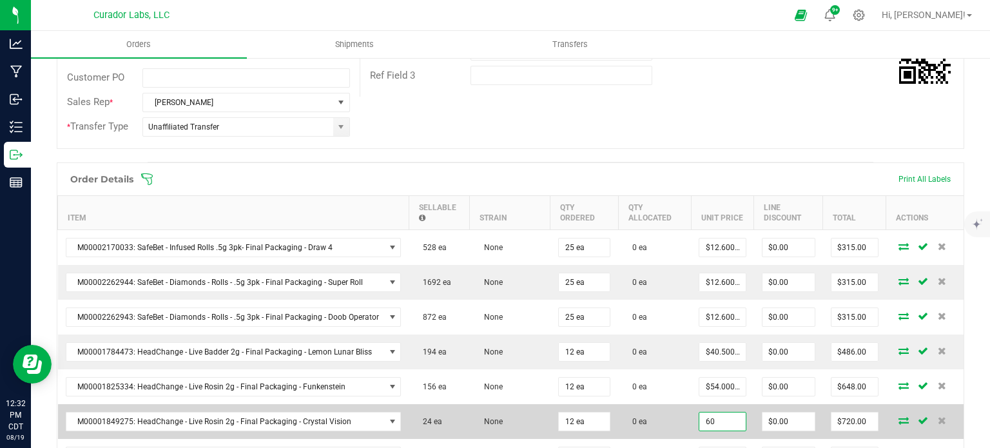
click at [728, 421] on input "60" at bounding box center [722, 421] width 46 height 18
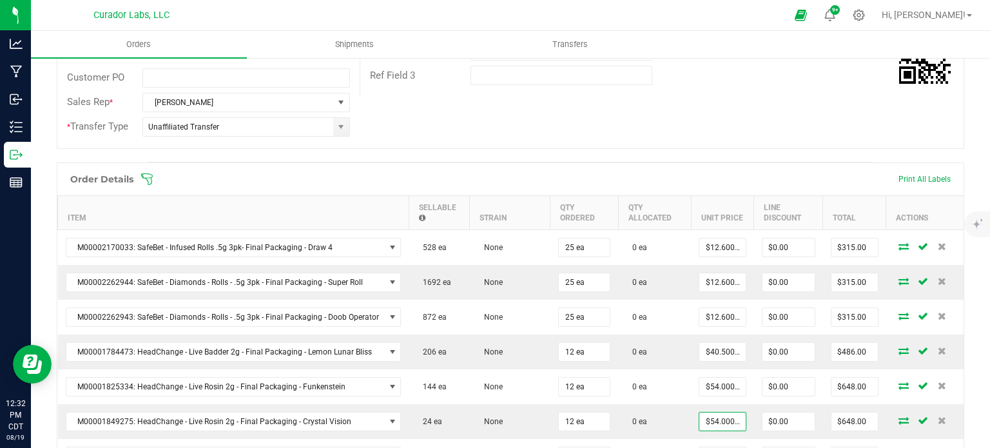
click at [697, 168] on div "Order Details Print All Labels" at bounding box center [510, 179] width 906 height 32
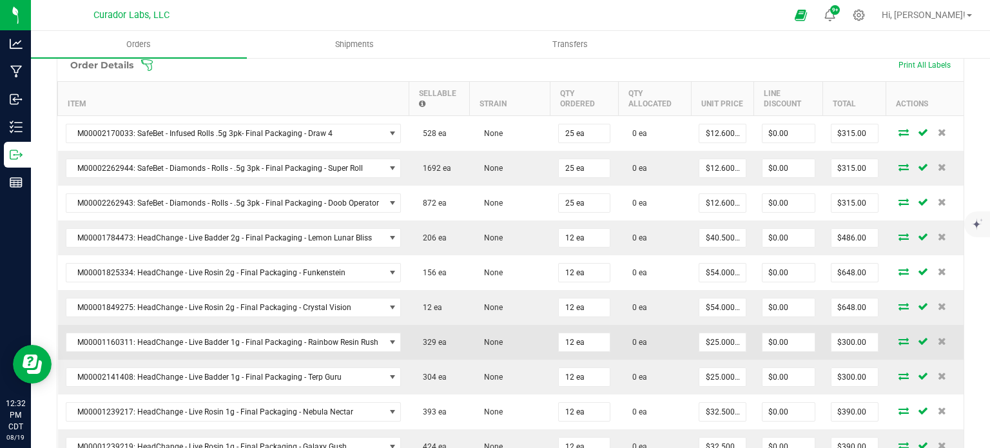
scroll to position [387, 0]
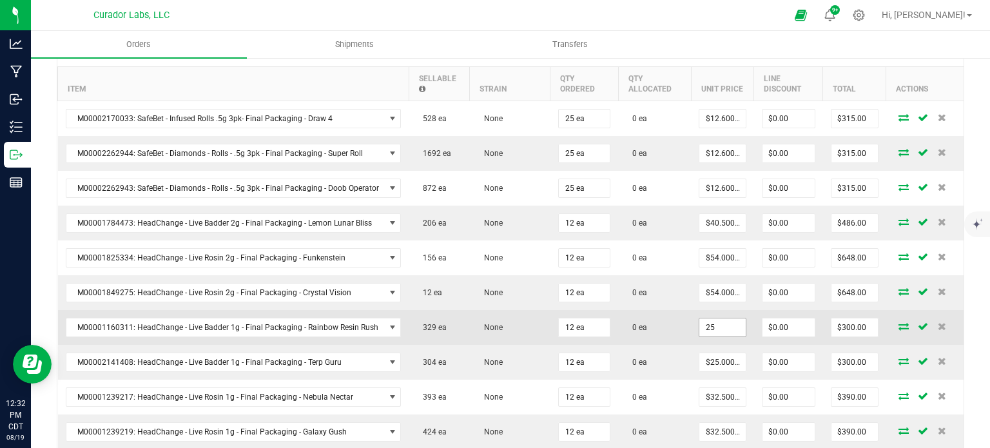
click at [713, 329] on input "25" at bounding box center [722, 327] width 46 height 18
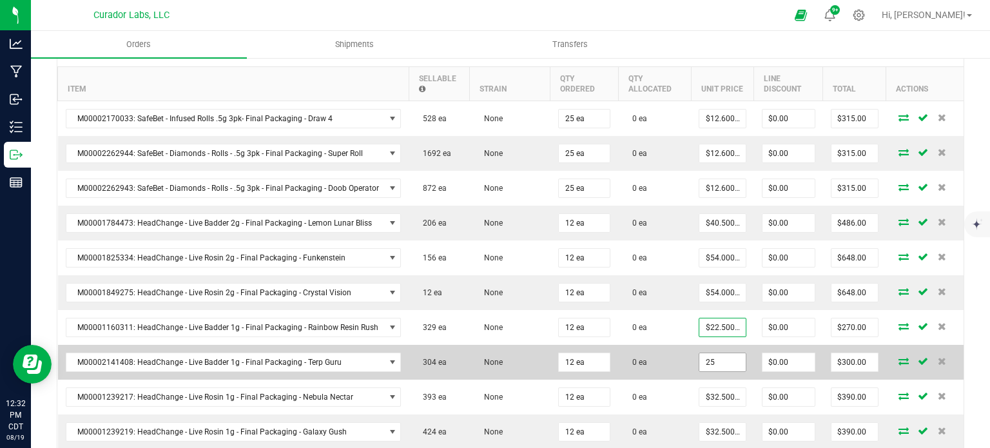
click at [706, 353] on input "25" at bounding box center [722, 362] width 46 height 18
click at [638, 345] on td "0 ea" at bounding box center [654, 362] width 73 height 35
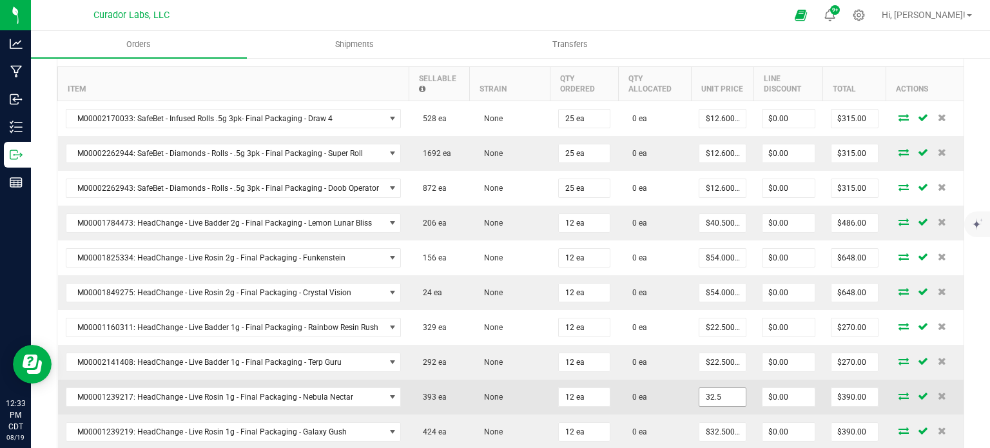
click at [702, 393] on input "32.5" at bounding box center [722, 397] width 46 height 18
click at [643, 396] on td "0 ea" at bounding box center [654, 397] width 73 height 35
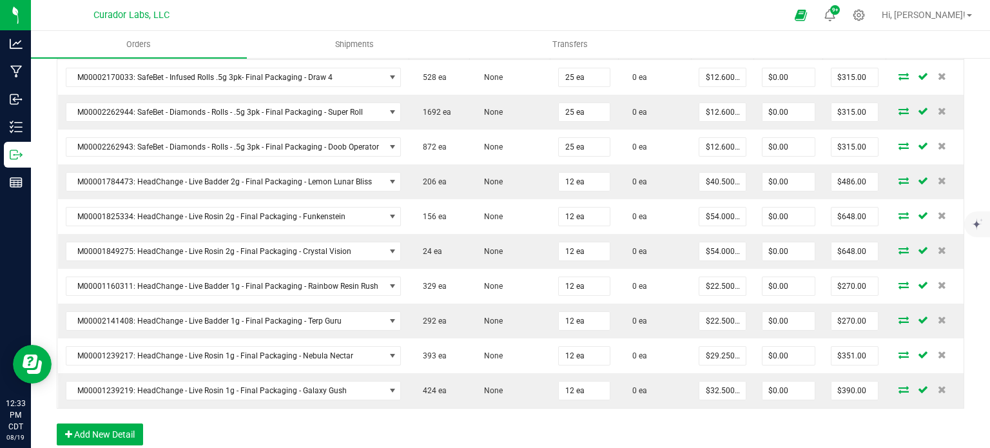
scroll to position [451, 0]
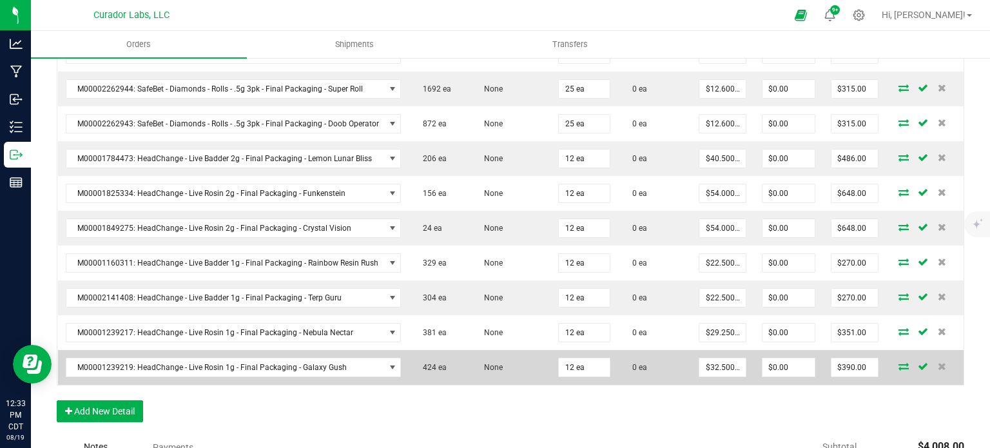
click at [712, 373] on td "$32.50000" at bounding box center [722, 367] width 63 height 35
click at [717, 358] on input "32.5" at bounding box center [722, 367] width 46 height 18
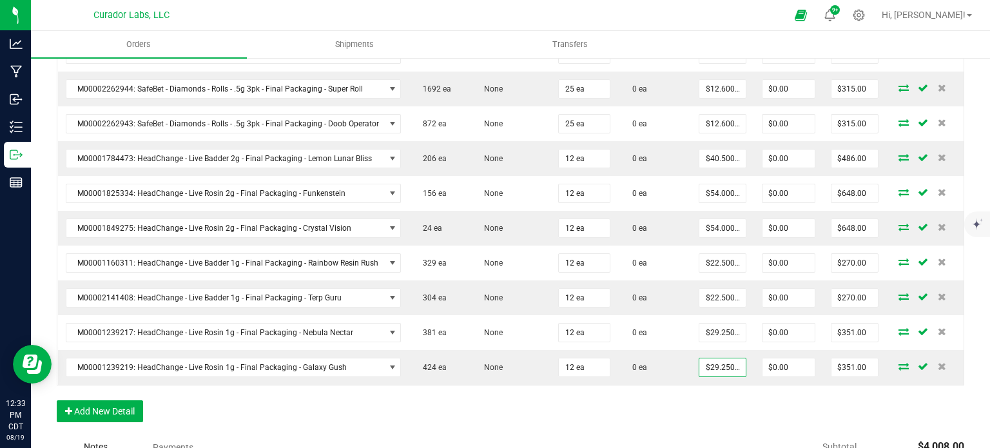
click at [737, 399] on div "Order Details Print All Labels Item Sellable Strain Qty Ordered Qty Allocated U…" at bounding box center [510, 202] width 907 height 466
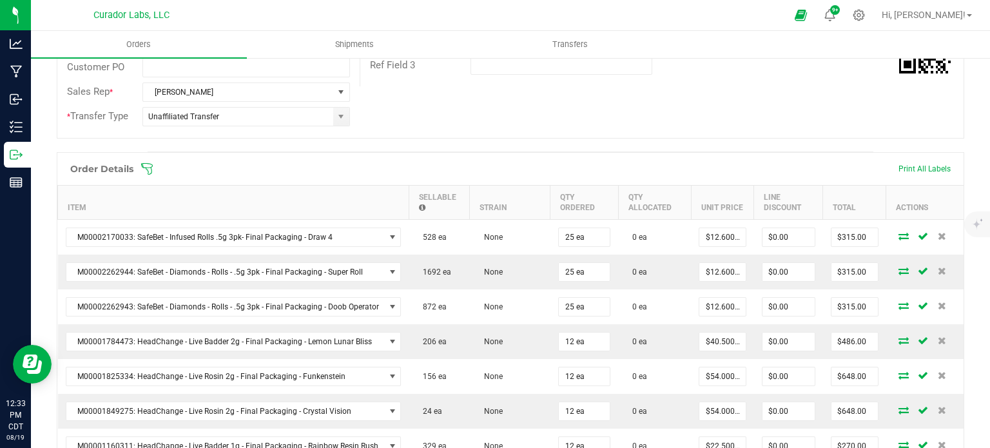
scroll to position [193, 0]
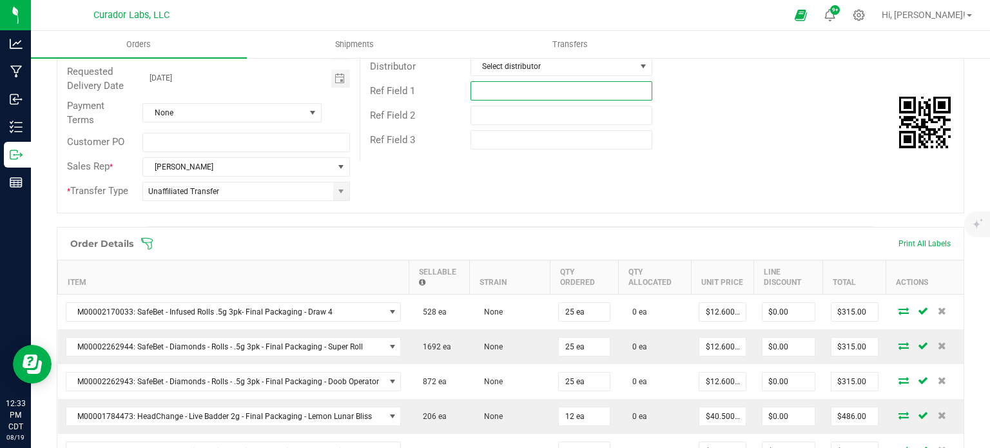
click at [515, 87] on input "text" at bounding box center [561, 90] width 182 height 19
drag, startPoint x: 647, startPoint y: 202, endPoint x: 904, endPoint y: 148, distance: 262.9
click at [648, 202] on div "Order # 00013957 Status Created Order Date [DATE] 12:30 PM CDT Payment Status A…" at bounding box center [510, 74] width 906 height 276
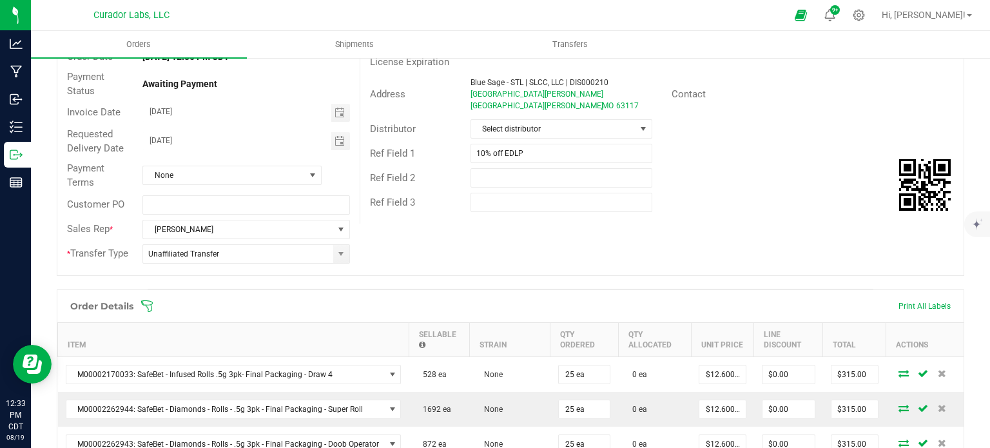
scroll to position [0, 0]
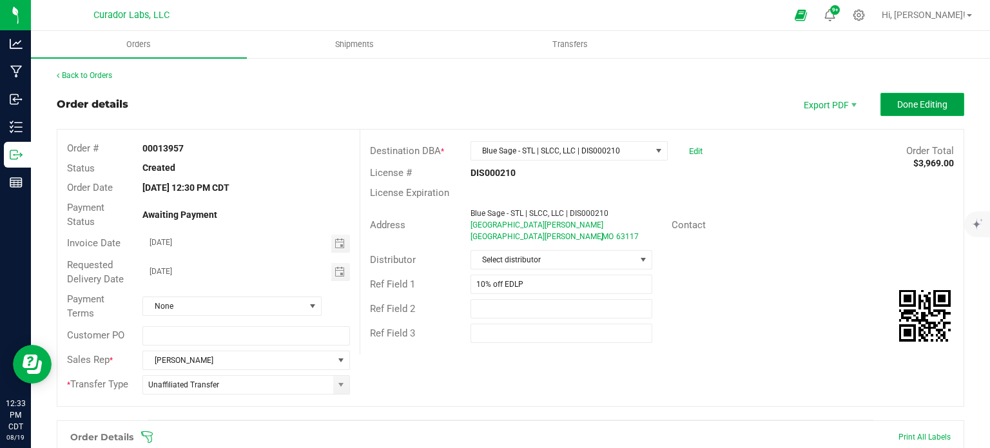
click at [931, 106] on span "Done Editing" at bounding box center [922, 104] width 50 height 10
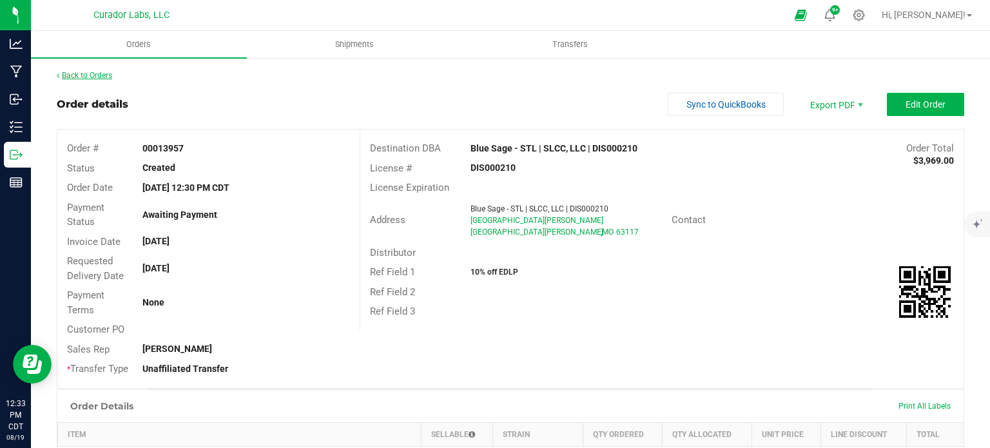
click at [108, 72] on link "Back to Orders" at bounding box center [84, 75] width 55 height 9
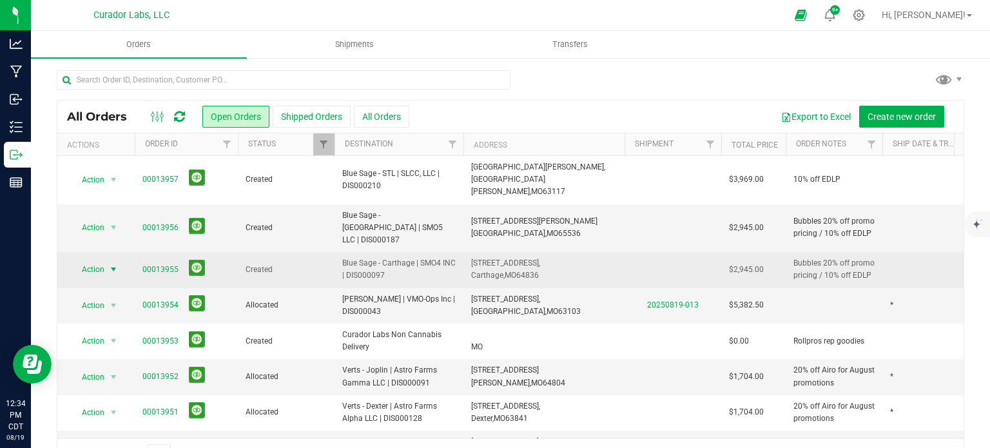
drag, startPoint x: 116, startPoint y: 245, endPoint x: 105, endPoint y: 252, distance: 13.0
click at [116, 264] on span "select" at bounding box center [113, 269] width 10 height 10
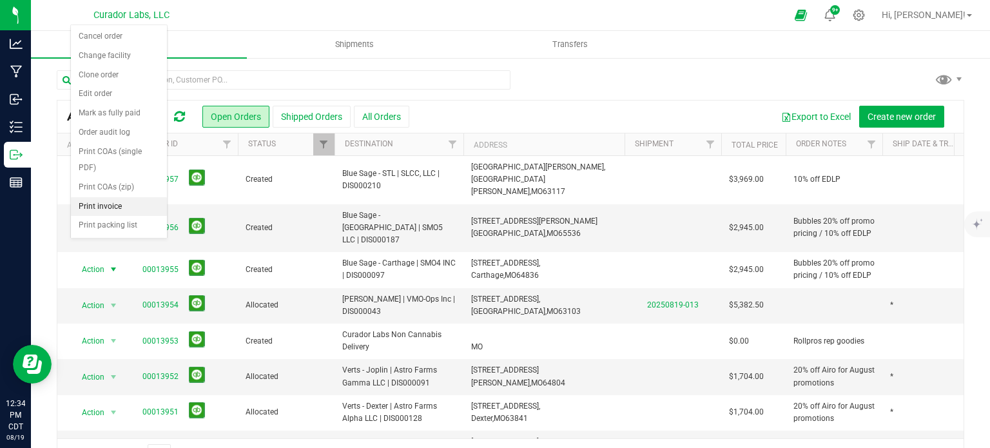
click at [106, 208] on li "Print invoice" at bounding box center [119, 206] width 96 height 19
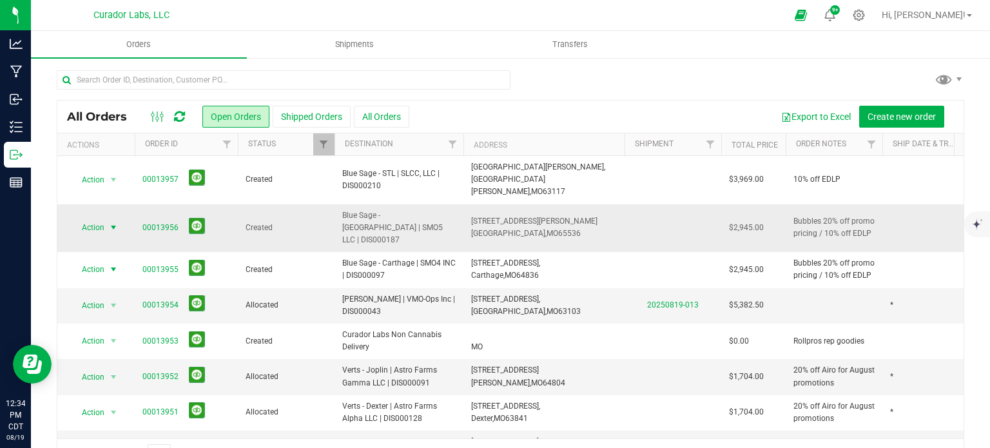
click at [106, 218] on span "select" at bounding box center [114, 227] width 16 height 18
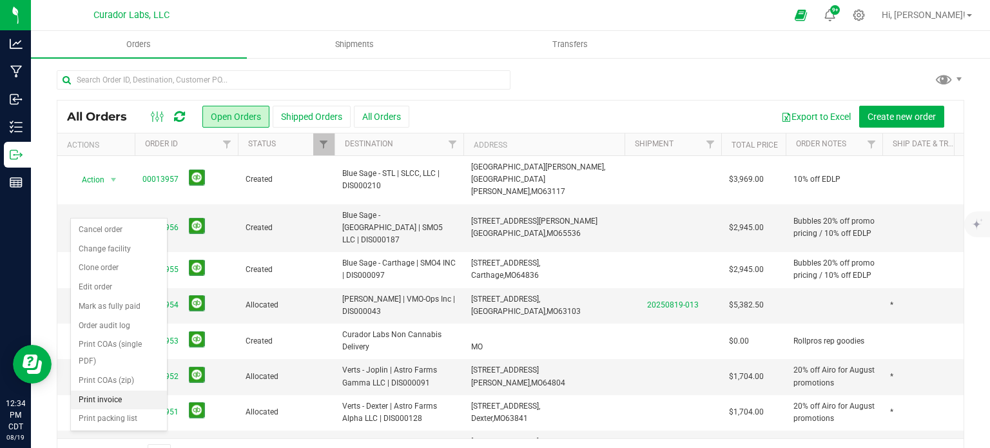
click at [120, 396] on li "Print invoice" at bounding box center [119, 400] width 96 height 19
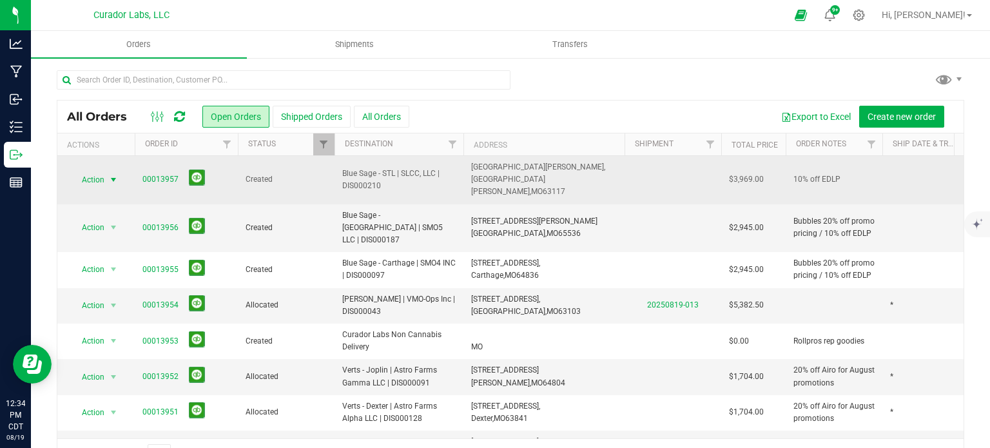
click at [104, 175] on span "Action" at bounding box center [96, 180] width 52 height 18
click at [101, 174] on span "Action" at bounding box center [87, 180] width 35 height 18
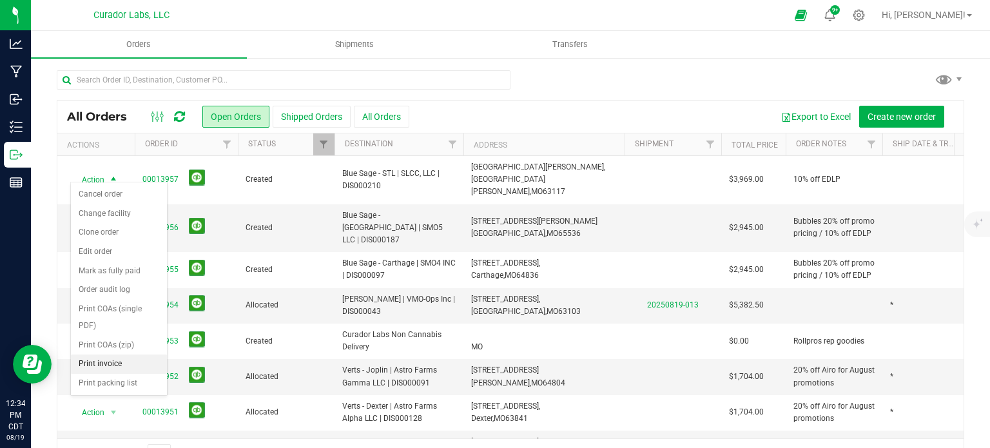
click at [119, 358] on li "Print invoice" at bounding box center [119, 363] width 96 height 19
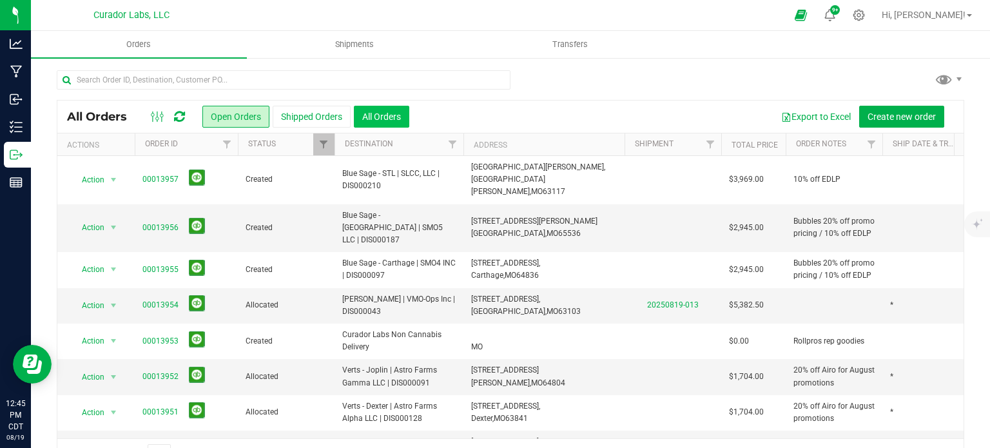
click at [379, 111] on button "All Orders" at bounding box center [381, 117] width 55 height 22
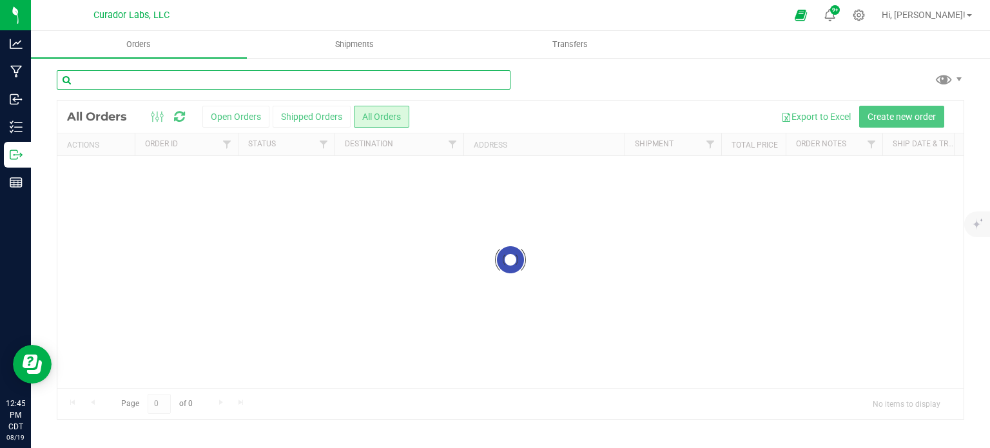
click at [264, 79] on input "text" at bounding box center [284, 79] width 454 height 19
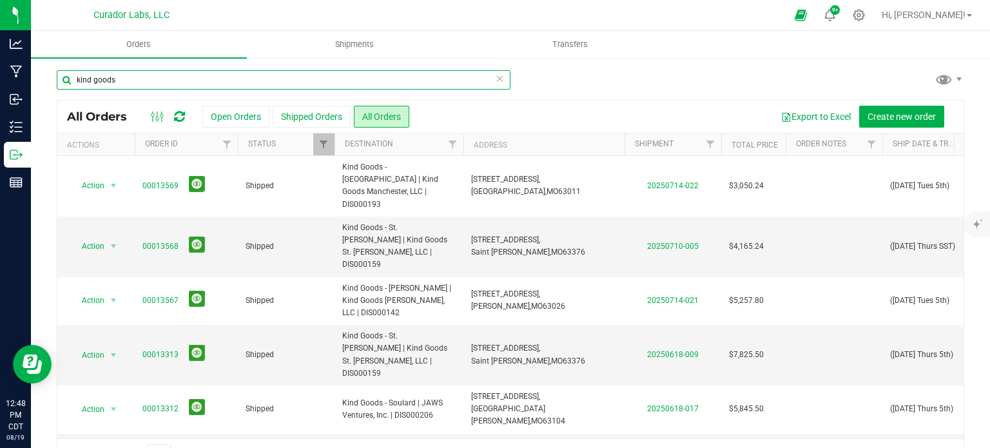
click at [188, 84] on input "kind goods" at bounding box center [284, 79] width 454 height 19
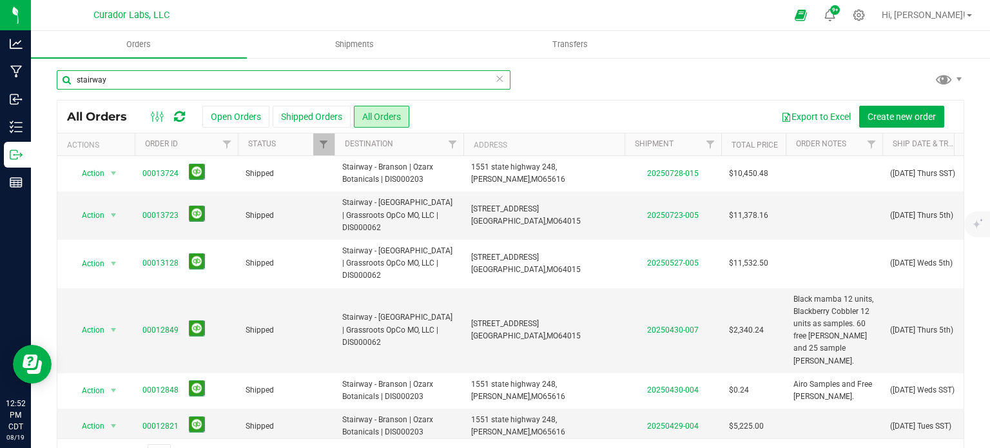
click at [105, 79] on input "stairway" at bounding box center [284, 79] width 454 height 19
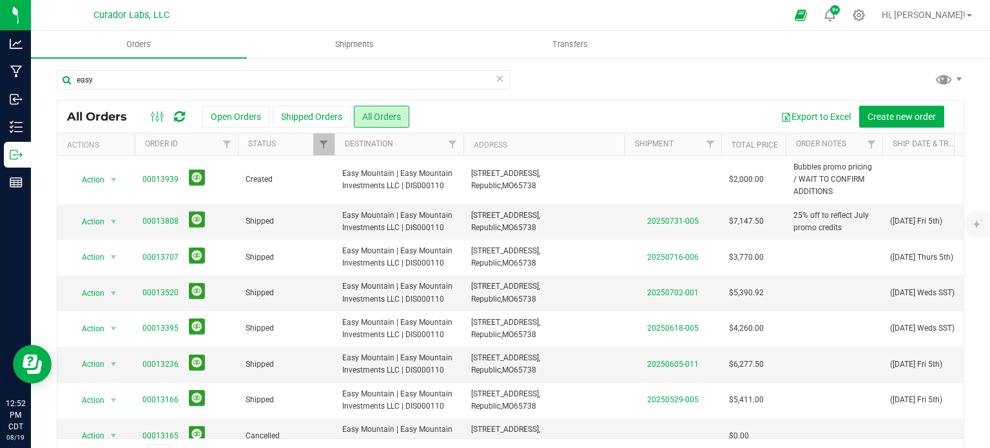
click at [916, 132] on div "All Orders Open Orders Shipped Orders All Orders Export to Excel Create new ord…" at bounding box center [510, 117] width 906 height 32
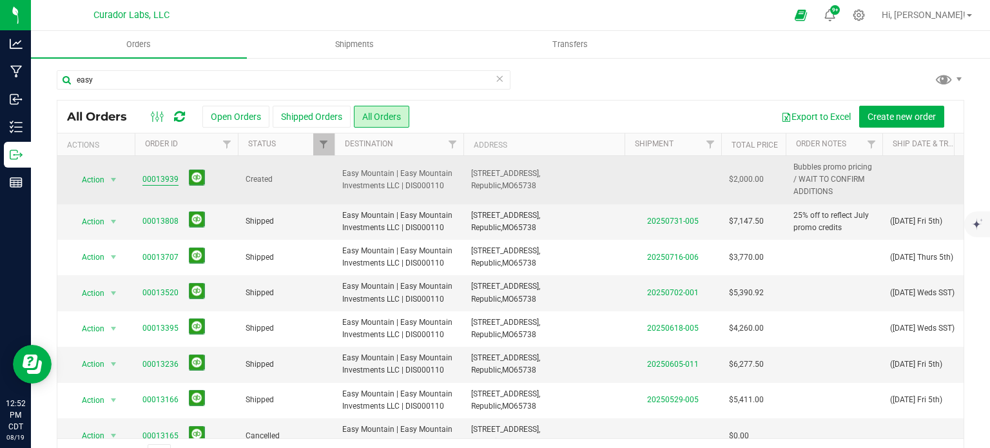
click at [159, 182] on link "00013939" at bounding box center [160, 179] width 36 height 12
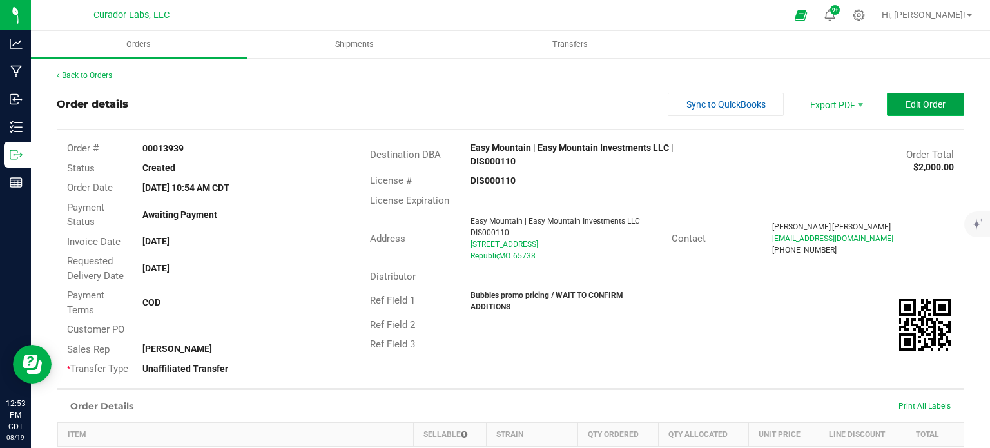
click at [896, 110] on button "Edit Order" at bounding box center [925, 104] width 77 height 23
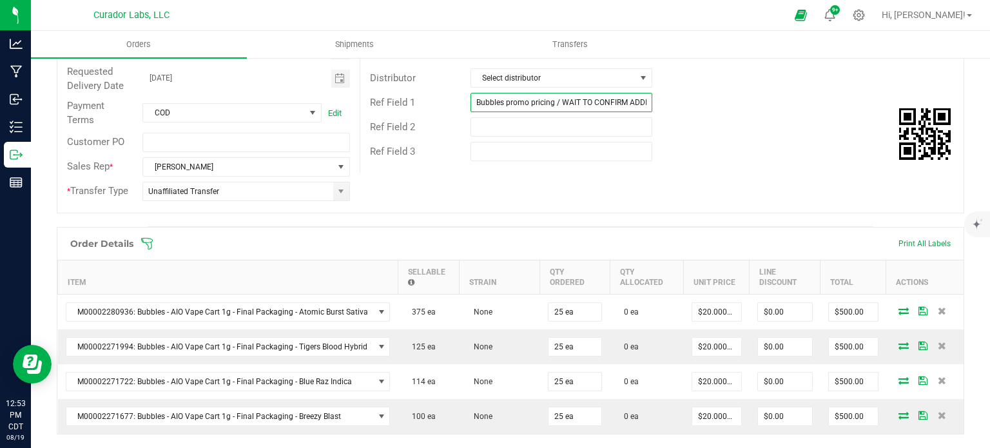
scroll to position [0, 23]
drag, startPoint x: 556, startPoint y: 102, endPoint x: 687, endPoint y: 106, distance: 131.5
click at [687, 106] on div "Ref Field 1 Bubbles promo pricing / WAIT TO CONFIRM ADDITIONS" at bounding box center [661, 102] width 603 height 24
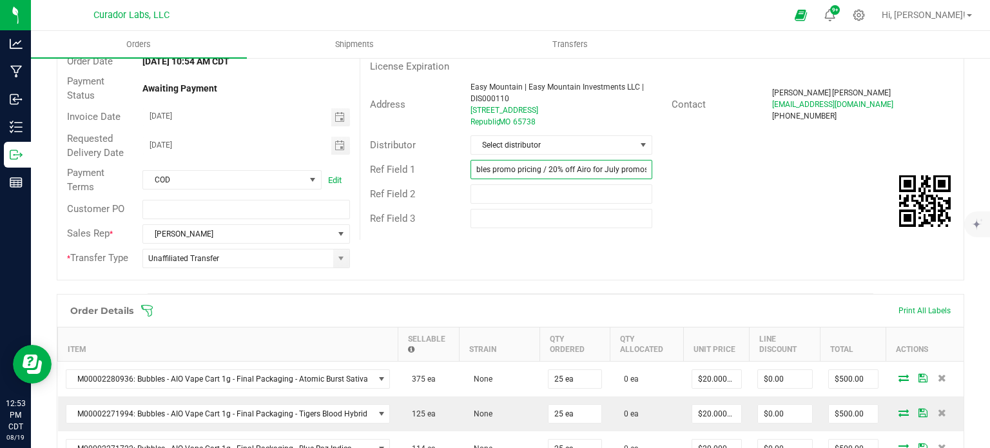
scroll to position [64, 0]
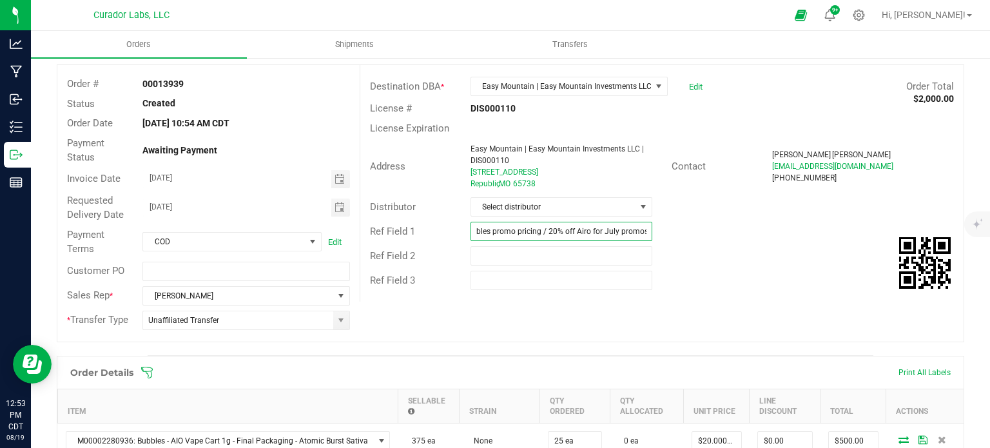
click at [608, 228] on input "Bubbles promo pricing / 20% off Airo for July promos" at bounding box center [561, 231] width 182 height 19
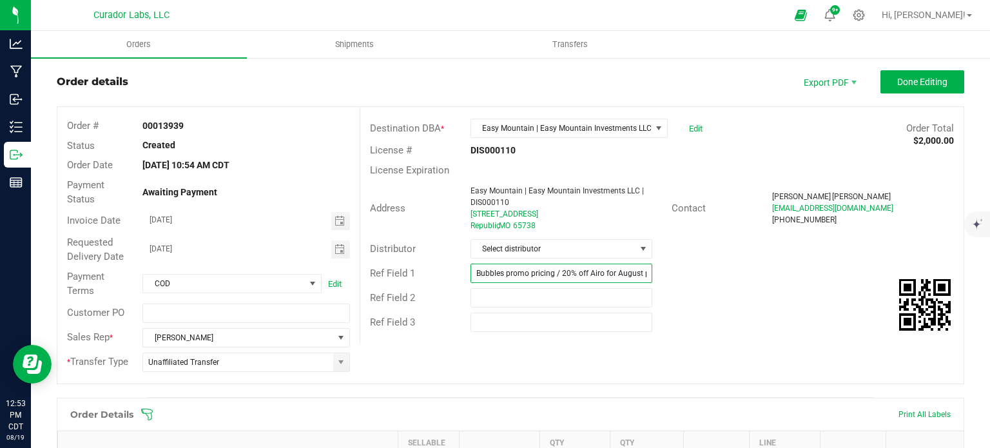
scroll to position [0, 0]
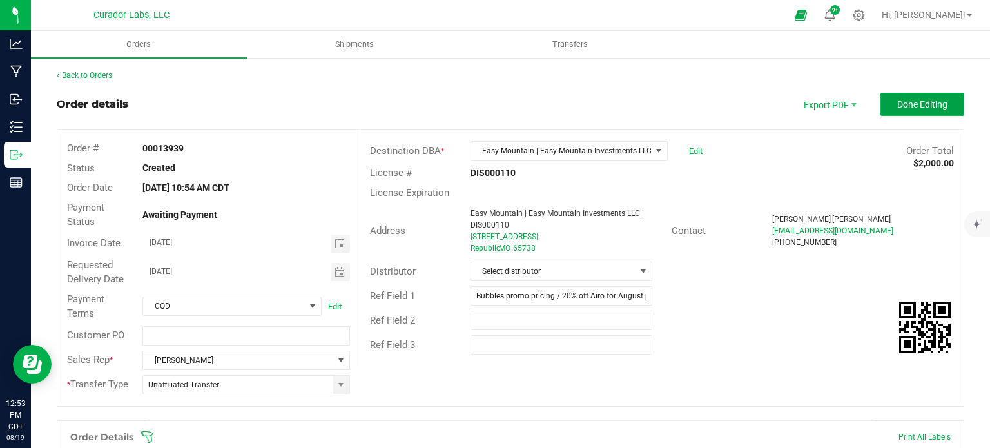
click at [946, 107] on button "Done Editing" at bounding box center [922, 104] width 84 height 23
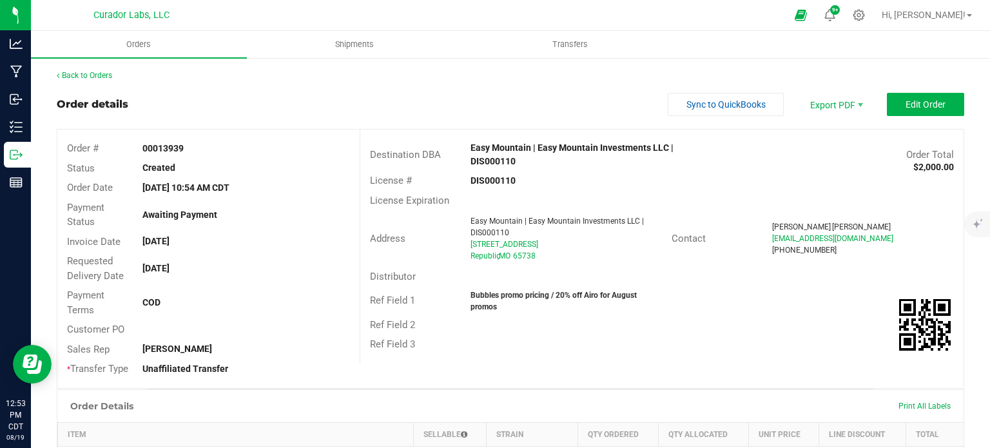
click at [886, 116] on outbound-order-header "Order details Sync to QuickBooks Export PDF Edit Order Order # 00013939 Status …" at bounding box center [510, 241] width 907 height 296
click at [891, 97] on button "Edit Order" at bounding box center [925, 104] width 77 height 23
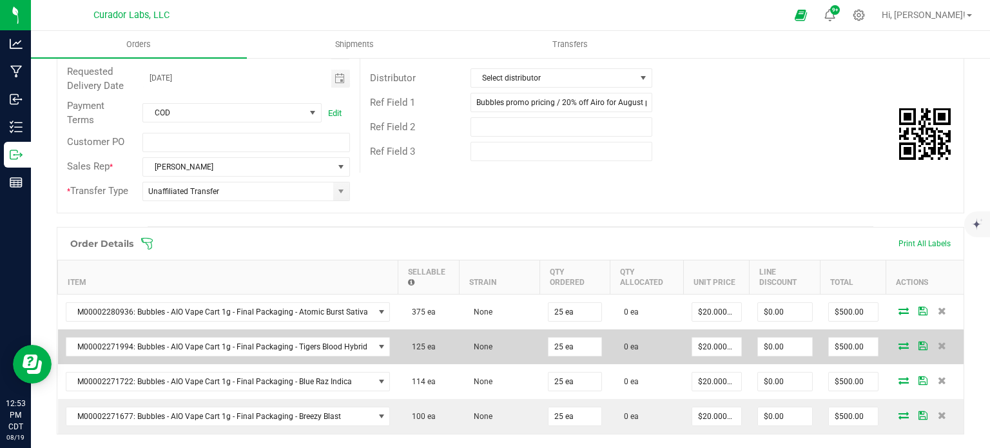
scroll to position [322, 0]
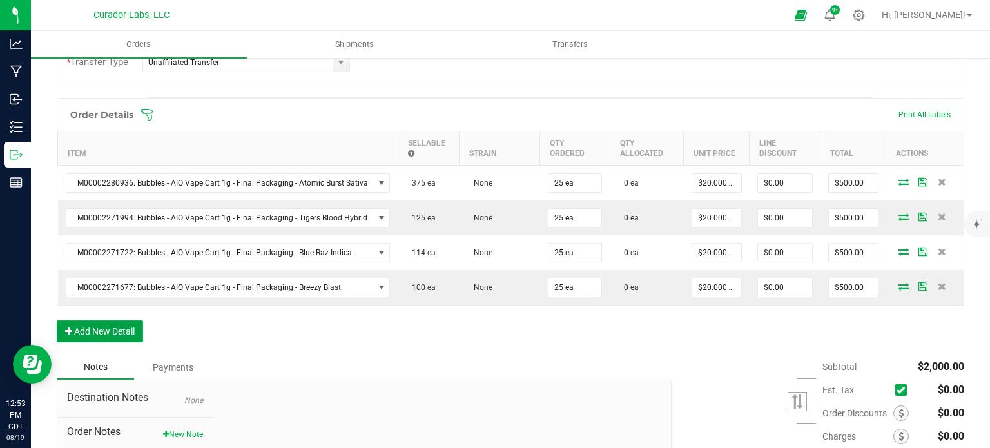
click at [124, 323] on button "Add New Detail" at bounding box center [100, 331] width 86 height 22
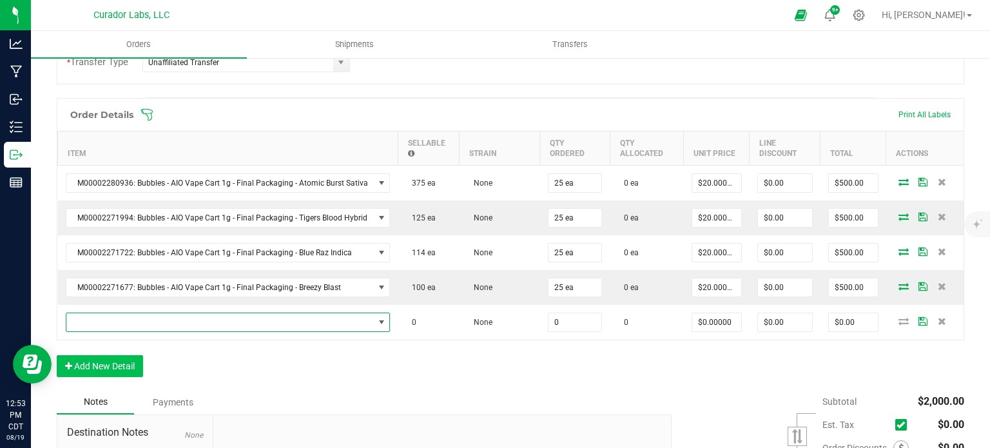
click at [124, 314] on span "NO DATA FOUND" at bounding box center [219, 322] width 307 height 18
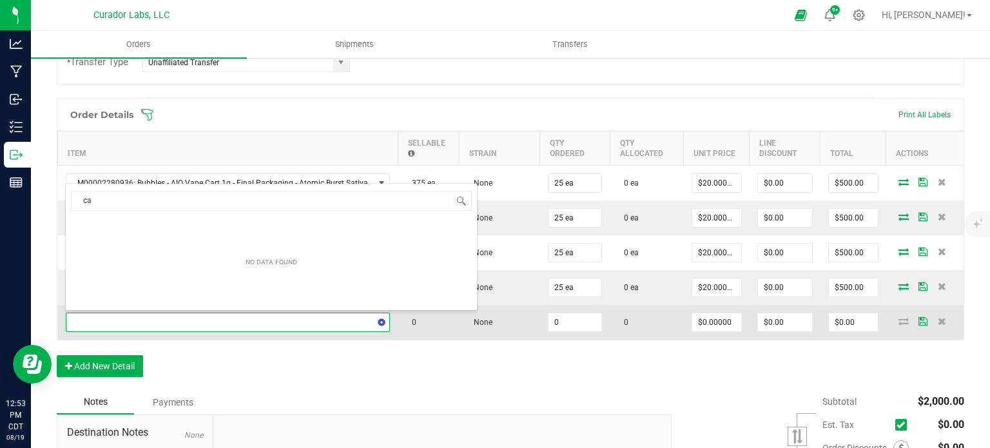
scroll to position [19, 319]
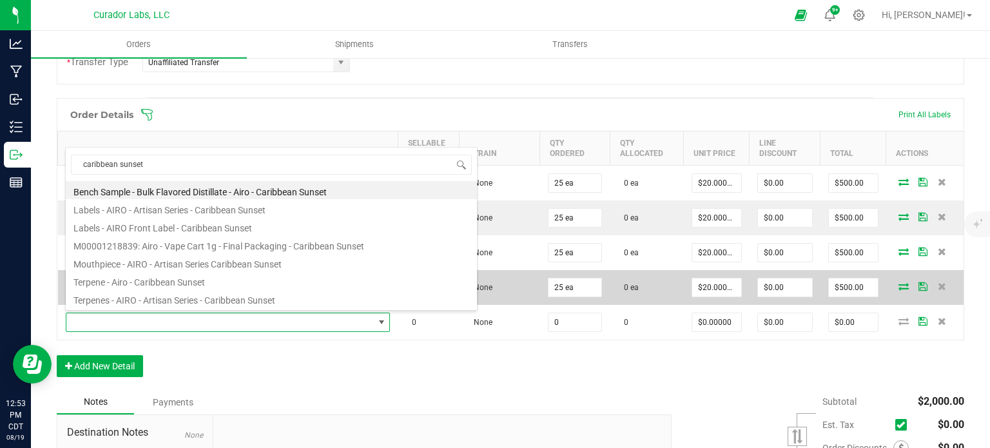
drag, startPoint x: 200, startPoint y: 247, endPoint x: 466, endPoint y: 293, distance: 269.4
click at [200, 247] on li "M00001218839: Airo - Vape Cart 1g - Final Packaging - Caribbean Sunset" at bounding box center [271, 244] width 411 height 18
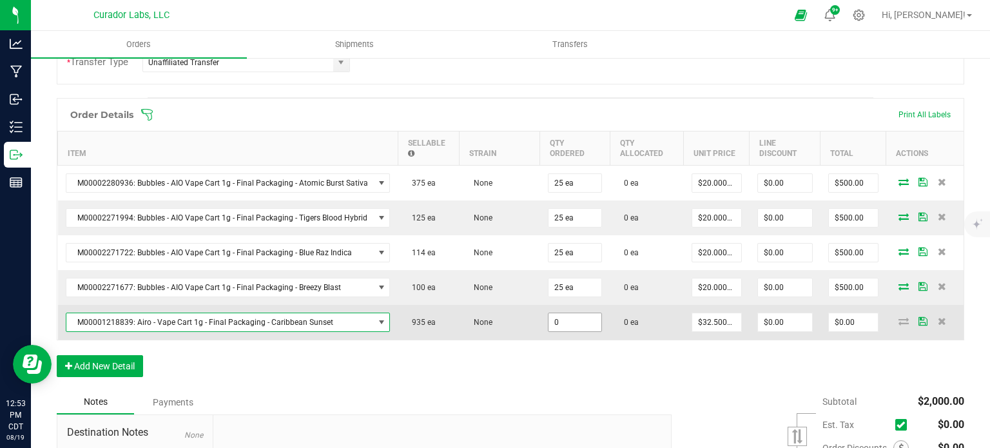
click at [565, 314] on input "0" at bounding box center [574, 322] width 53 height 18
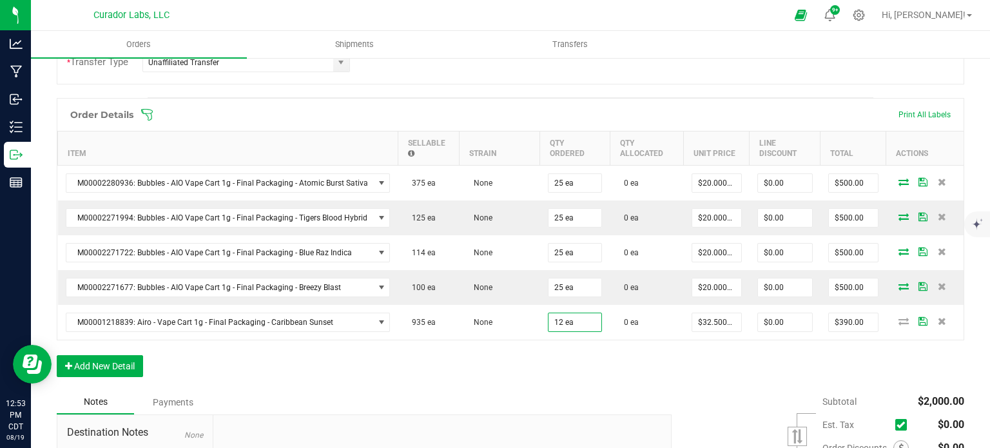
drag, startPoint x: 565, startPoint y: 355, endPoint x: 528, endPoint y: 360, distance: 37.1
click at [561, 356] on div "Order Details Print All Labels Item Sellable Strain Qty Ordered Qty Allocated U…" at bounding box center [510, 244] width 907 height 292
click at [111, 358] on button "Add New Detail" at bounding box center [100, 366] width 86 height 22
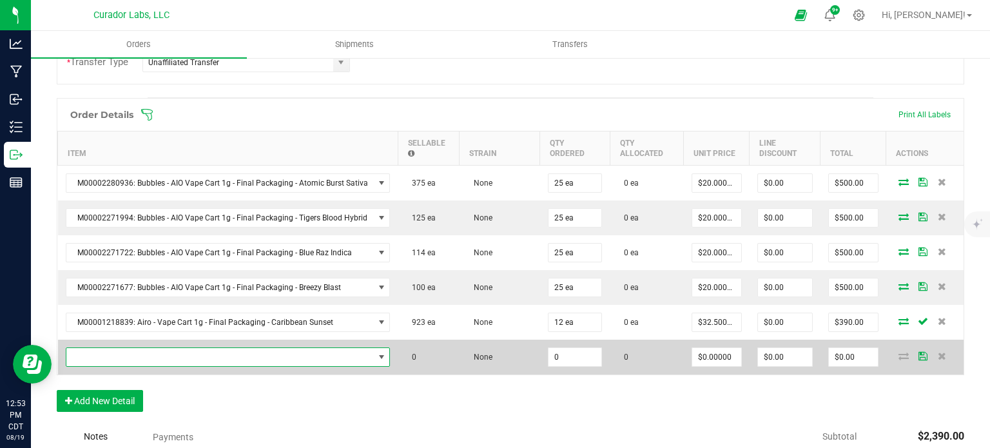
click at [111, 352] on span "NO DATA FOUND" at bounding box center [219, 357] width 307 height 18
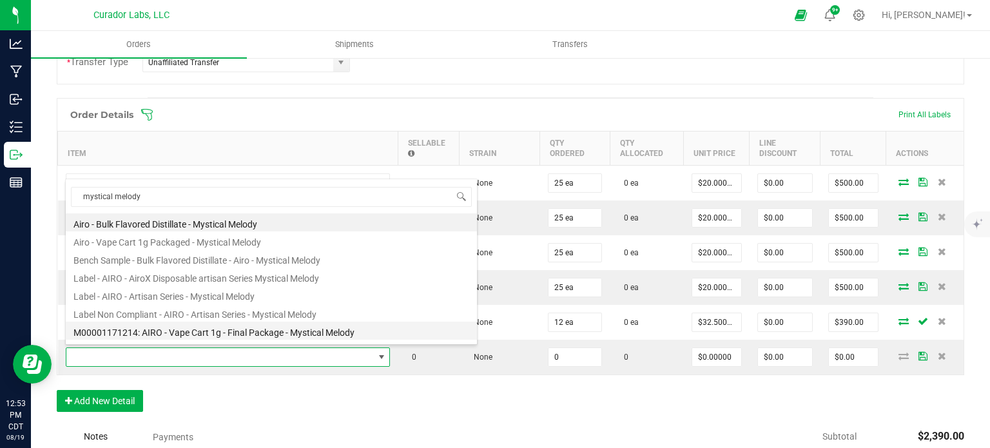
click at [246, 324] on li "M00001171214: AIRO - Vape Cart 1g - Final Package - Mystical Melody" at bounding box center [271, 331] width 411 height 18
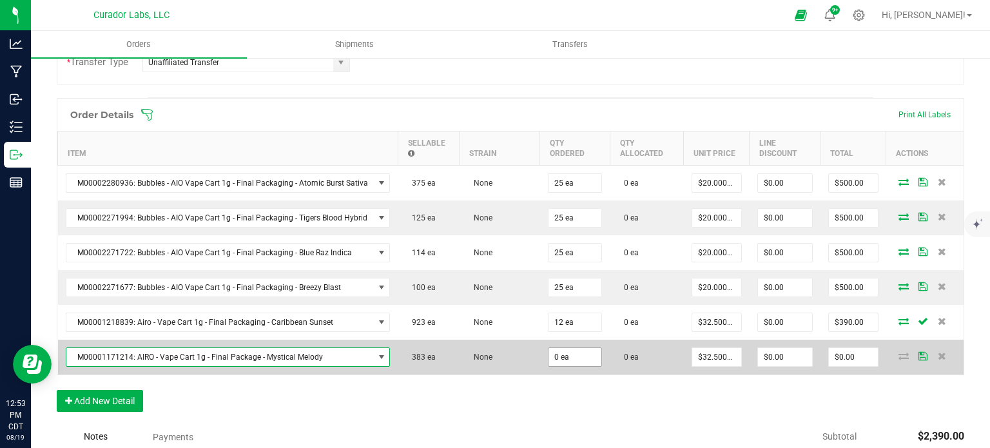
click at [579, 357] on input "0 ea" at bounding box center [574, 357] width 53 height 18
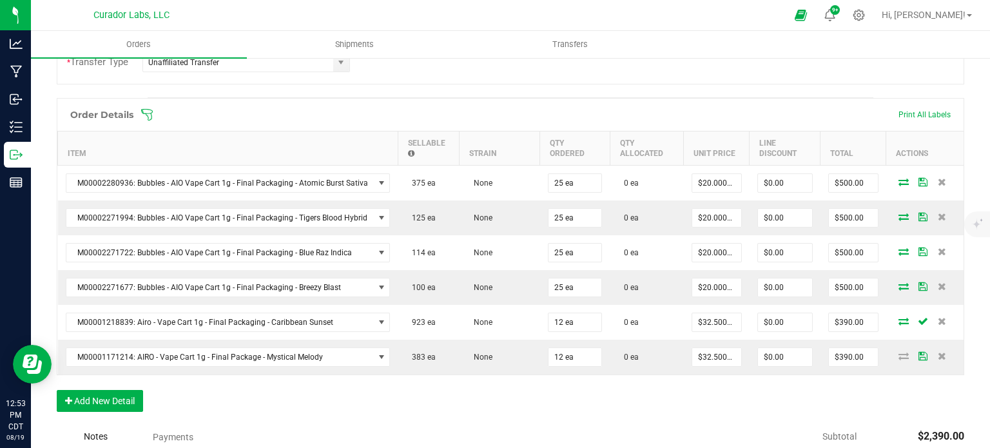
click at [578, 381] on div "Order Details Print All Labels Item Sellable Strain Qty Ordered Qty Allocated U…" at bounding box center [510, 261] width 907 height 327
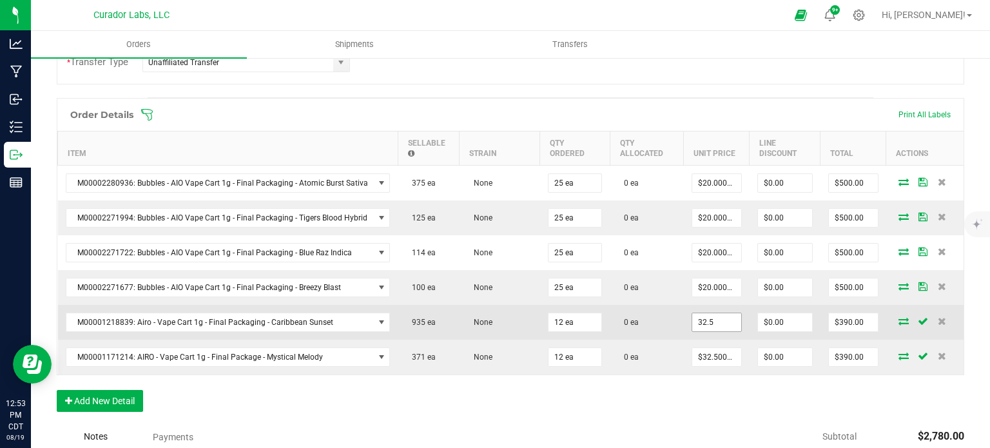
click at [713, 322] on input "32.5" at bounding box center [716, 322] width 49 height 18
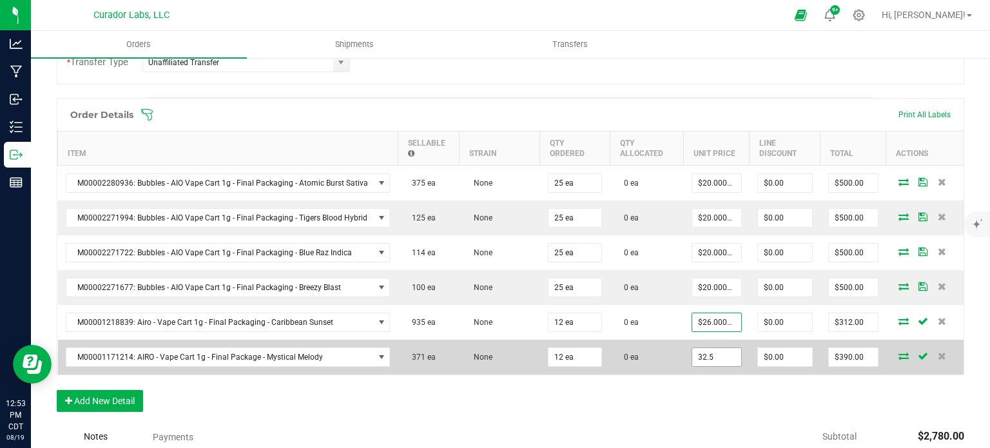
click at [716, 354] on input "32.5" at bounding box center [716, 357] width 49 height 18
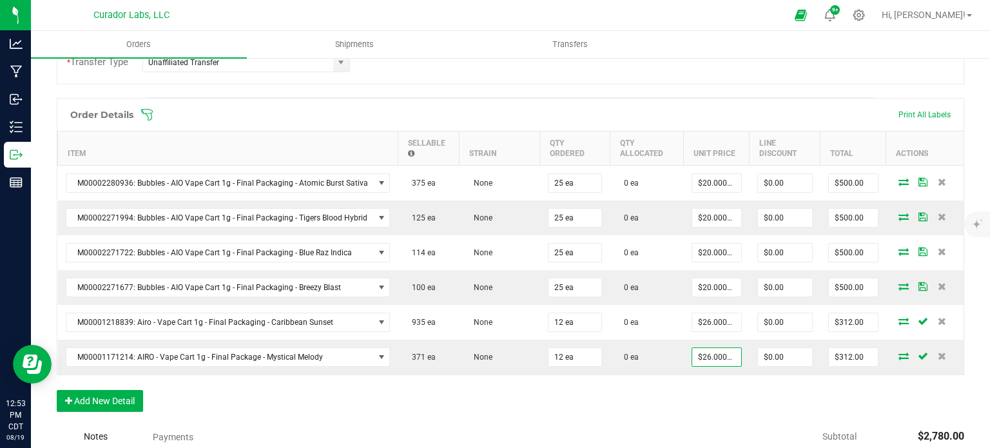
click at [708, 394] on div "Order Details Print All Labels Item Sellable Strain Qty Ordered Qty Allocated U…" at bounding box center [510, 261] width 907 height 327
click at [93, 391] on button "Add New Detail" at bounding box center [100, 401] width 86 height 22
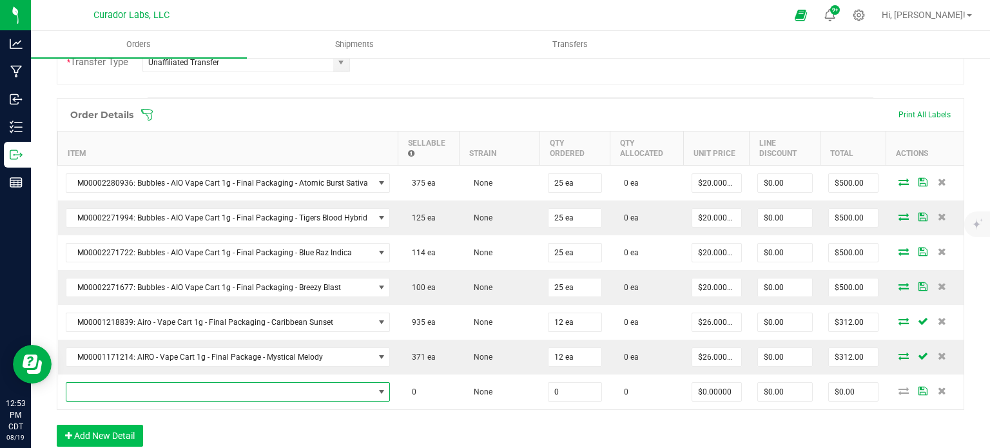
click at [93, 391] on span "NO DATA FOUND" at bounding box center [219, 392] width 307 height 18
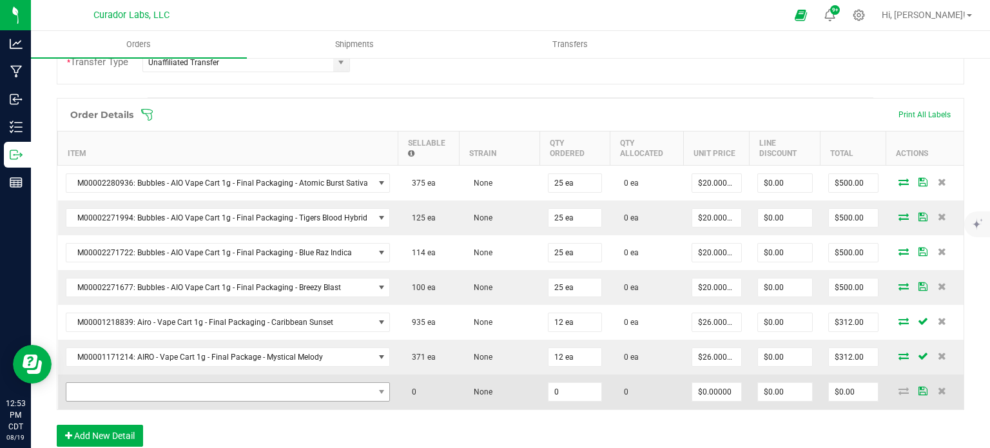
drag, startPoint x: 126, startPoint y: 369, endPoint x: 127, endPoint y: 386, distance: 17.4
click at [126, 370] on td "M00001171214: AIRO - Vape Cart 1g - Final Package - Mystical Melody" at bounding box center [228, 357] width 340 height 35
click at [128, 388] on span "NO DATA FOUND" at bounding box center [219, 392] width 307 height 18
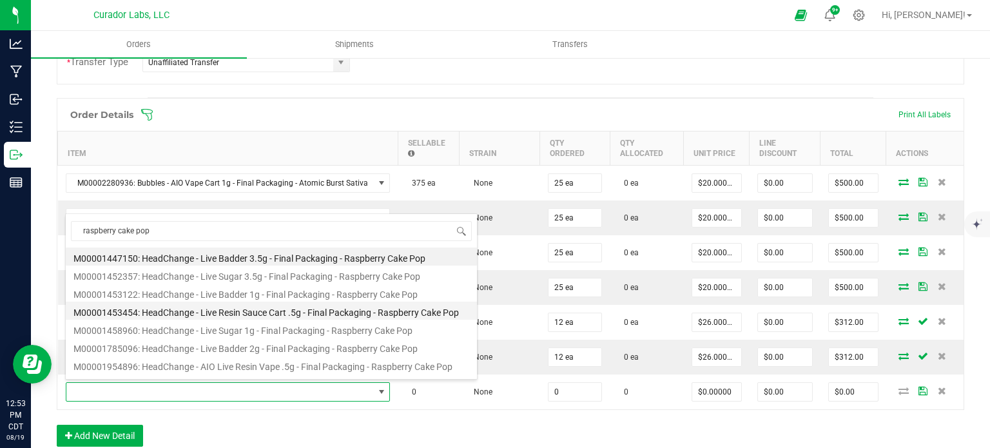
click at [264, 305] on li "M00001453454: HeadChange - Live Resin Sauce Cart .5g - Final Packaging - Raspbe…" at bounding box center [271, 311] width 411 height 18
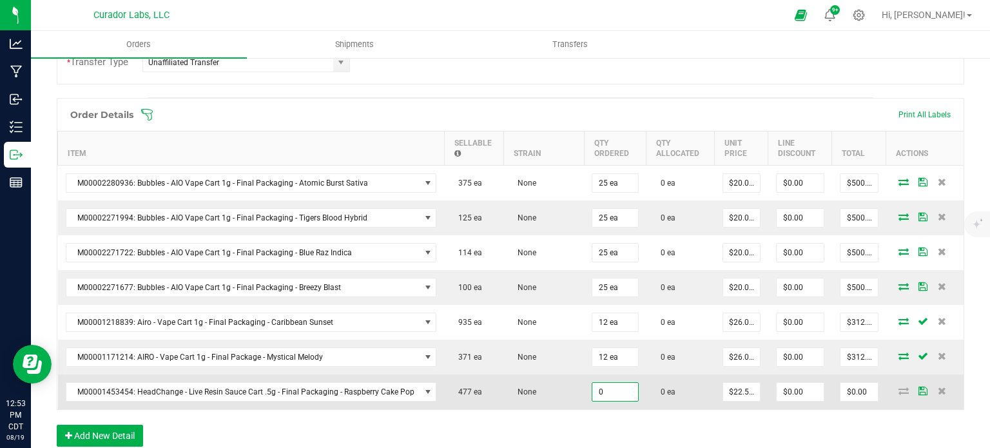
click at [606, 391] on input "0" at bounding box center [614, 392] width 45 height 18
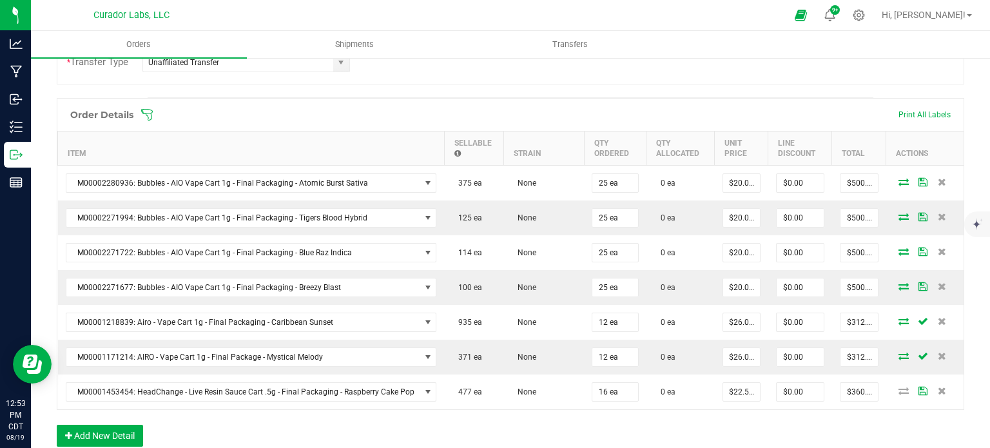
click at [602, 421] on div "Order Details Print All Labels Item Sellable Strain Qty Ordered Qty Allocated U…" at bounding box center [510, 279] width 907 height 362
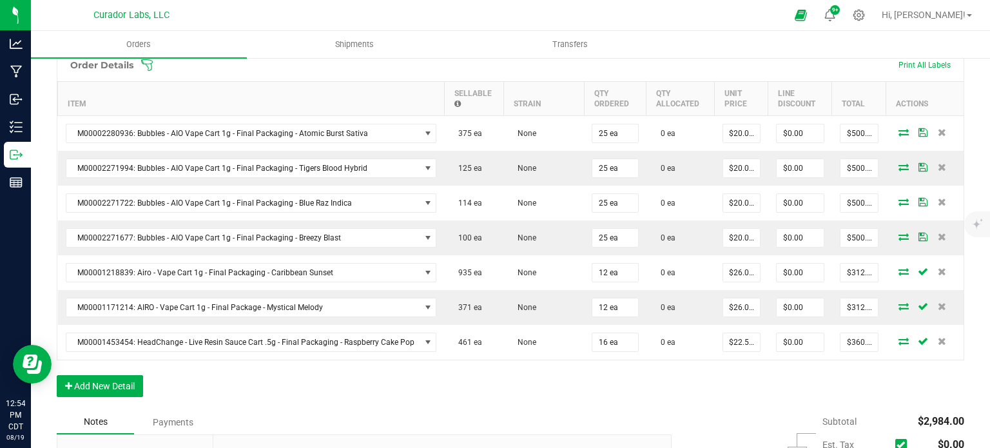
scroll to position [451, 0]
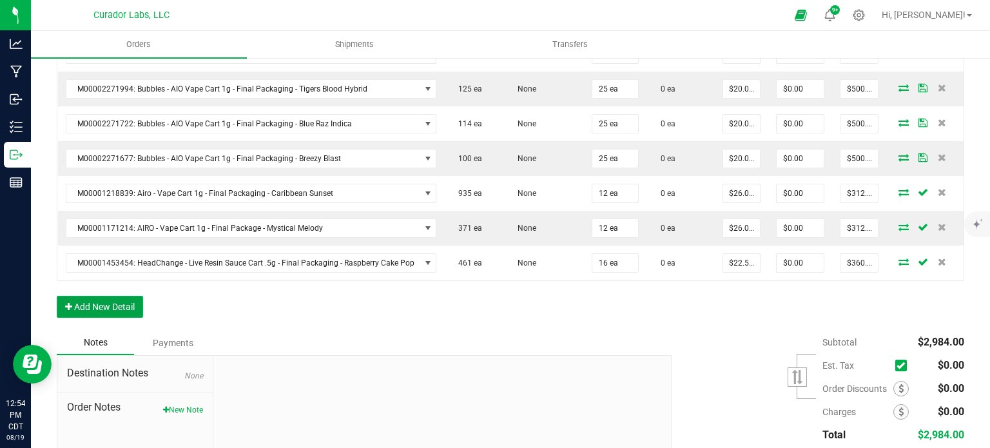
click at [113, 296] on button "Add New Detail" at bounding box center [100, 307] width 86 height 22
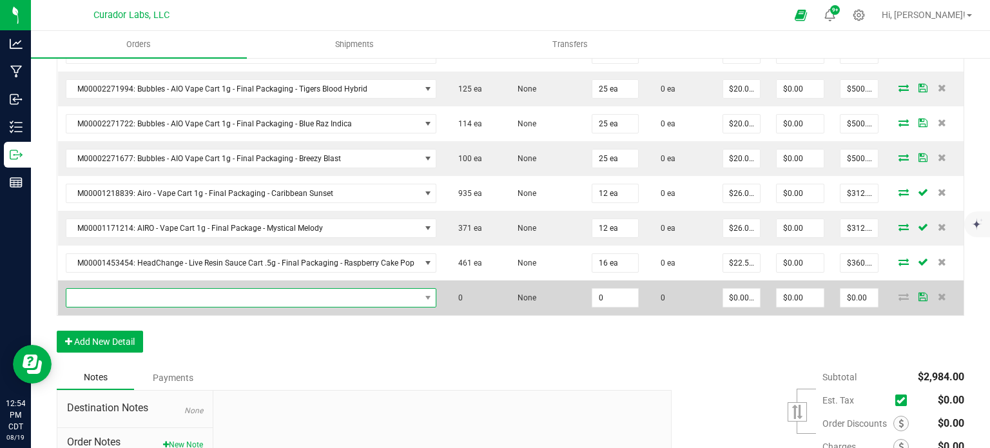
click at [113, 289] on span "NO DATA FOUND" at bounding box center [243, 298] width 354 height 18
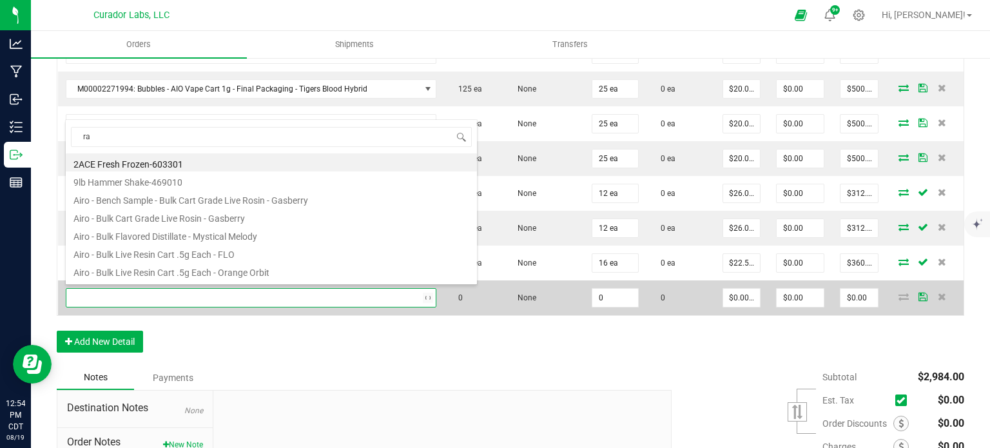
scroll to position [19, 365]
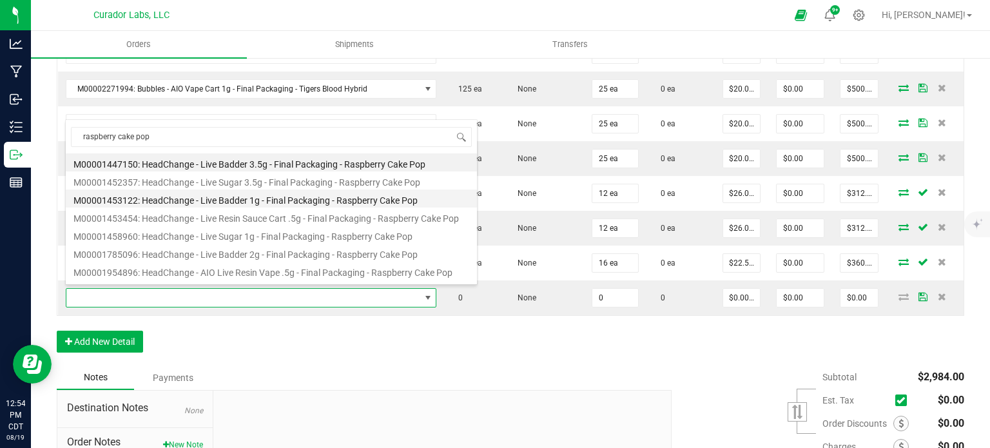
click at [225, 200] on li "M00001453122: HeadChange - Live Badder 1g - Final Packaging - Raspberry Cake Pop" at bounding box center [271, 198] width 411 height 18
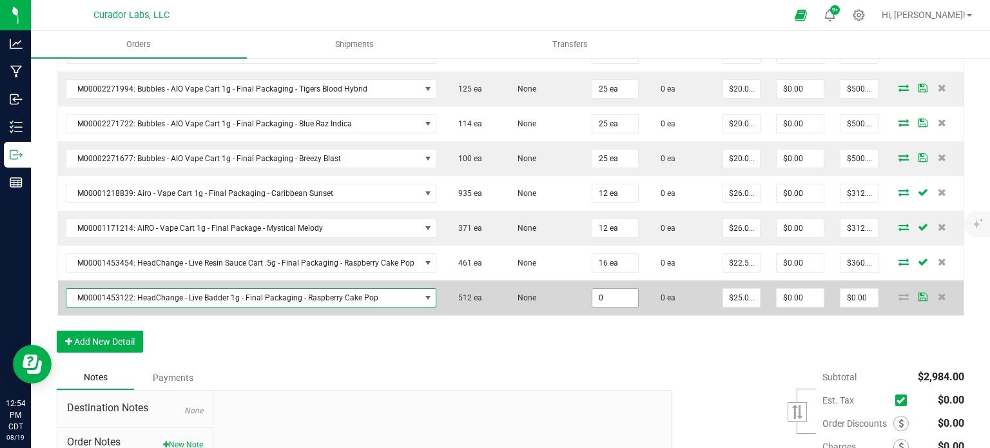
click at [626, 296] on input "0" at bounding box center [614, 298] width 45 height 18
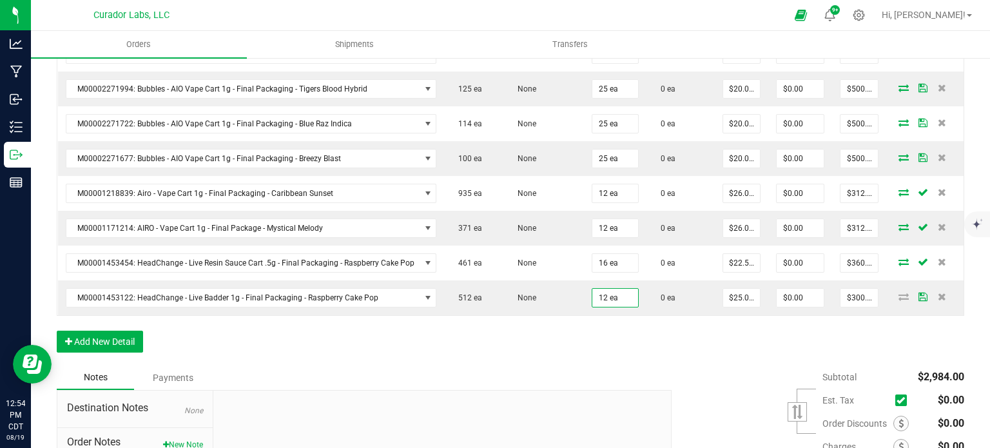
click at [620, 322] on div "Order Details Print All Labels Item Sellable Strain Qty Ordered Qty Allocated U…" at bounding box center [510, 167] width 907 height 396
click at [74, 334] on button "Add New Detail" at bounding box center [100, 342] width 86 height 22
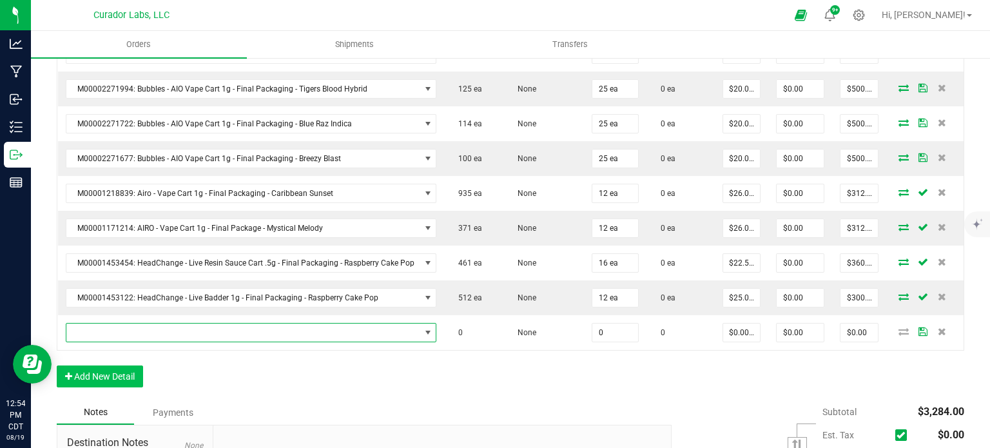
click at [81, 330] on span "NO DATA FOUND" at bounding box center [243, 333] width 354 height 18
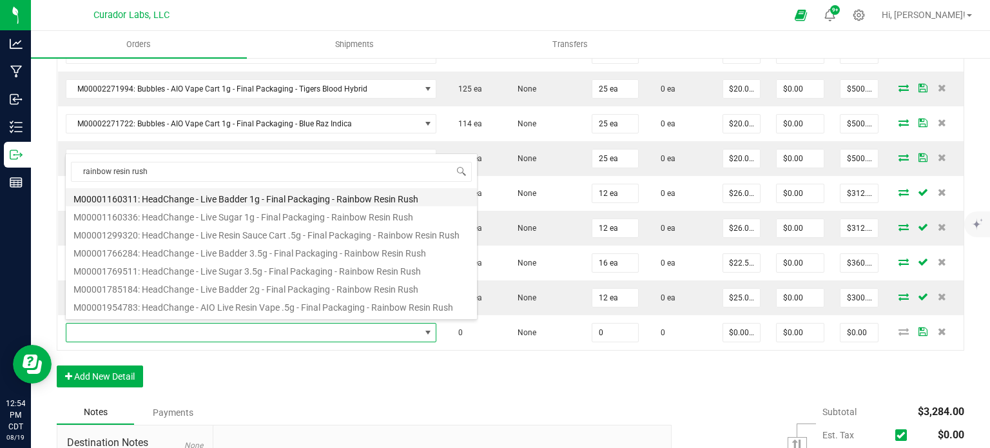
click at [237, 200] on li "M00001160311: HeadChange - Live Badder 1g - Final Packaging - Rainbow Resin Rush" at bounding box center [271, 197] width 411 height 18
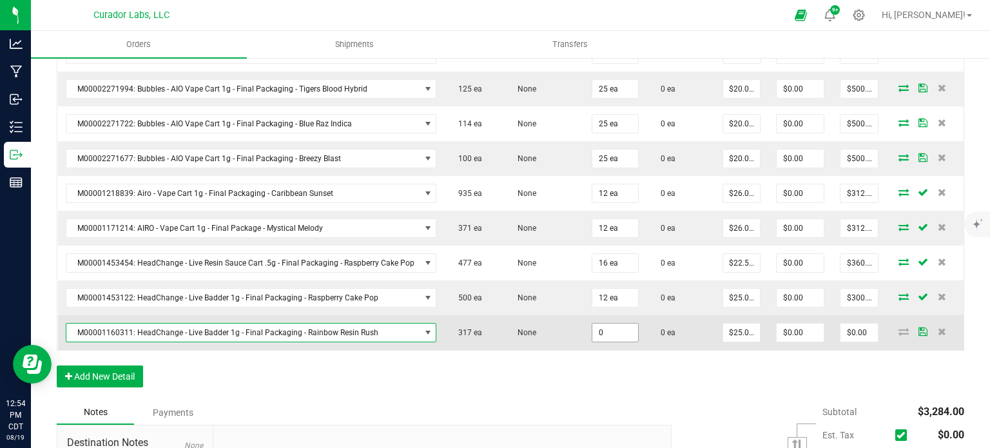
click at [599, 334] on input "0" at bounding box center [614, 333] width 45 height 18
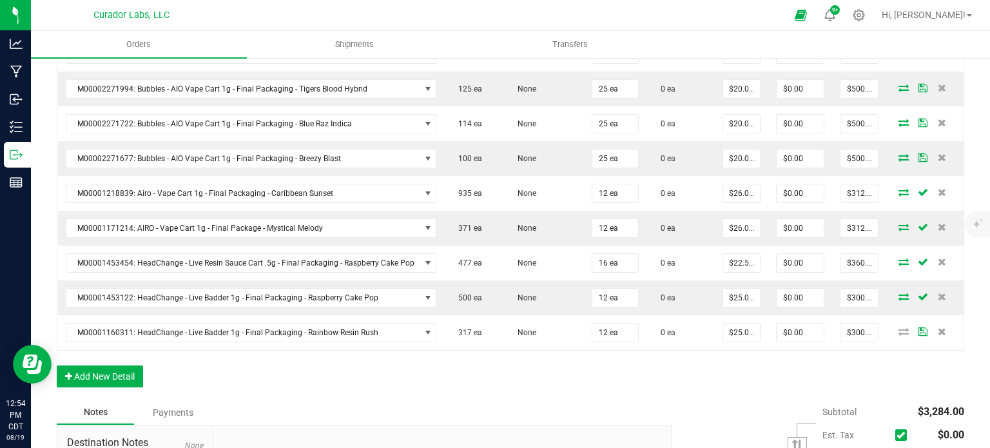
click at [612, 367] on div "Order Details Print All Labels Item Sellable Strain Qty Ordered Qty Allocated U…" at bounding box center [510, 184] width 907 height 431
click at [105, 371] on button "Add New Detail" at bounding box center [100, 376] width 86 height 22
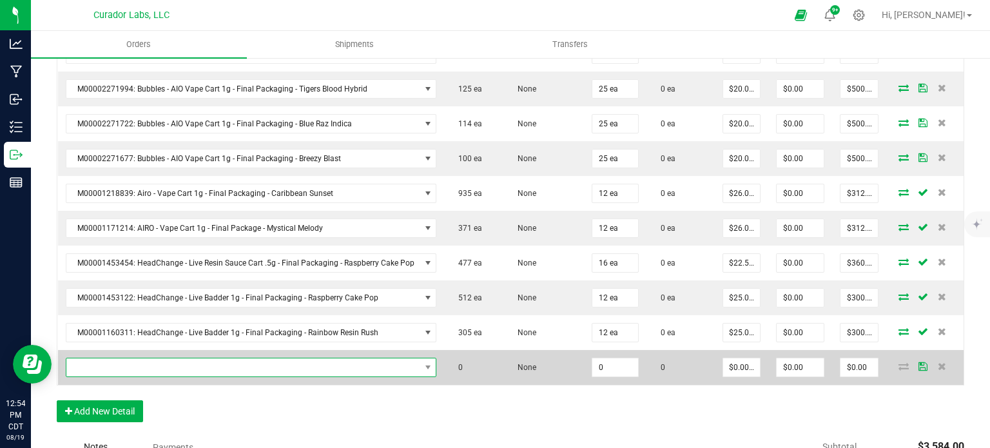
click at [109, 361] on span "NO DATA FOUND" at bounding box center [243, 367] width 354 height 18
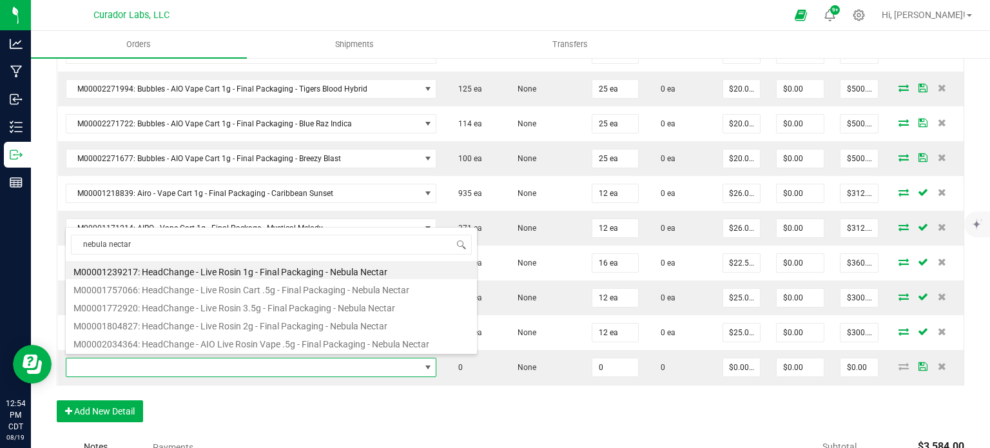
click at [185, 273] on li "M00001239217: HeadChange - Live Rosin 1g - Final Packaging - Nebula Nectar" at bounding box center [271, 270] width 411 height 18
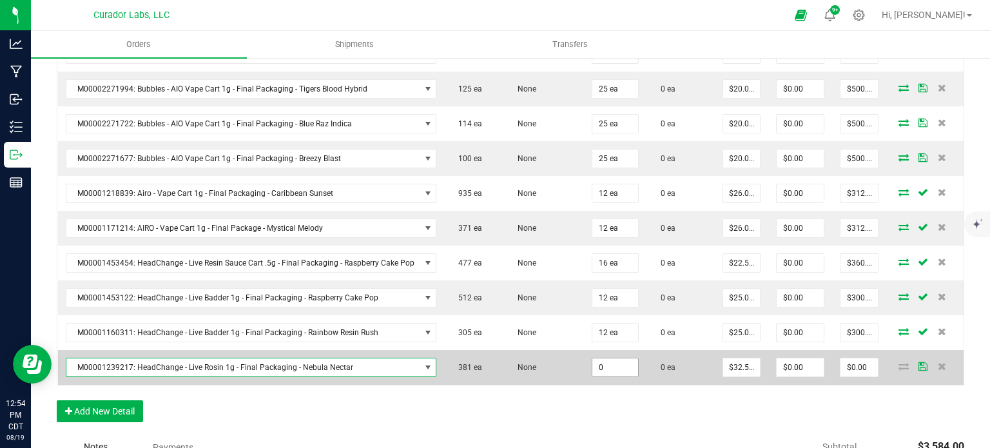
click at [601, 364] on input "0" at bounding box center [614, 367] width 45 height 18
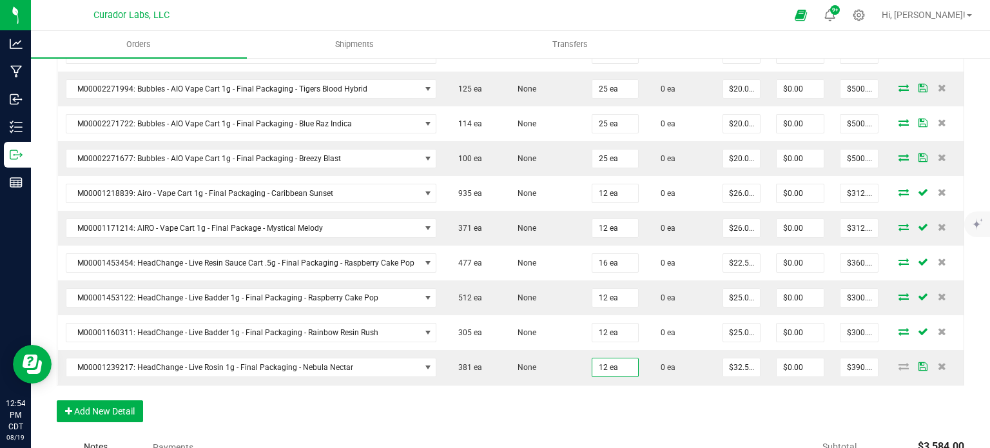
click at [601, 403] on div "Order Details Print All Labels Item Sellable Strain Qty Ordered Qty Allocated U…" at bounding box center [510, 202] width 907 height 466
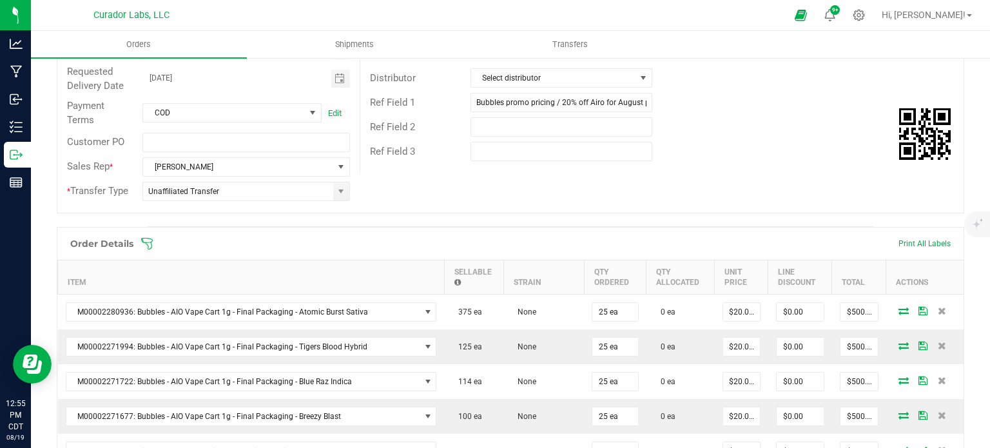
scroll to position [129, 0]
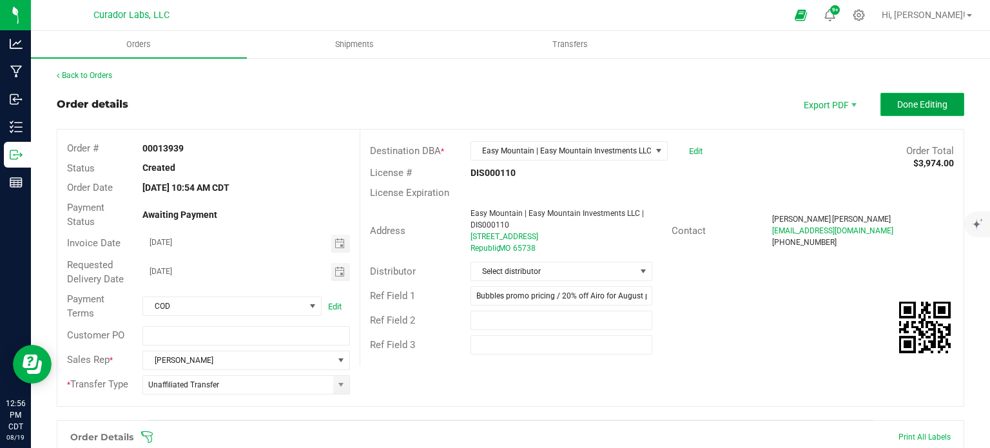
click at [910, 97] on button "Done Editing" at bounding box center [922, 104] width 84 height 23
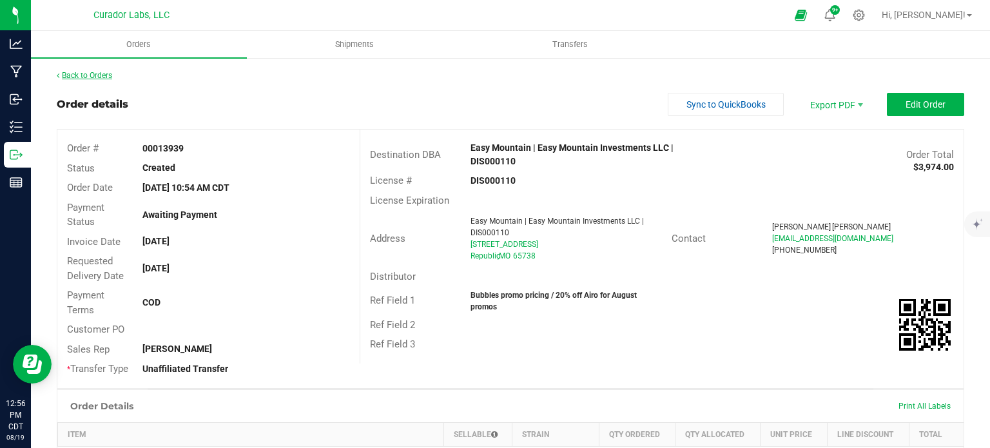
click at [84, 74] on link "Back to Orders" at bounding box center [84, 75] width 55 height 9
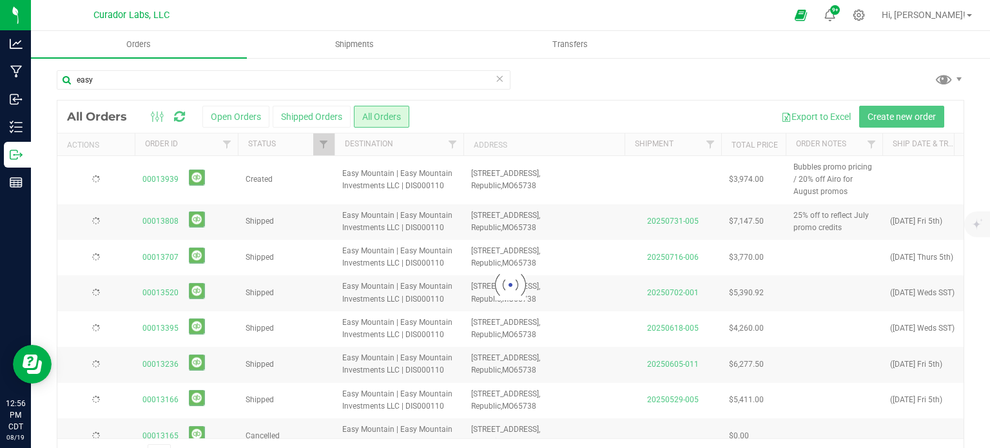
click at [495, 84] on icon at bounding box center [499, 77] width 9 height 15
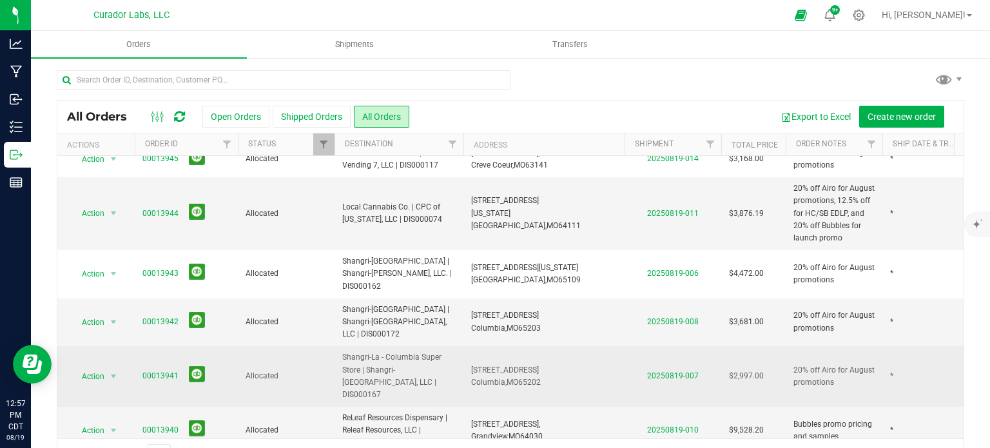
scroll to position [537, 0]
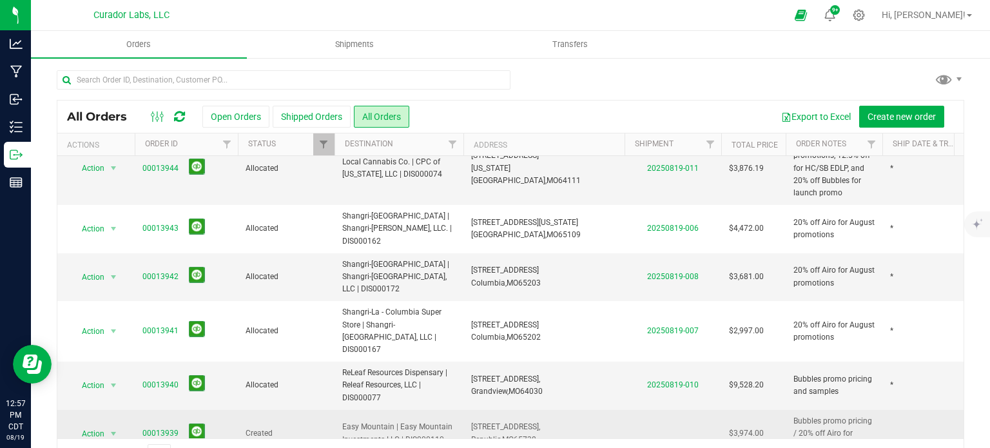
click at [173, 427] on link "00013939" at bounding box center [160, 433] width 36 height 12
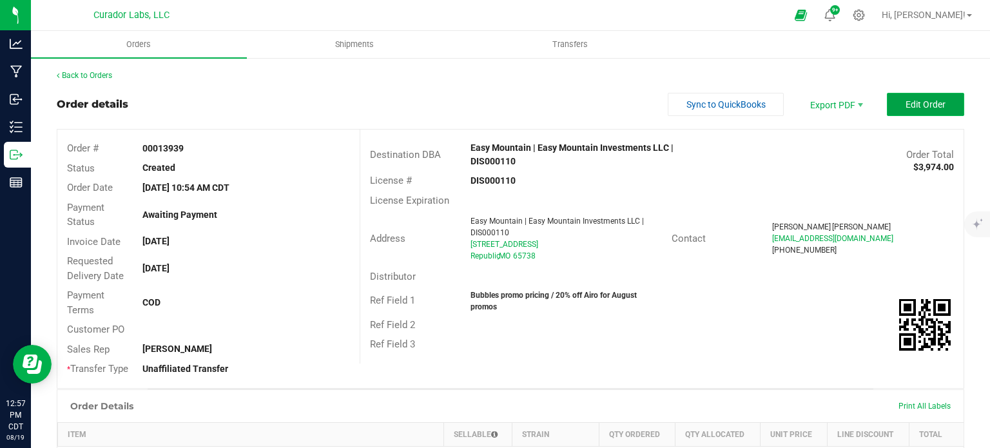
click at [909, 110] on button "Edit Order" at bounding box center [925, 104] width 77 height 23
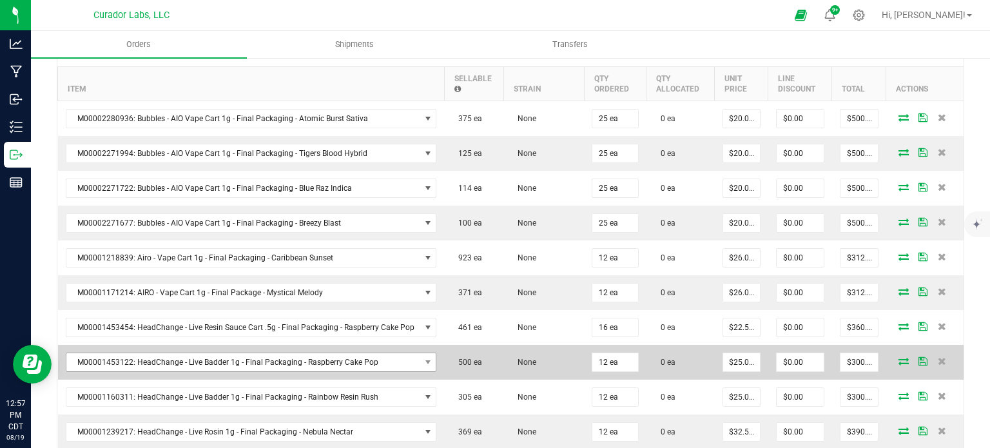
scroll to position [580, 0]
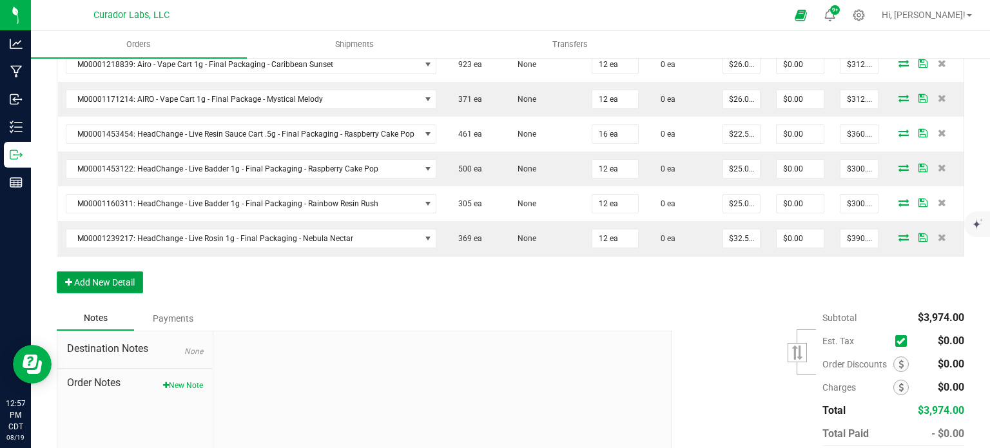
click at [126, 280] on button "Add New Detail" at bounding box center [100, 282] width 86 height 22
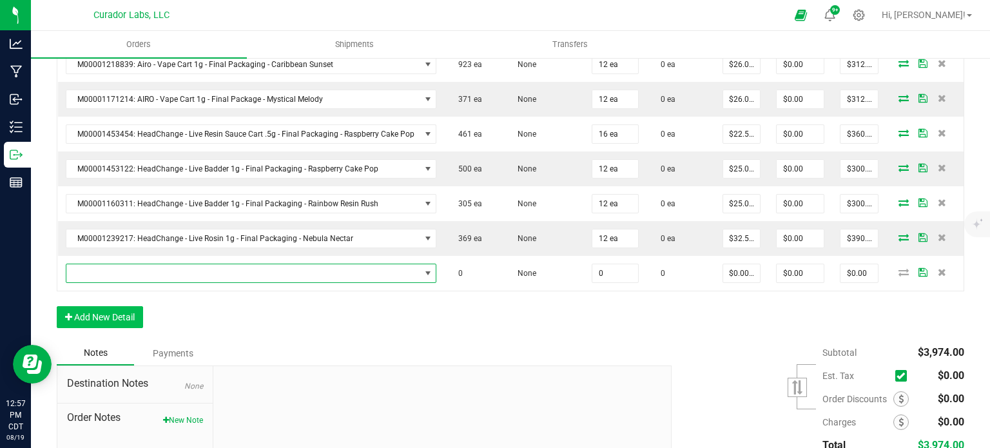
click at [126, 271] on span "NO DATA FOUND" at bounding box center [243, 273] width 354 height 18
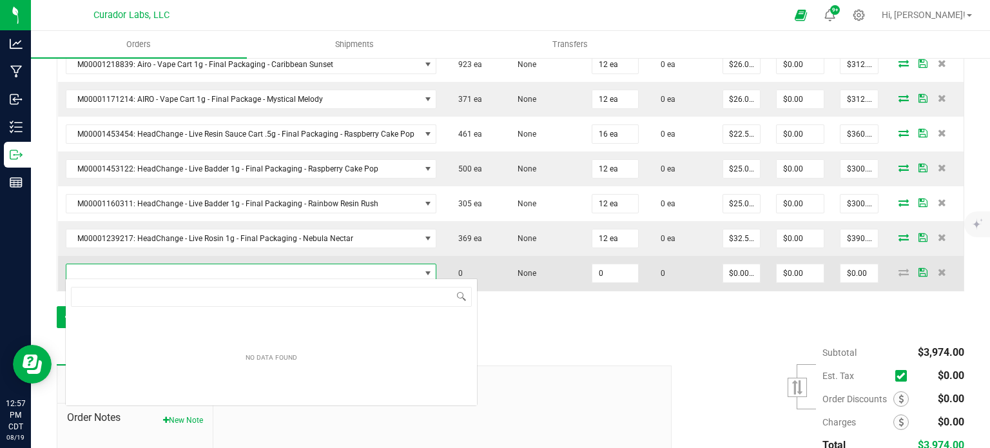
scroll to position [19, 365]
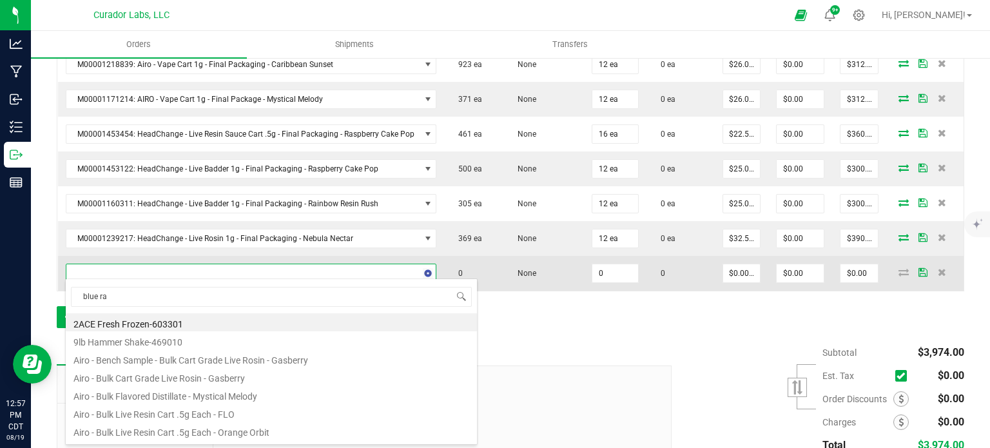
type input "blue raz"
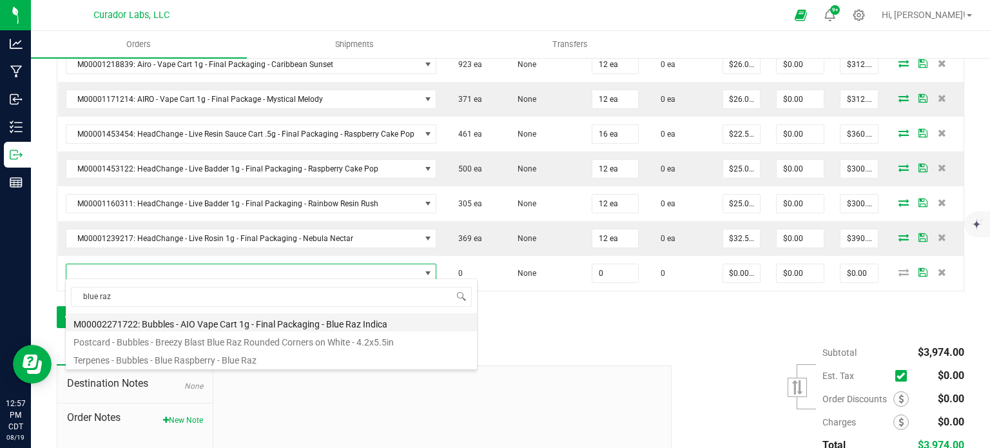
click at [237, 325] on li "M00002271722: Bubbles - AIO Vape Cart 1g - Final Packaging - Blue Raz Indica" at bounding box center [271, 322] width 411 height 18
type input "0 ea"
type input "$25.00000"
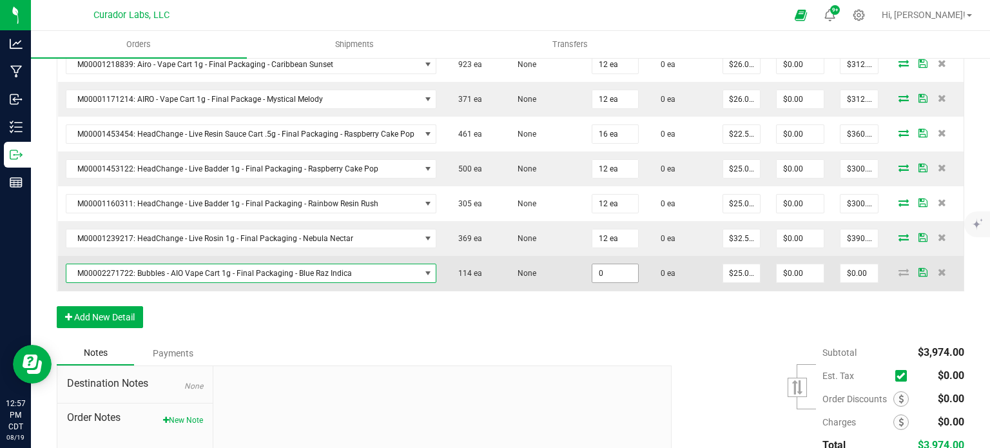
click at [618, 267] on input "0" at bounding box center [614, 273] width 45 height 18
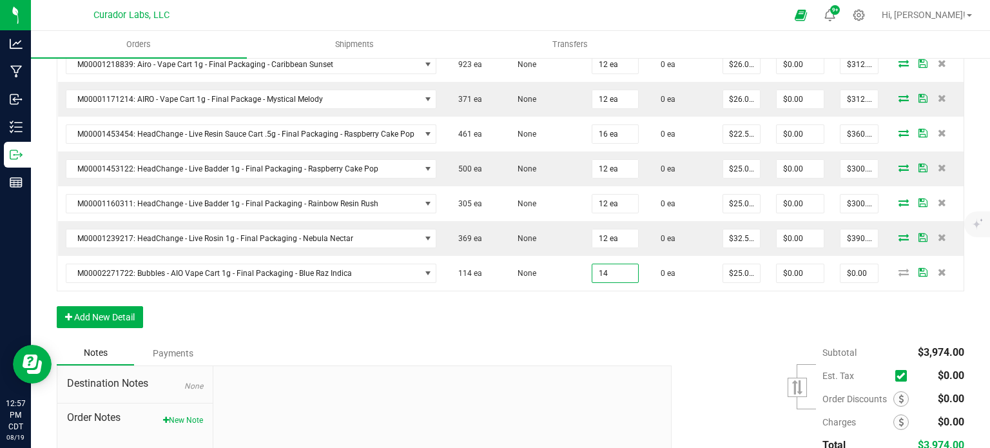
type input "14 ea"
type input "$350.00"
click at [620, 309] on div "Order Details Print All Labels Item Sellable Strain Qty Ordered Qty Allocated U…" at bounding box center [510, 90] width 907 height 501
click at [727, 269] on input "25" at bounding box center [741, 273] width 37 height 18
type input "$0.01000"
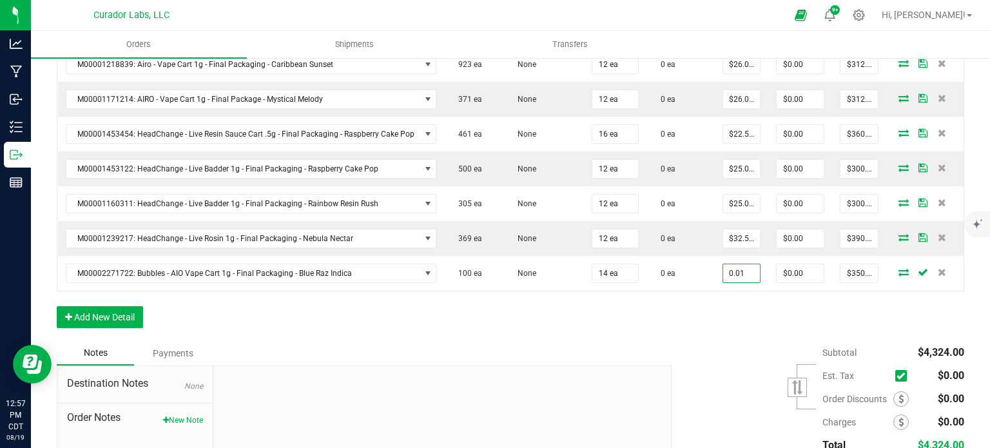
type input "$0.14"
click at [714, 296] on div "Order Details Print All Labels Item Sellable Strain Qty Ordered Qty Allocated U…" at bounding box center [510, 90] width 907 height 501
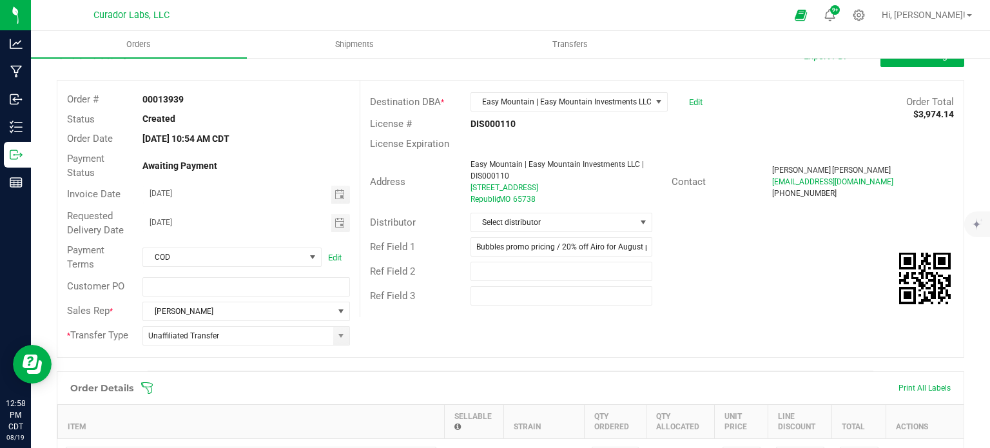
scroll to position [0, 0]
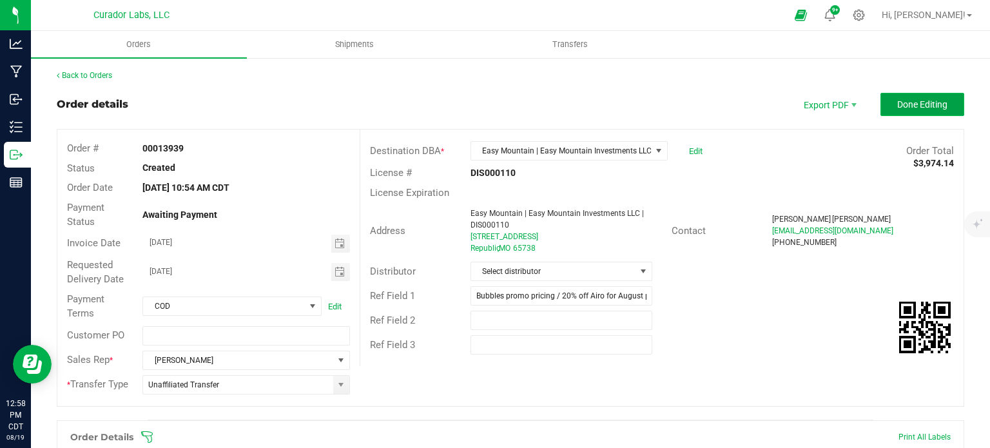
click at [918, 110] on button "Done Editing" at bounding box center [922, 104] width 84 height 23
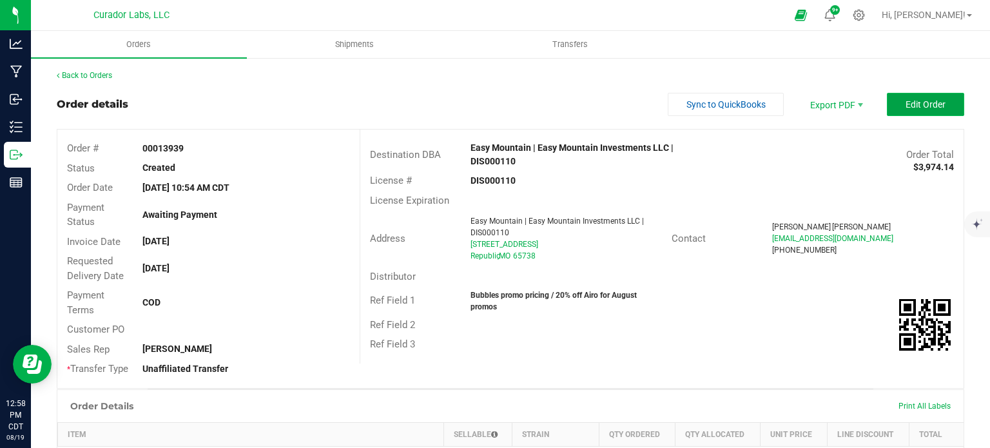
click at [920, 102] on span "Edit Order" at bounding box center [925, 104] width 40 height 10
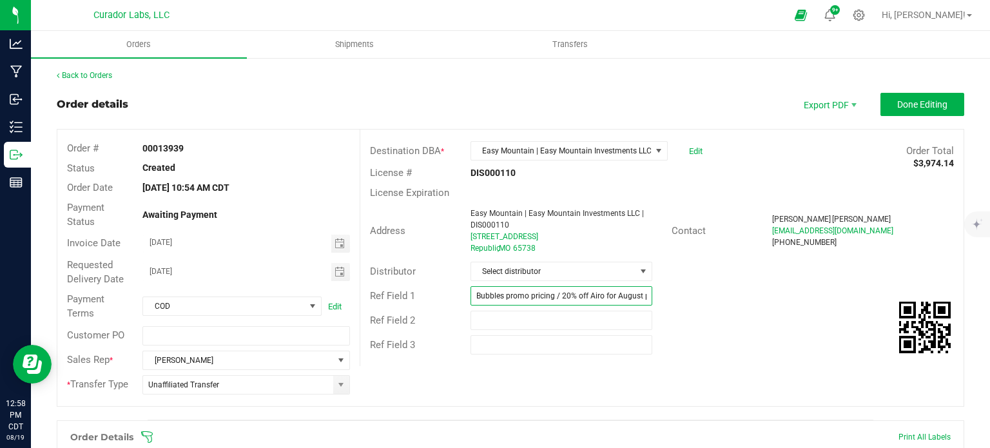
click at [547, 298] on input "Bubbles promo pricing / 20% off Airo for August promos" at bounding box center [561, 295] width 182 height 19
type input "Bubbles promo pricing and samples / 20% off Airo for August promos"
click at [921, 117] on outbound-order-header "Order details Export PDF Done Editing Order # 00013939 Status Created Order Dat…" at bounding box center [510, 256] width 907 height 327
click at [923, 108] on span "Done Editing" at bounding box center [922, 104] width 50 height 10
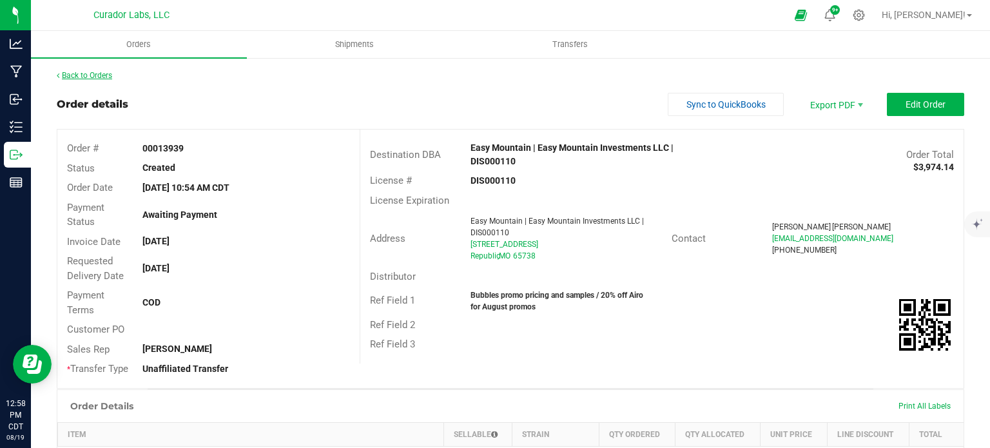
click at [69, 71] on link "Back to Orders" at bounding box center [84, 75] width 55 height 9
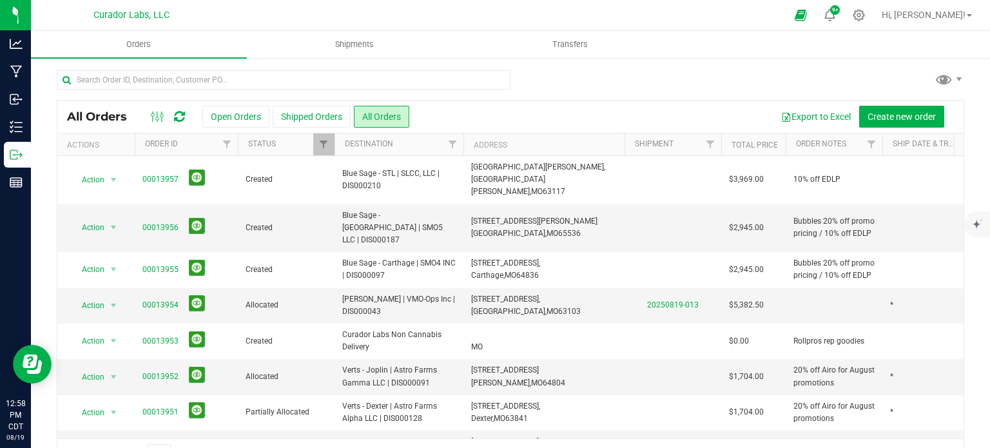
click at [179, 111] on icon at bounding box center [179, 116] width 11 height 13
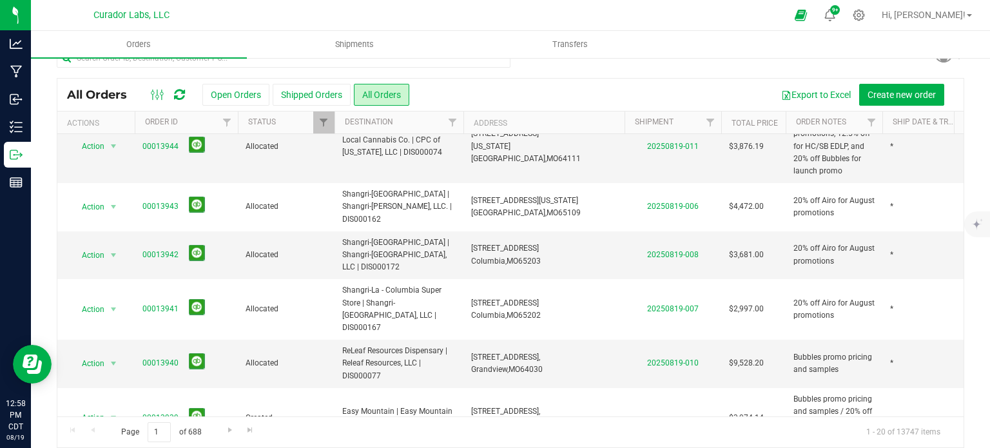
scroll to position [34, 0]
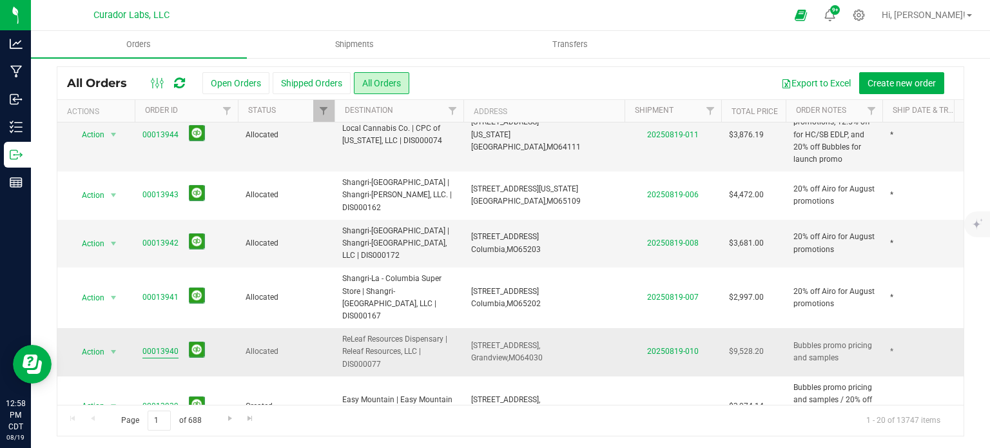
click at [146, 345] on link "00013940" at bounding box center [160, 351] width 36 height 12
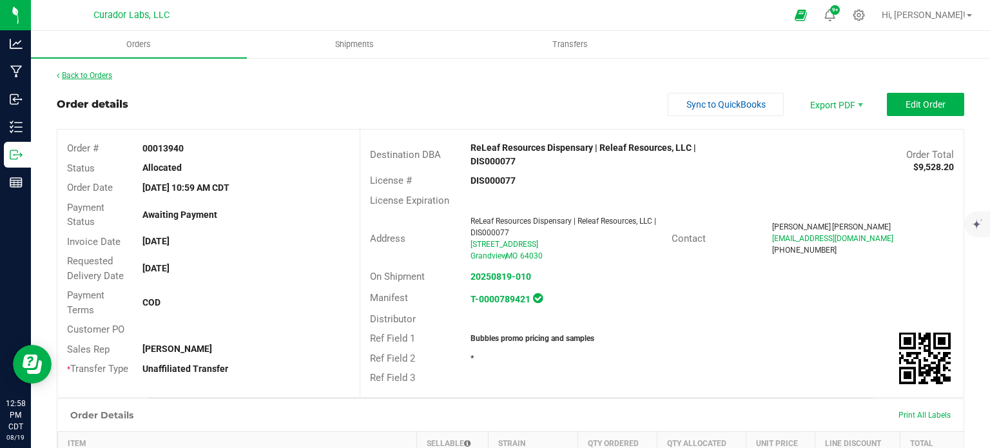
click at [90, 79] on link "Back to Orders" at bounding box center [84, 75] width 55 height 9
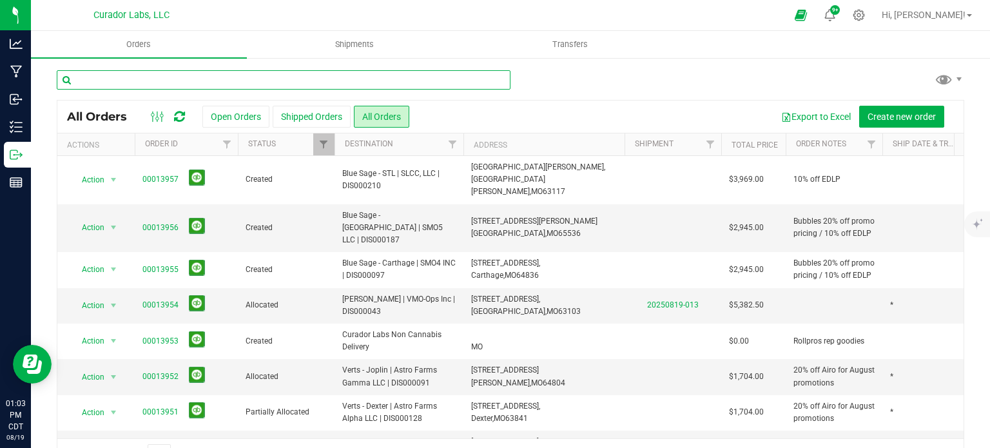
click at [149, 74] on input "text" at bounding box center [284, 79] width 454 height 19
type input "codes cape girardeau"
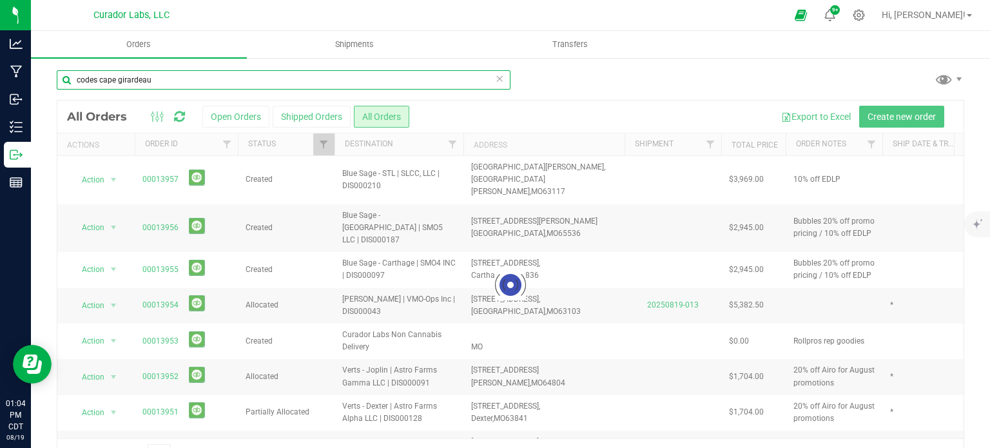
click at [144, 77] on input "codes cape girardeau" at bounding box center [284, 79] width 454 height 19
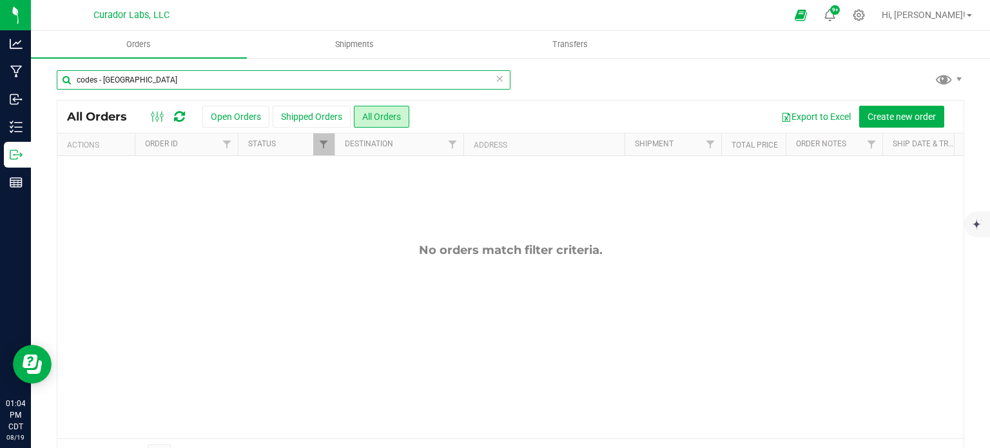
type input "codes - cape girardeau"
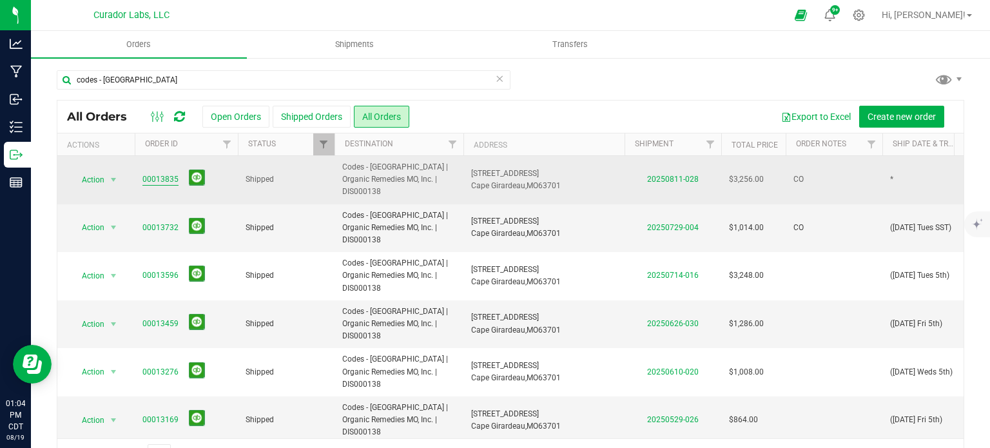
click at [148, 175] on link "00013835" at bounding box center [160, 179] width 36 height 12
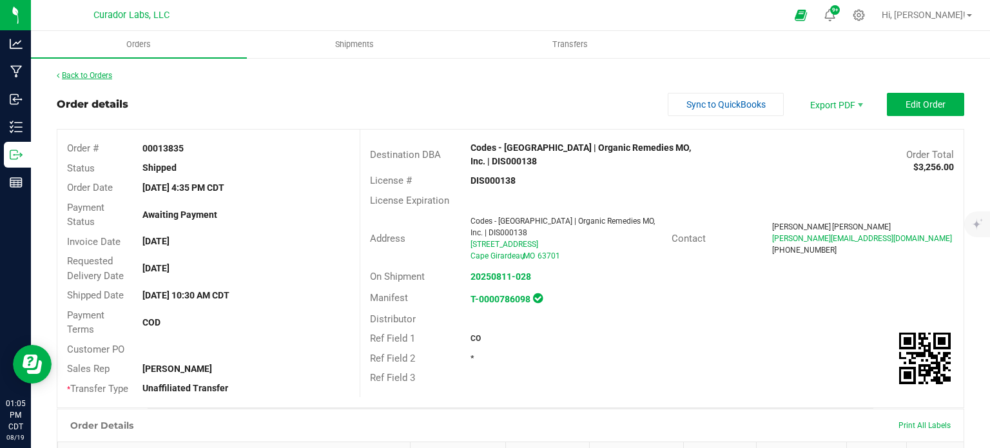
click at [97, 77] on link "Back to Orders" at bounding box center [84, 75] width 55 height 9
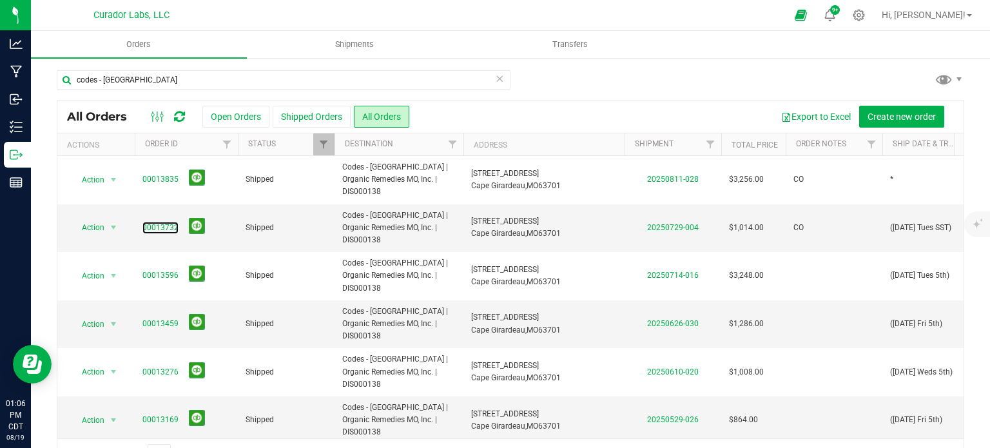
click at [157, 222] on link "00013732" at bounding box center [160, 228] width 36 height 12
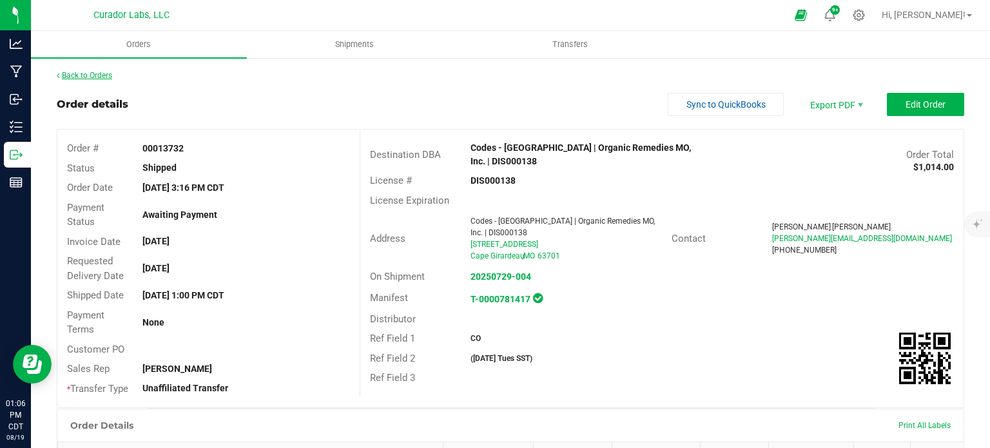
click at [97, 72] on link "Back to Orders" at bounding box center [84, 75] width 55 height 9
click at [103, 72] on link "Back to Orders" at bounding box center [84, 75] width 55 height 9
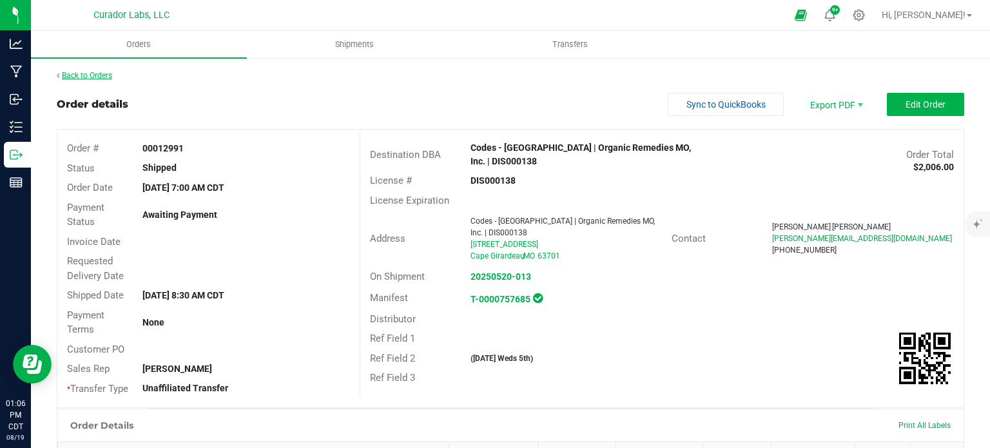
click at [95, 77] on link "Back to Orders" at bounding box center [84, 75] width 55 height 9
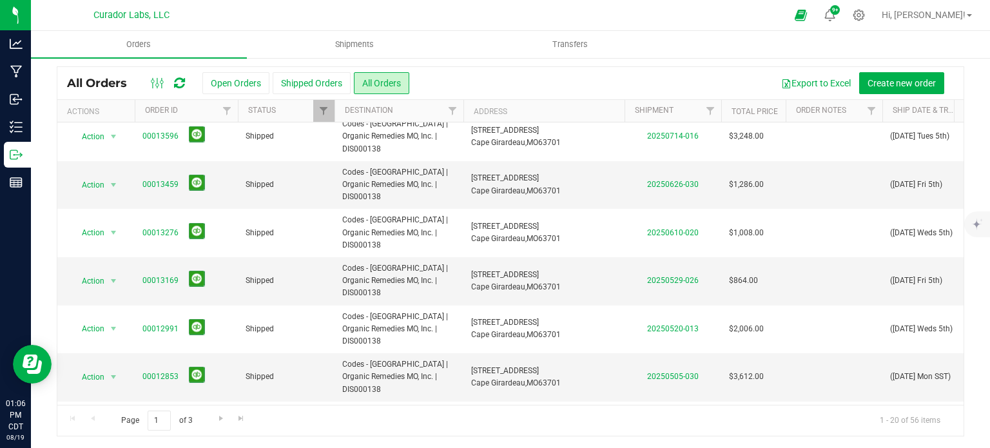
scroll to position [129, 0]
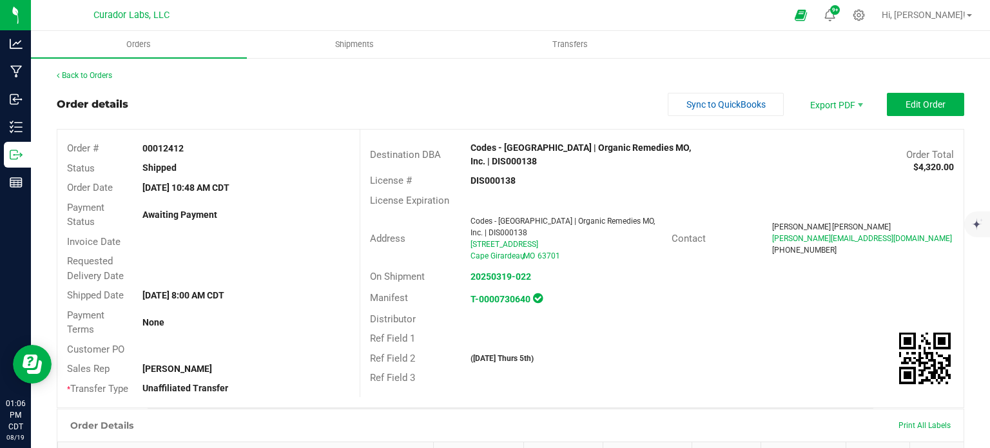
click at [98, 73] on link "Back to Orders" at bounding box center [84, 75] width 55 height 9
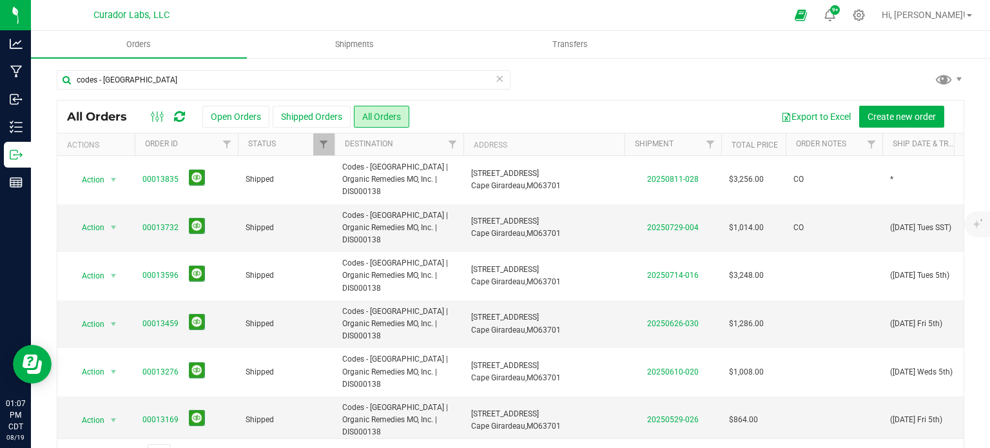
click at [495, 79] on icon at bounding box center [499, 77] width 9 height 15
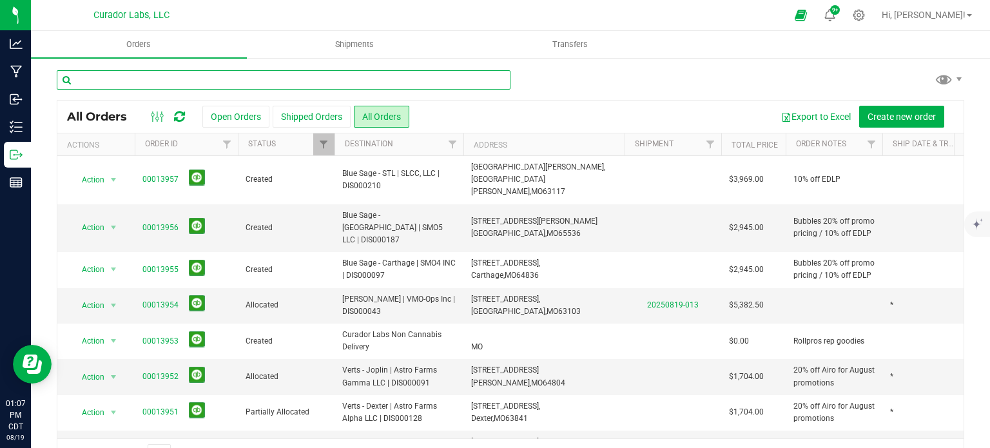
click at [219, 74] on input "text" at bounding box center [284, 79] width 454 height 19
type input "codes - cape girardeau"
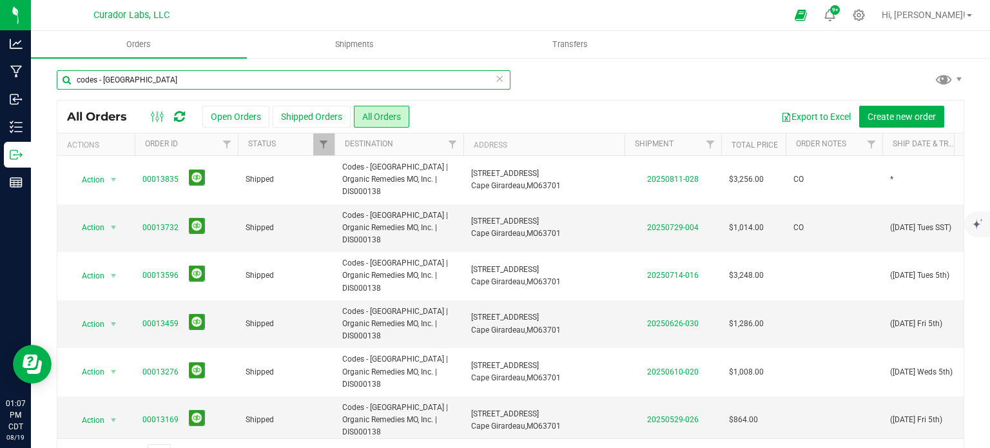
click at [137, 79] on input "codes - cape girardeau" at bounding box center [284, 79] width 454 height 19
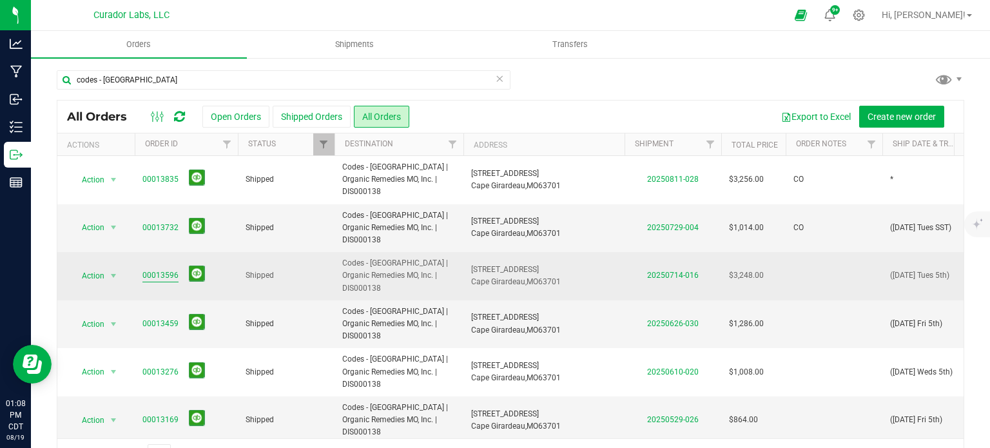
click at [151, 269] on link "00013596" at bounding box center [160, 275] width 36 height 12
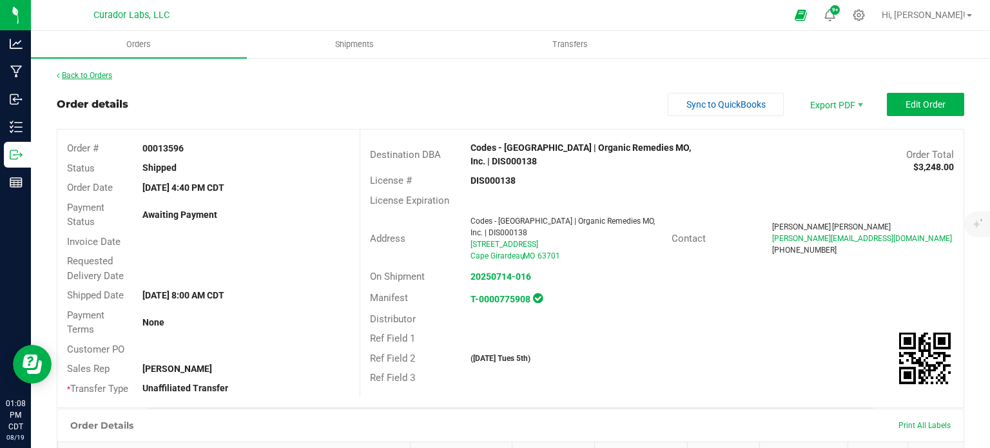
click at [94, 79] on link "Back to Orders" at bounding box center [84, 75] width 55 height 9
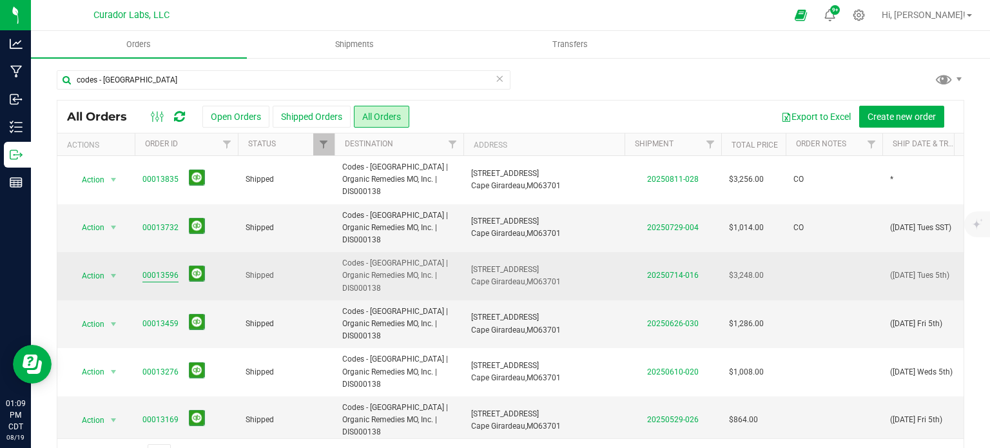
click at [160, 269] on link "00013596" at bounding box center [160, 275] width 36 height 12
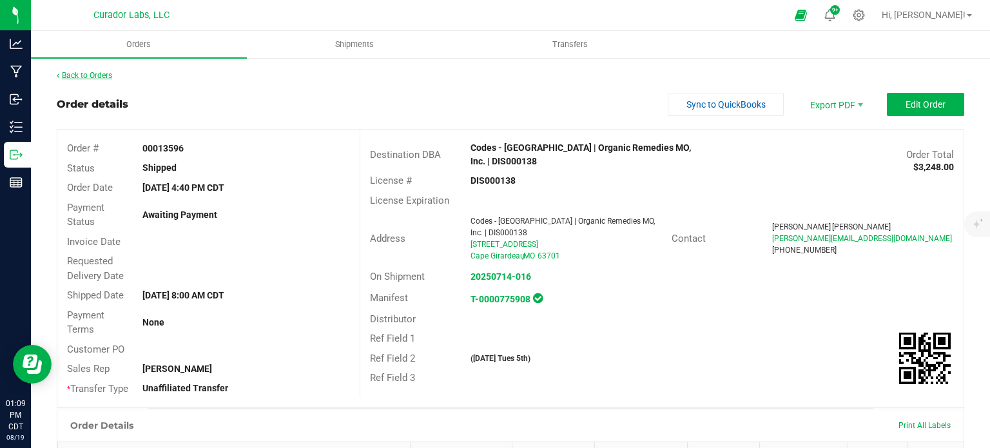
click at [84, 77] on link "Back to Orders" at bounding box center [84, 75] width 55 height 9
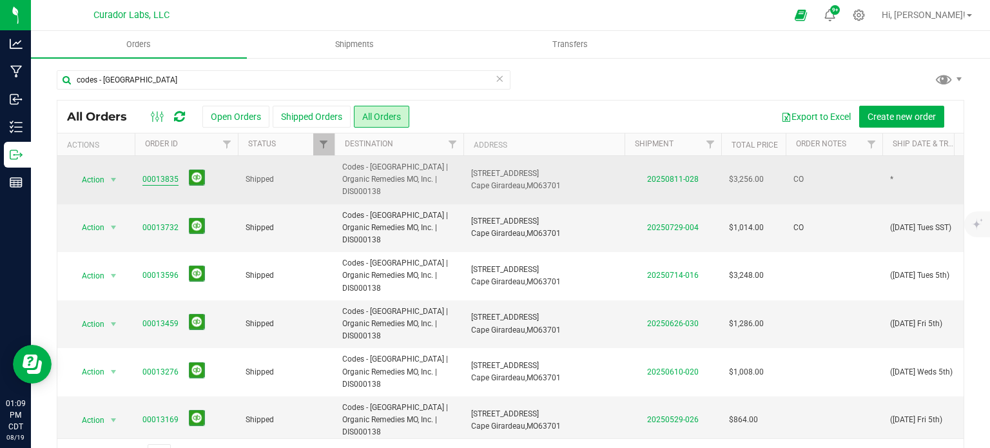
click at [167, 173] on link "00013835" at bounding box center [160, 179] width 36 height 12
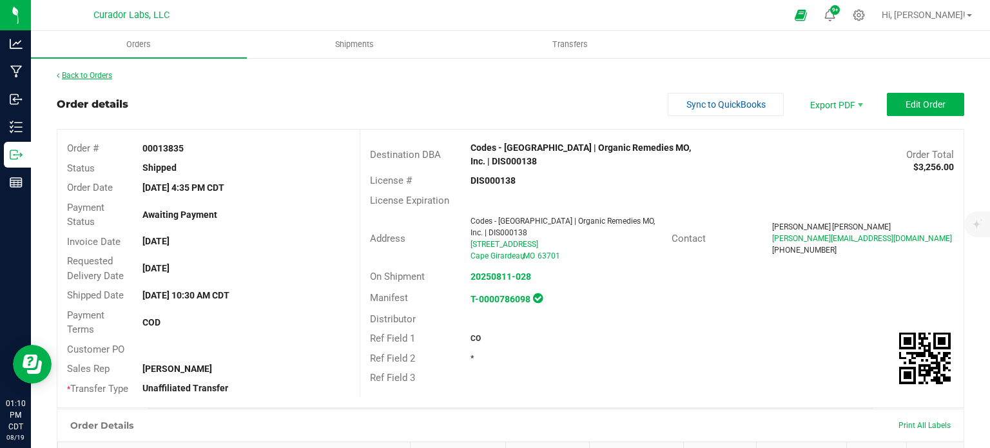
click at [68, 75] on link "Back to Orders" at bounding box center [84, 75] width 55 height 9
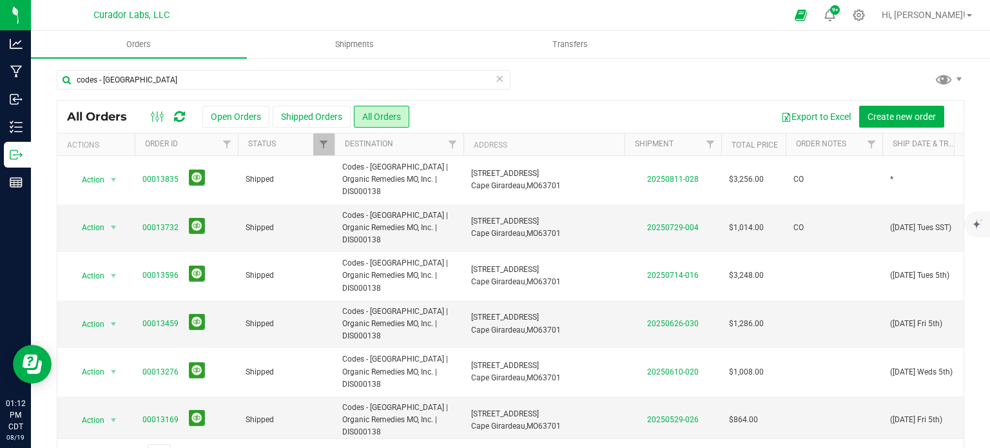
click at [498, 77] on icon at bounding box center [499, 77] width 9 height 15
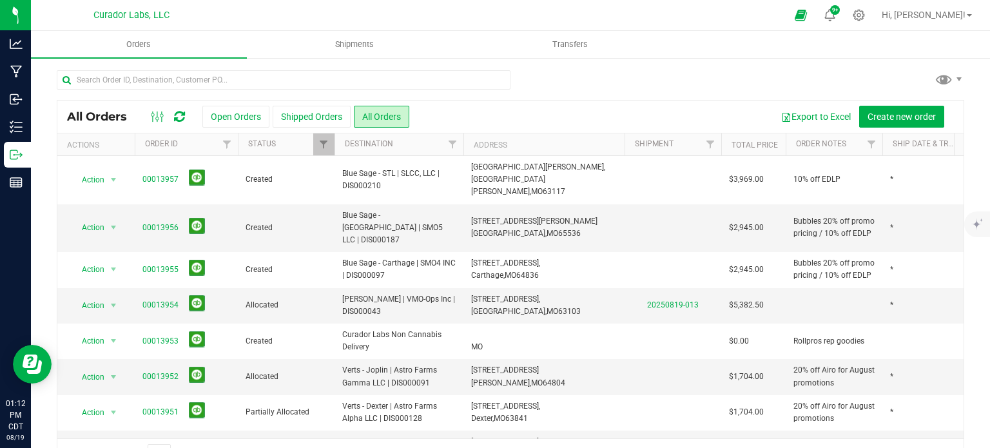
click at [181, 123] on link at bounding box center [179, 116] width 11 height 15
click at [177, 115] on icon at bounding box center [179, 116] width 11 height 13
